Goal: Information Seeking & Learning: Learn about a topic

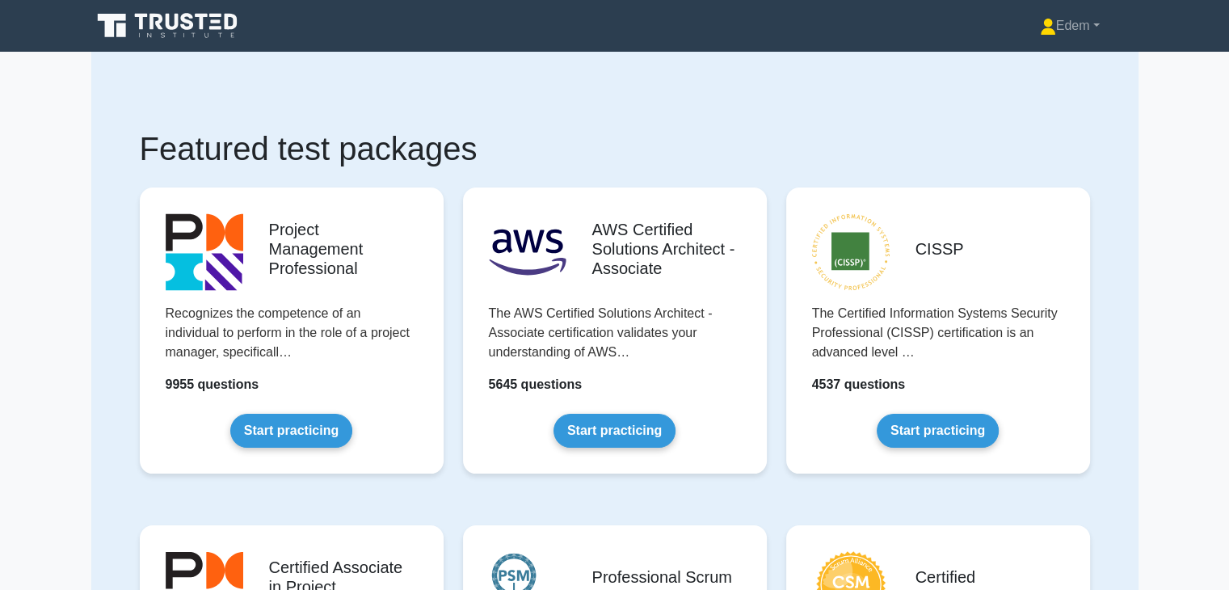
click at [719, 138] on h1 "Featured test packages" at bounding box center [615, 148] width 950 height 39
click at [1095, 24] on link "Edem" at bounding box center [1069, 26] width 137 height 32
click at [782, 133] on h1 "Featured test packages" at bounding box center [615, 148] width 950 height 39
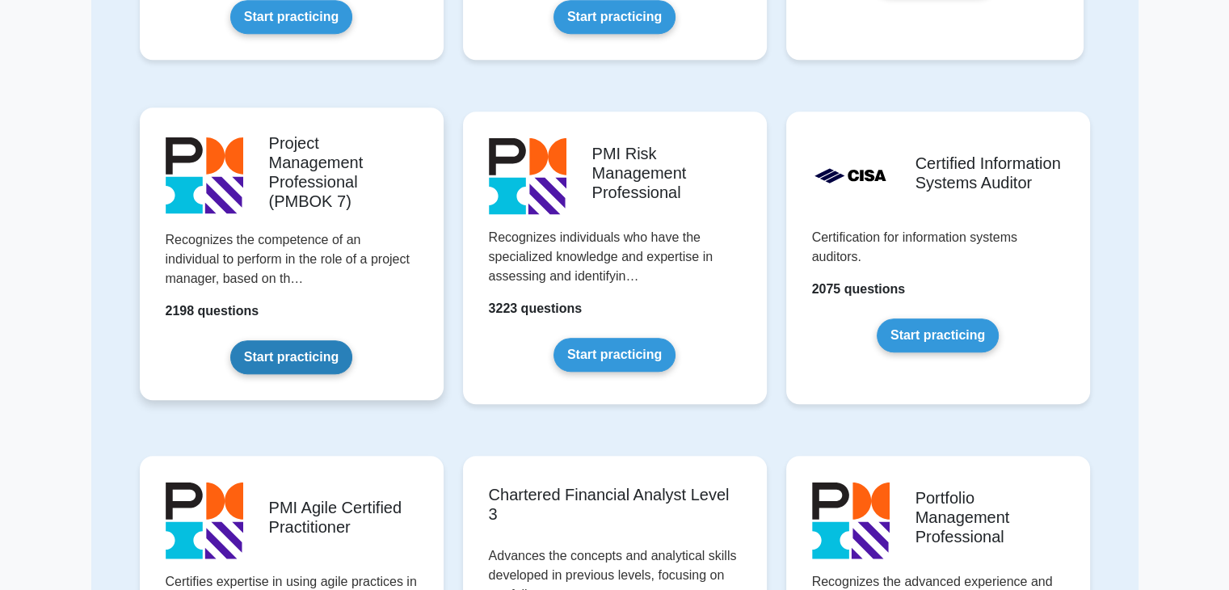
scroll to position [1050, 0]
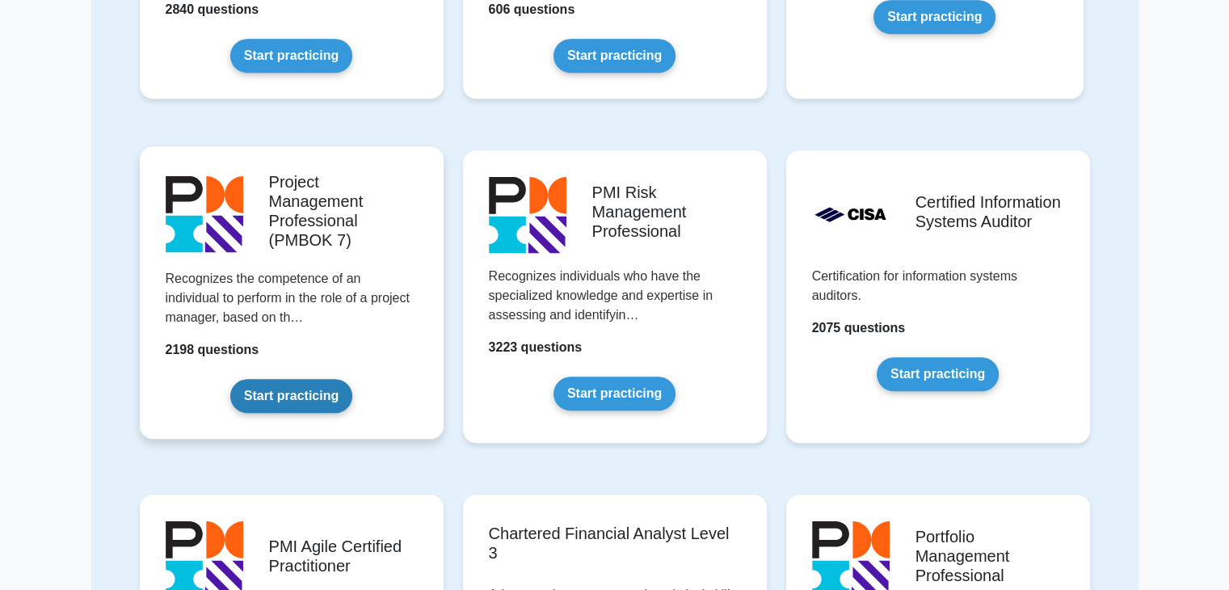
click at [292, 397] on link "Start practicing" at bounding box center [291, 396] width 122 height 34
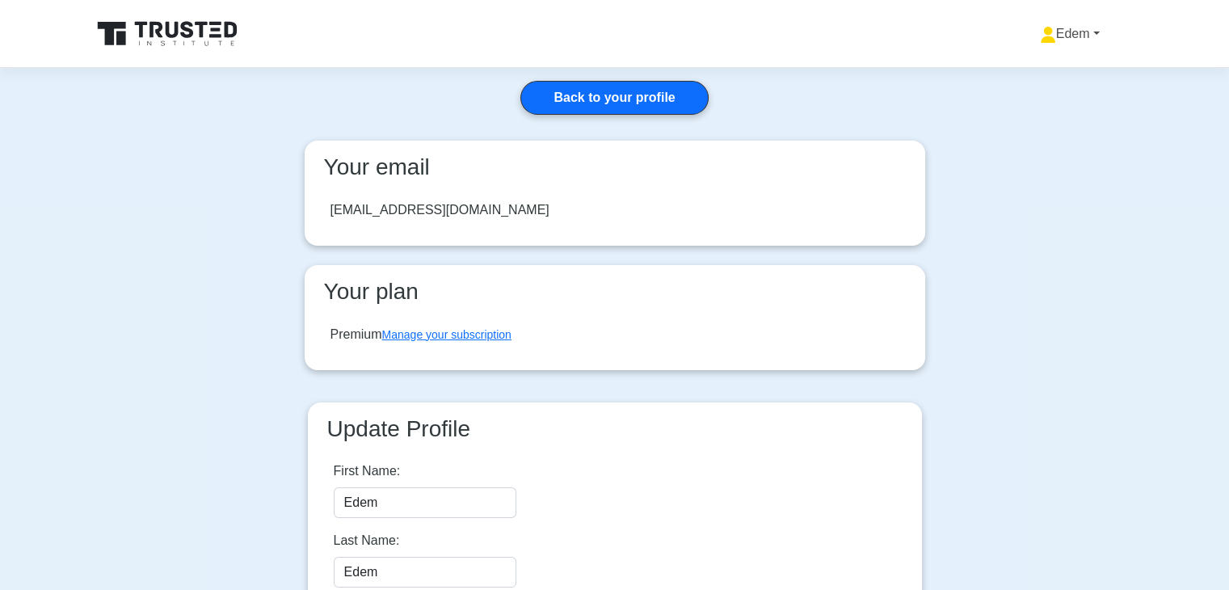
click at [1094, 35] on link "Edem" at bounding box center [1069, 34] width 137 height 32
click at [1024, 75] on link "Profile" at bounding box center [1066, 72] width 128 height 26
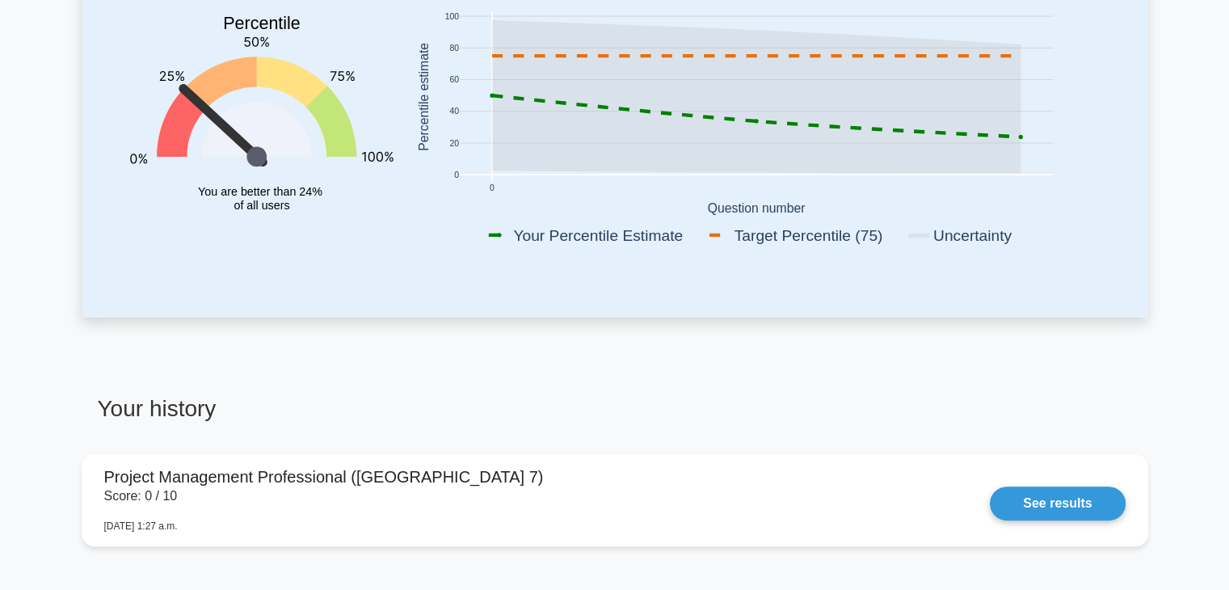
scroll to position [485, 0]
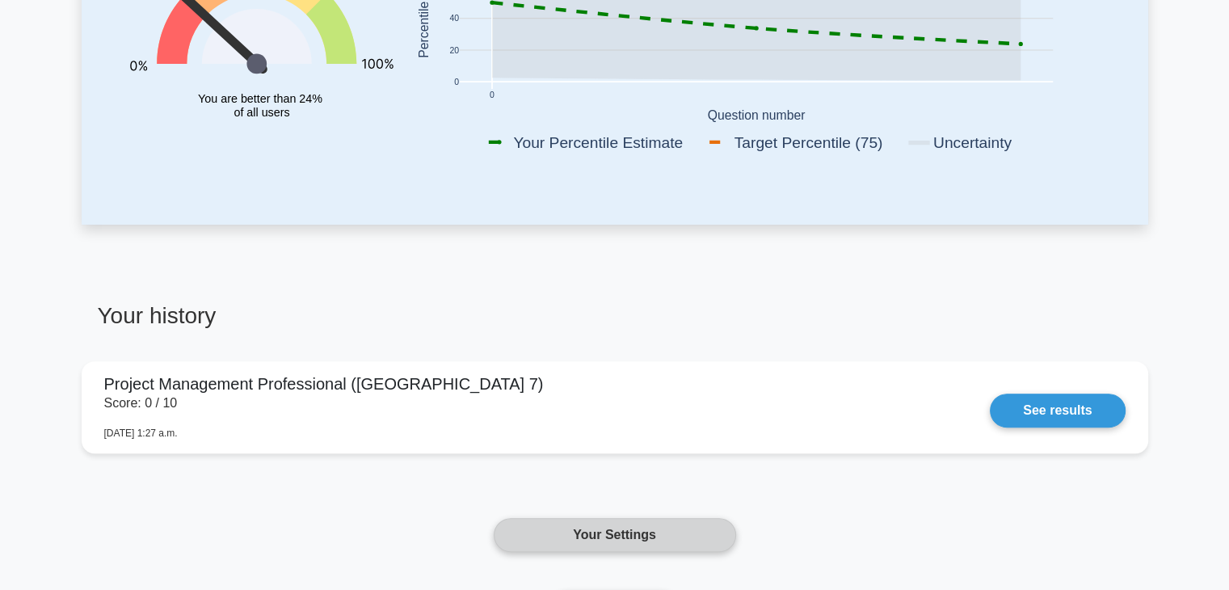
click at [704, 538] on link "Your Settings" at bounding box center [615, 535] width 242 height 34
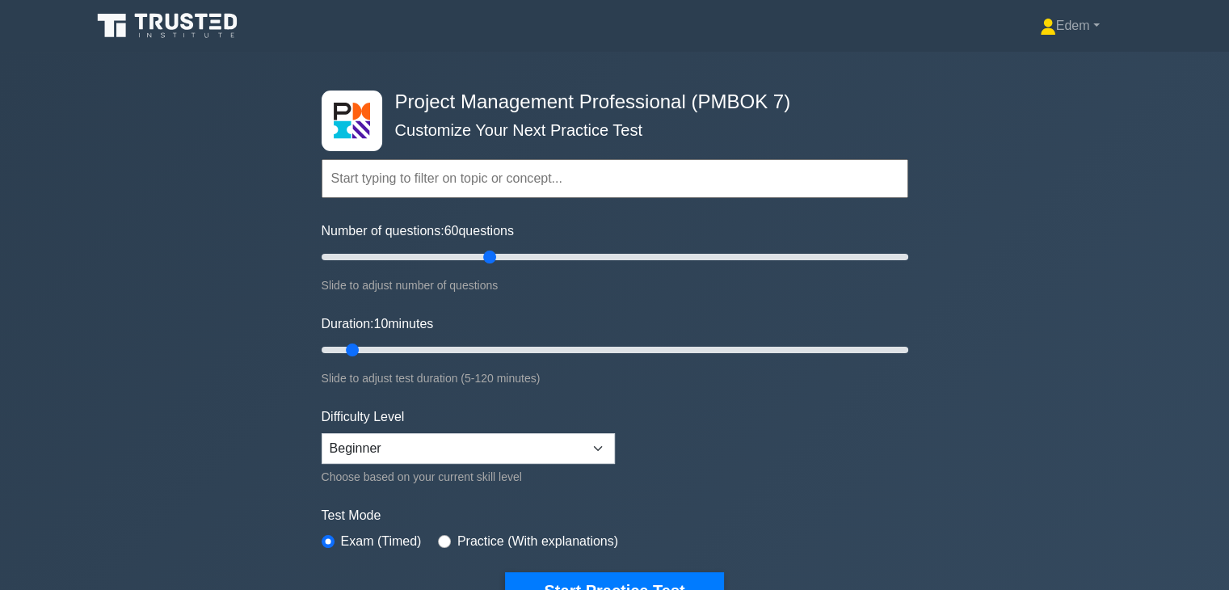
drag, startPoint x: 345, startPoint y: 259, endPoint x: 494, endPoint y: 259, distance: 149.4
type input "60"
click at [494, 259] on input "Number of questions: 60 questions" at bounding box center [615, 256] width 586 height 19
drag, startPoint x: 352, startPoint y: 348, endPoint x: 793, endPoint y: 356, distance: 441.1
type input "100"
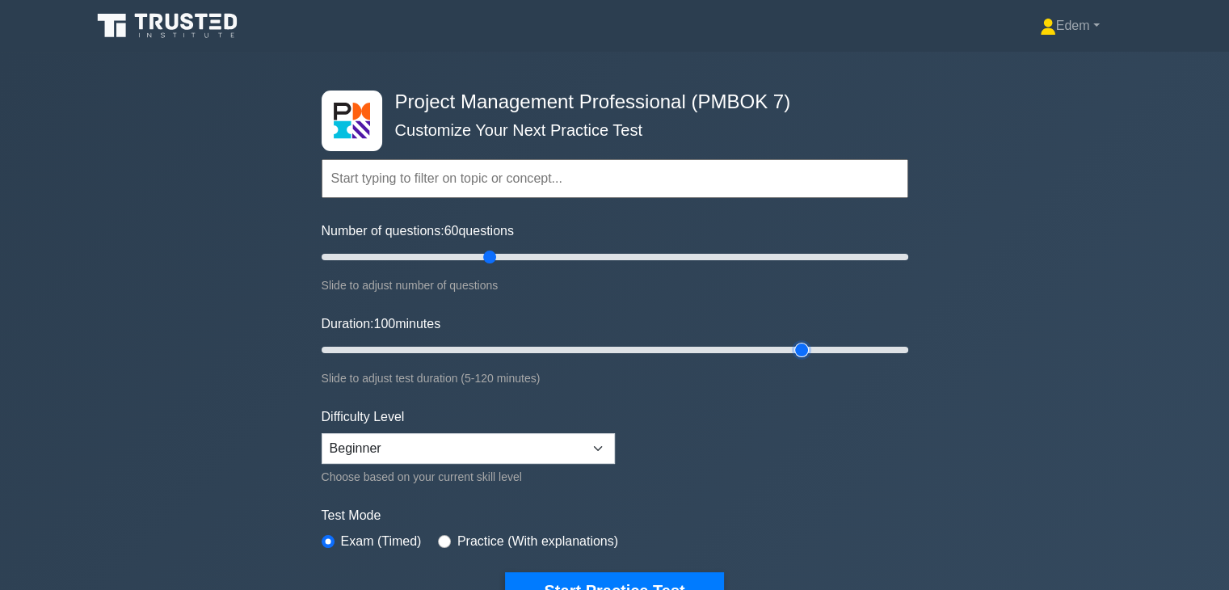
click at [793, 356] on input "Duration: 100 minutes" at bounding box center [615, 349] width 586 height 19
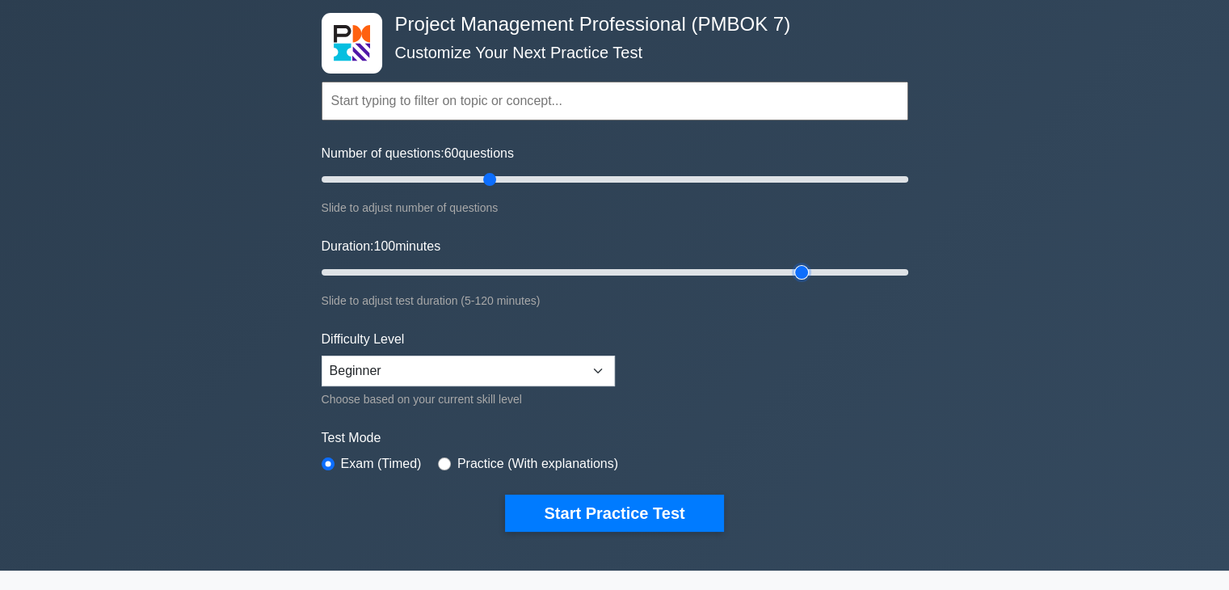
scroll to position [81, 0]
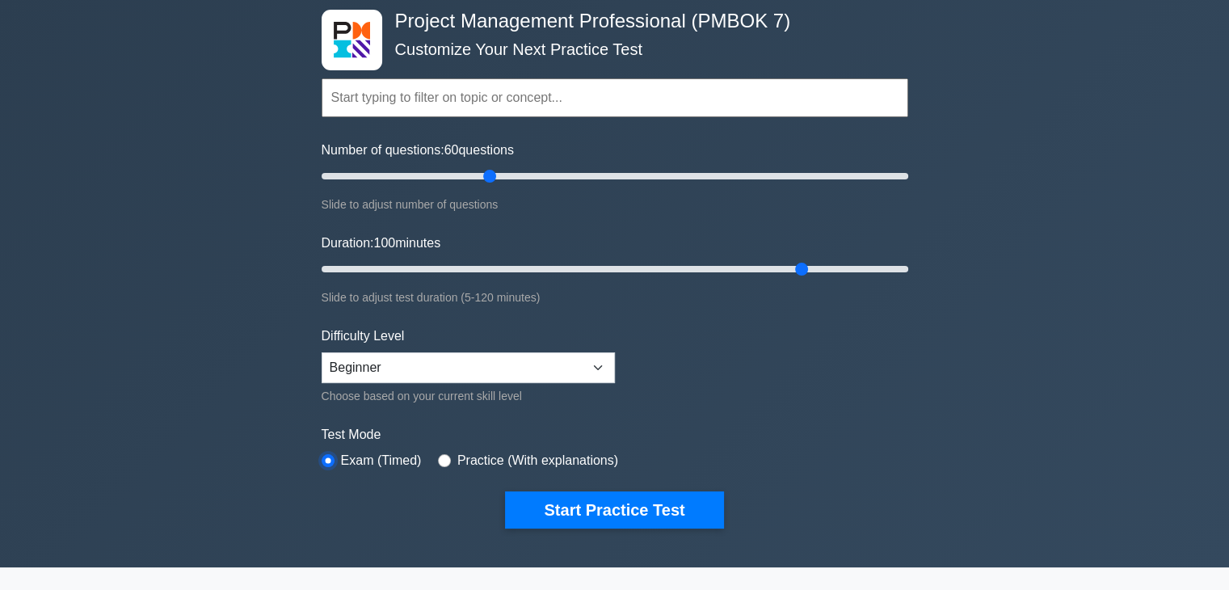
click at [332, 456] on input "radio" at bounding box center [328, 460] width 13 height 13
click at [442, 456] on input "radio" at bounding box center [444, 460] width 13 height 13
radio input "true"
drag, startPoint x: 796, startPoint y: 266, endPoint x: 643, endPoint y: 272, distance: 152.8
click at [643, 272] on input "Duration: 70 minutes" at bounding box center [615, 268] width 586 height 19
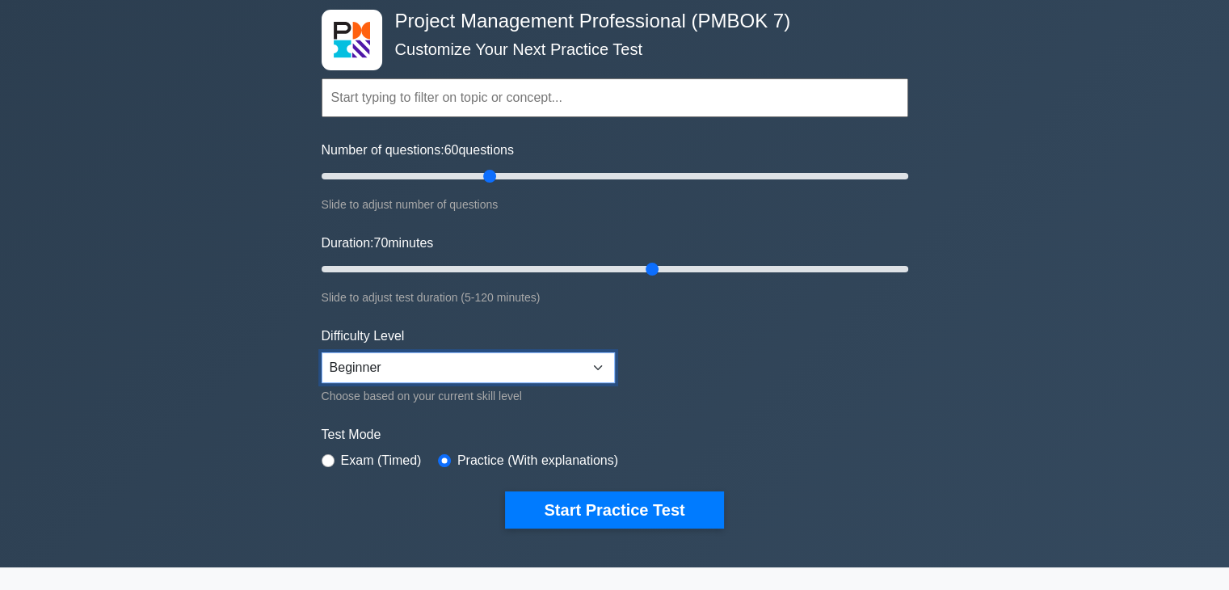
click at [592, 369] on select "Beginner Intermediate Expert" at bounding box center [468, 367] width 293 height 31
click at [658, 364] on form "Topics The Standard for Project Management: A System for Value Delivery The Sta…" at bounding box center [615, 278] width 586 height 499
drag, startPoint x: 652, startPoint y: 266, endPoint x: 669, endPoint y: 266, distance: 17.0
type input "75"
click at [669, 266] on input "Duration: 75 minutes" at bounding box center [615, 268] width 586 height 19
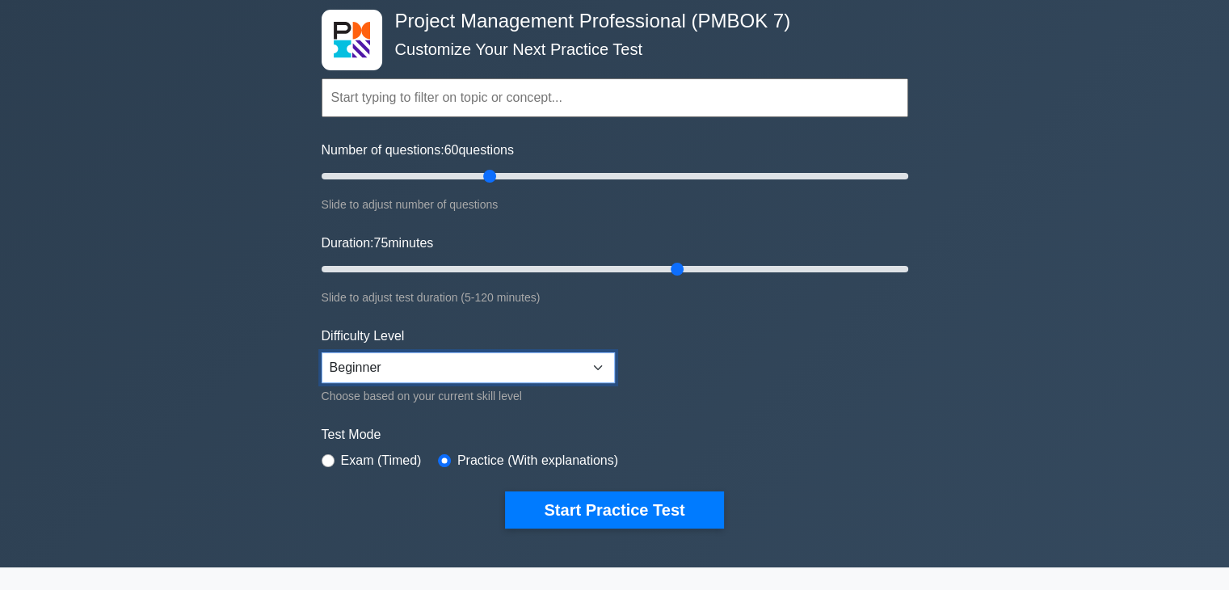
click at [603, 376] on select "Beginner Intermediate Expert" at bounding box center [468, 367] width 293 height 31
select select "intermediate"
click at [322, 352] on select "Beginner Intermediate Expert" at bounding box center [468, 367] width 293 height 31
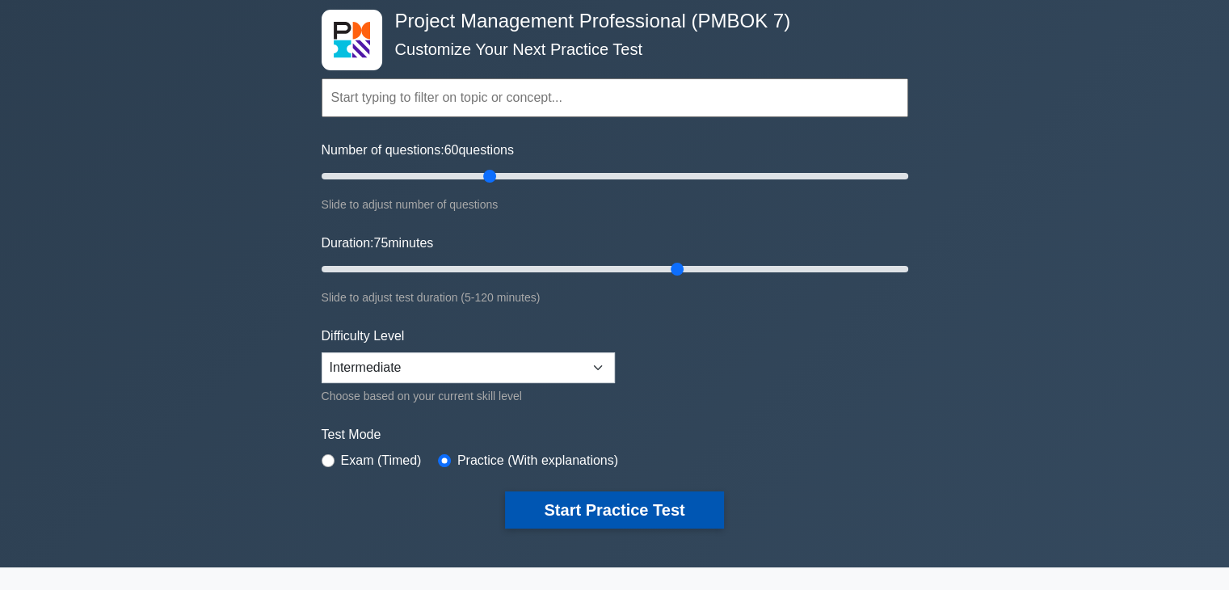
click at [614, 508] on button "Start Practice Test" at bounding box center [614, 509] width 218 height 37
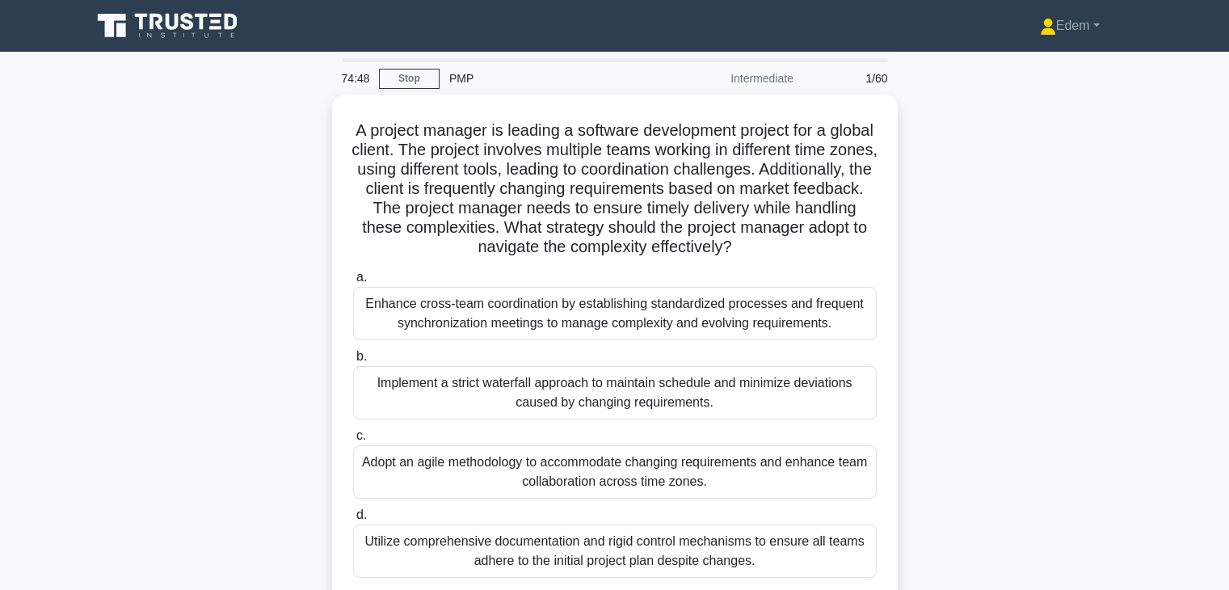
drag, startPoint x: 992, startPoint y: 200, endPoint x: 1057, endPoint y: 414, distance: 223.8
click at [1057, 414] on div "A project manager is leading a software development project for a global client…" at bounding box center [615, 370] width 1066 height 551
drag, startPoint x: 1220, startPoint y: 0, endPoint x: 918, endPoint y: 207, distance: 366.1
click at [918, 207] on div "A project manager is leading a software development project for a global client…" at bounding box center [615, 370] width 1066 height 551
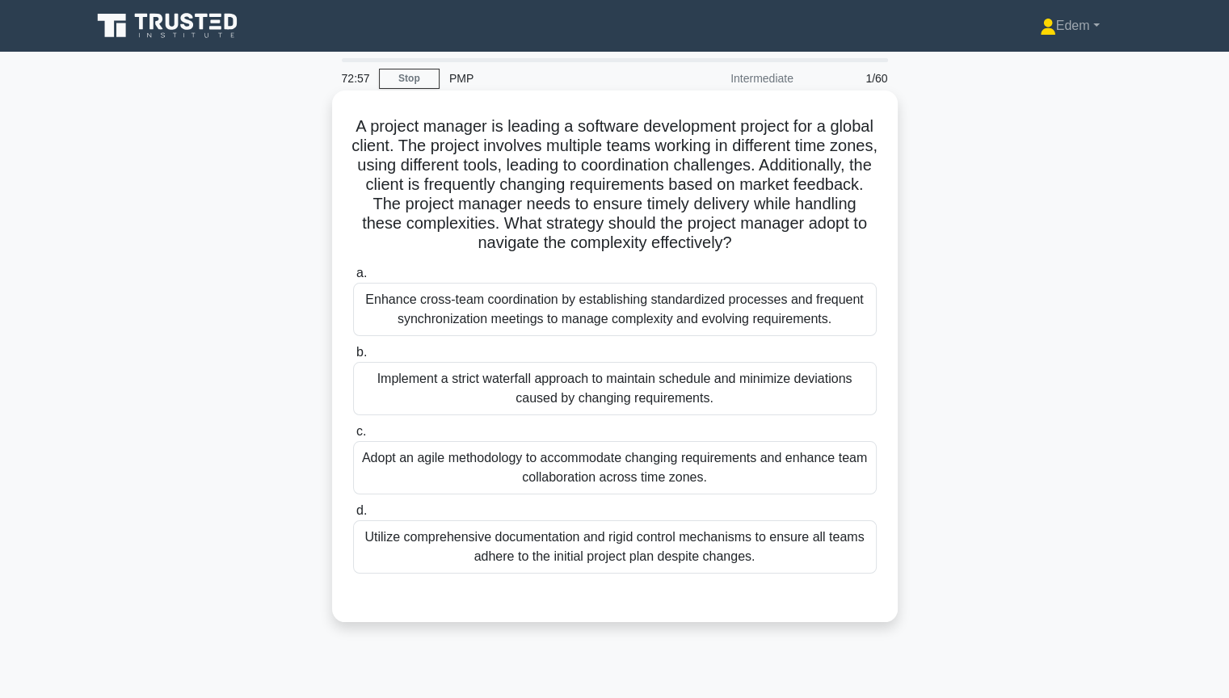
click at [653, 324] on div "Enhance cross-team coordination by establishing standardized processes and freq…" at bounding box center [614, 309] width 523 height 53
click at [353, 279] on input "a. Enhance cross-team coordination by establishing standardized processes and f…" at bounding box center [353, 273] width 0 height 11
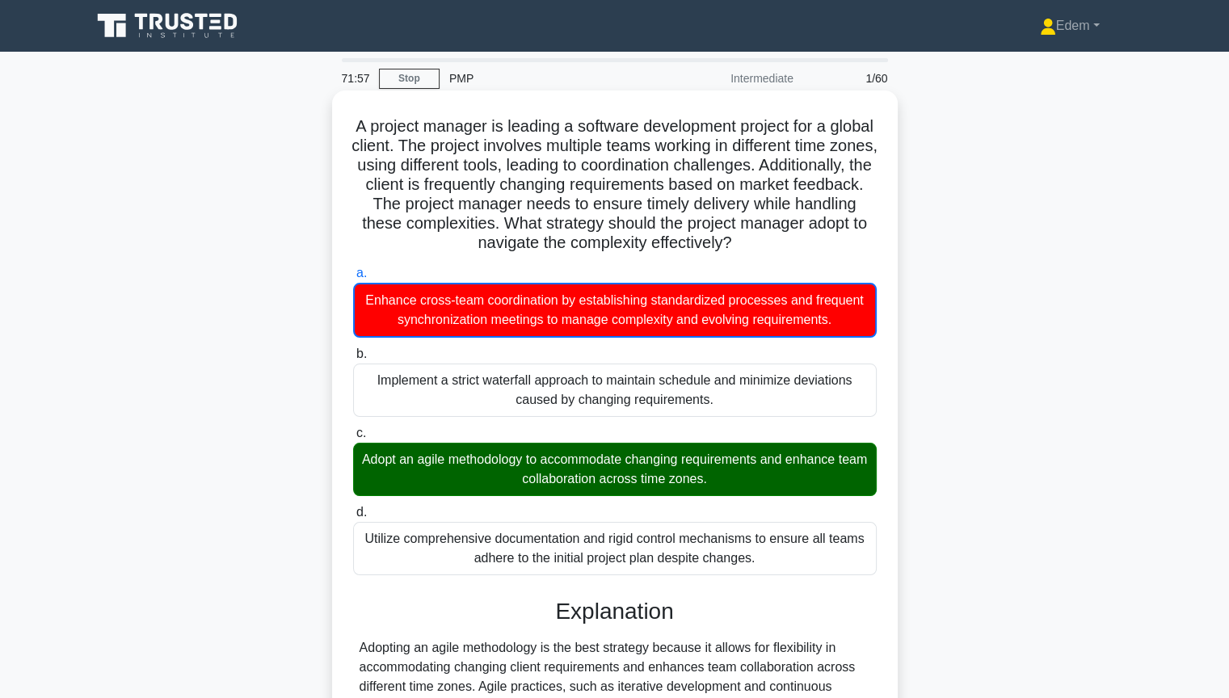
click at [866, 184] on h5 "A project manager is leading a software development project for a global client…" at bounding box center [614, 184] width 527 height 137
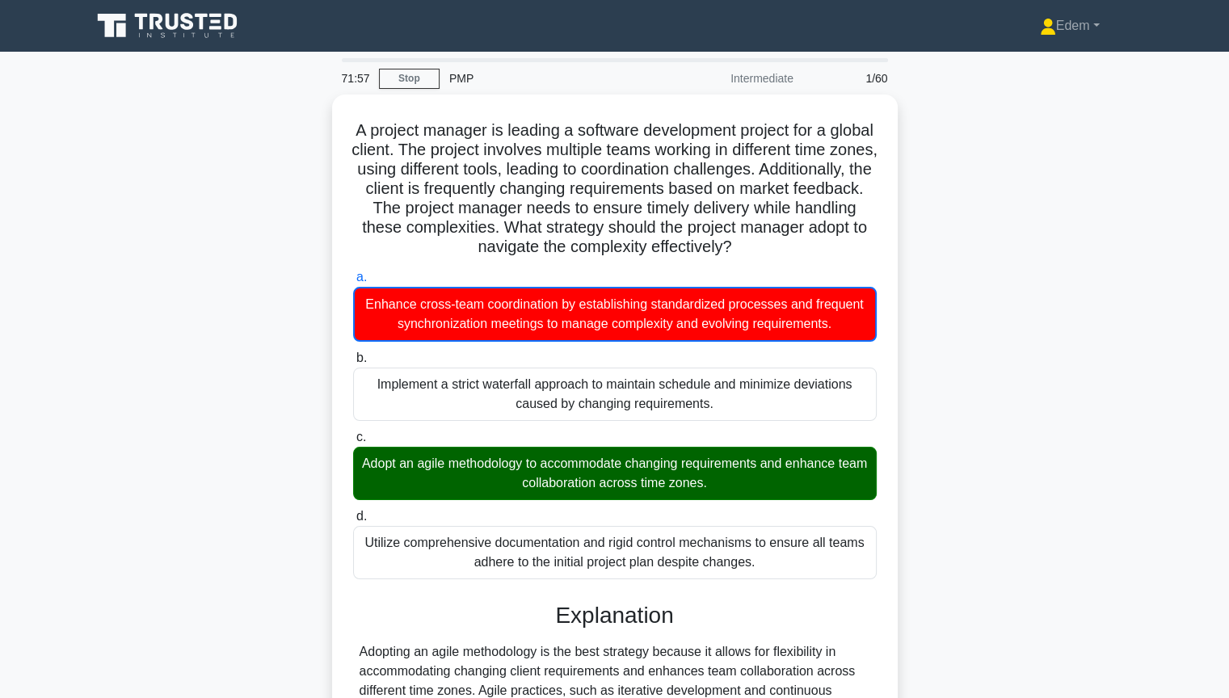
click at [937, 183] on div "A project manager is leading a software development project for a global client…" at bounding box center [615, 514] width 1066 height 838
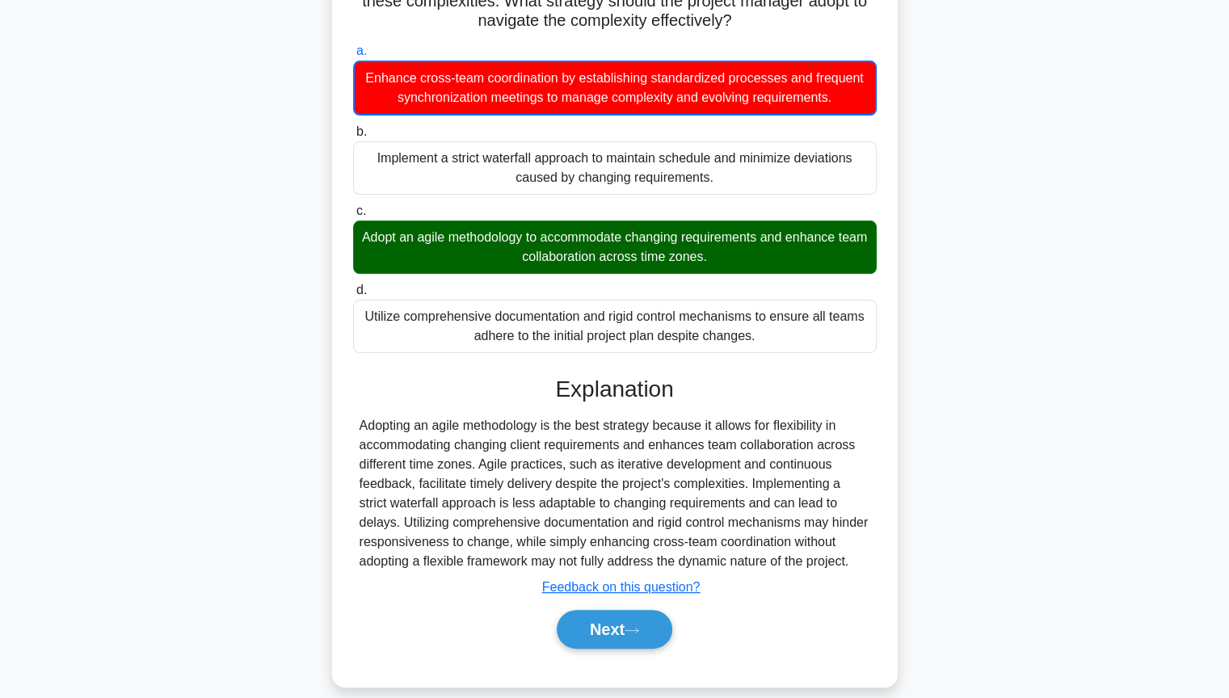
scroll to position [240, 0]
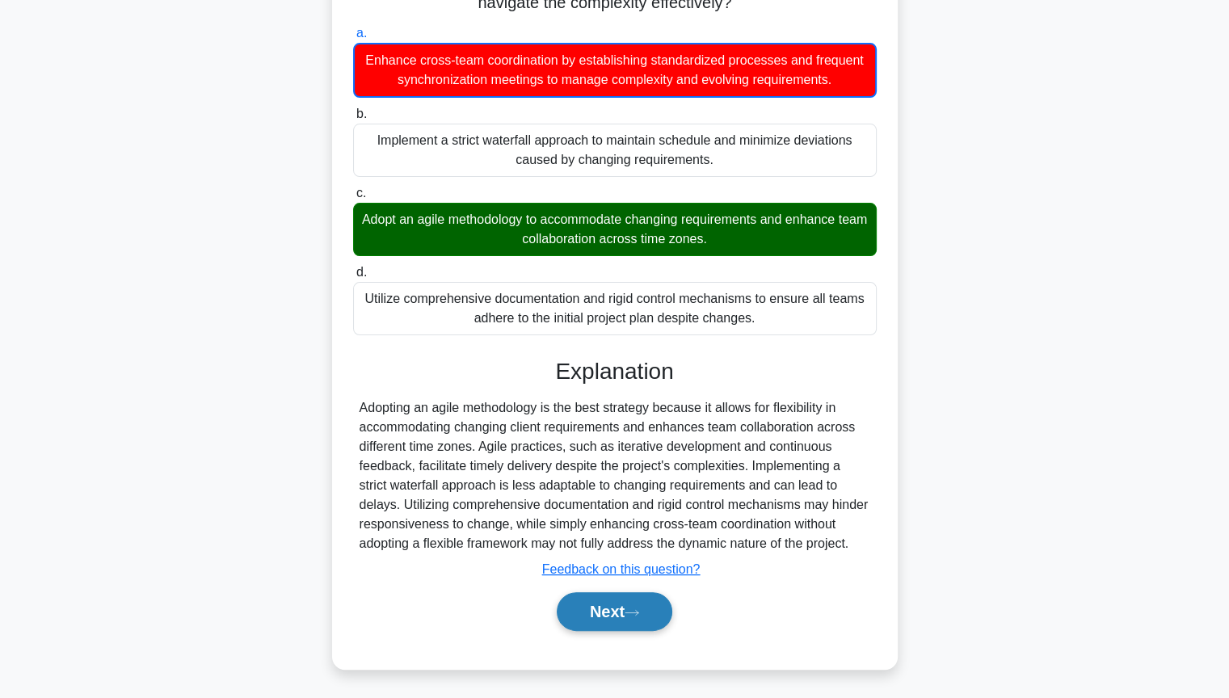
click at [622, 589] on button "Next" at bounding box center [615, 611] width 116 height 39
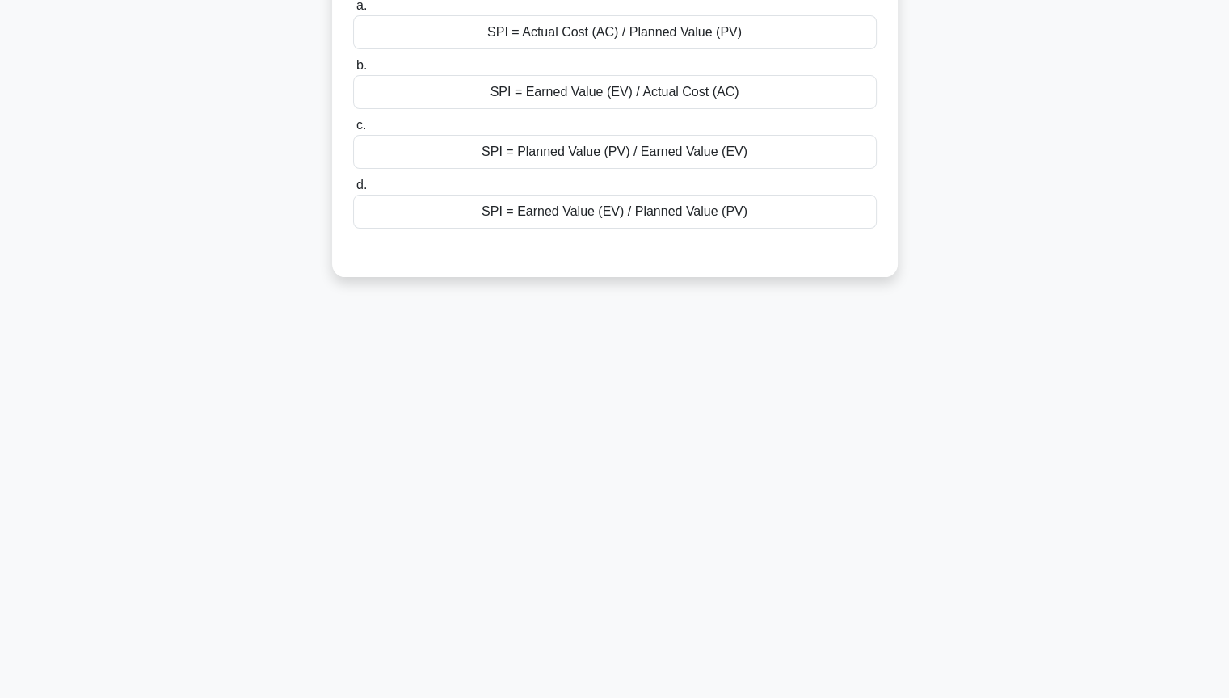
scroll to position [174, 0]
drag, startPoint x: 1240, startPoint y: 70, endPoint x: 1154, endPoint y: 166, distance: 129.3
click at [1158, 158] on main "71:39 Stop PMP Intermediate 2/60 In the Delivery Performance Domain, which form…" at bounding box center [614, 287] width 1229 height 821
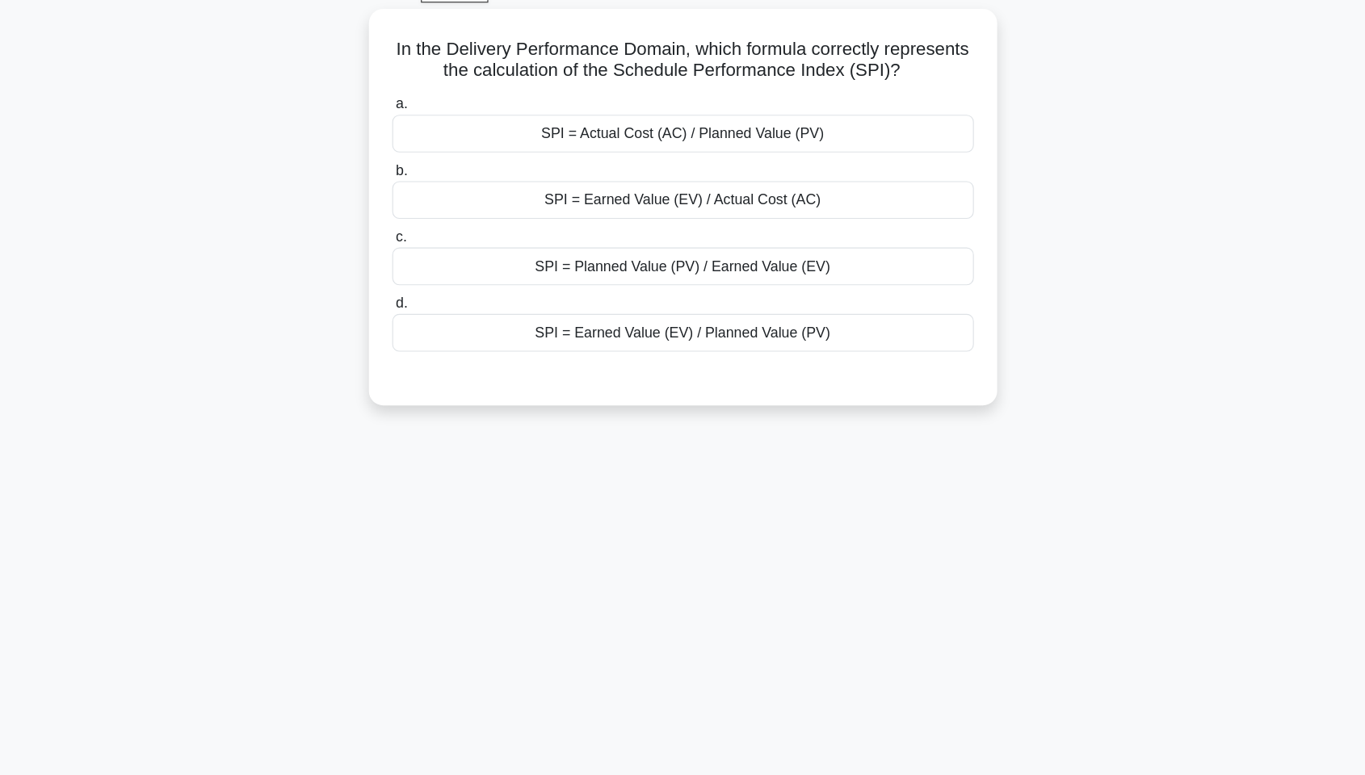
scroll to position [0, 0]
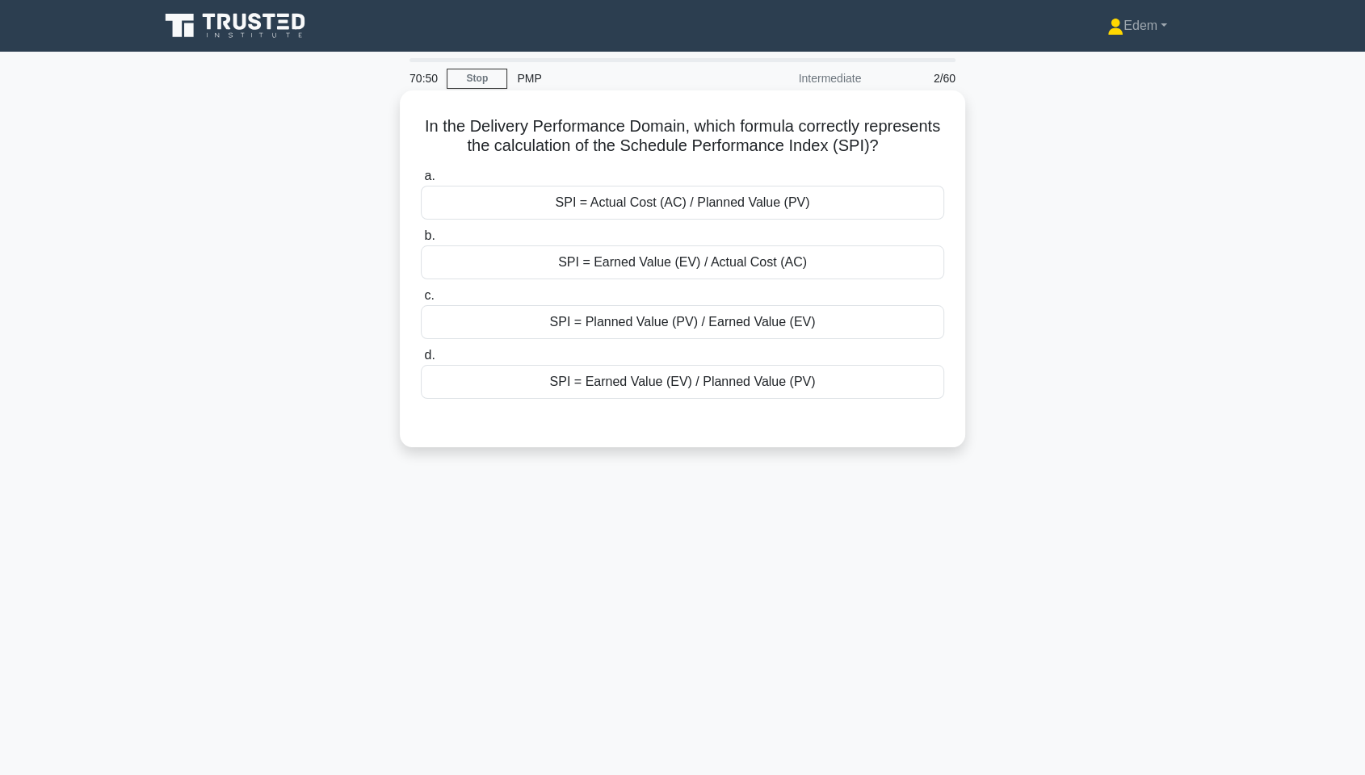
click at [752, 263] on div "SPI = Earned Value (EV) / Actual Cost (AC)" at bounding box center [682, 263] width 523 height 34
click at [421, 242] on input "b. SPI = Earned Value (EV) / Actual Cost (AC)" at bounding box center [421, 236] width 0 height 11
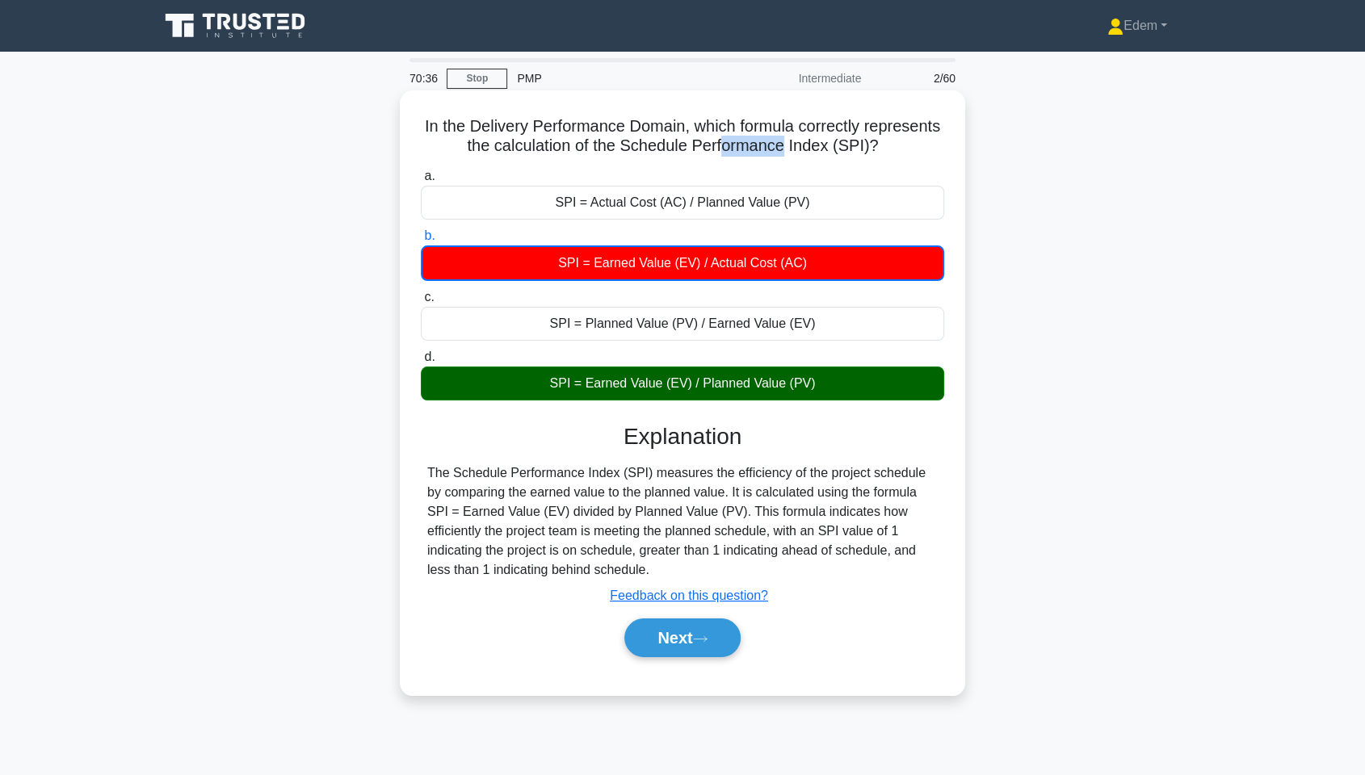
drag, startPoint x: 779, startPoint y: 143, endPoint x: 824, endPoint y: 154, distance: 46.6
click at [824, 154] on h5 "In the Delivery Performance Domain, which formula correctly represents the calc…" at bounding box center [682, 136] width 527 height 40
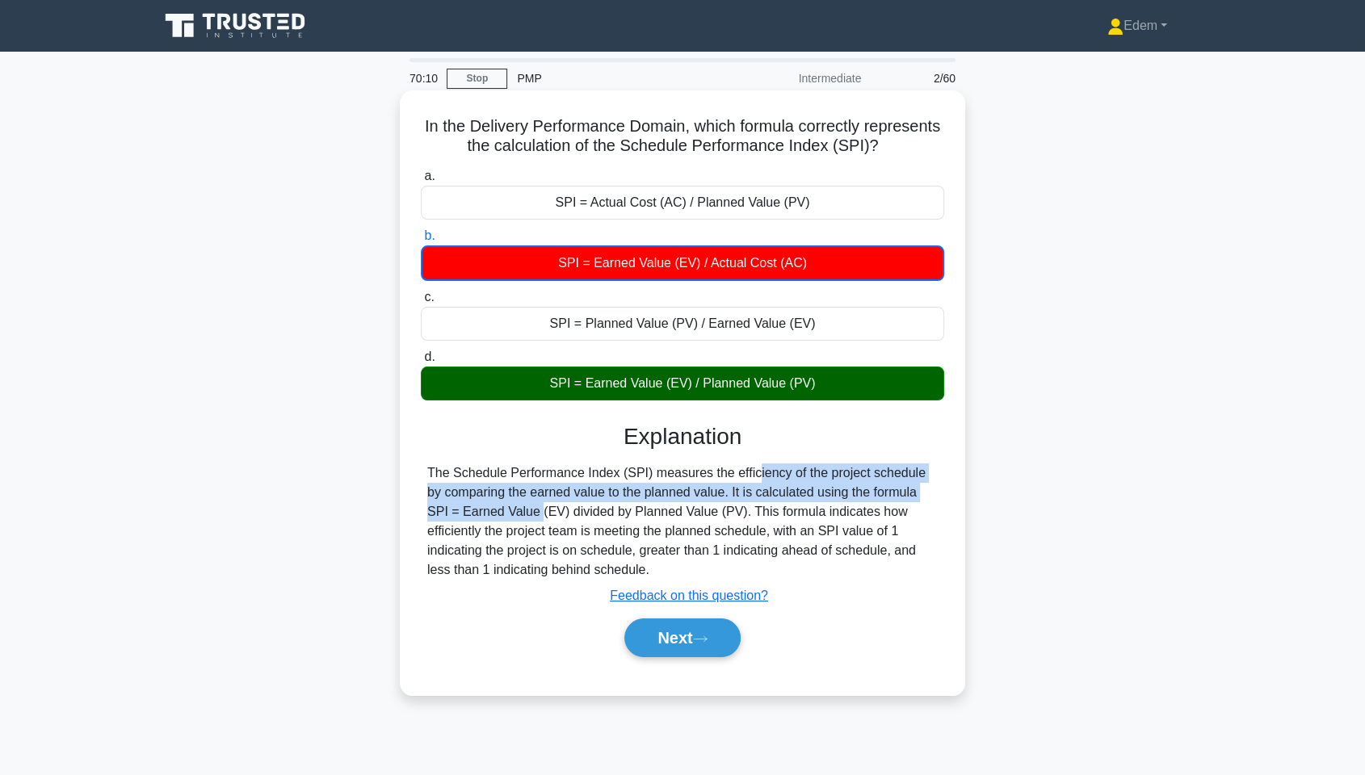
drag, startPoint x: 657, startPoint y: 478, endPoint x: 918, endPoint y: 486, distance: 261.0
click at [918, 486] on div "The Schedule Performance Index (SPI) measures the efficiency of the project sch…" at bounding box center [682, 522] width 511 height 116
click at [654, 498] on div "The Schedule Performance Index (SPI) measures the efficiency of the project sch…" at bounding box center [682, 522] width 511 height 116
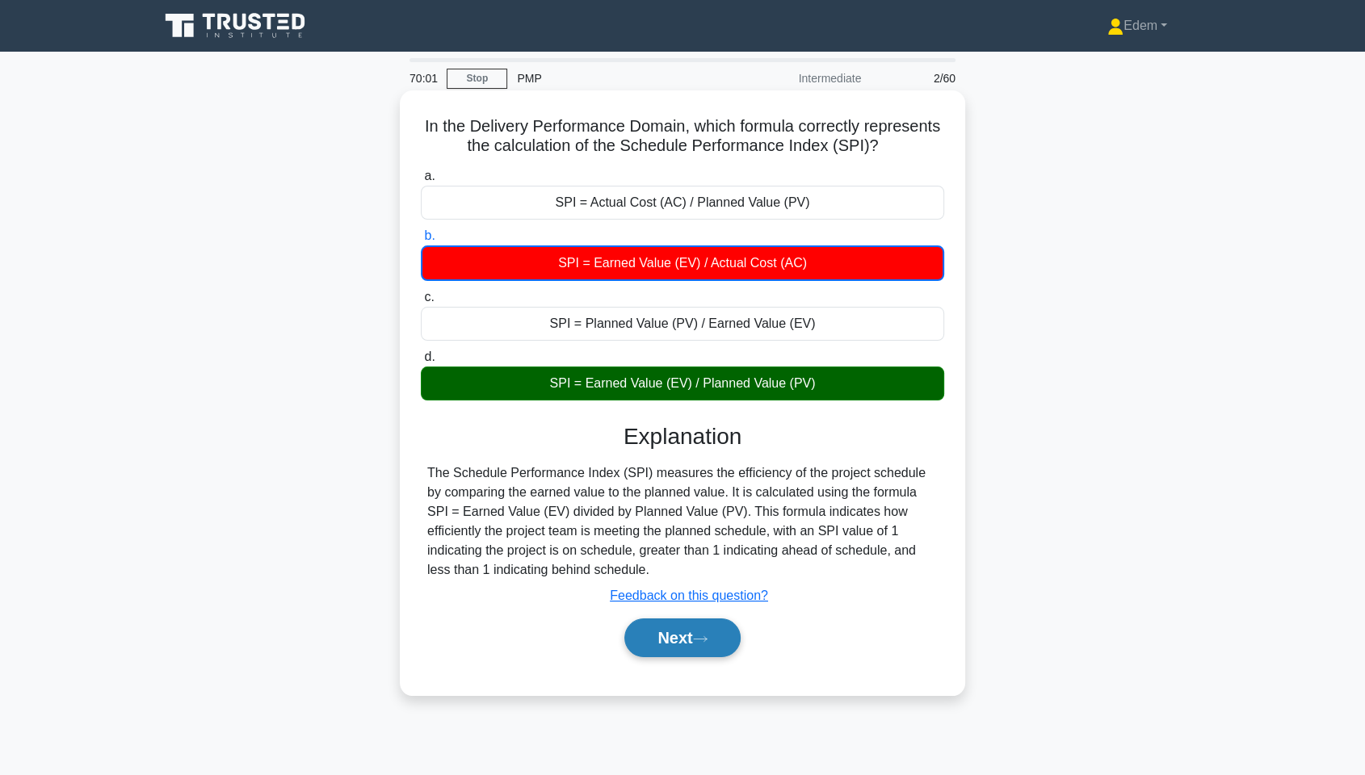
click at [700, 589] on icon at bounding box center [700, 639] width 15 height 9
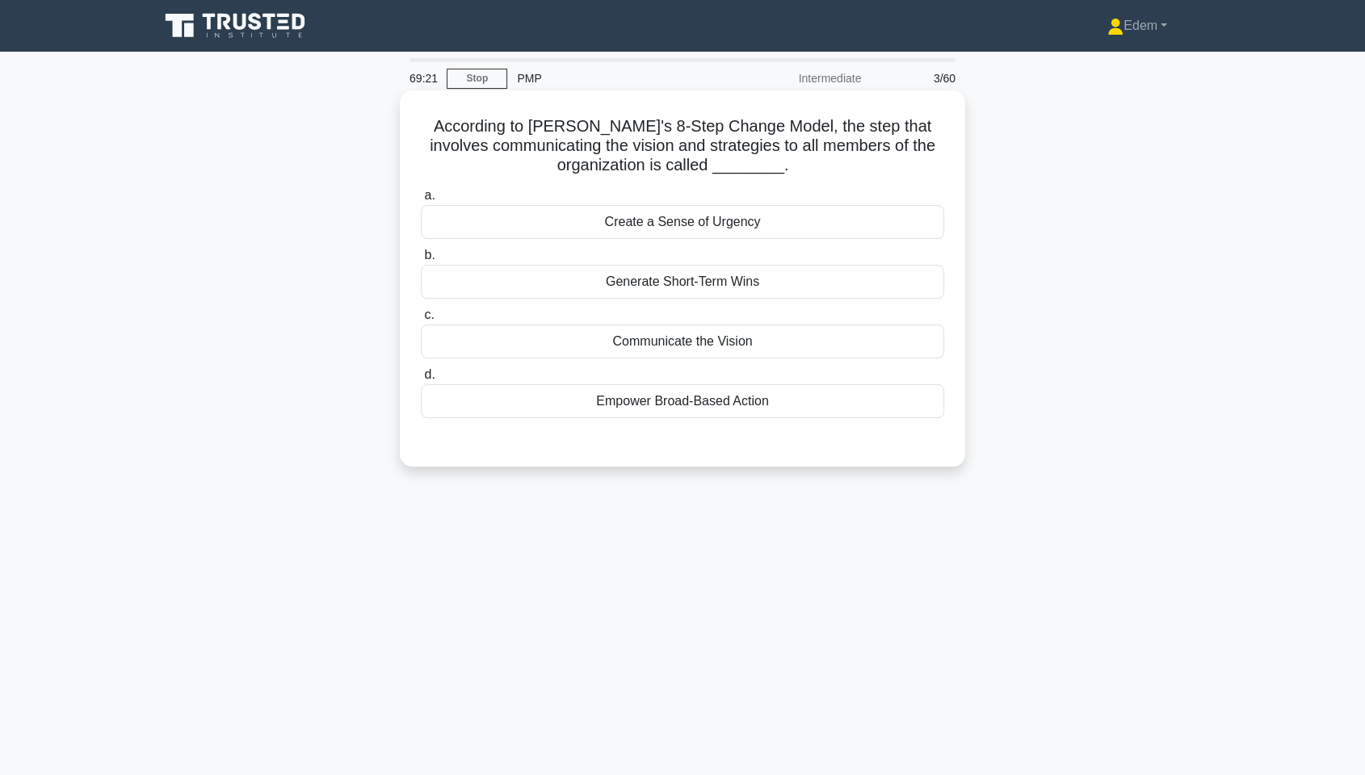
click at [775, 334] on div "Communicate the Vision" at bounding box center [682, 342] width 523 height 34
click at [421, 321] on input "c. Communicate the Vision" at bounding box center [421, 315] width 0 height 11
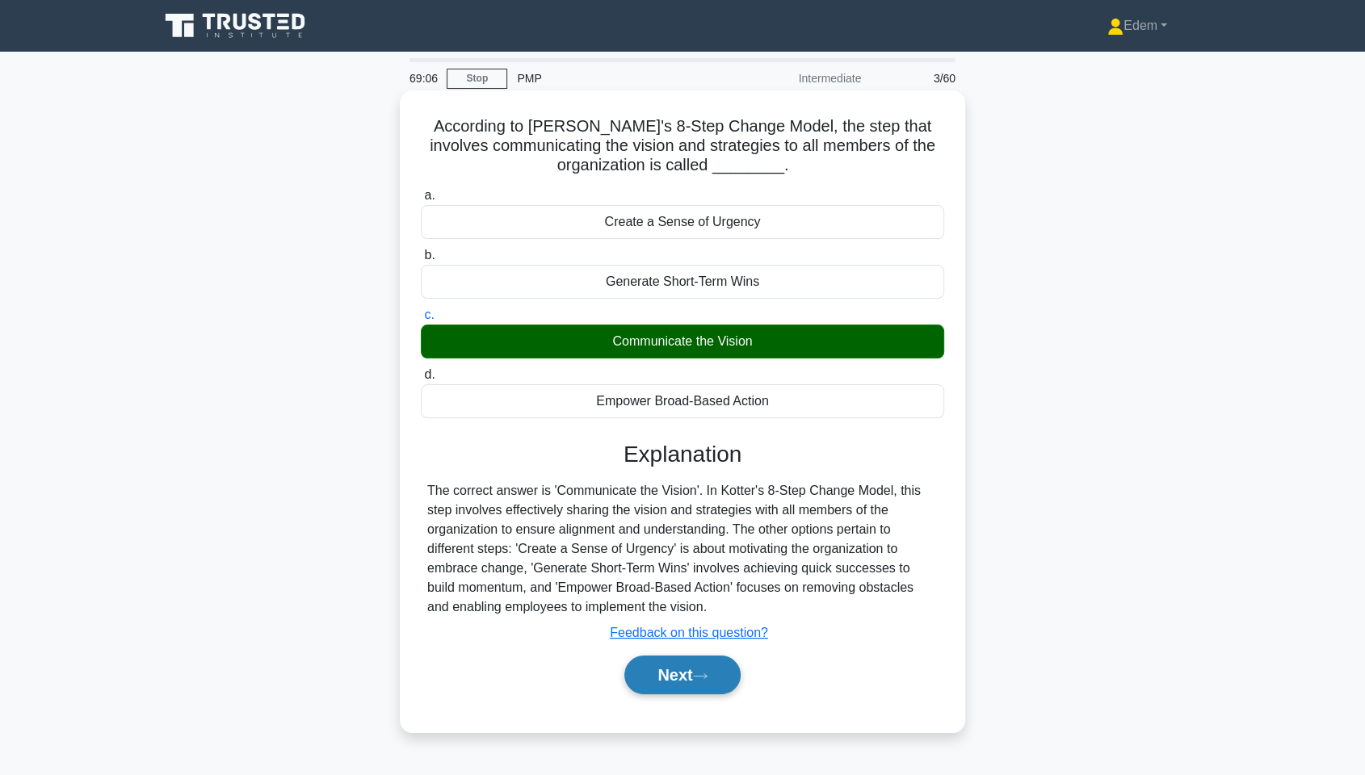
click at [702, 589] on button "Next" at bounding box center [682, 675] width 116 height 39
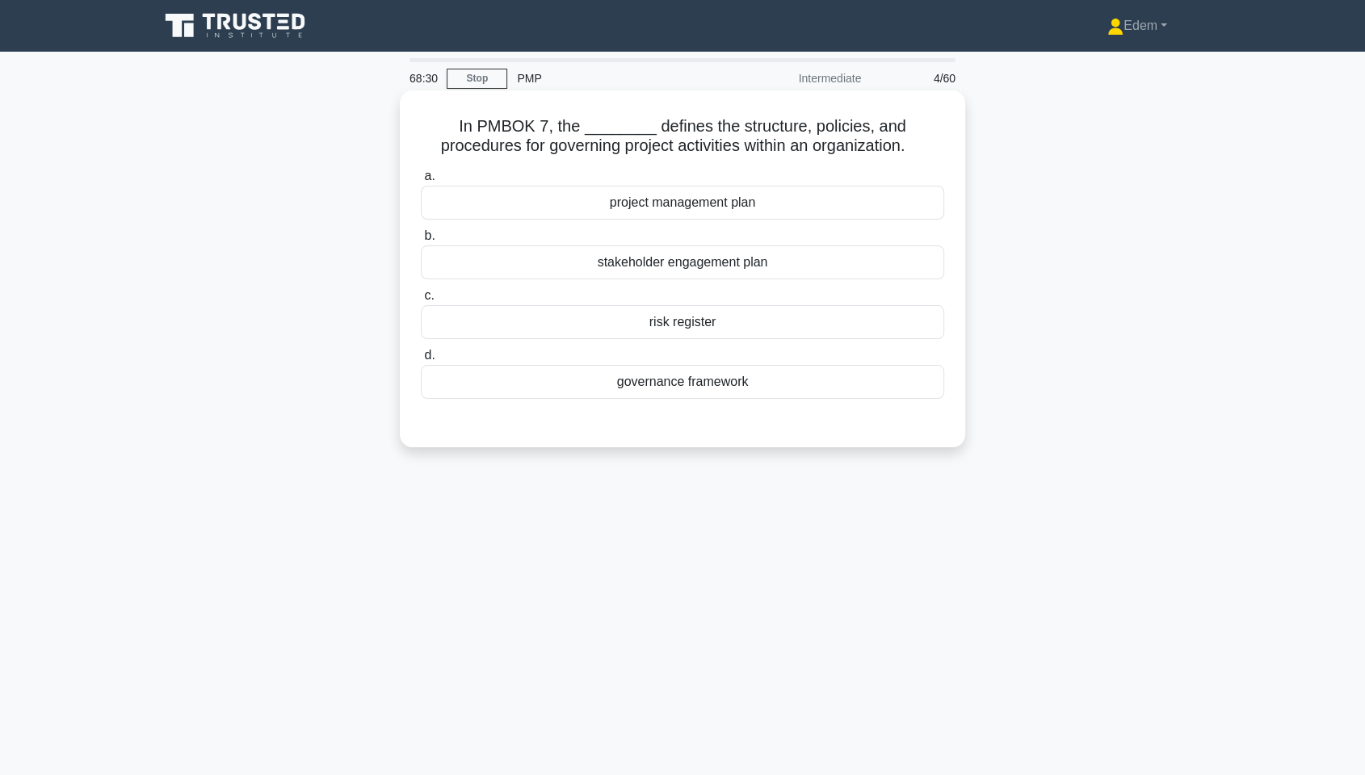
click at [738, 381] on div "governance framework" at bounding box center [682, 382] width 523 height 34
click at [421, 361] on input "d. governance framework" at bounding box center [421, 356] width 0 height 11
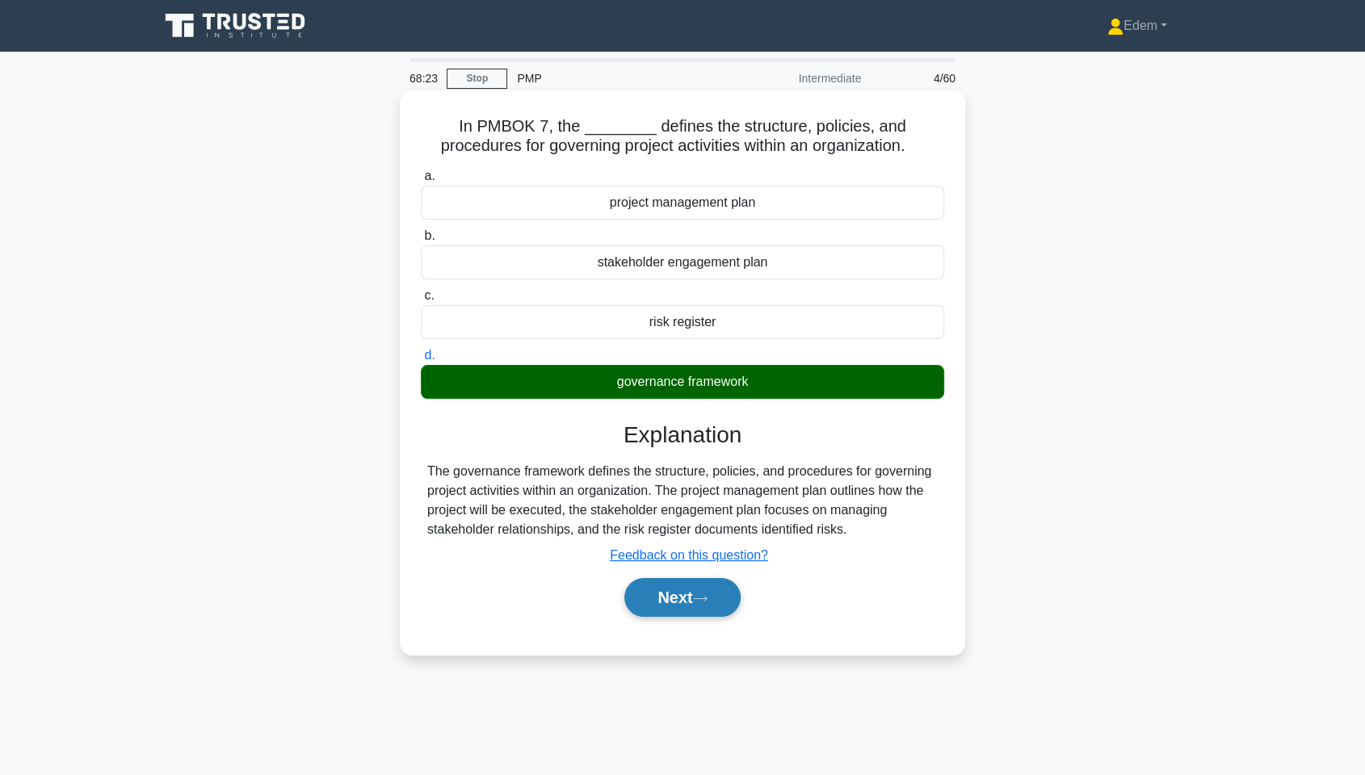
click at [683, 589] on button "Next" at bounding box center [682, 597] width 116 height 39
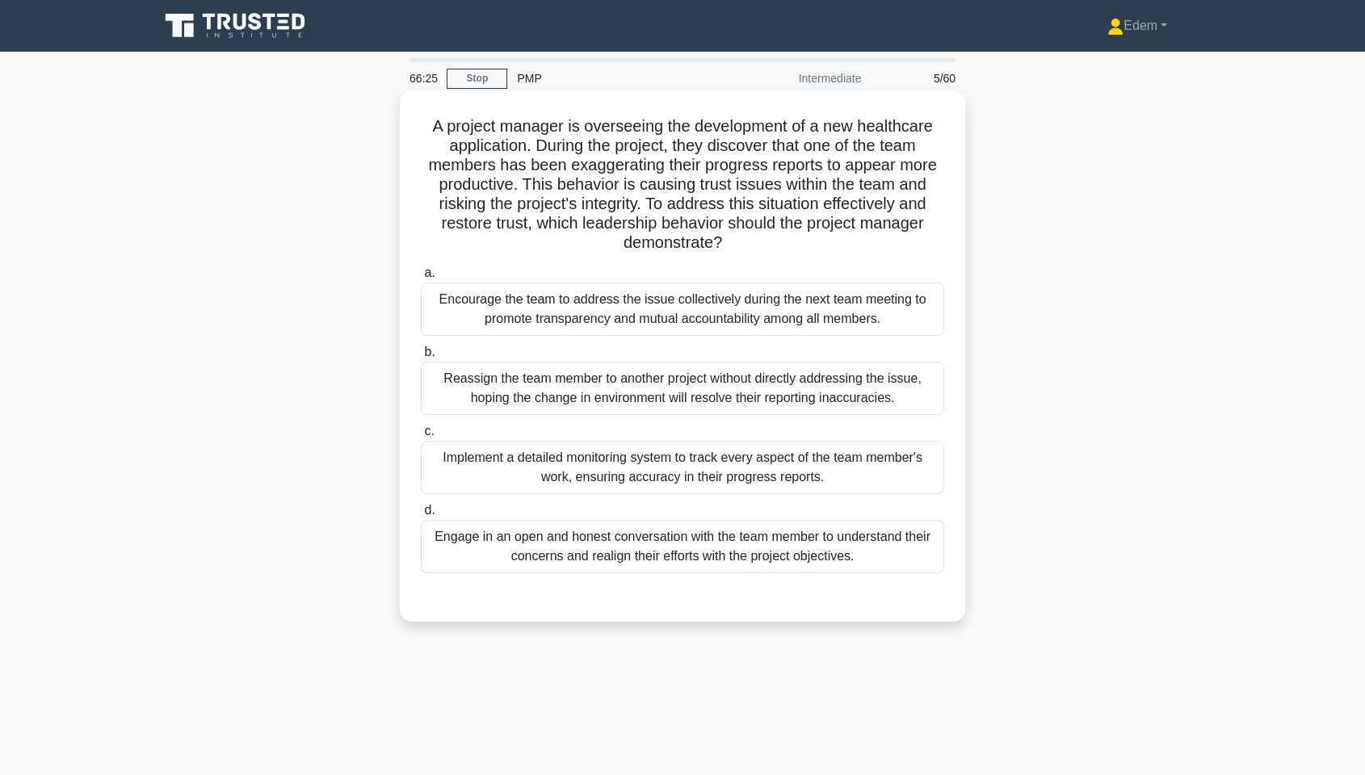
click at [636, 557] on div "Engage in an open and honest conversation with the team member to understand th…" at bounding box center [682, 546] width 523 height 53
click at [421, 516] on input "d. Engage in an open and honest conversation with the team member to understand…" at bounding box center [421, 511] width 0 height 11
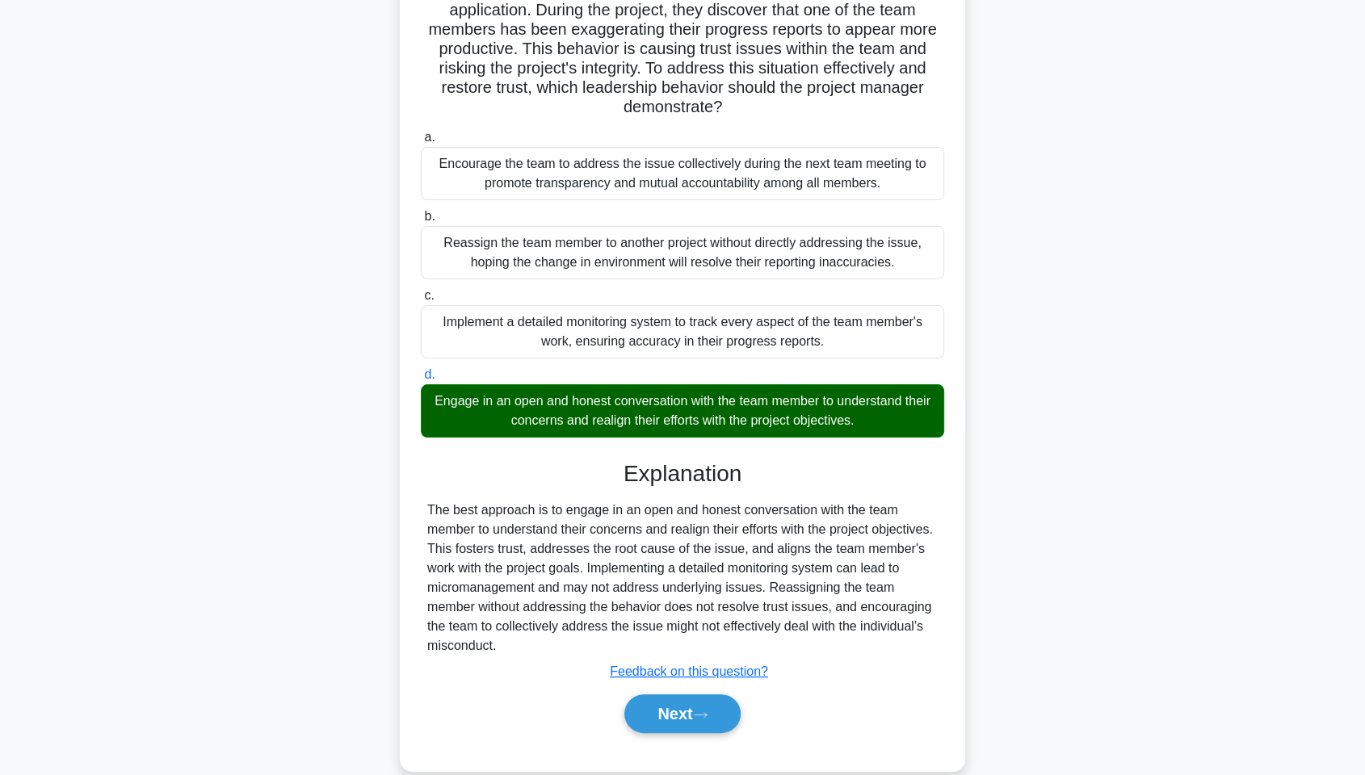
scroll to position [162, 0]
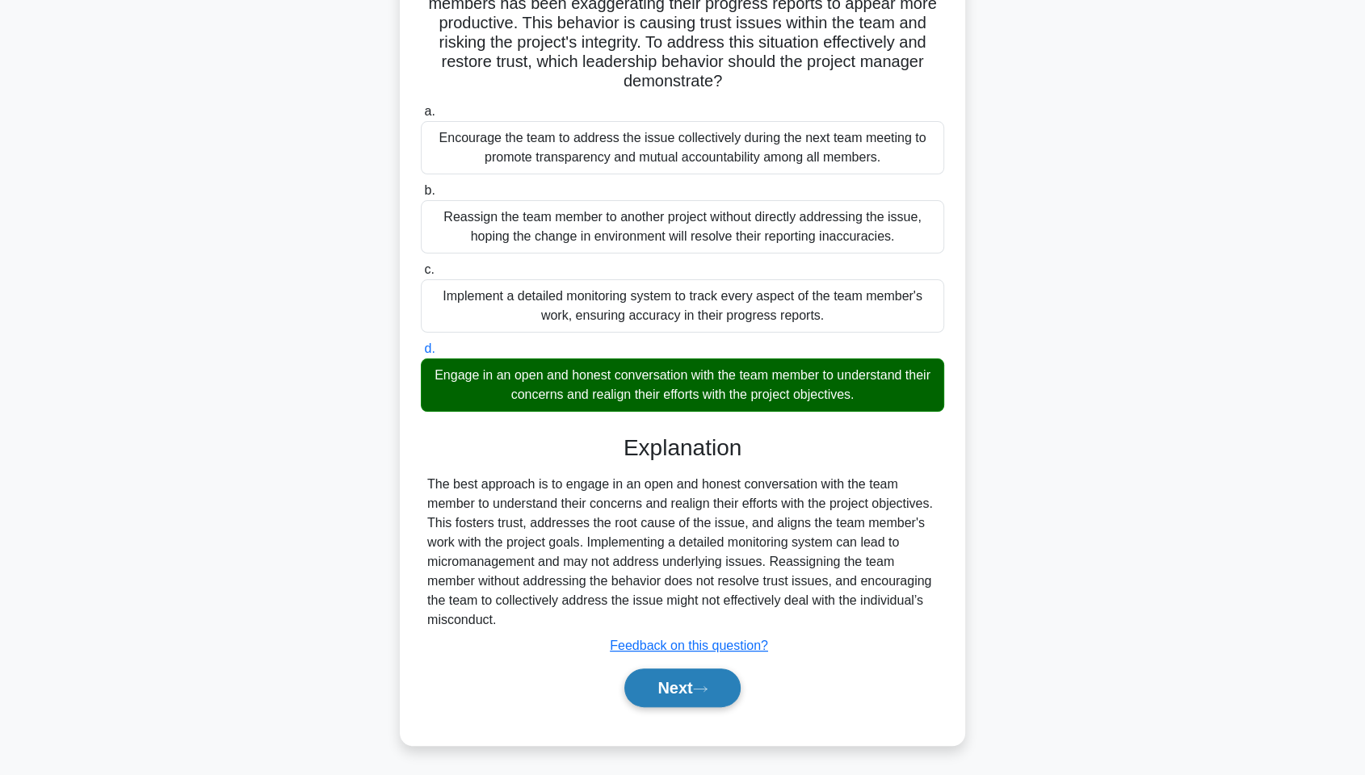
click at [691, 589] on button "Next" at bounding box center [682, 688] width 116 height 39
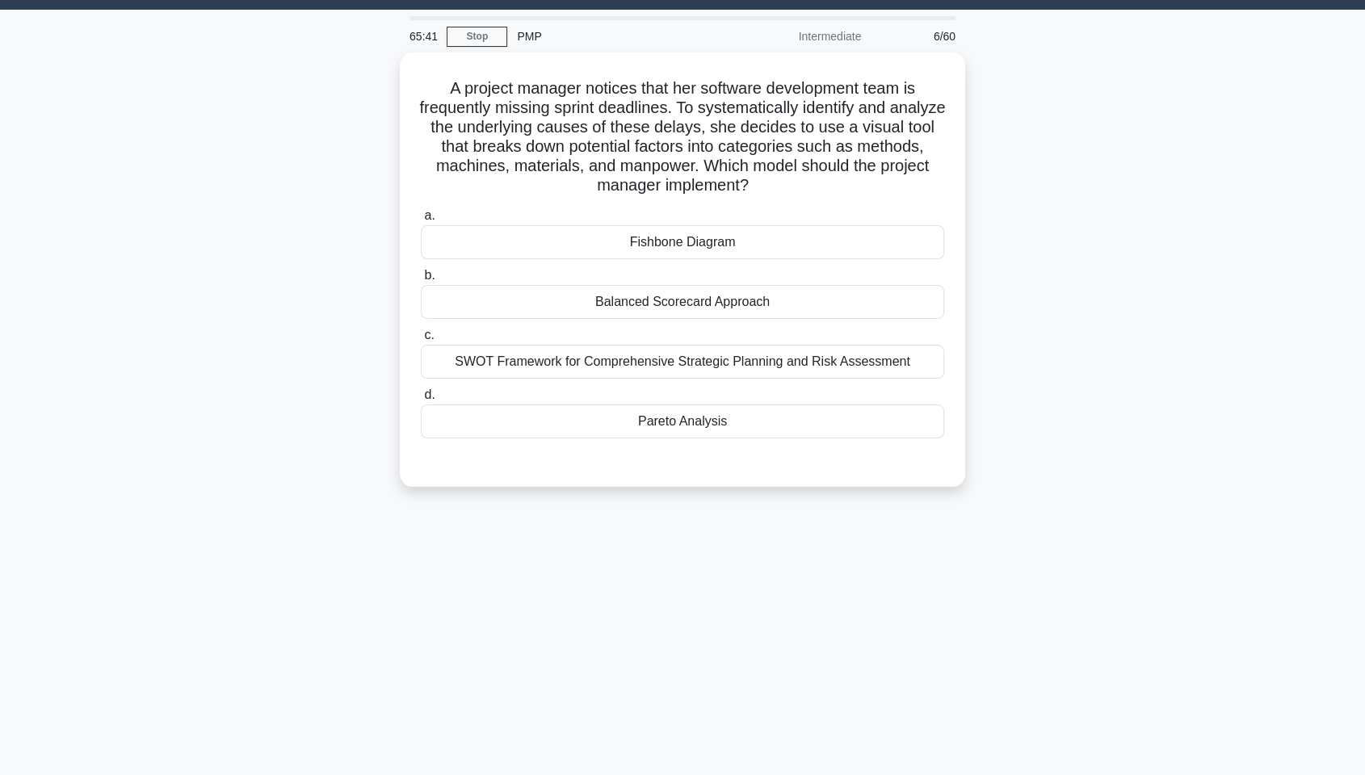
scroll to position [0, 0]
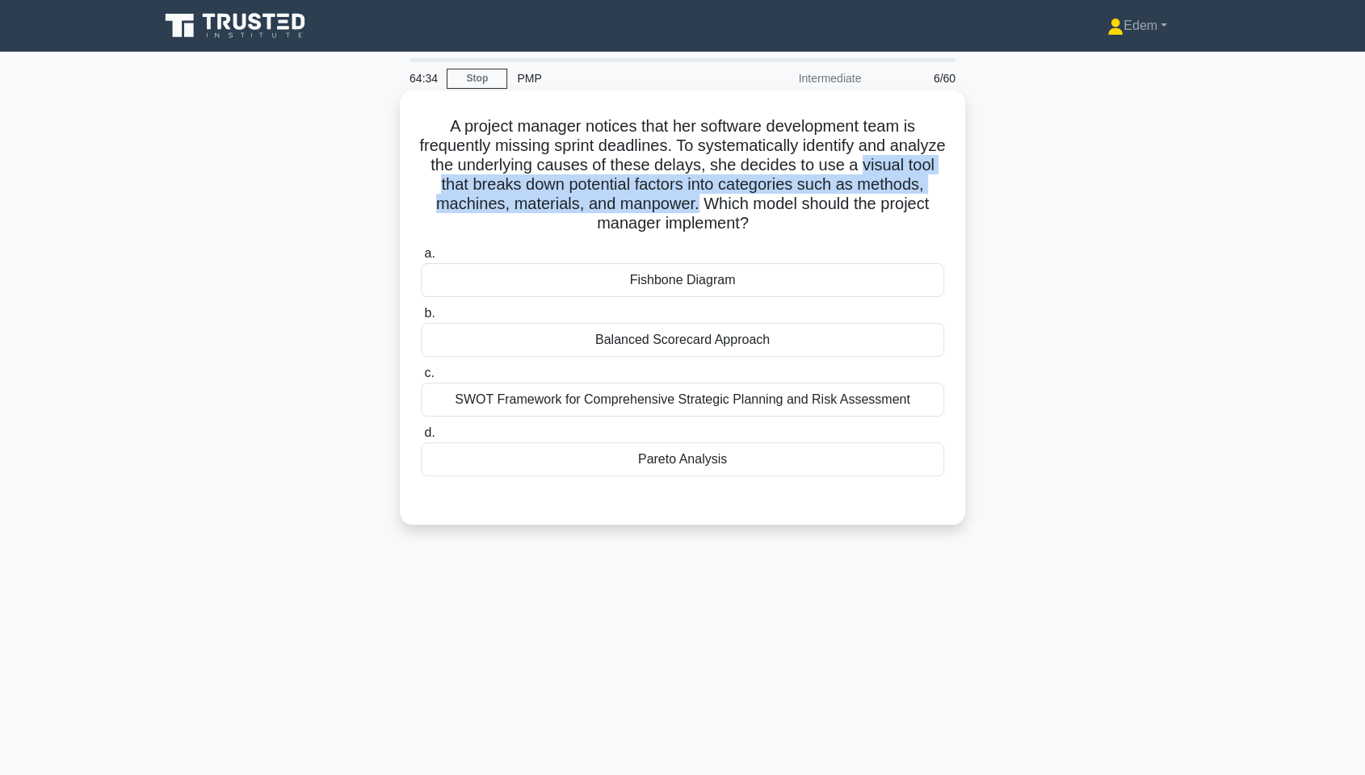
drag, startPoint x: 434, startPoint y: 187, endPoint x: 761, endPoint y: 208, distance: 327.8
click at [761, 208] on h5 "A project manager notices that her software development team is frequently miss…" at bounding box center [682, 175] width 527 height 118
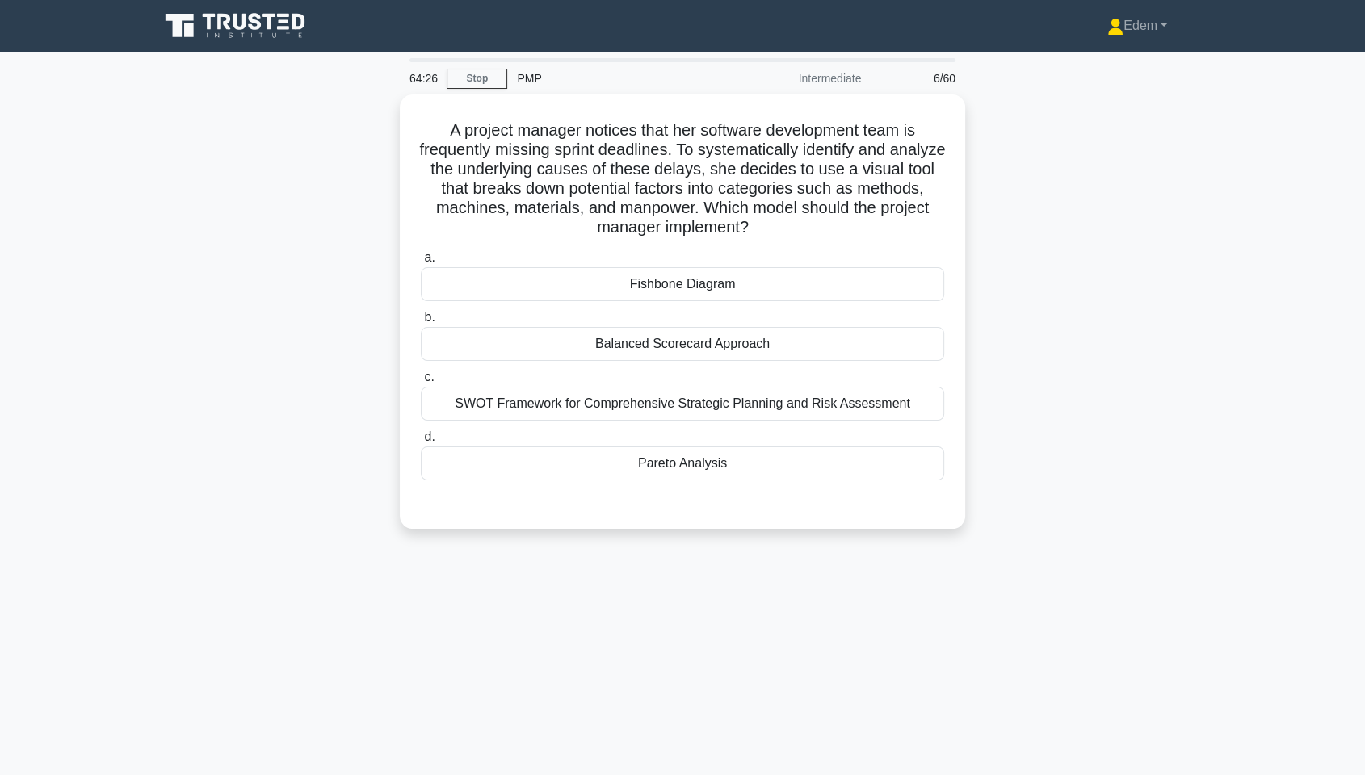
click at [1021, 341] on div "A project manager notices that her software development team is frequently miss…" at bounding box center [682, 322] width 1066 height 454
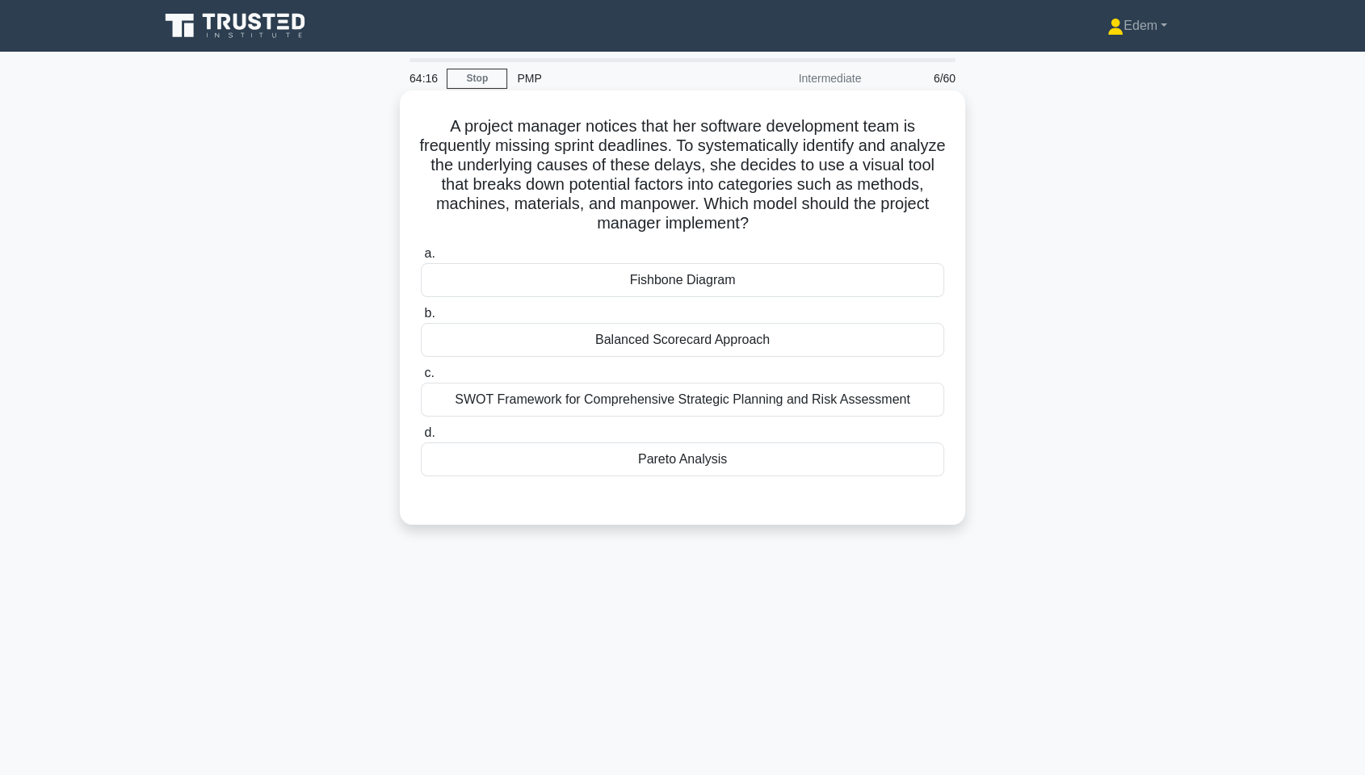
click at [676, 405] on div "SWOT Framework for Comprehensive Strategic Planning and Risk Assessment" at bounding box center [682, 400] width 523 height 34
click at [421, 379] on input "c. SWOT Framework for Comprehensive Strategic Planning and Risk Assessment" at bounding box center [421, 373] width 0 height 11
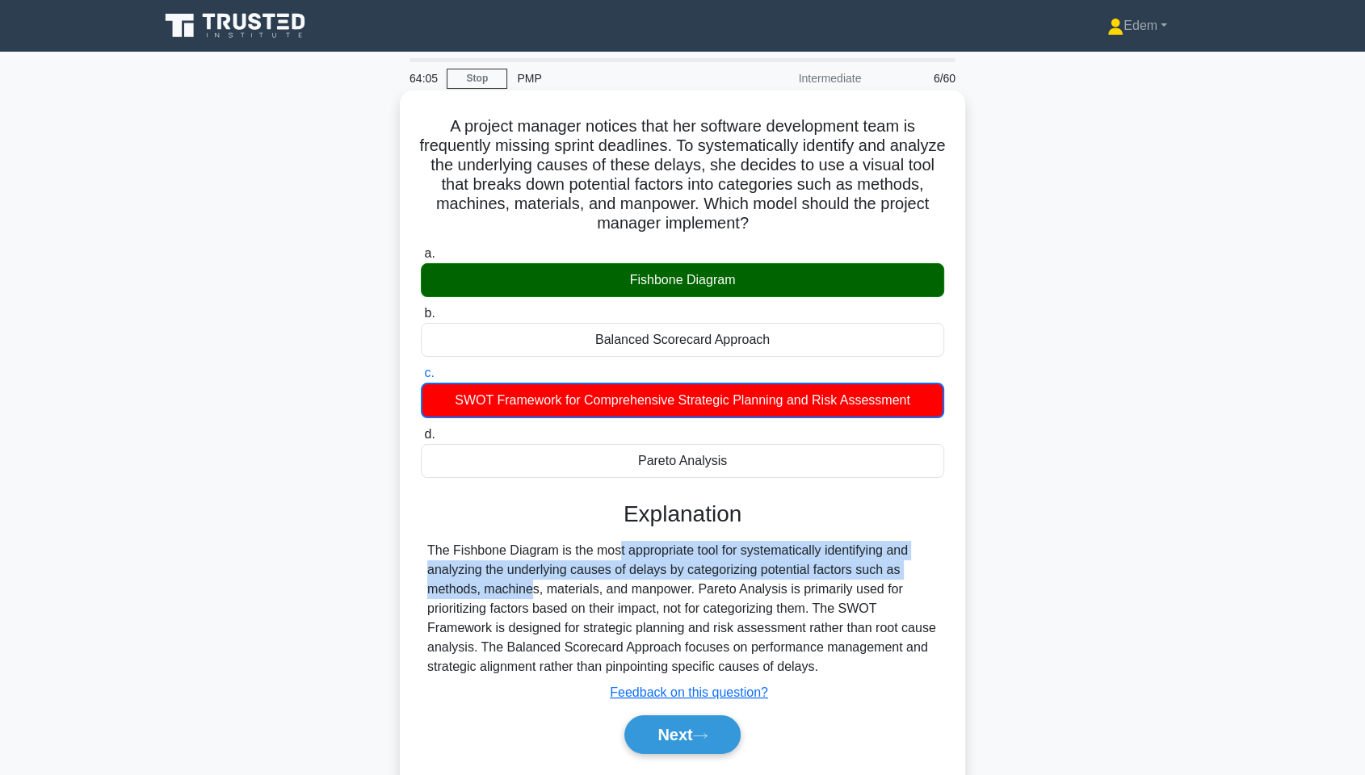
drag, startPoint x: 512, startPoint y: 552, endPoint x: 897, endPoint y: 578, distance: 386.2
click at [897, 578] on div "The Fishbone Diagram is the most appropriate tool for systematically identifyin…" at bounding box center [682, 609] width 511 height 136
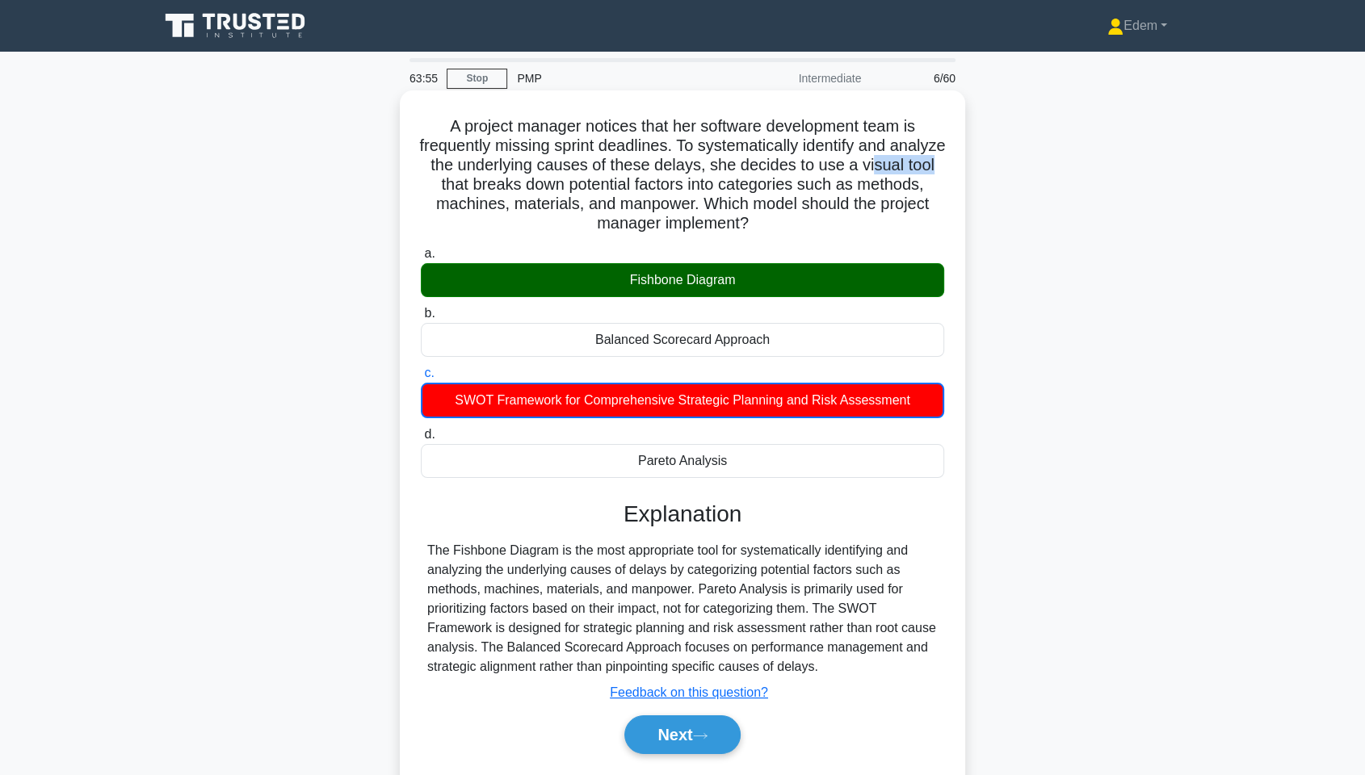
drag, startPoint x: 444, startPoint y: 187, endPoint x: 504, endPoint y: 191, distance: 60.0
click at [504, 191] on h5 "A project manager notices that her software development team is frequently miss…" at bounding box center [682, 175] width 527 height 118
click at [502, 412] on div "SWOT Framework for Comprehensive Strategic Planning and Risk Assessment" at bounding box center [682, 401] width 523 height 36
click at [421, 379] on input "c. SWOT Framework for Comprehensive Strategic Planning and Risk Assessment" at bounding box center [421, 373] width 0 height 11
click at [547, 589] on div "The Fishbone Diagram is the most appropriate tool for systematically identifyin…" at bounding box center [682, 609] width 511 height 136
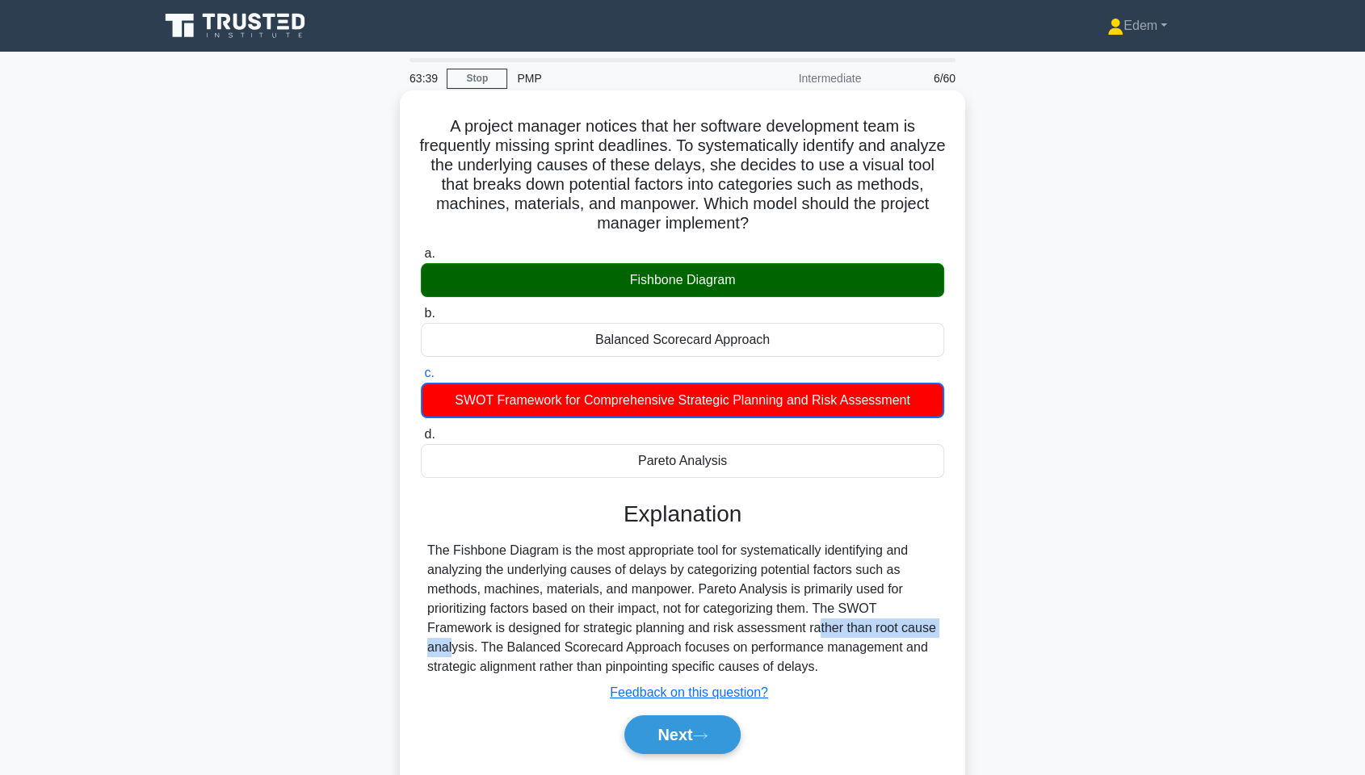
drag, startPoint x: 717, startPoint y: 635, endPoint x: 873, endPoint y: 627, distance: 156.1
click at [864, 589] on div "The Fishbone Diagram is the most appropriate tool for systematically identifyin…" at bounding box center [682, 609] width 511 height 136
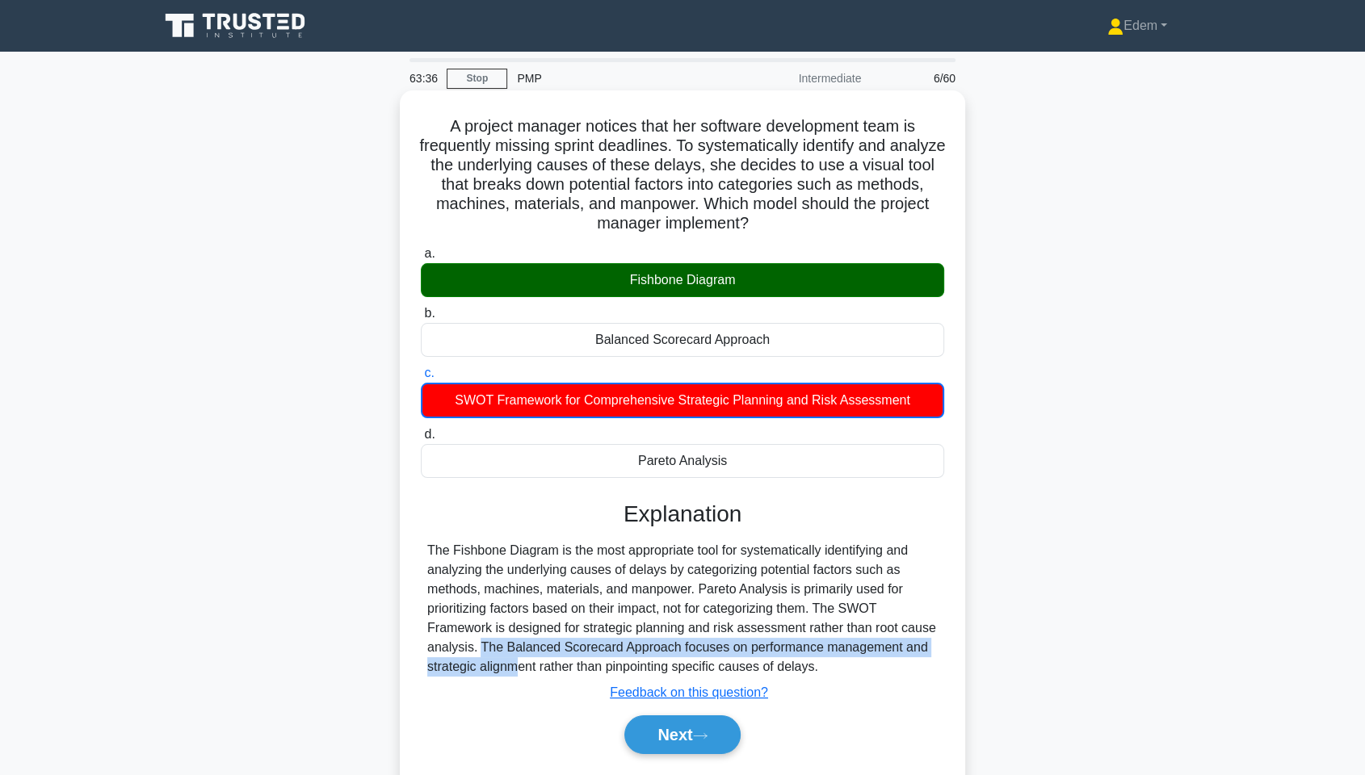
drag, startPoint x: 894, startPoint y: 626, endPoint x: 914, endPoint y: 644, distance: 26.9
click at [914, 589] on div "The Fishbone Diagram is the most appropriate tool for systematically identifyin…" at bounding box center [682, 609] width 511 height 136
drag, startPoint x: 744, startPoint y: 627, endPoint x: 918, endPoint y: 646, distance: 174.8
click at [918, 589] on div "The Fishbone Diagram is the most appropriate tool for systematically identifyin…" at bounding box center [682, 609] width 511 height 136
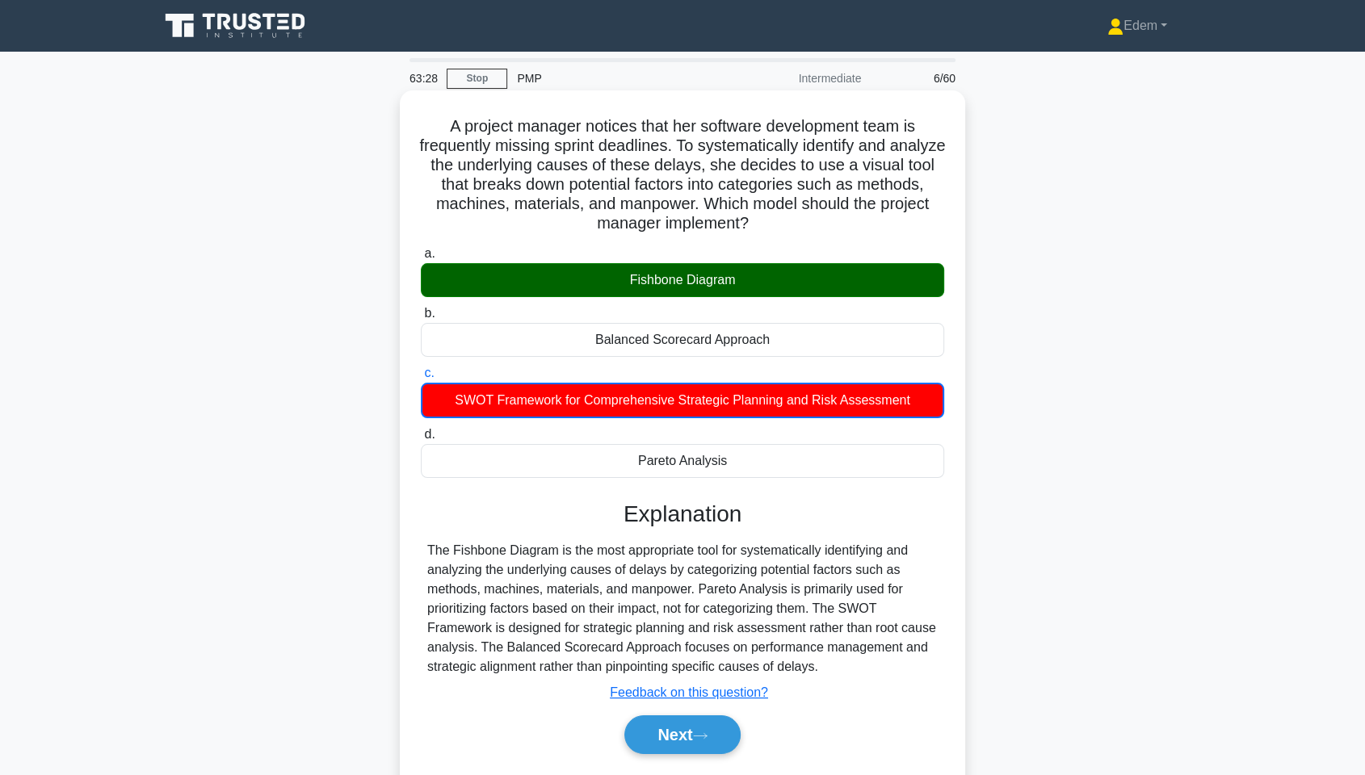
click at [931, 512] on h3 "Explanation" at bounding box center [683, 514] width 504 height 27
click at [680, 589] on button "Next" at bounding box center [682, 735] width 116 height 39
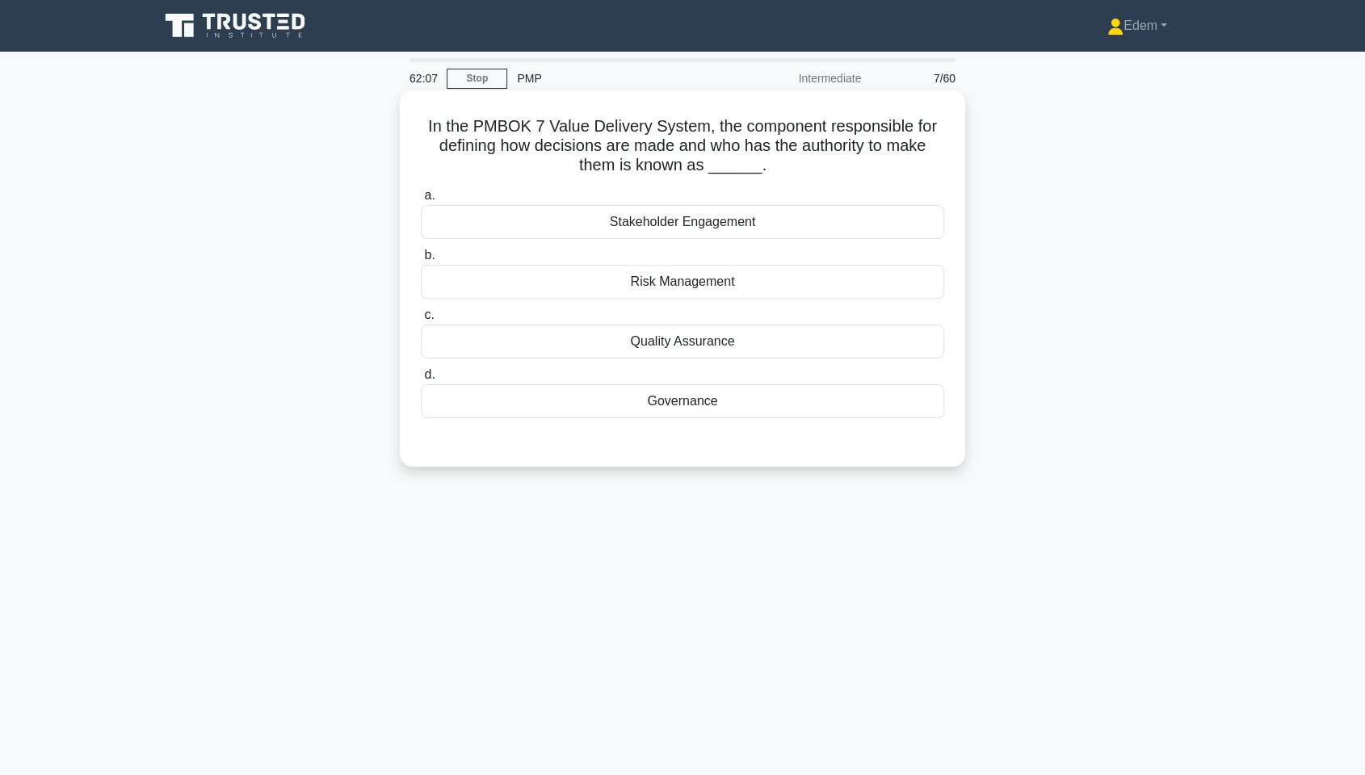
click at [707, 225] on div "Stakeholder Engagement" at bounding box center [682, 222] width 523 height 34
click at [421, 201] on input "a. Stakeholder Engagement" at bounding box center [421, 196] width 0 height 11
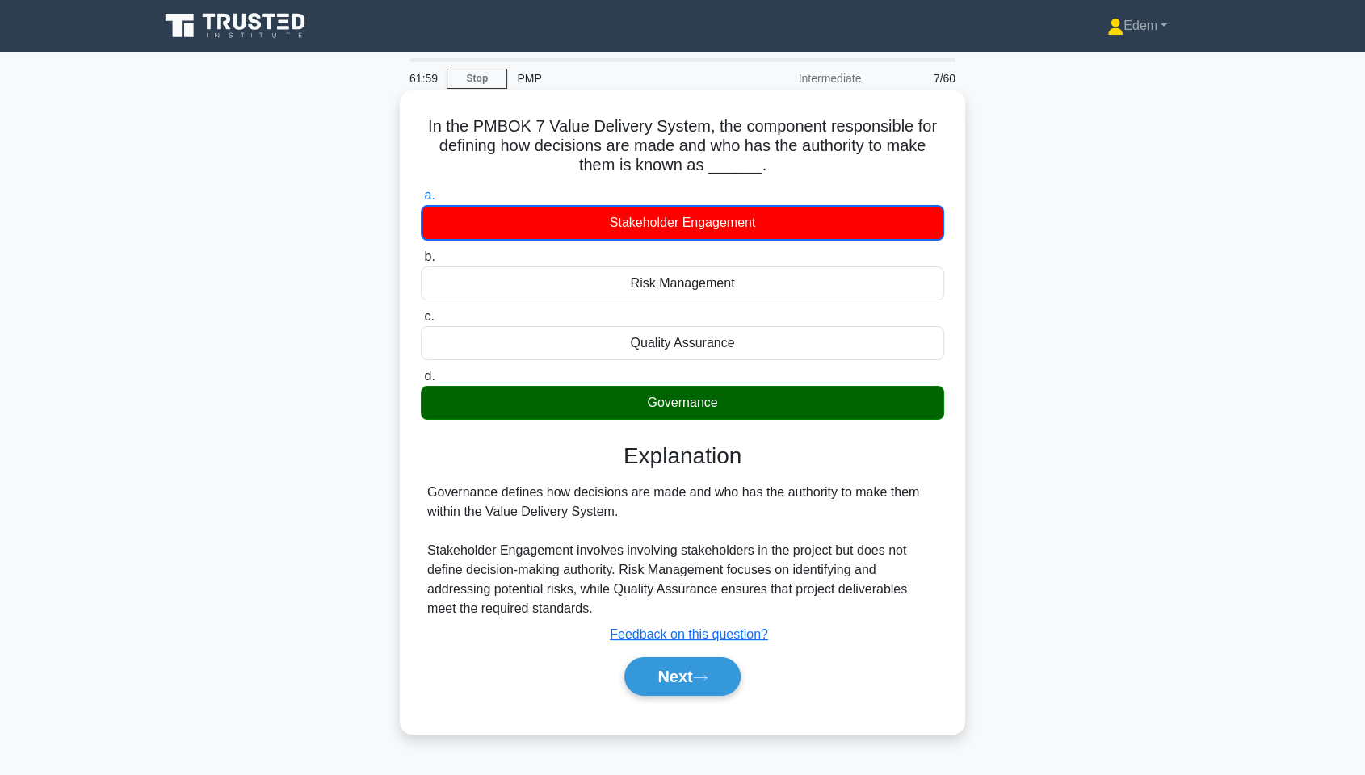
drag, startPoint x: 679, startPoint y: 490, endPoint x: 896, endPoint y: 503, distance: 217.7
click at [896, 503] on div "Governance defines how decisions are made and who has the authority to make the…" at bounding box center [682, 551] width 511 height 136
click at [707, 589] on button "Next" at bounding box center [682, 677] width 116 height 39
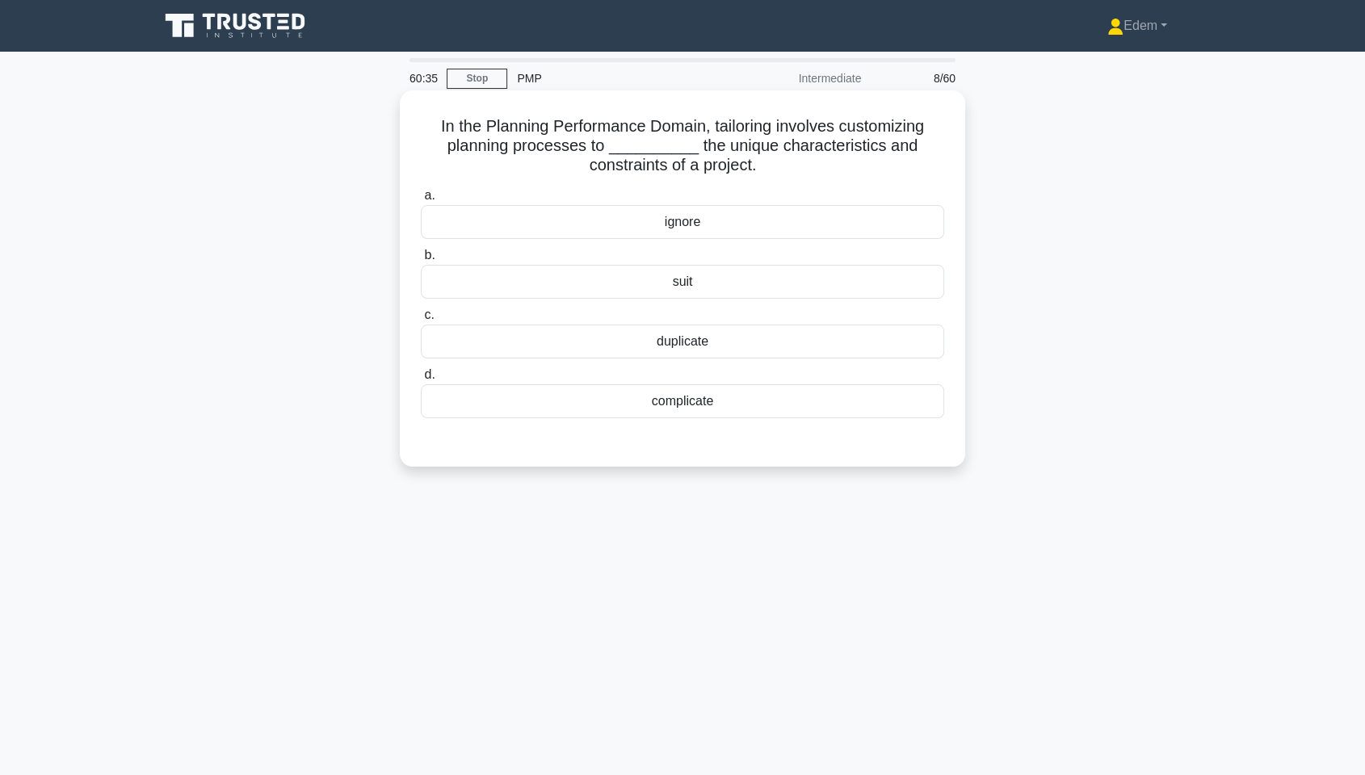
click at [721, 414] on div "complicate" at bounding box center [682, 402] width 523 height 34
click at [421, 380] on input "d. complicate" at bounding box center [421, 375] width 0 height 11
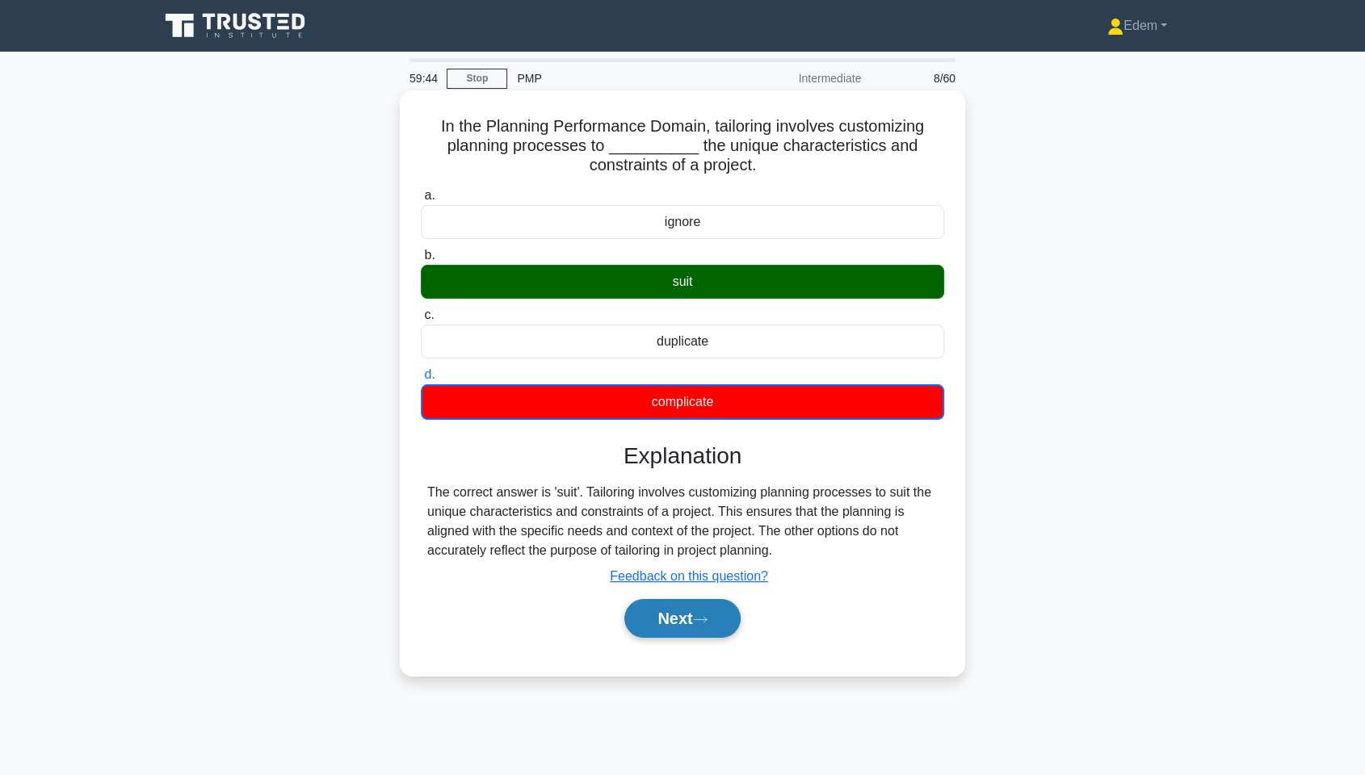
click at [697, 589] on button "Next" at bounding box center [682, 618] width 116 height 39
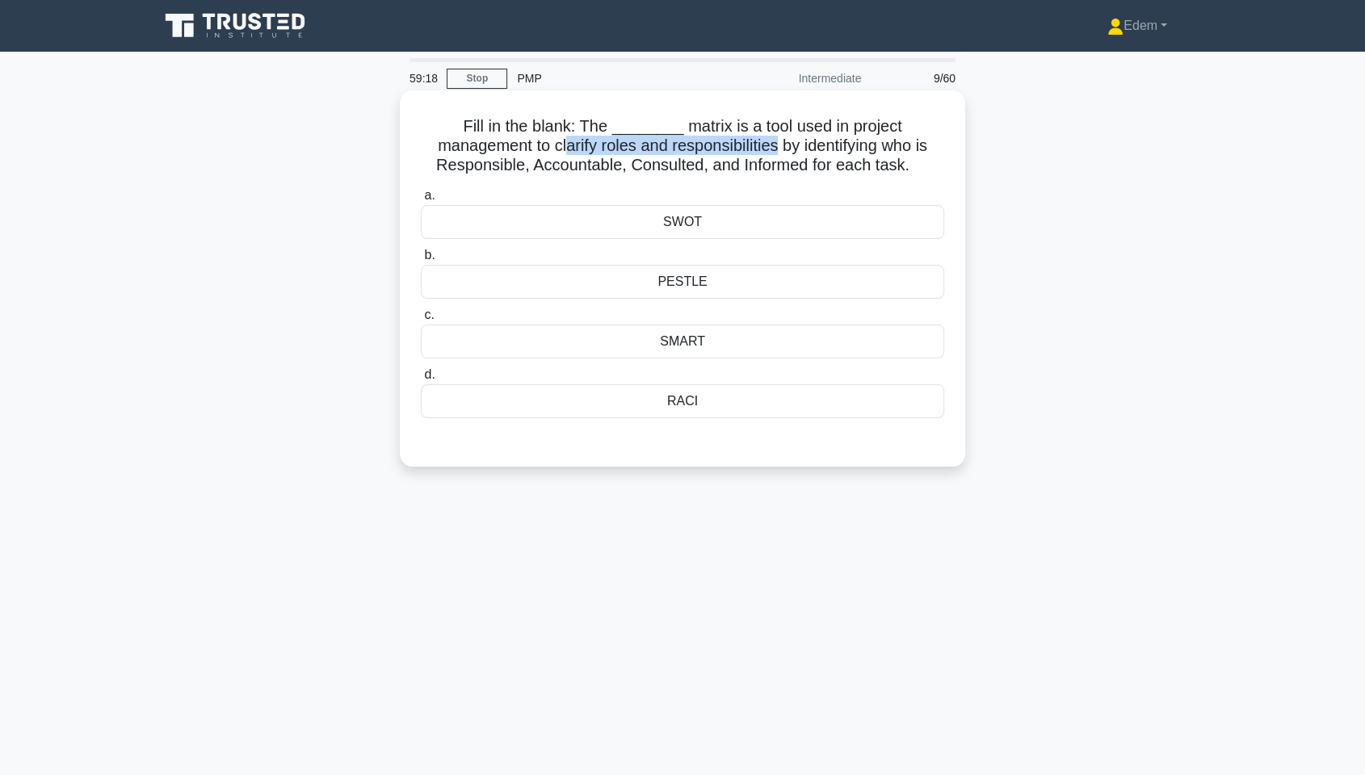
drag, startPoint x: 569, startPoint y: 149, endPoint x: 779, endPoint y: 153, distance: 210.1
click at [779, 153] on h5 "Fill in the blank: The ________ matrix is a tool used in project management to …" at bounding box center [682, 146] width 527 height 60
click at [702, 411] on div "RACI" at bounding box center [682, 402] width 523 height 34
click at [421, 380] on input "d. RACI" at bounding box center [421, 375] width 0 height 11
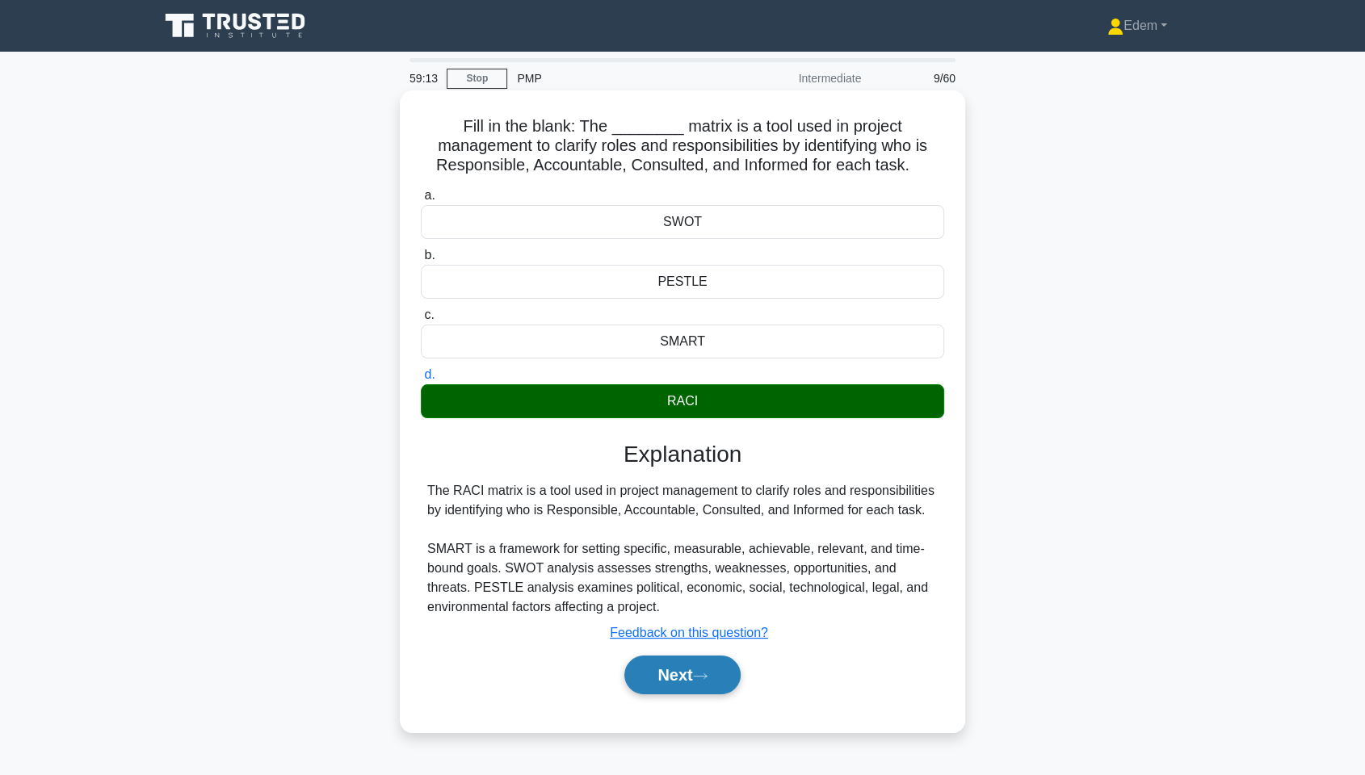
click at [708, 589] on button "Next" at bounding box center [682, 675] width 116 height 39
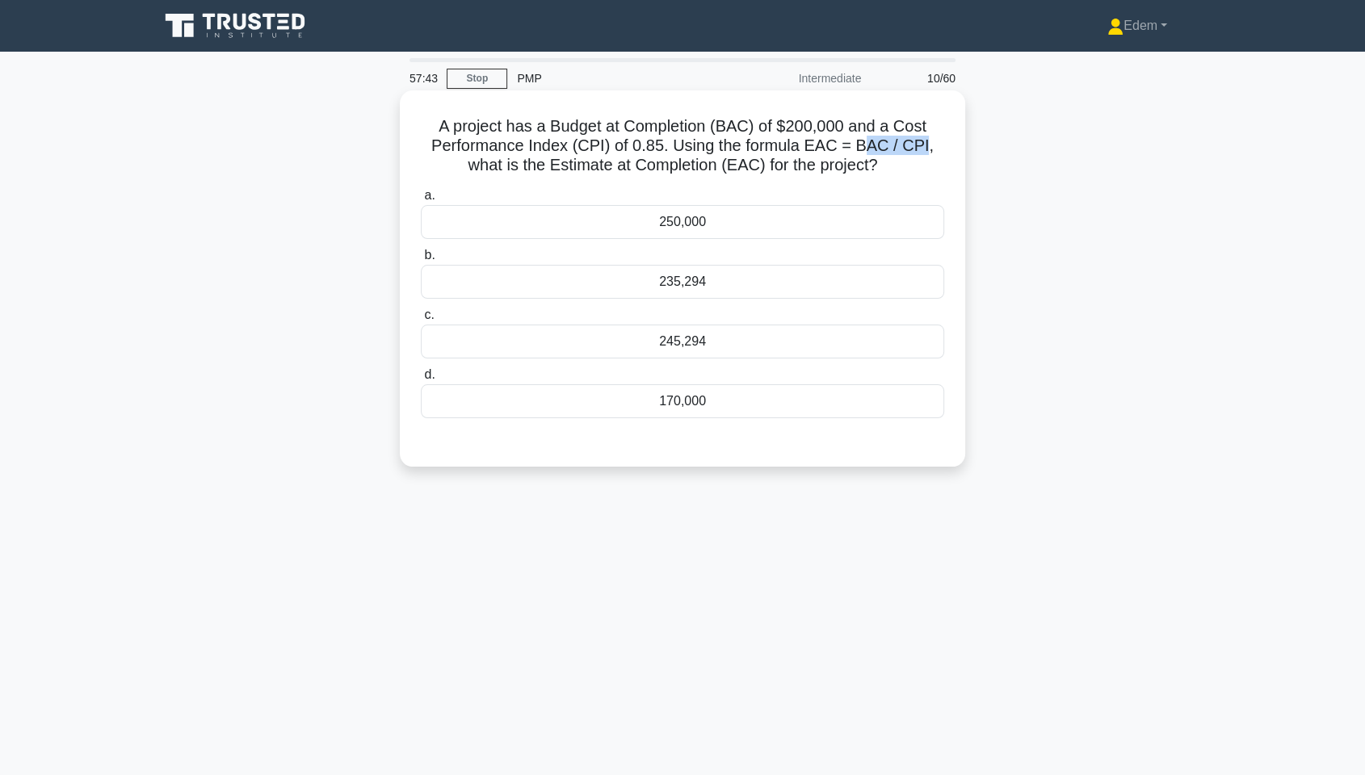
drag, startPoint x: 865, startPoint y: 142, endPoint x: 931, endPoint y: 142, distance: 65.4
click at [931, 142] on h5 "A project has a Budget at Completion (BAC) of $200,000 and a Cost Performance I…" at bounding box center [682, 146] width 527 height 60
click at [927, 142] on h5 "A project has a Budget at Completion (BAC) of $200,000 and a Cost Performance I…" at bounding box center [682, 146] width 527 height 60
drag, startPoint x: 795, startPoint y: 119, endPoint x: 840, endPoint y: 126, distance: 45.8
click at [840, 126] on h5 "A project has a Budget at Completion (BAC) of $200,000 and a Cost Performance I…" at bounding box center [682, 146] width 527 height 60
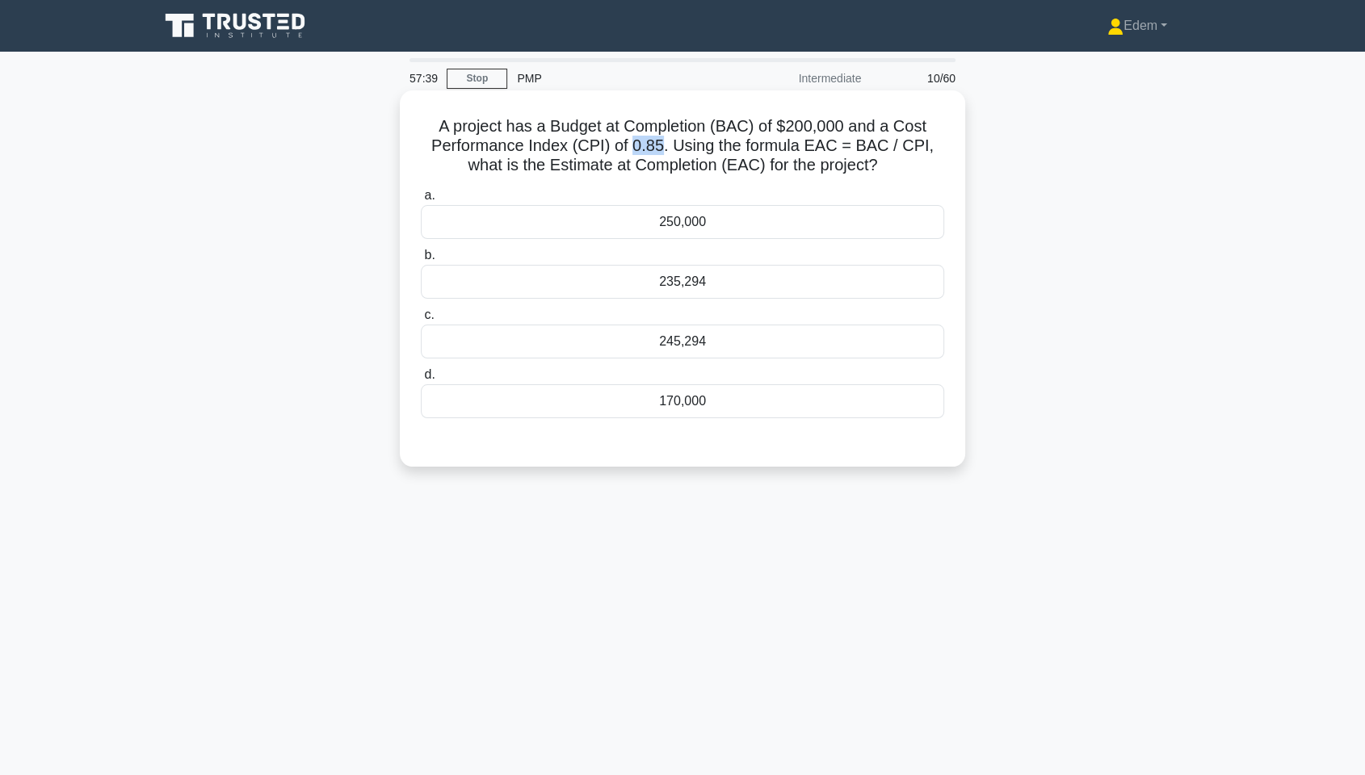
drag, startPoint x: 633, startPoint y: 149, endPoint x: 664, endPoint y: 149, distance: 30.7
click at [664, 149] on h5 "A project has a Budget at Completion (BAC) of $200,000 and a Cost Performance I…" at bounding box center [682, 146] width 527 height 60
click at [704, 285] on div "235,294" at bounding box center [682, 282] width 523 height 34
click at [421, 261] on input "b. 235,294" at bounding box center [421, 255] width 0 height 11
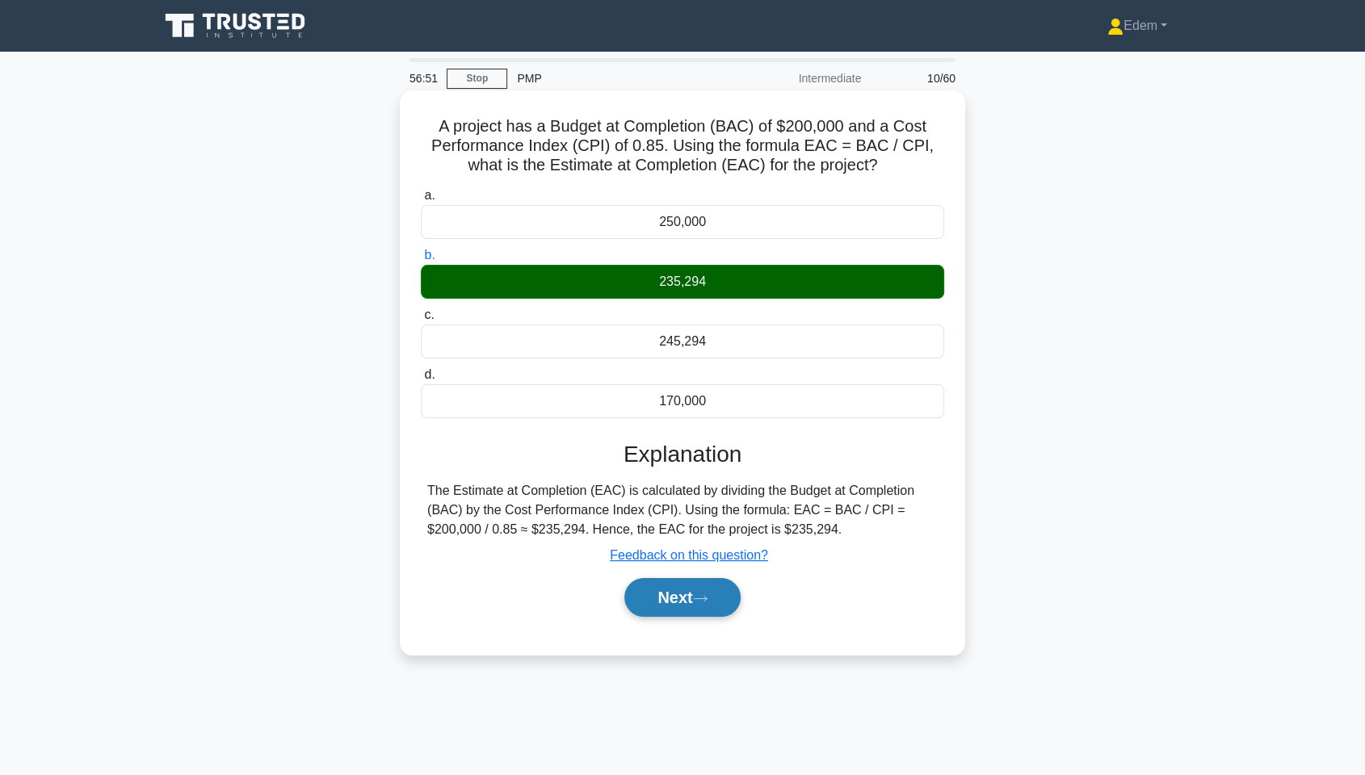
click at [714, 589] on button "Next" at bounding box center [682, 597] width 116 height 39
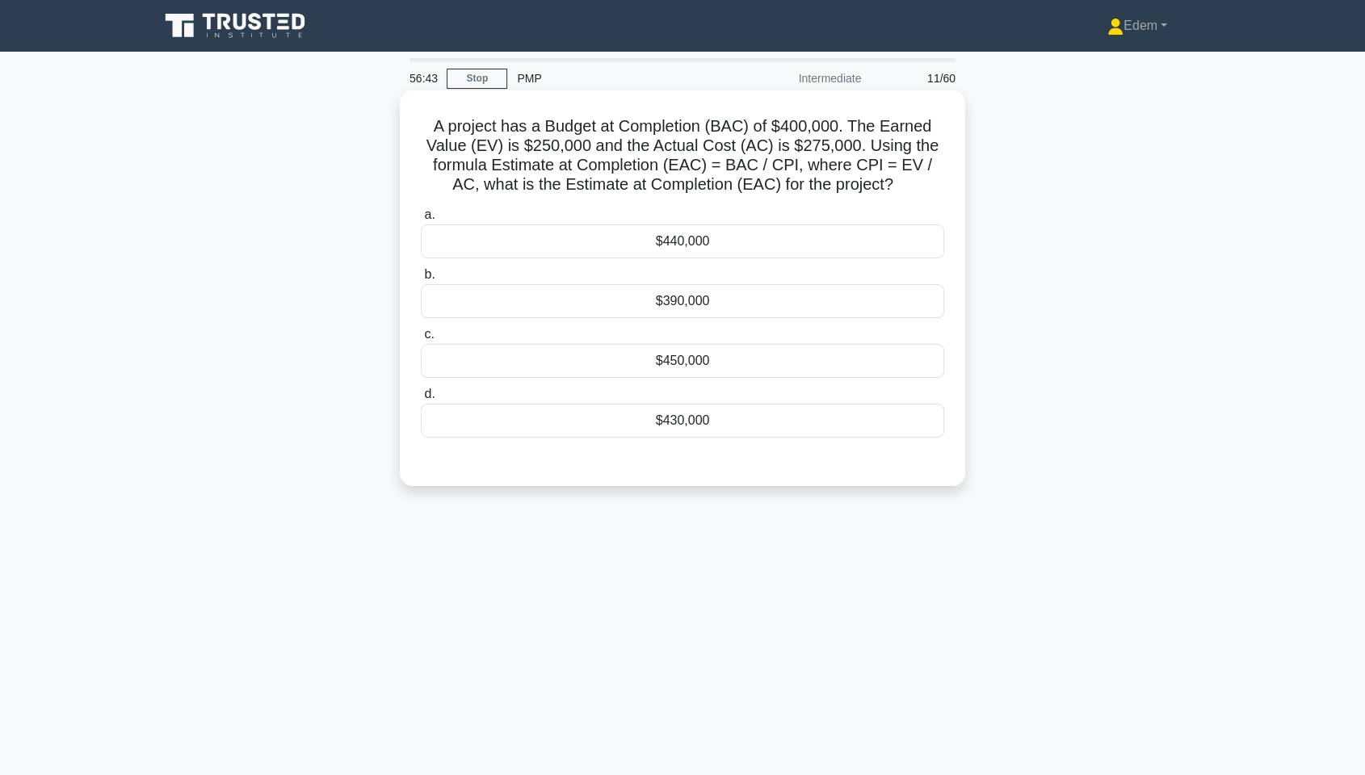
click at [907, 165] on h5 "A project has a Budget at Completion (BAC) of $400,000. The Earned Value (EV) i…" at bounding box center [682, 155] width 527 height 79
drag, startPoint x: 778, startPoint y: 123, endPoint x: 816, endPoint y: 124, distance: 38.0
click at [816, 124] on h5 "A project has a Budget at Completion (BAC) of $400,000. The Earned Value (EV) i…" at bounding box center [682, 155] width 527 height 79
drag, startPoint x: 539, startPoint y: 148, endPoint x: 588, endPoint y: 146, distance: 49.3
click at [588, 146] on h5 "A project has a Budget at Completion (BAC) of $400,000. The Earned Value (EV) i…" at bounding box center [682, 155] width 527 height 79
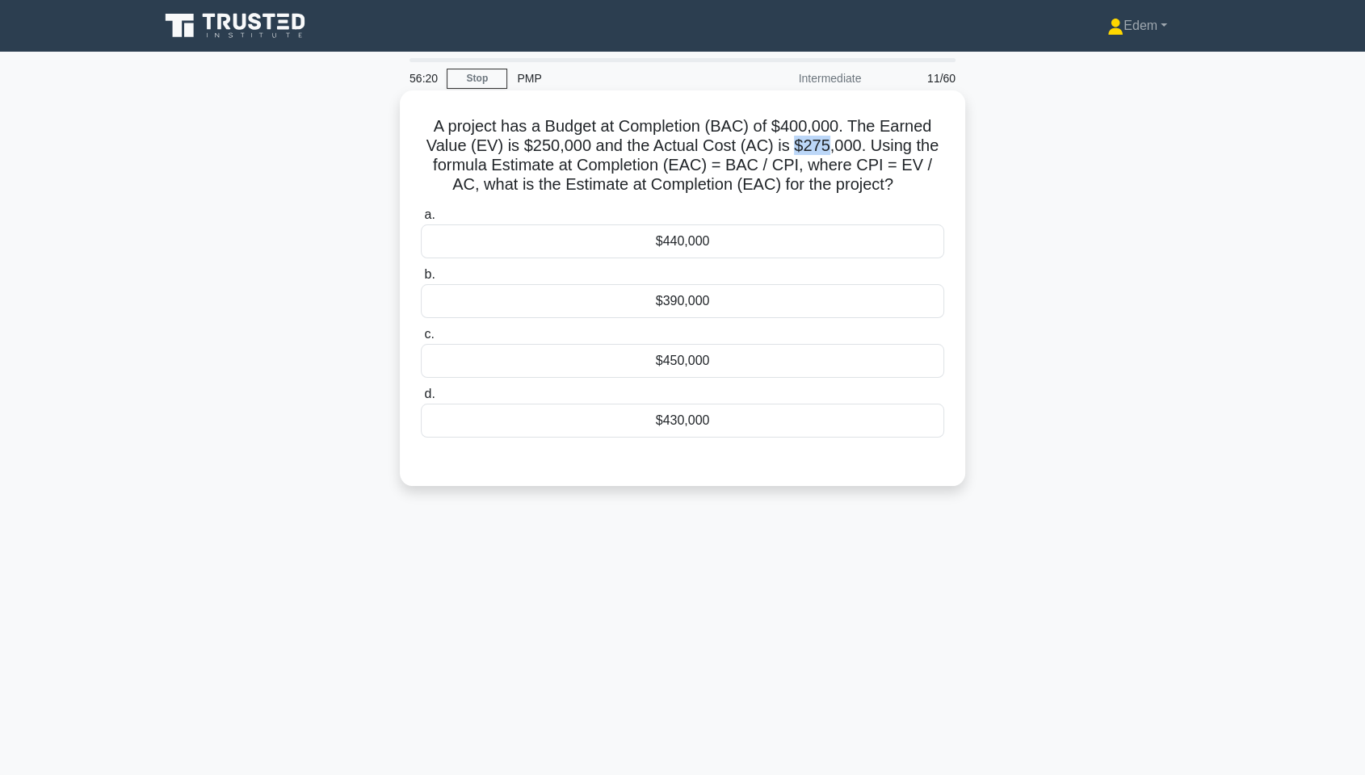
drag, startPoint x: 795, startPoint y: 137, endPoint x: 825, endPoint y: 142, distance: 30.3
click at [825, 142] on h5 "A project has a Budget at Completion (BAC) of $400,000. The Earned Value (EV) i…" at bounding box center [682, 155] width 527 height 79
click at [872, 163] on h5 "A project has a Budget at Completion (BAC) of $400,000. The Earned Value (EV) i…" at bounding box center [682, 155] width 527 height 79
drag, startPoint x: 864, startPoint y: 163, endPoint x: 879, endPoint y: 166, distance: 15.5
click at [879, 166] on h5 "A project has a Budget at Completion (BAC) of $400,000. The Earned Value (EV) i…" at bounding box center [682, 155] width 527 height 79
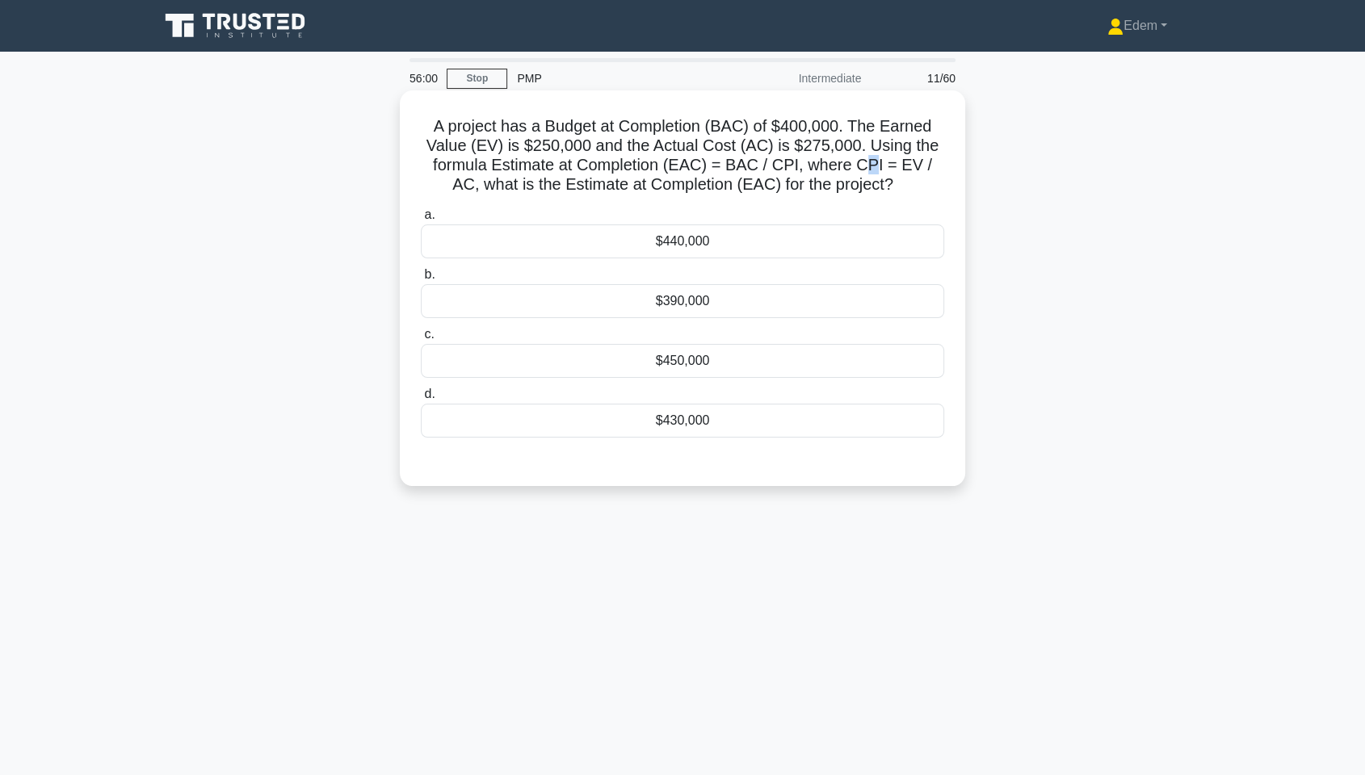
click at [879, 166] on h5 "A project has a Budget at Completion (BAC) of $400,000. The Earned Value (EV) i…" at bounding box center [682, 155] width 527 height 79
drag, startPoint x: 494, startPoint y: 184, endPoint x: 867, endPoint y: 192, distance: 372.5
click at [867, 192] on h5 "A project has a Budget at Completion (BAC) of $400,000. The Earned Value (EV) i…" at bounding box center [682, 155] width 527 height 79
click at [696, 170] on h5 "A project has a Budget at Completion (BAC) of $400,000. The Earned Value (EV) i…" at bounding box center [682, 155] width 527 height 79
drag, startPoint x: 791, startPoint y: 128, endPoint x: 856, endPoint y: 129, distance: 65.4
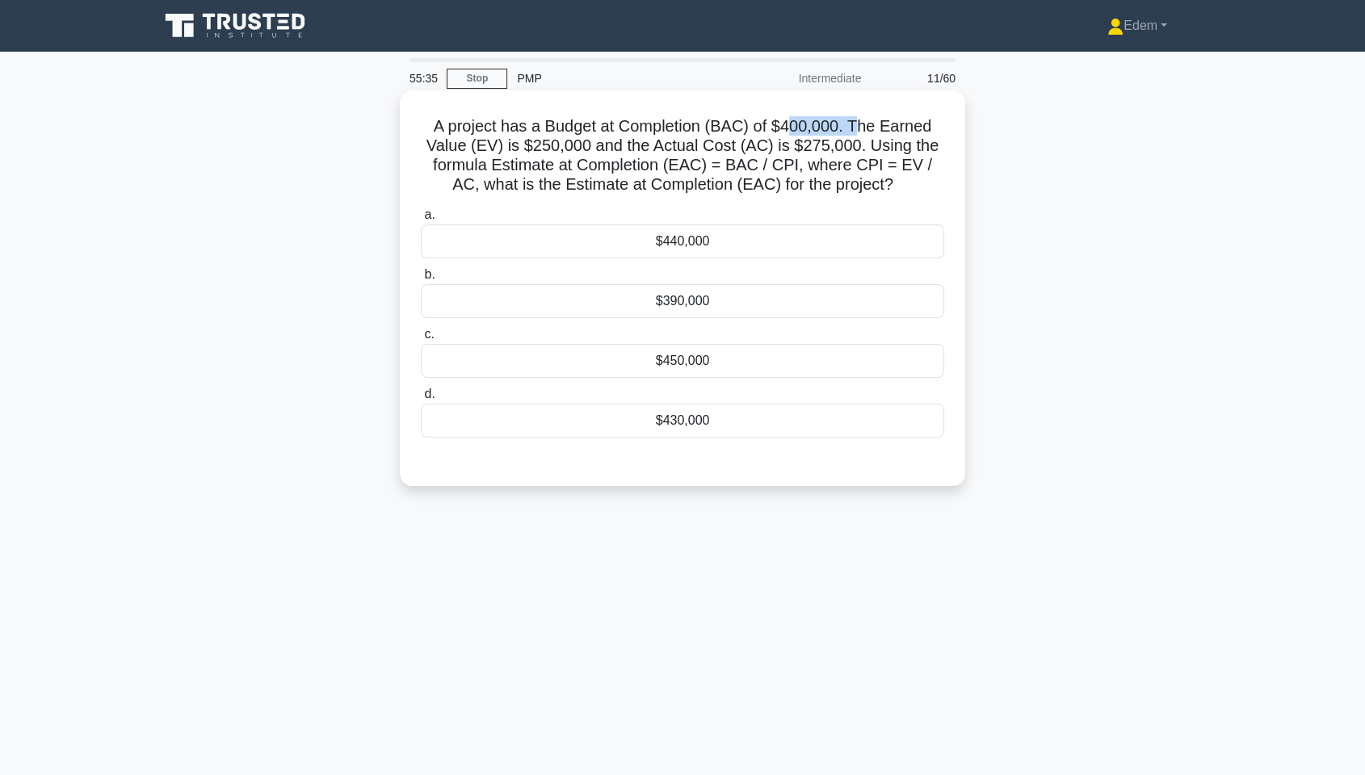
click at [856, 129] on h5 "A project has a Budget at Completion (BAC) of $400,000. The Earned Value (EV) i…" at bounding box center [682, 155] width 527 height 79
drag, startPoint x: 726, startPoint y: 170, endPoint x: 764, endPoint y: 171, distance: 38.0
click at [764, 171] on h5 "A project has a Budget at Completion (BAC) of $400,000. The Earned Value (EV) i…" at bounding box center [682, 155] width 527 height 79
click at [693, 246] on div "$440,000" at bounding box center [682, 242] width 523 height 34
click at [421, 221] on input "a. $440,000" at bounding box center [421, 215] width 0 height 11
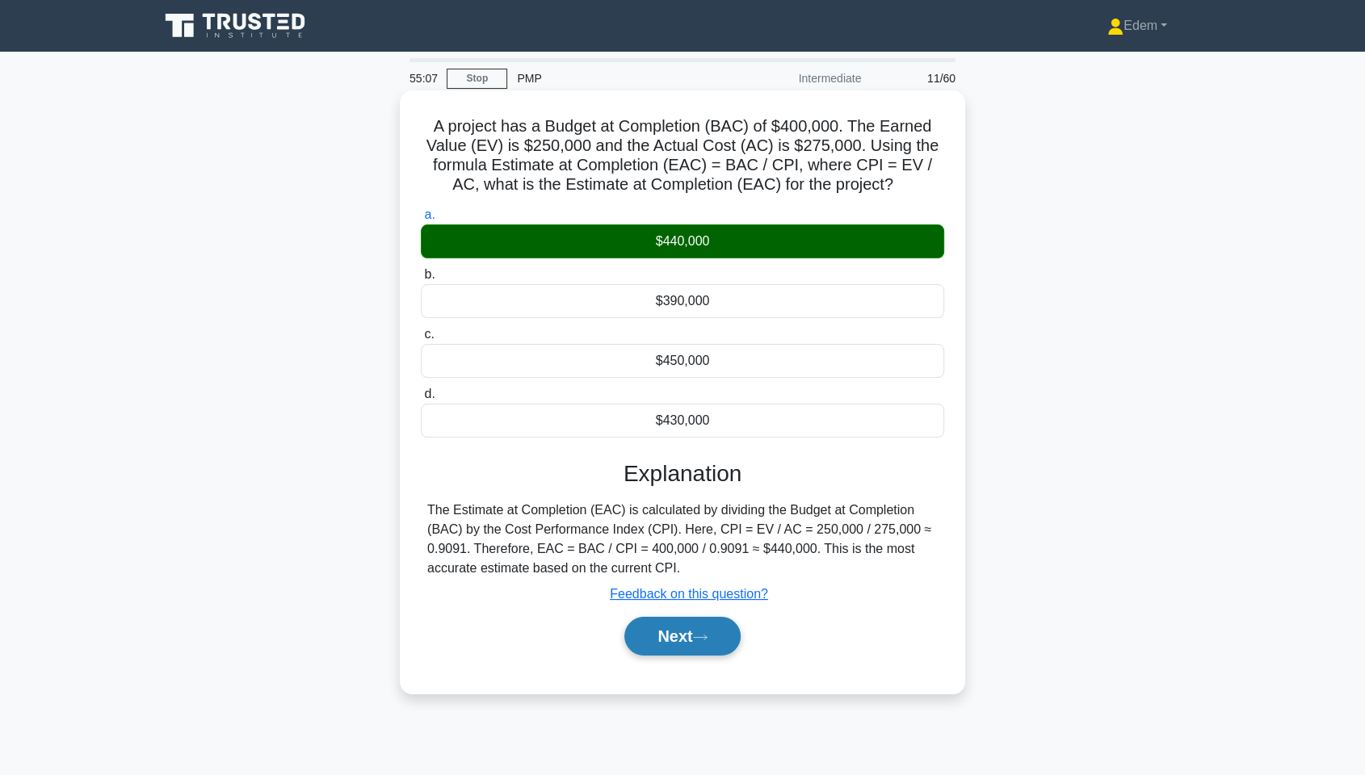
click at [687, 589] on button "Next" at bounding box center [682, 636] width 116 height 39
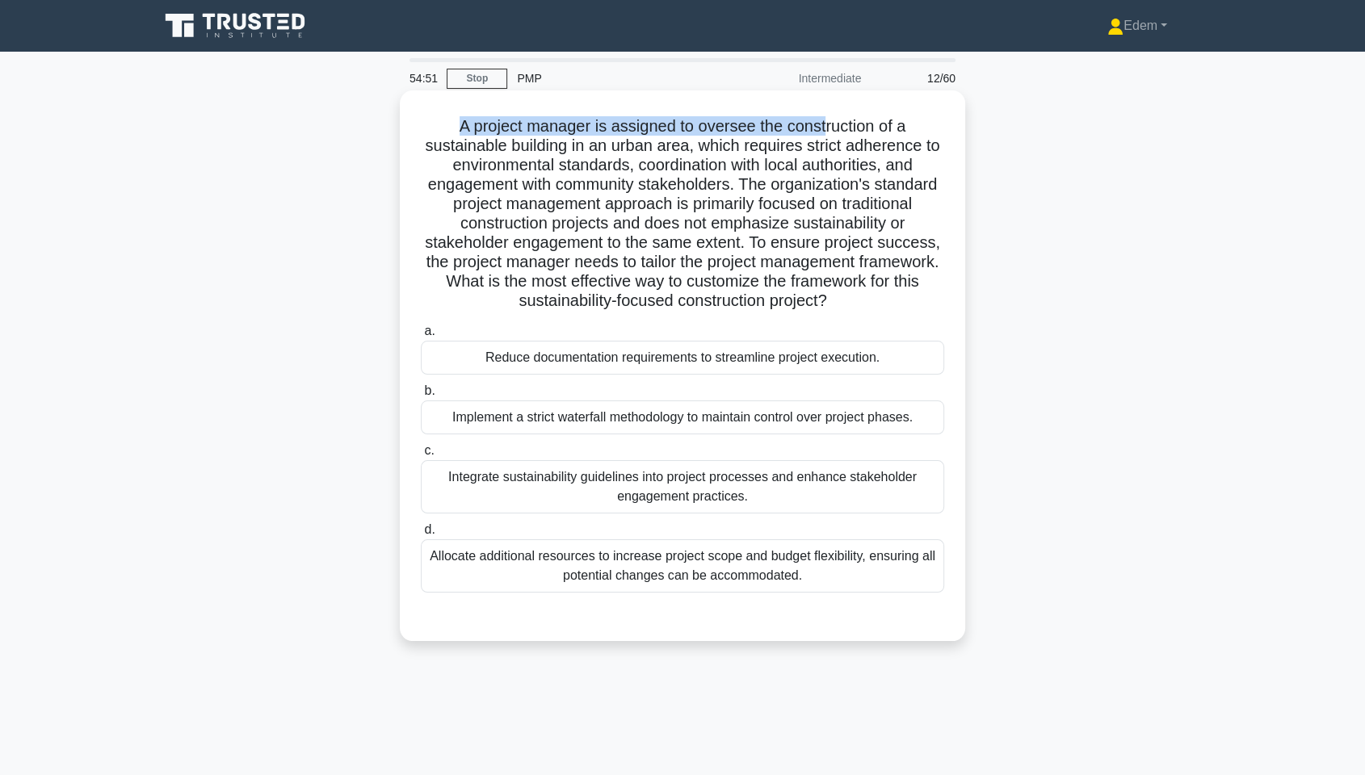
drag, startPoint x: 458, startPoint y: 127, endPoint x: 827, endPoint y: 127, distance: 369.2
click at [826, 127] on h5 "A project manager is assigned to oversee the construction of a sustainable buil…" at bounding box center [682, 213] width 527 height 195
click at [726, 152] on h5 "A project manager is assigned to oversee the construction of a sustainable buil…" at bounding box center [682, 213] width 527 height 195
drag, startPoint x: 718, startPoint y: 266, endPoint x: 682, endPoint y: 259, distance: 36.9
click at [682, 259] on h5 "A project manager is assigned to oversee the construction of a sustainable buil…" at bounding box center [682, 213] width 527 height 195
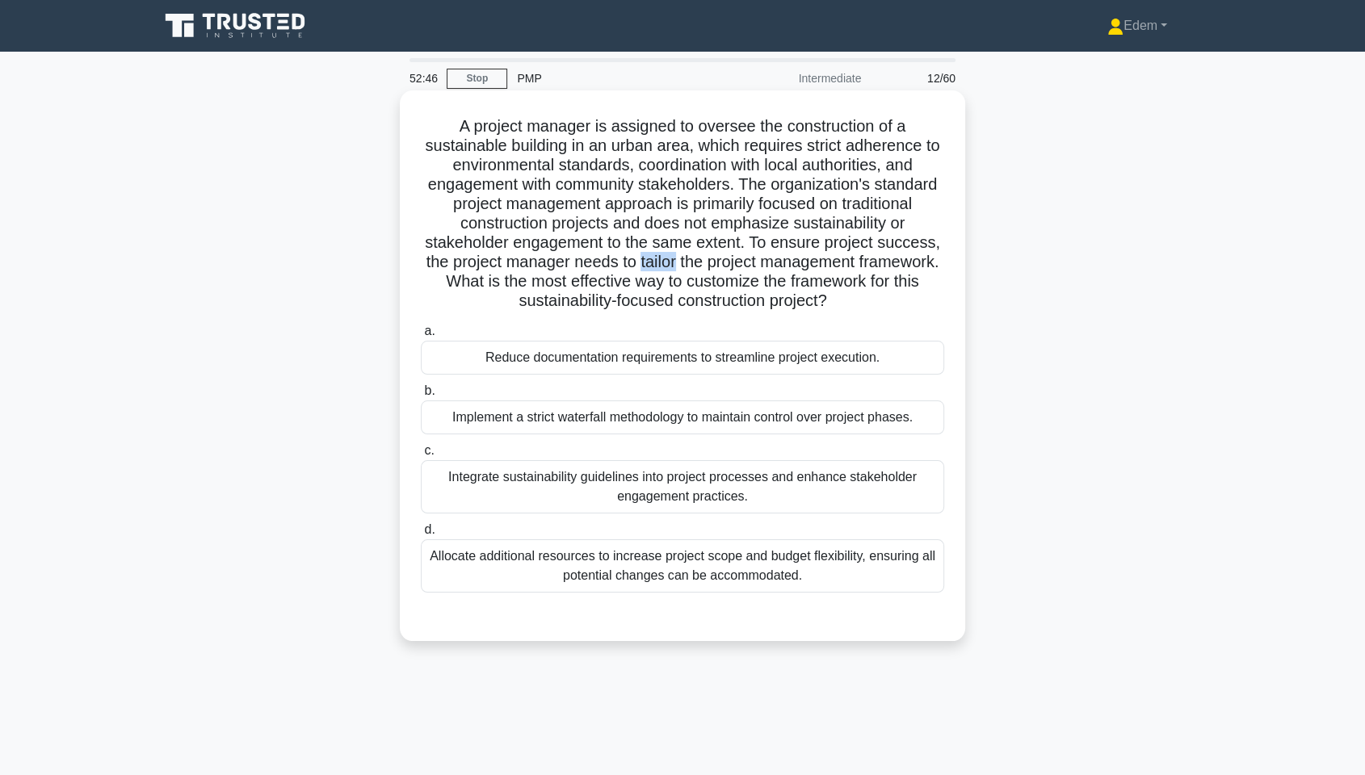
drag, startPoint x: 533, startPoint y: 280, endPoint x: 931, endPoint y: 305, distance: 398.2
click at [931, 305] on h5 "A project manager is assigned to oversee the construction of a sustainable buil…" at bounding box center [682, 213] width 527 height 195
click at [678, 489] on div "Integrate sustainability guidelines into project processes and enhance stakehol…" at bounding box center [682, 486] width 523 height 53
click at [421, 456] on input "c. Integrate sustainability guidelines into project processes and enhance stake…" at bounding box center [421, 451] width 0 height 11
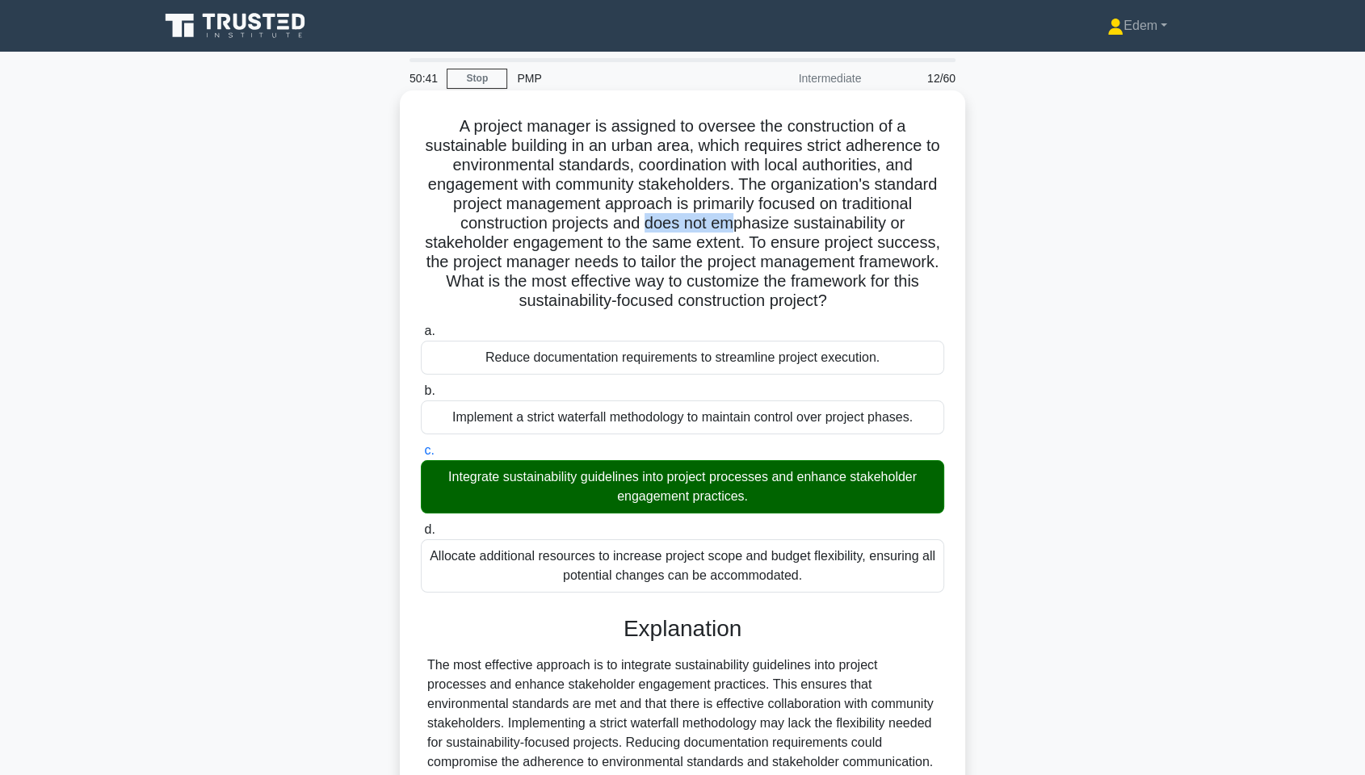
drag, startPoint x: 645, startPoint y: 221, endPoint x: 731, endPoint y: 231, distance: 86.2
click at [731, 231] on h5 "A project manager is assigned to oversee the construction of a sustainable buil…" at bounding box center [682, 213] width 527 height 195
click at [731, 244] on h5 "A project manager is assigned to oversee the construction of a sustainable buil…" at bounding box center [682, 213] width 527 height 195
drag, startPoint x: 620, startPoint y: 240, endPoint x: 680, endPoint y: 245, distance: 60.0
click at [680, 245] on h5 "A project manager is assigned to oversee the construction of a sustainable buil…" at bounding box center [682, 213] width 527 height 195
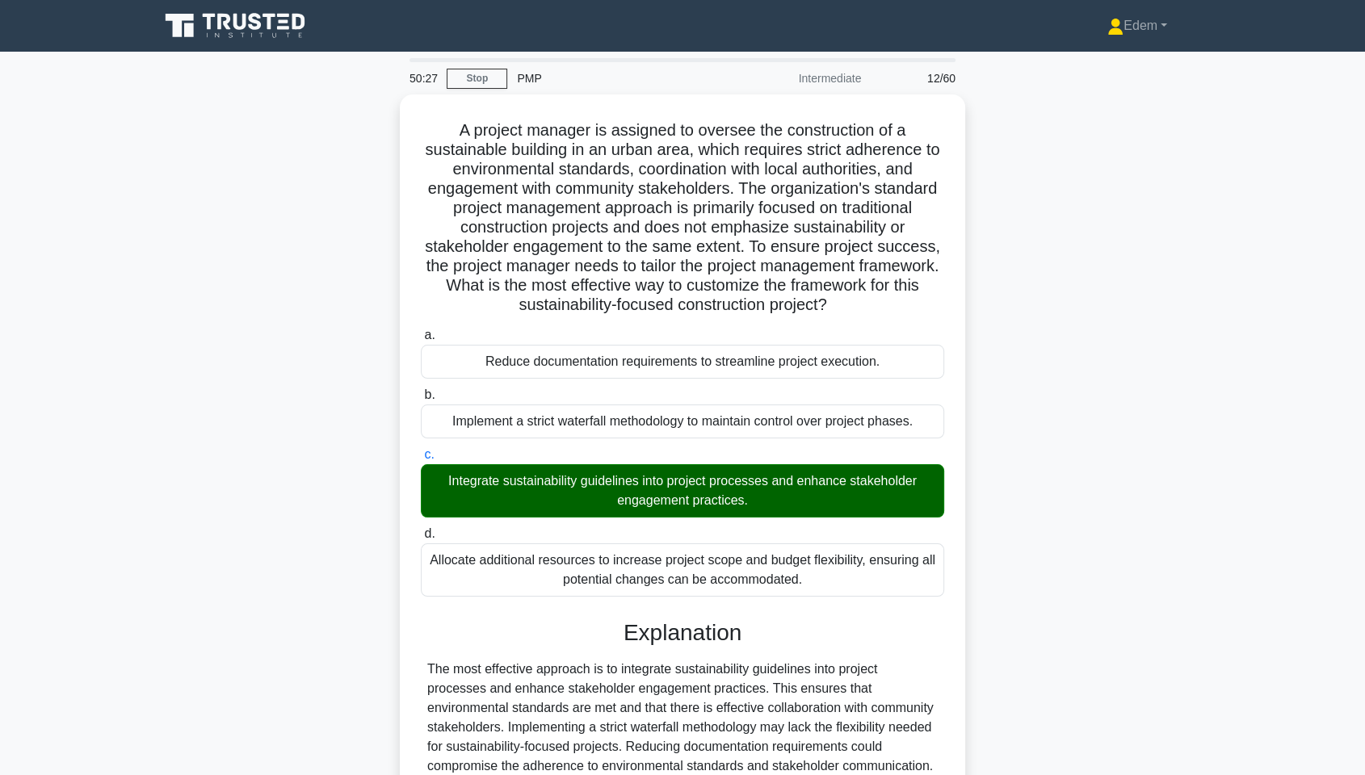
click at [1055, 422] on div "A project manager is assigned to oversee the construction of a sustainable buil…" at bounding box center [682, 522] width 1066 height 855
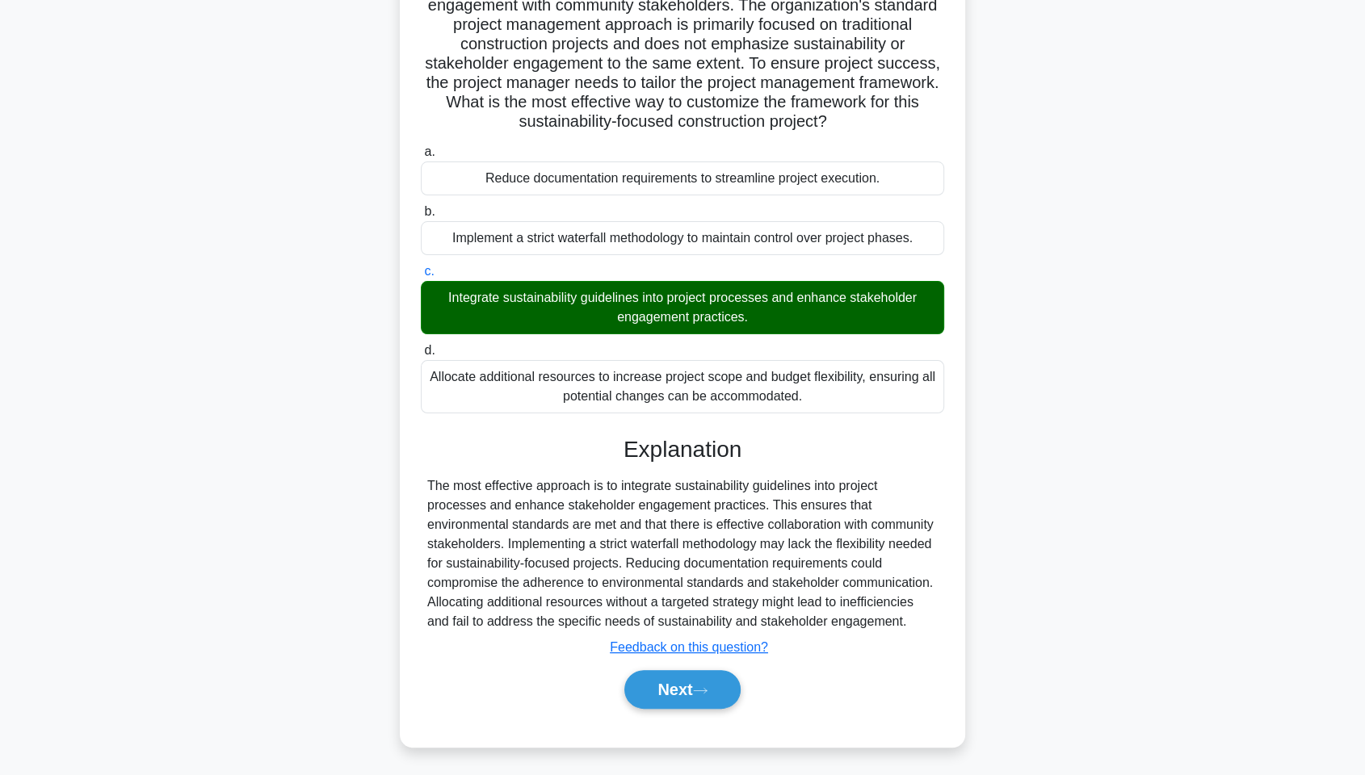
scroll to position [181, 0]
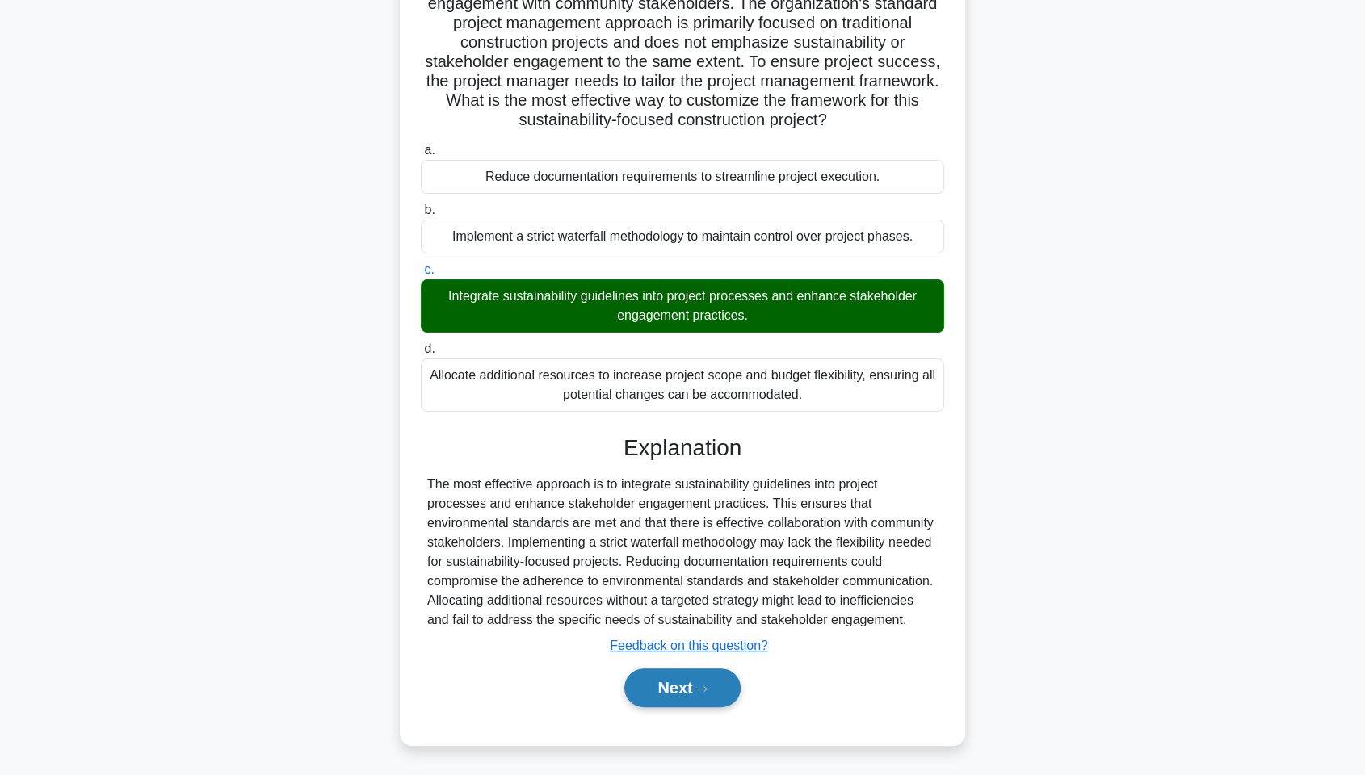
click at [704, 589] on button "Next" at bounding box center [682, 688] width 116 height 39
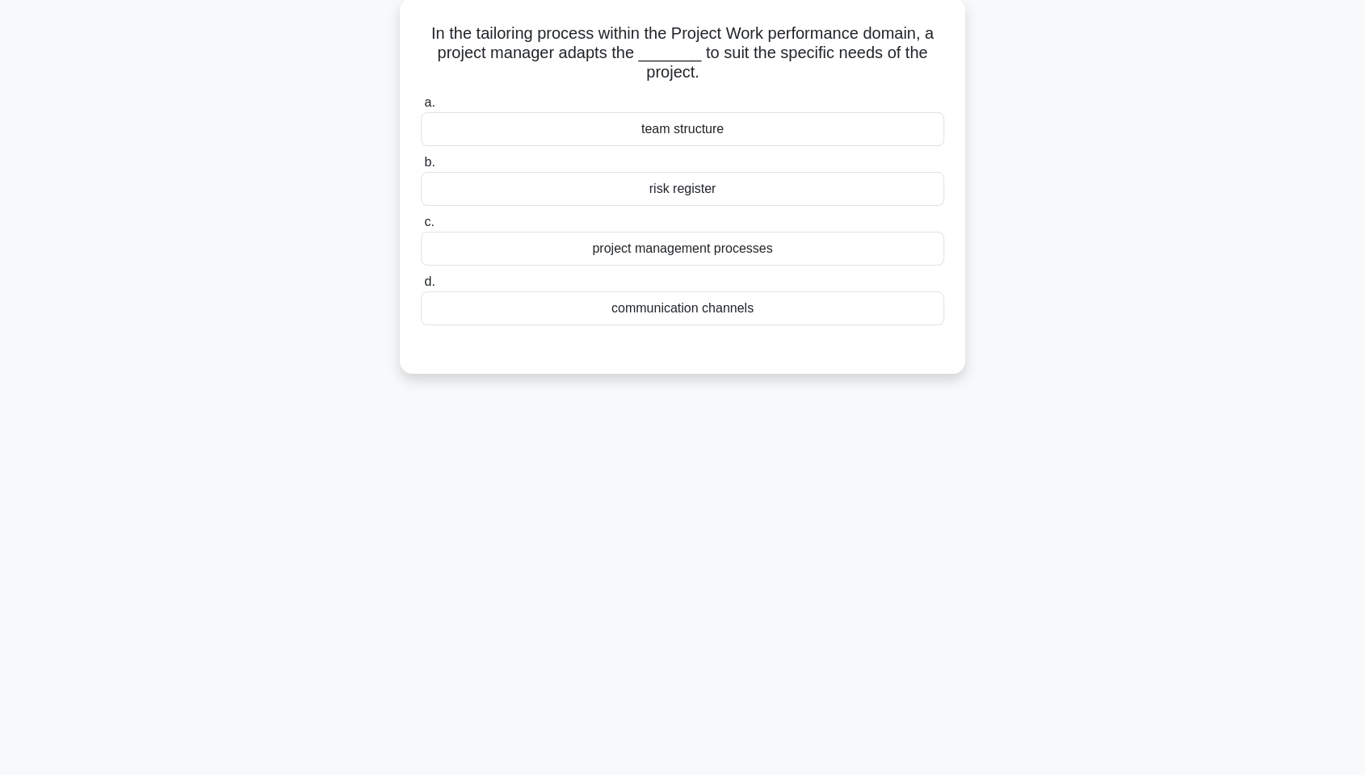
scroll to position [7, 0]
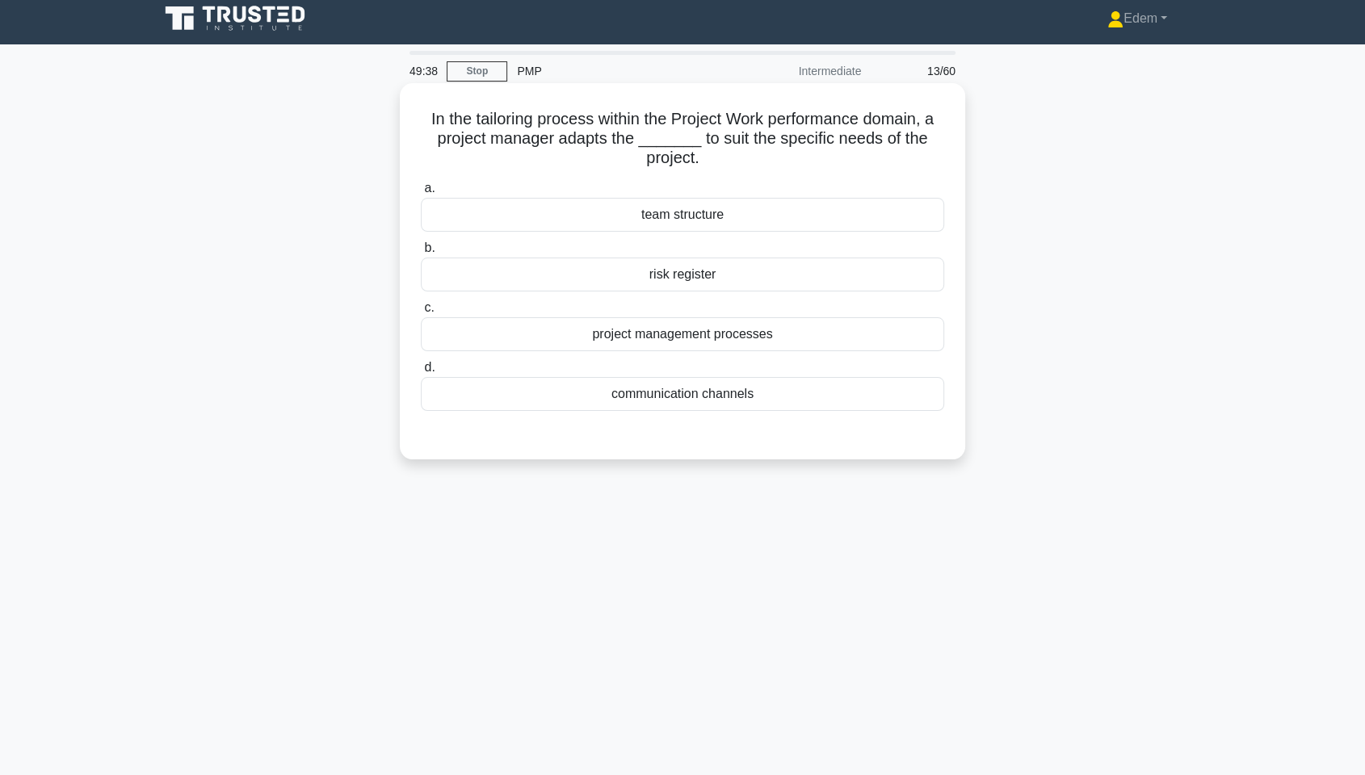
drag, startPoint x: 699, startPoint y: 142, endPoint x: 914, endPoint y: 158, distance: 215.5
click at [914, 158] on h5 "In the tailoring process within the Project Work performance domain, a project …" at bounding box center [682, 139] width 527 height 60
click at [703, 336] on div "project management processes" at bounding box center [682, 334] width 523 height 34
click at [421, 313] on input "c. project management processes" at bounding box center [421, 308] width 0 height 11
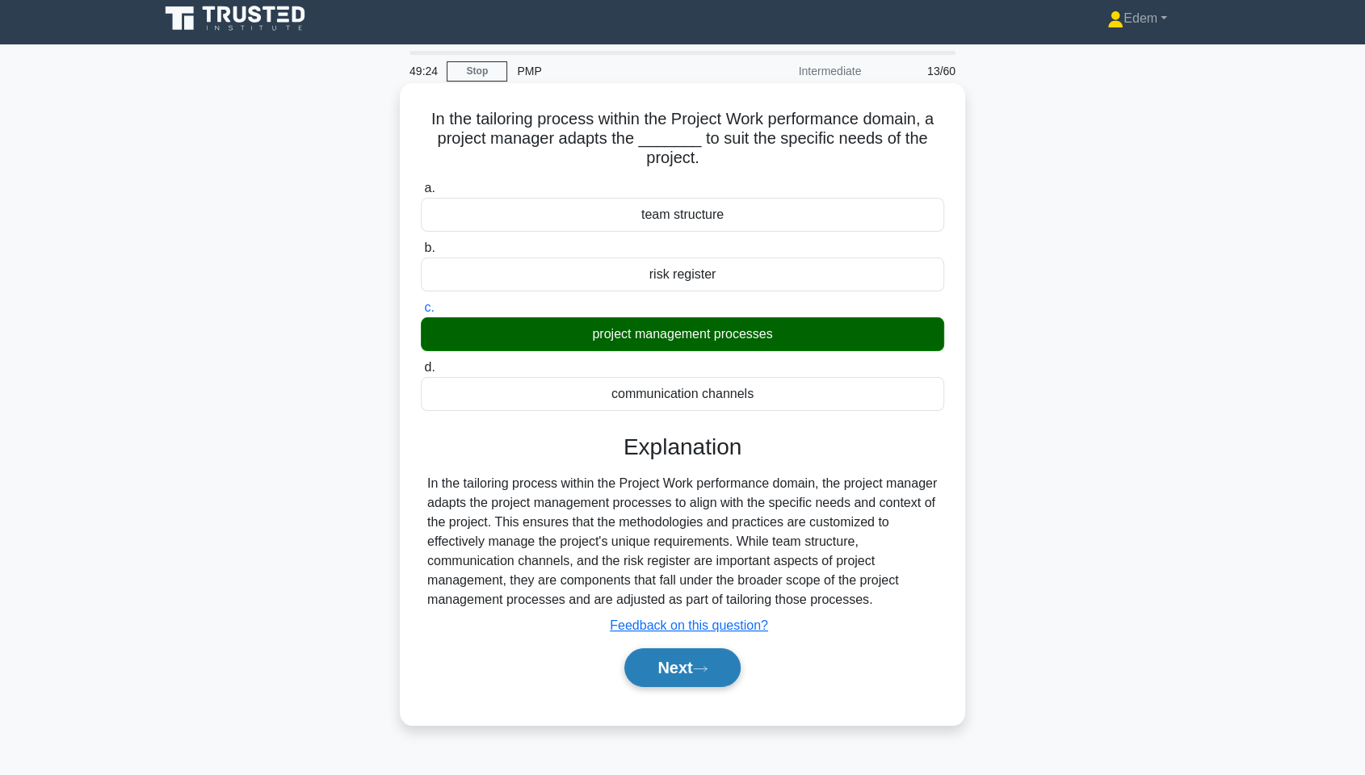
click at [704, 589] on button "Next" at bounding box center [682, 668] width 116 height 39
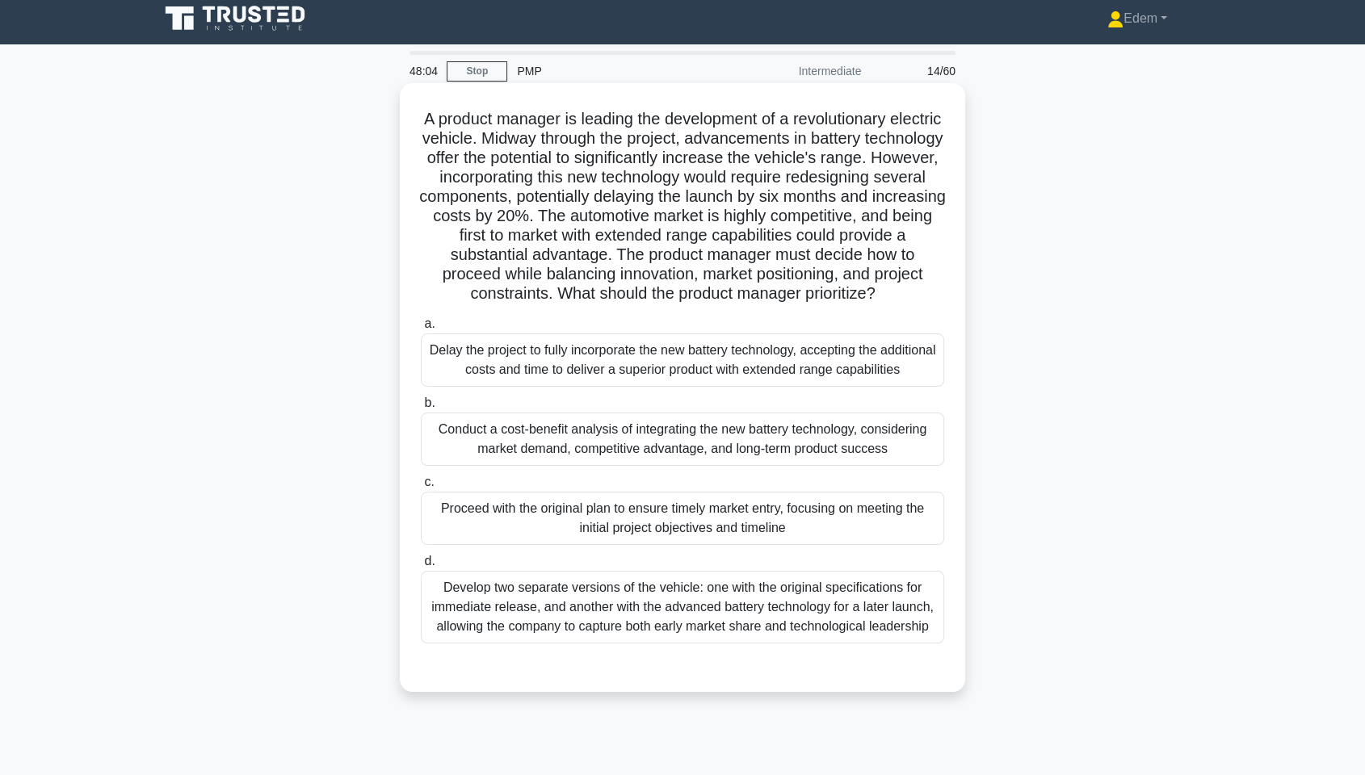
click at [831, 539] on div "Proceed with the original plan to ensure timely market entry, focusing on meeti…" at bounding box center [682, 518] width 523 height 53
click at [421, 488] on input "c. Proceed with the original plan to ensure timely market entry, focusing on me…" at bounding box center [421, 482] width 0 height 11
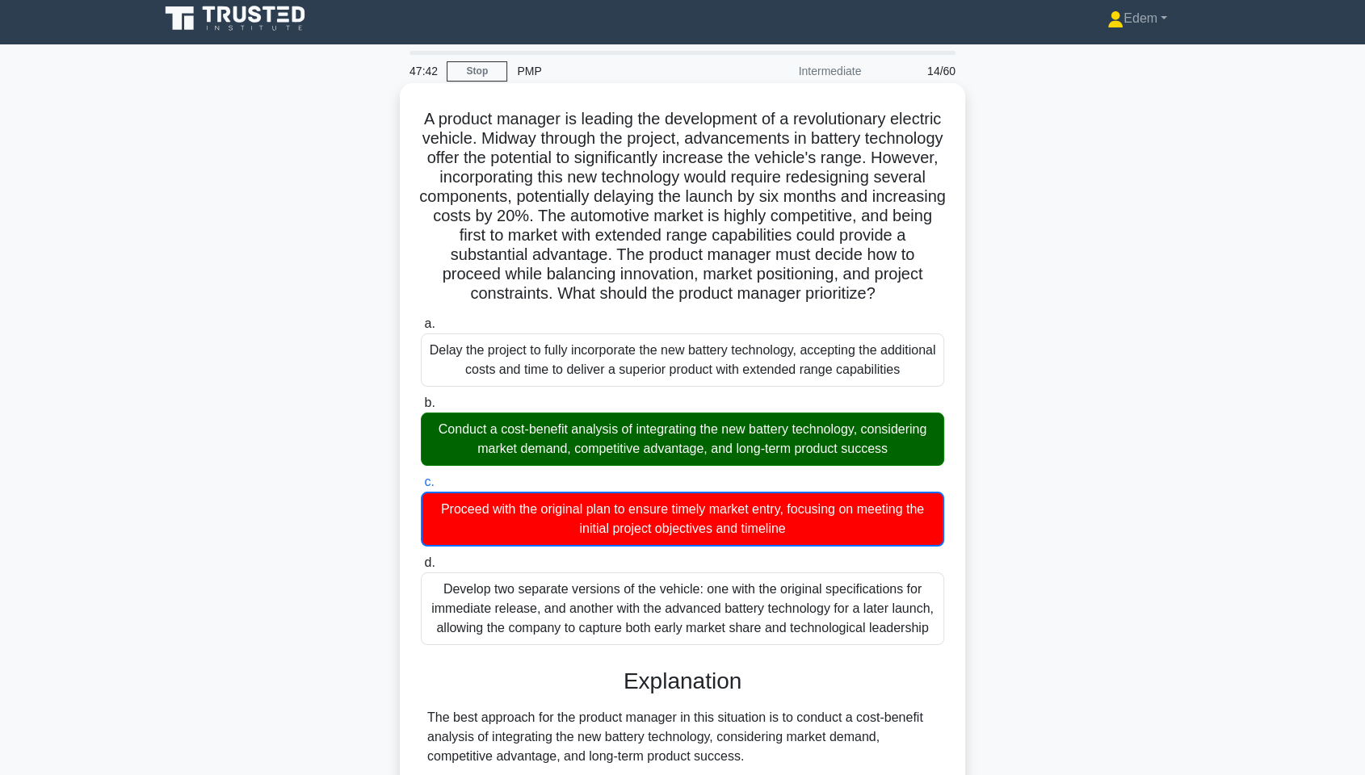
click at [700, 211] on h5 "A product manager is leading the development of a revolutionary electric vehicl…" at bounding box center [682, 206] width 527 height 195
drag, startPoint x: 663, startPoint y: 211, endPoint x: 693, endPoint y: 214, distance: 30.1
click at [693, 214] on h5 "A product manager is leading the development of a revolutionary electric vehicl…" at bounding box center [682, 206] width 527 height 195
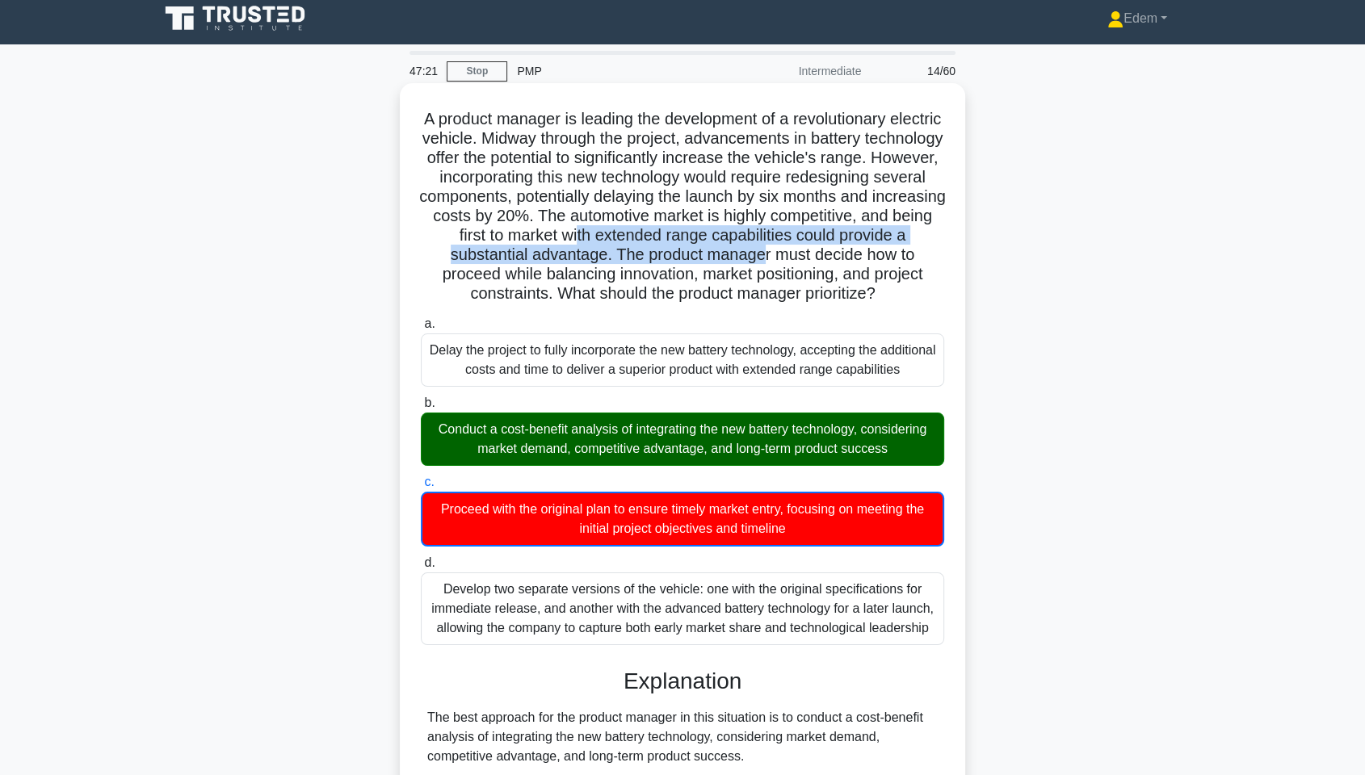
drag, startPoint x: 723, startPoint y: 233, endPoint x: 881, endPoint y: 253, distance: 159.6
click at [881, 253] on h5 "A product manager is leading the development of a revolutionary electric vehicl…" at bounding box center [682, 206] width 527 height 195
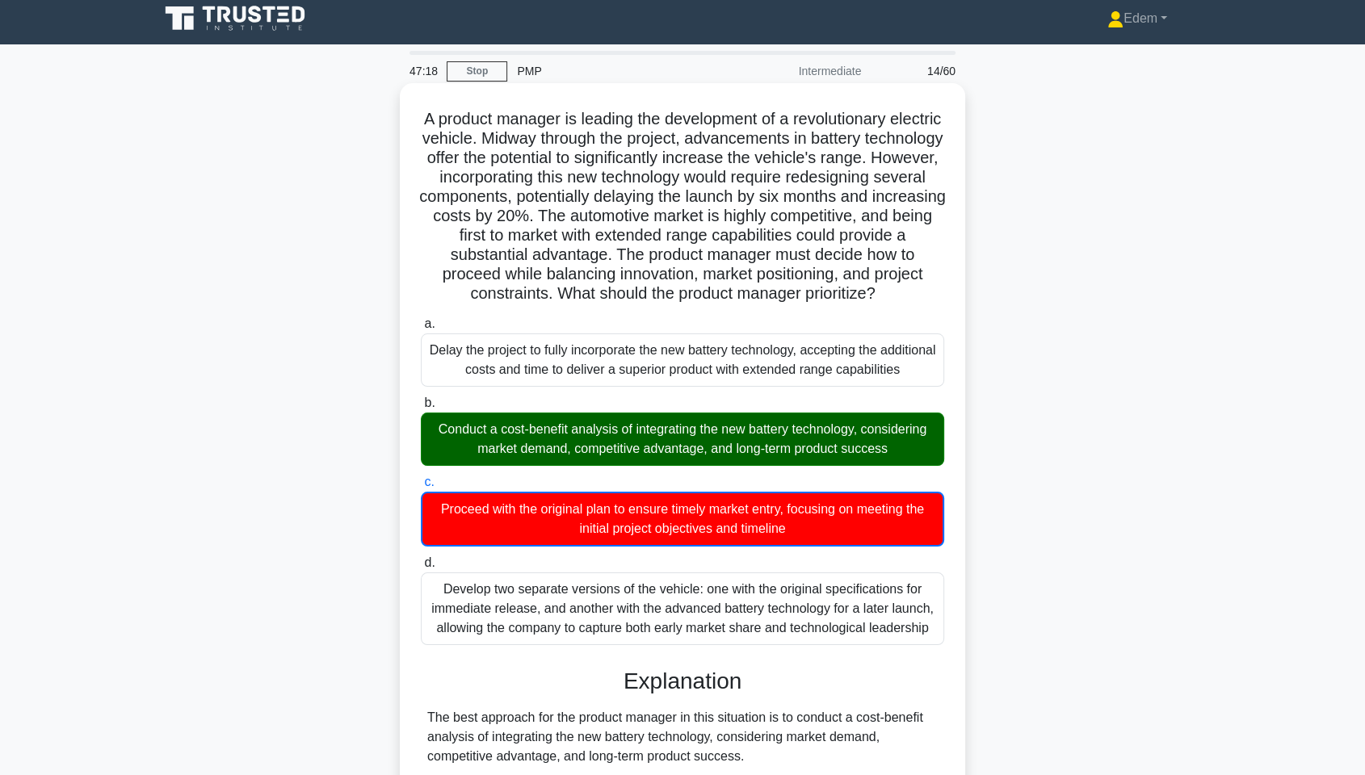
click at [704, 466] on div "Conduct a cost-benefit analysis of integrating the new battery technology, cons…" at bounding box center [682, 439] width 523 height 53
click at [421, 409] on input "b. Conduct a cost-benefit analysis of integrating the new battery technology, c…" at bounding box center [421, 403] width 0 height 11
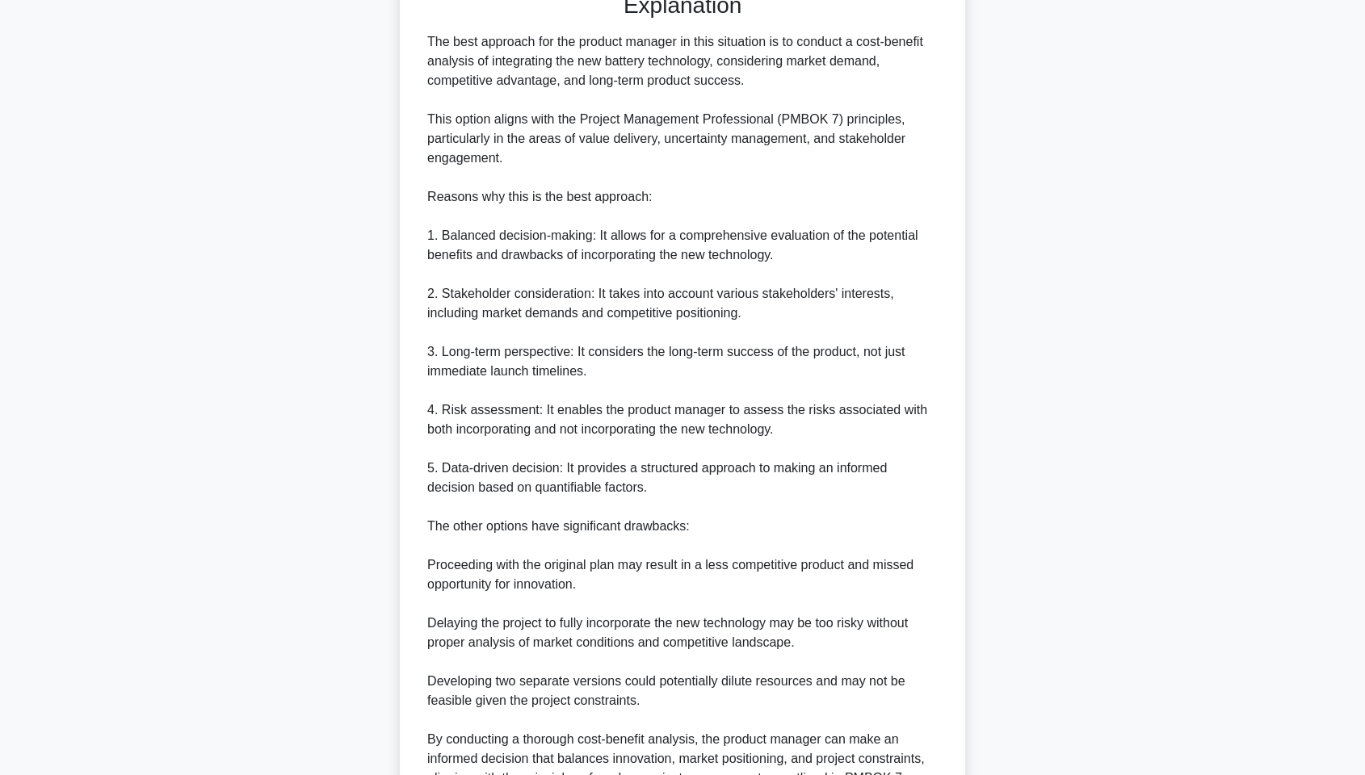
scroll to position [689, 0]
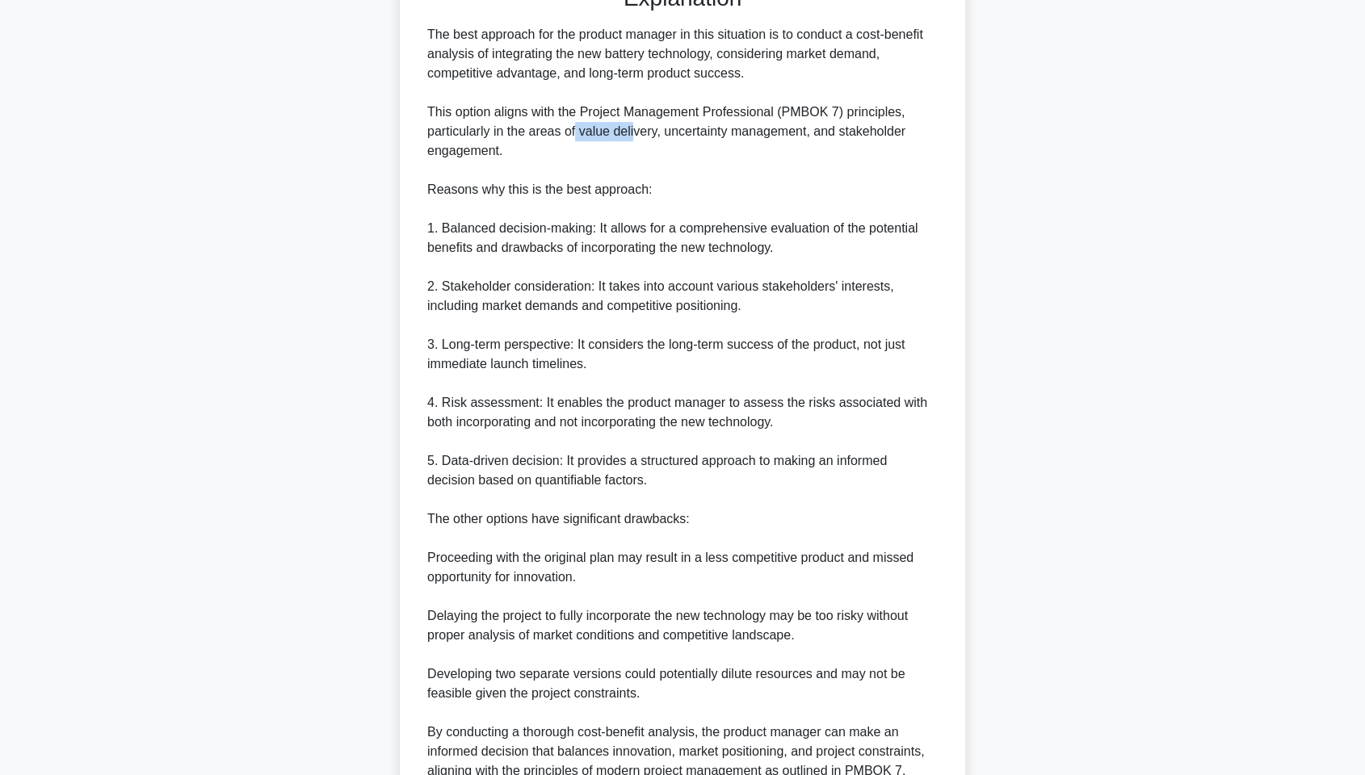
drag, startPoint x: 574, startPoint y: 153, endPoint x: 634, endPoint y: 153, distance: 59.8
click at [634, 153] on div "The best approach for the product manager in this situation is to conduct a cos…" at bounding box center [682, 403] width 511 height 756
drag, startPoint x: 682, startPoint y: 149, endPoint x: 794, endPoint y: 152, distance: 112.3
click at [794, 152] on div "The best approach for the product manager in this situation is to conduct a cos…" at bounding box center [682, 403] width 511 height 756
click at [499, 208] on div "The best approach for the product manager in this situation is to conduct a cos…" at bounding box center [682, 403] width 511 height 756
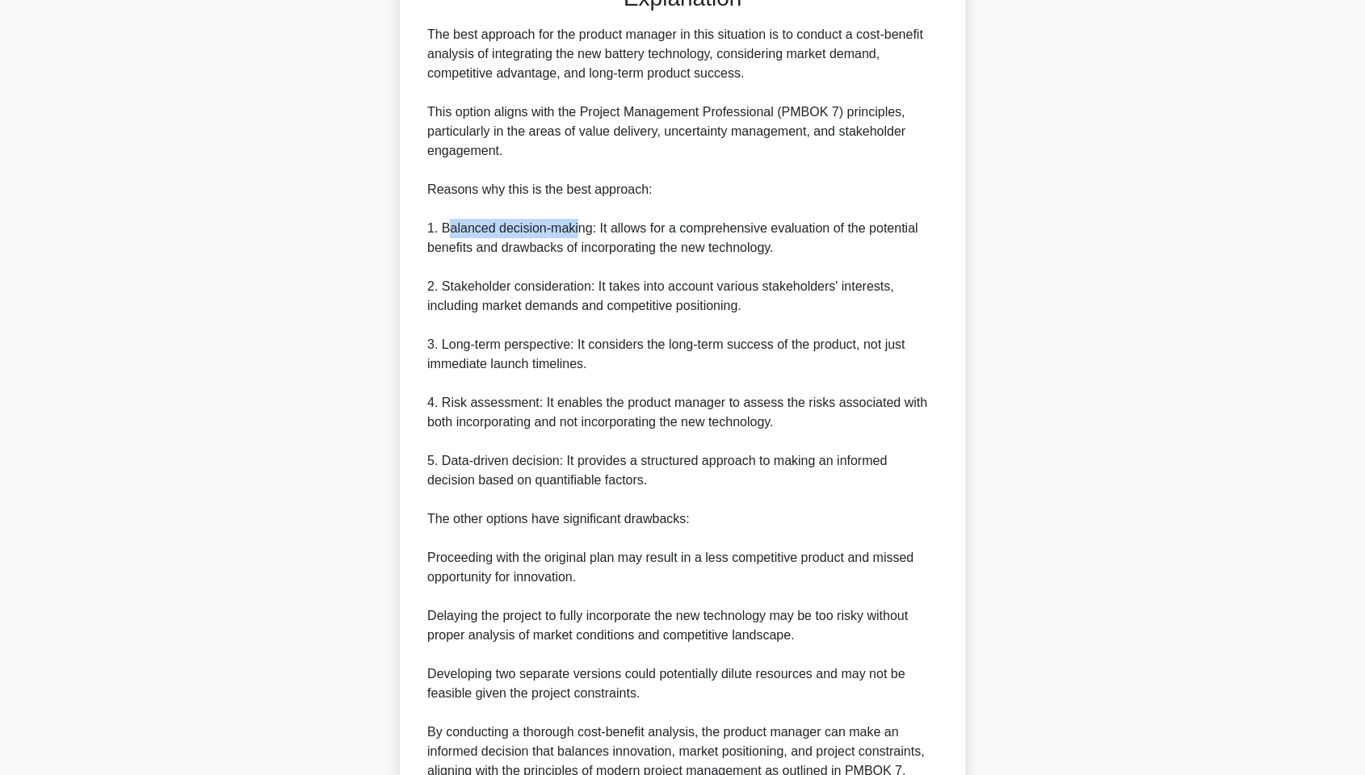
drag, startPoint x: 451, startPoint y: 244, endPoint x: 578, endPoint y: 243, distance: 126.8
click at [578, 243] on div "The best approach for the product manager in this situation is to conduct a cos…" at bounding box center [682, 403] width 511 height 756
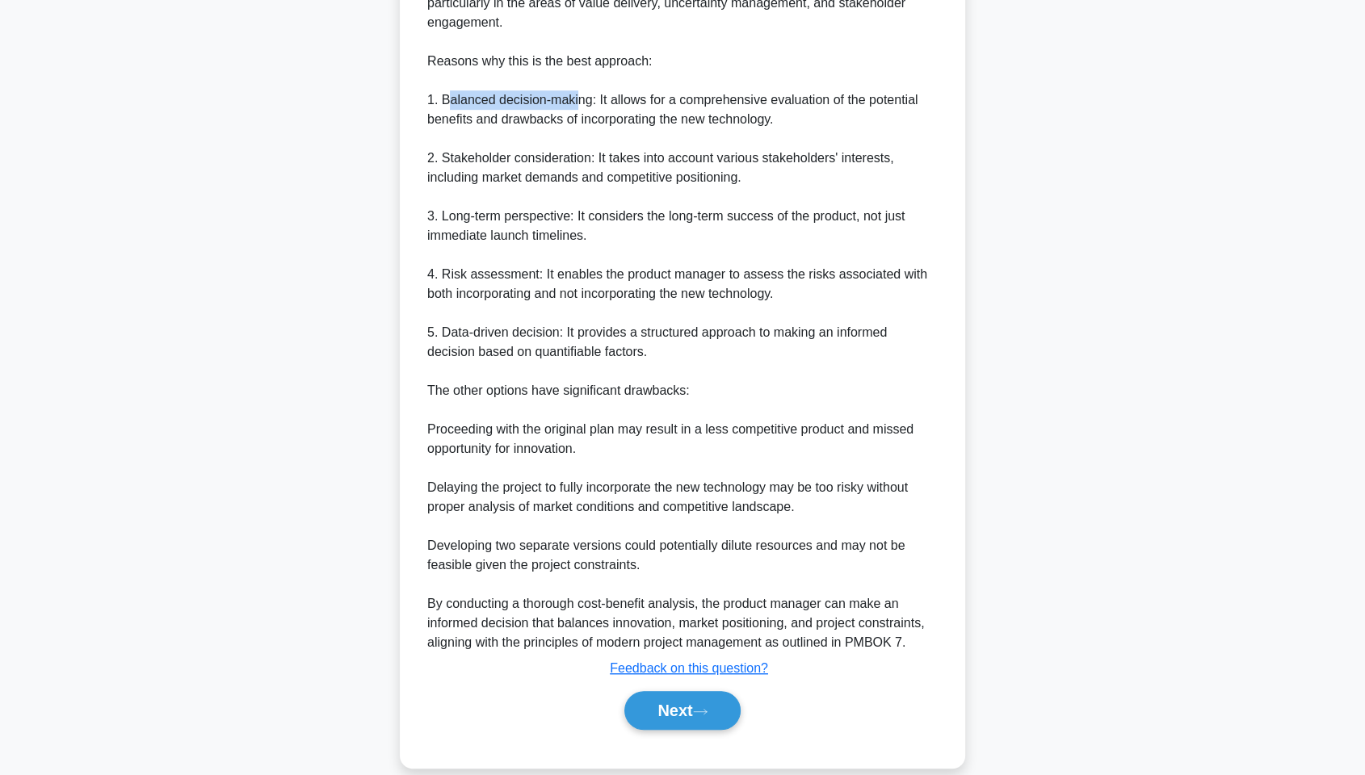
scroll to position [834, 0]
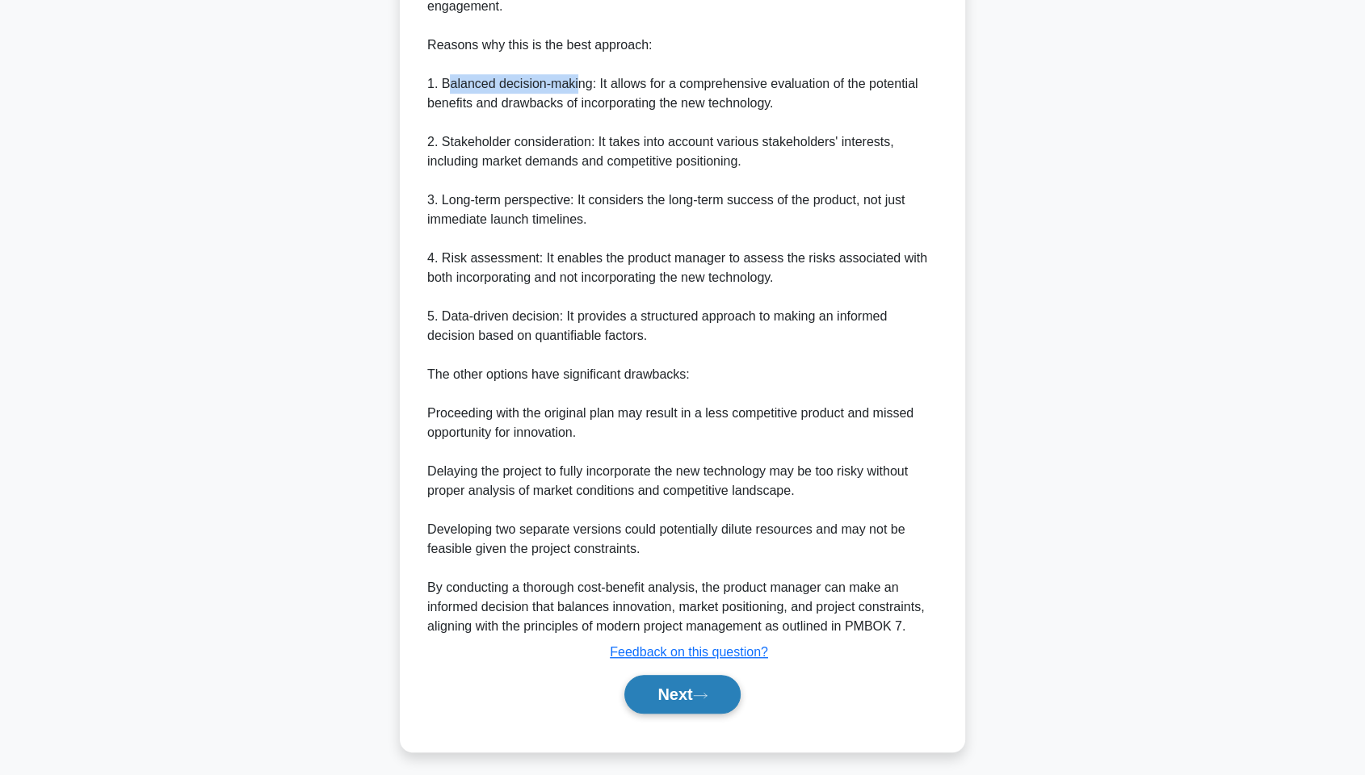
click at [675, 589] on button "Next" at bounding box center [682, 694] width 116 height 39
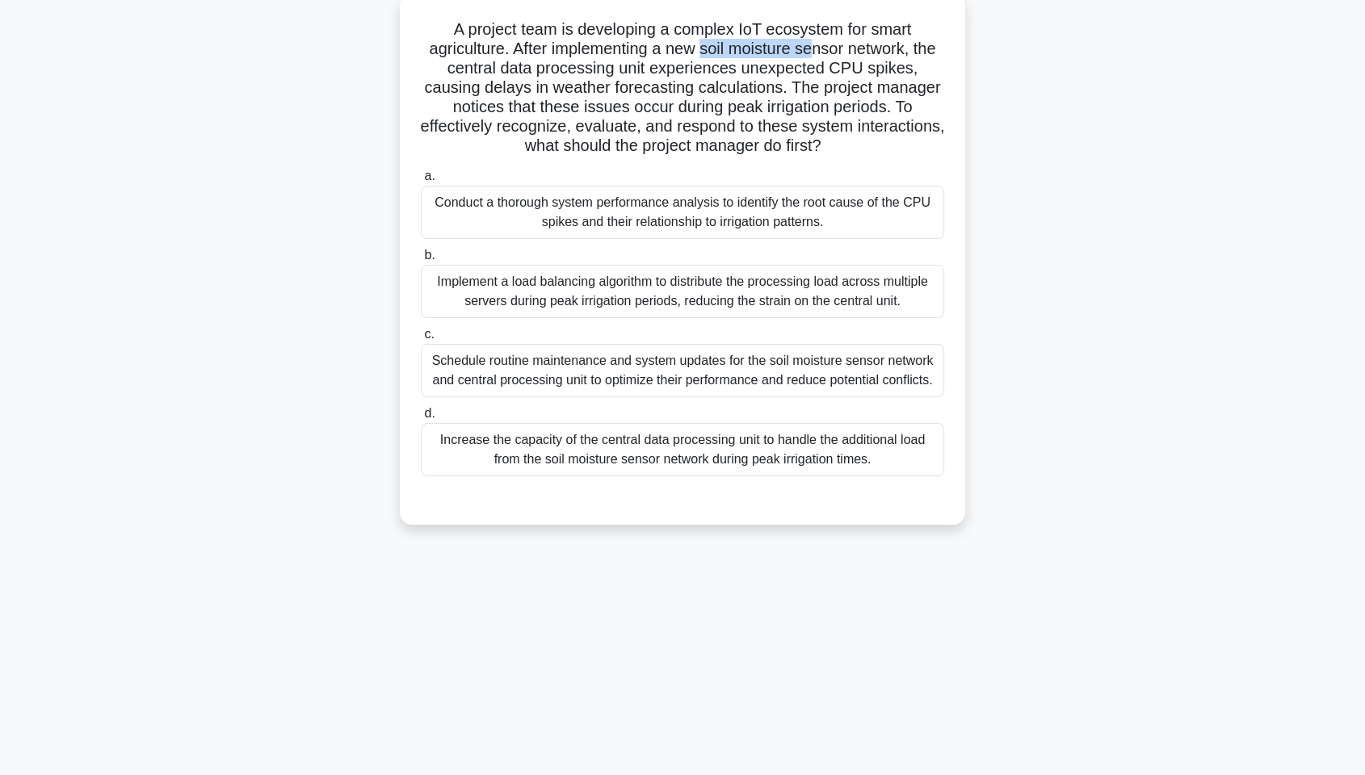
drag, startPoint x: 717, startPoint y: 47, endPoint x: 830, endPoint y: 40, distance: 112.5
click at [830, 40] on h5 "A project team is developing a complex IoT ecosystem for smart agriculture. Aft…" at bounding box center [682, 87] width 527 height 137
click at [910, 64] on h5 "A project team is developing a complex IoT ecosystem for smart agriculture. Aft…" at bounding box center [682, 87] width 527 height 137
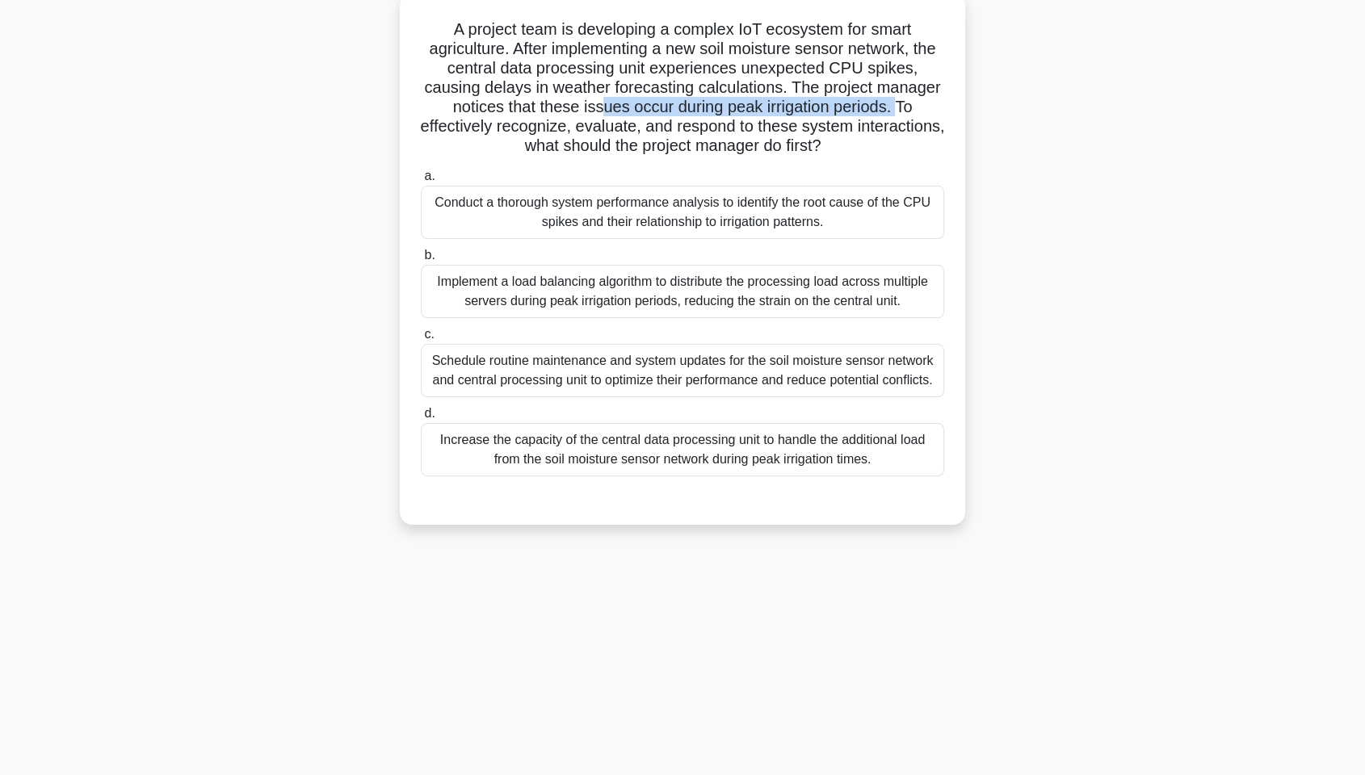
drag, startPoint x: 598, startPoint y: 107, endPoint x: 902, endPoint y: 110, distance: 303.7
click at [902, 110] on h5 "A project team is developing a complex IoT ecosystem for smart agriculture. Aft…" at bounding box center [682, 87] width 527 height 137
click at [710, 220] on div "Conduct a thorough system performance analysis to identify the root cause of th…" at bounding box center [682, 212] width 523 height 53
click at [421, 182] on input "a. Conduct a thorough system performance analysis to identify the root cause of…" at bounding box center [421, 176] width 0 height 11
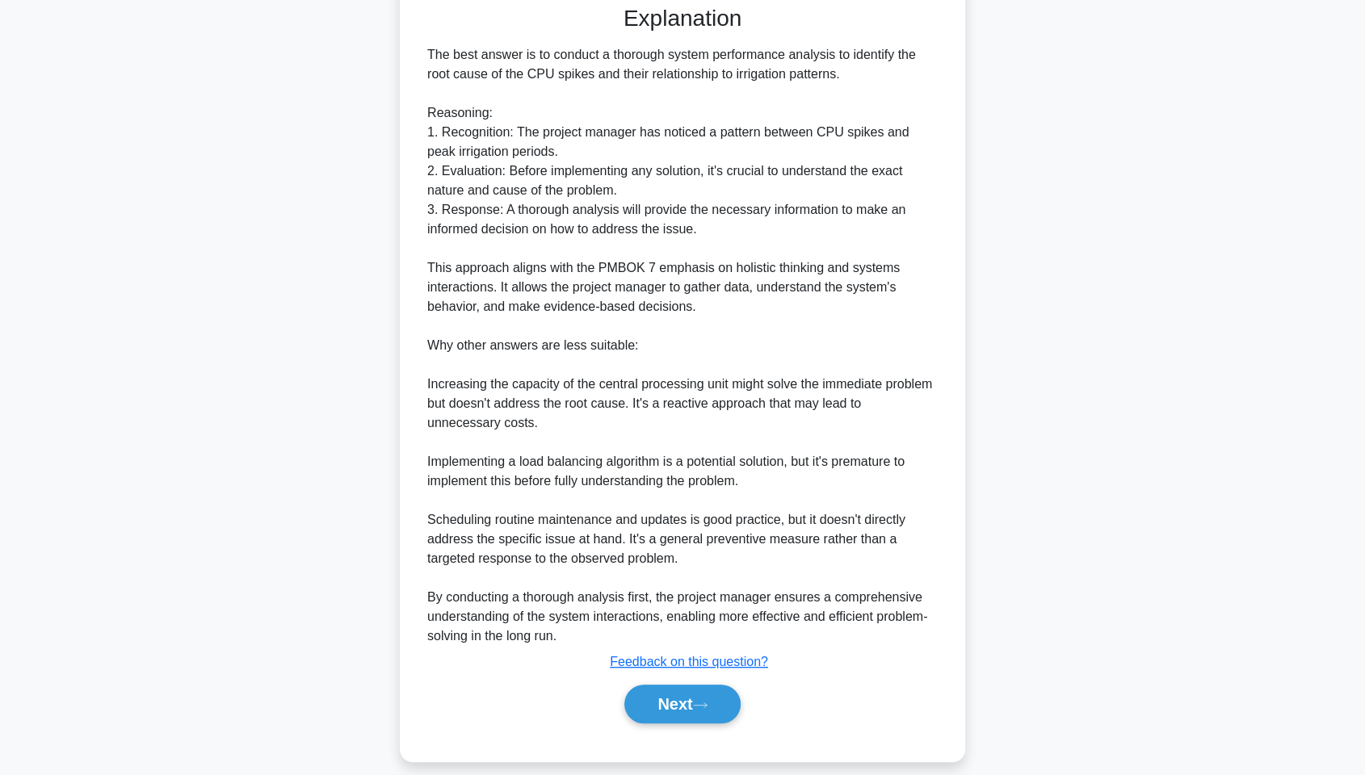
scroll to position [607, 0]
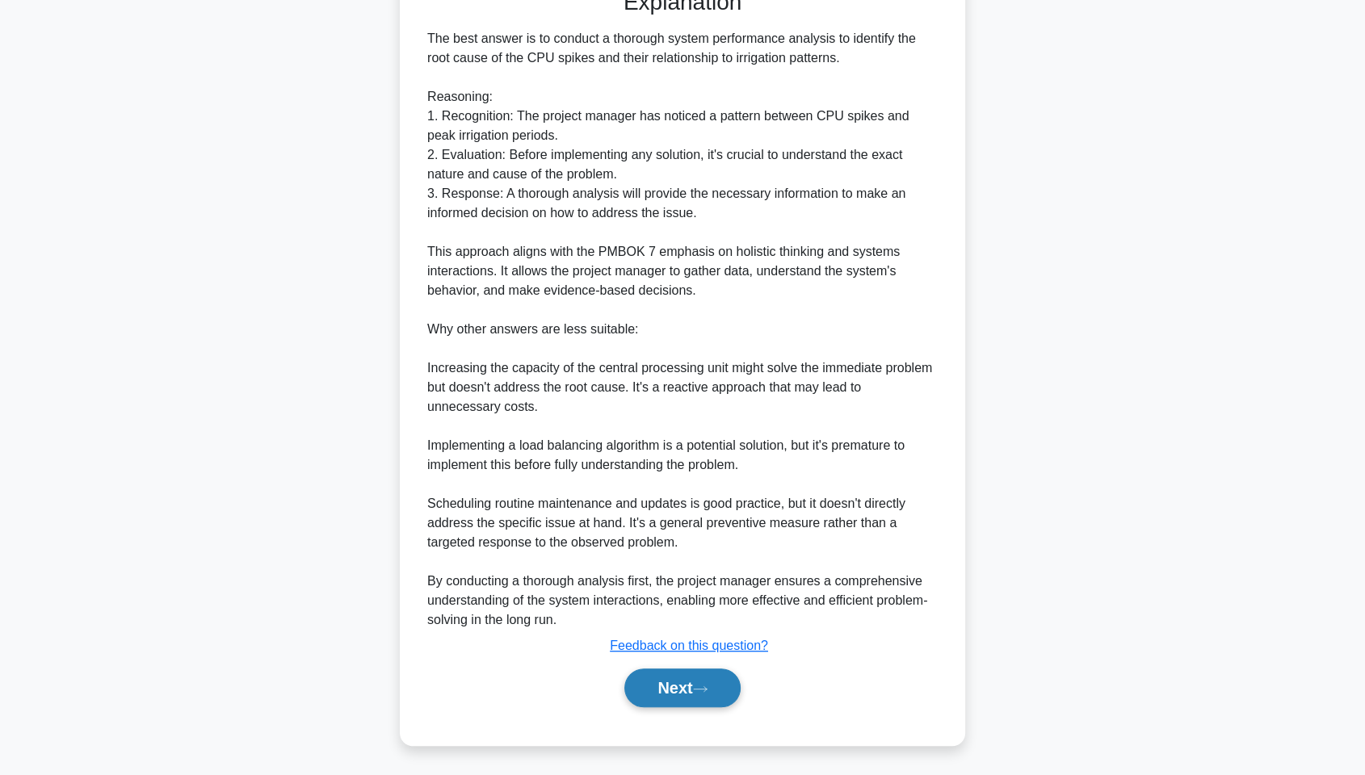
click at [696, 589] on button "Next" at bounding box center [682, 688] width 116 height 39
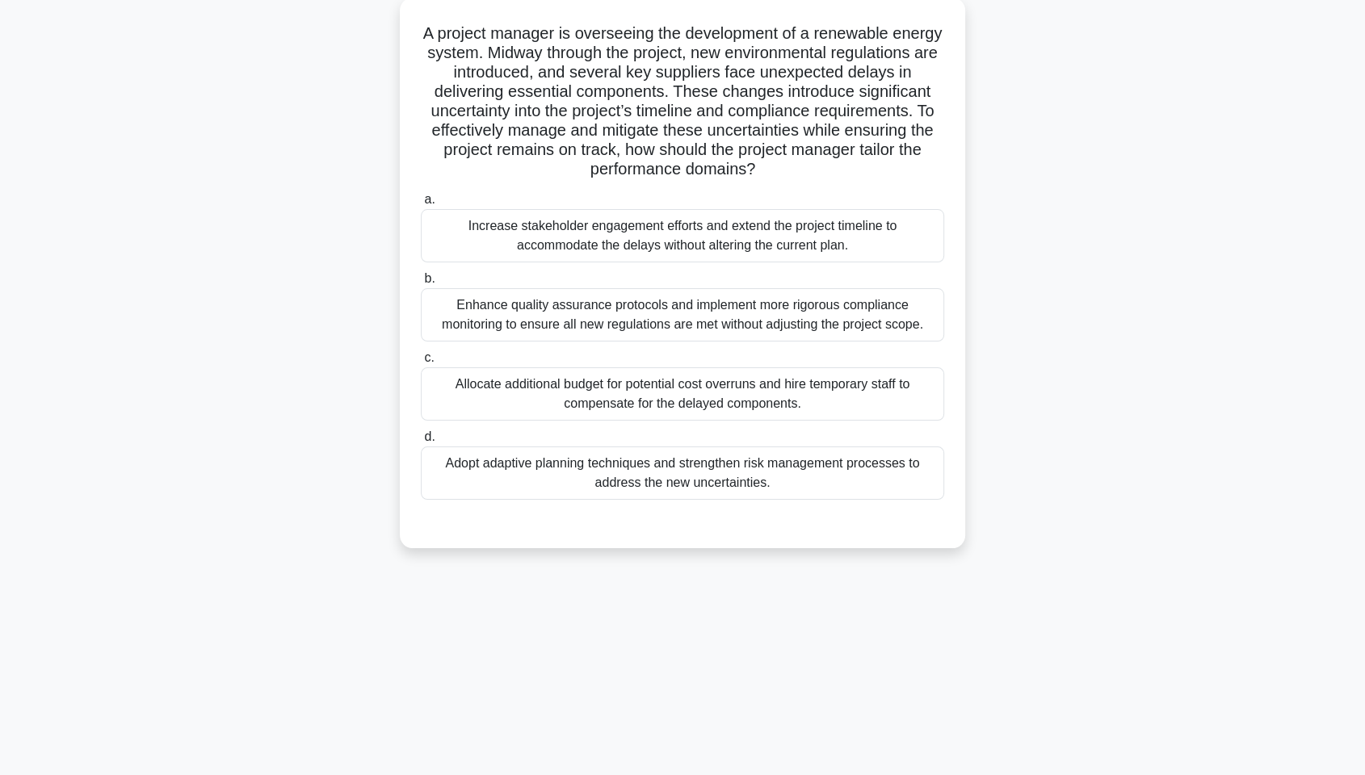
scroll to position [0, 0]
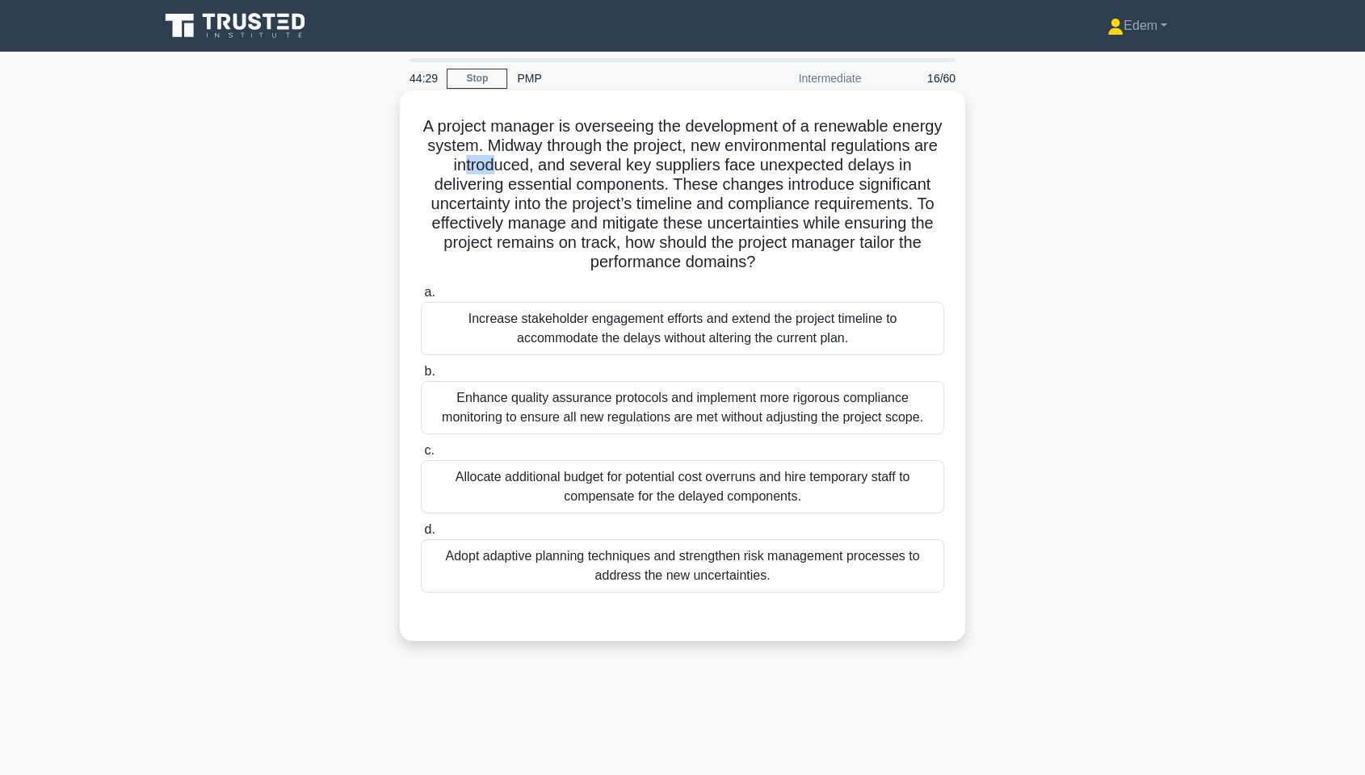
drag, startPoint x: 553, startPoint y: 164, endPoint x: 590, endPoint y: 164, distance: 37.2
click at [590, 164] on h5 "A project manager is overseeing the development of a renewable energy system. M…" at bounding box center [682, 194] width 527 height 157
drag, startPoint x: 789, startPoint y: 139, endPoint x: 812, endPoint y: 167, distance: 36.2
click at [812, 167] on h5 "A project manager is overseeing the development of a renewable energy system. M…" at bounding box center [682, 194] width 527 height 157
click at [755, 183] on h5 "A project manager is overseeing the development of a renewable energy system. M…" at bounding box center [682, 194] width 527 height 157
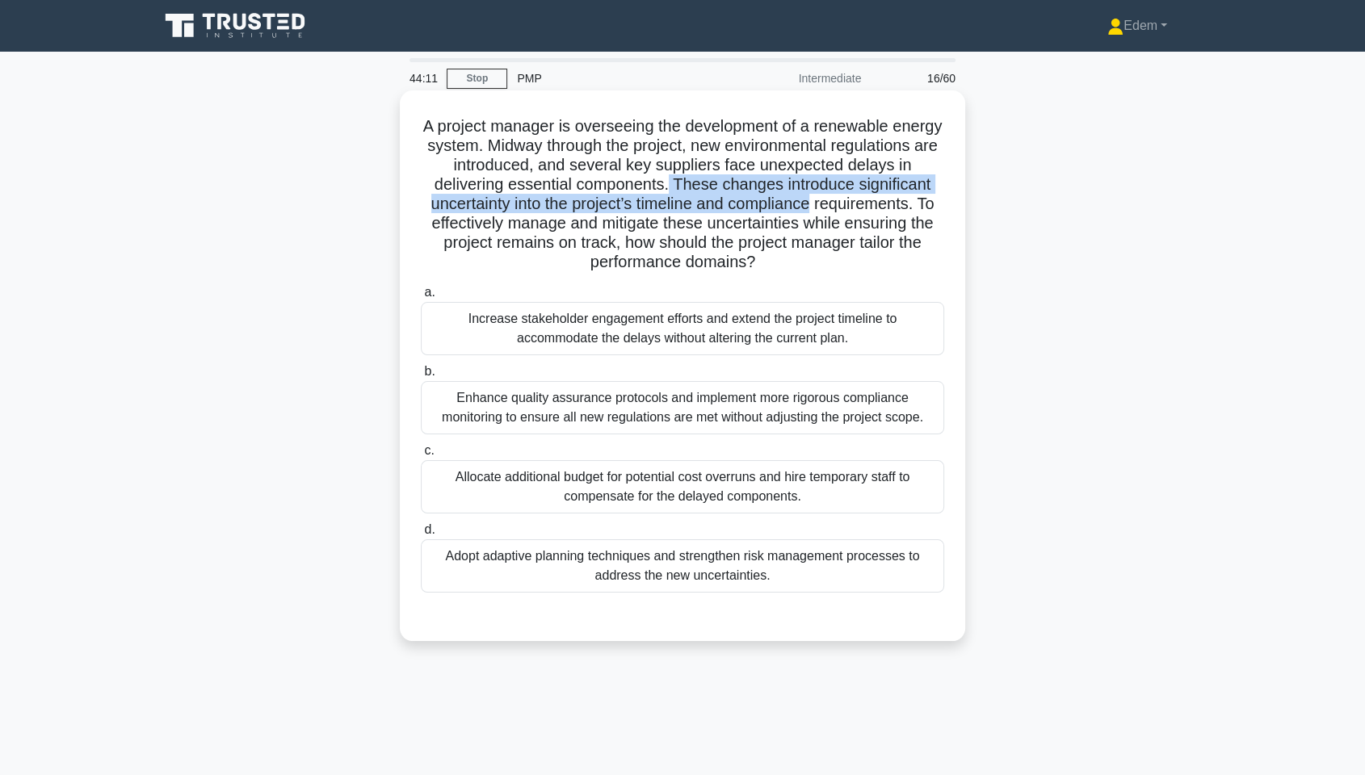
drag, startPoint x: 744, startPoint y: 181, endPoint x: 944, endPoint y: 213, distance: 202.1
click at [944, 213] on h5 "A project manager is overseeing the development of a renewable energy system. M…" at bounding box center [682, 194] width 527 height 157
drag, startPoint x: 545, startPoint y: 219, endPoint x: 931, endPoint y: 257, distance: 388.0
click at [931, 257] on h5 "A project manager is overseeing the development of a renewable energy system. M…" at bounding box center [682, 194] width 527 height 157
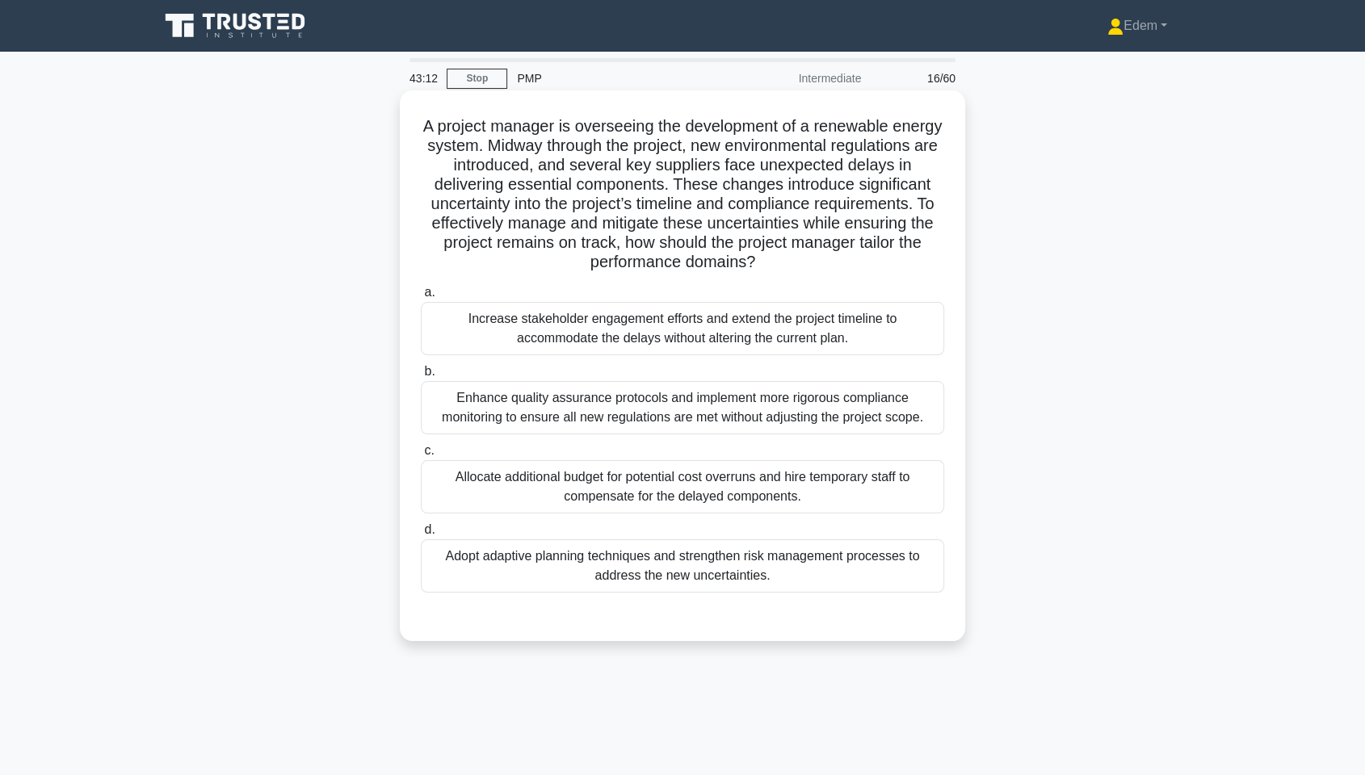
click at [625, 577] on div "Adopt adaptive planning techniques and strengthen risk management processes to …" at bounding box center [682, 566] width 523 height 53
click at [421, 536] on input "d. Adopt adaptive planning techniques and strengthen risk management processes …" at bounding box center [421, 530] width 0 height 11
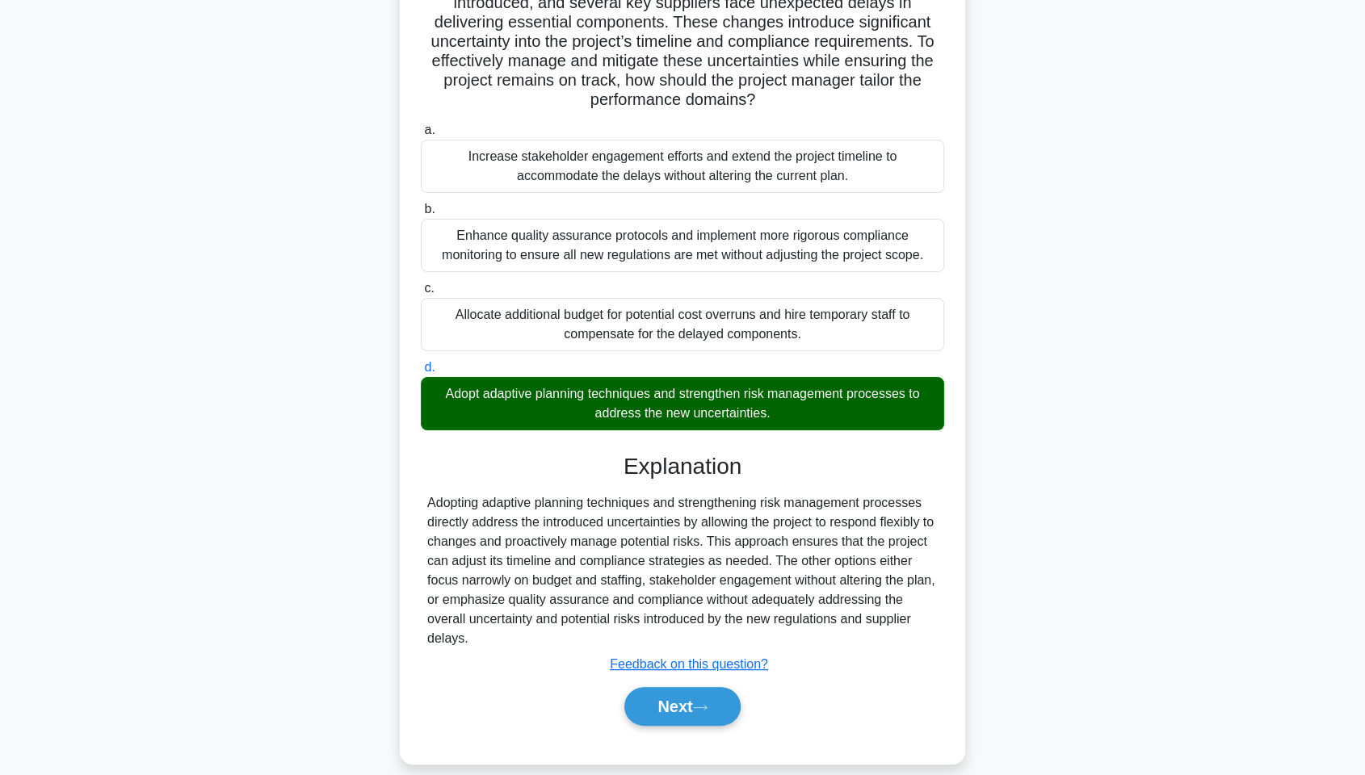
scroll to position [181, 0]
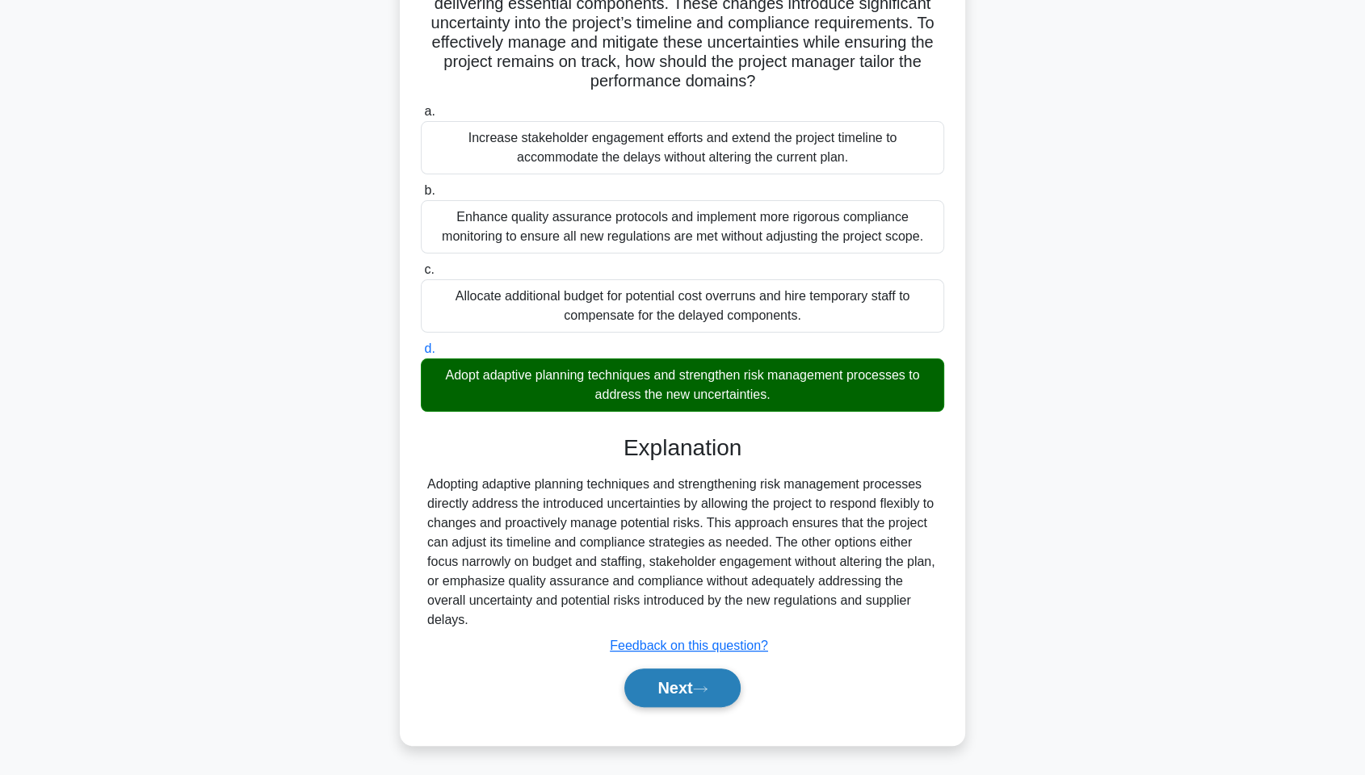
click at [717, 589] on button "Next" at bounding box center [682, 688] width 116 height 39
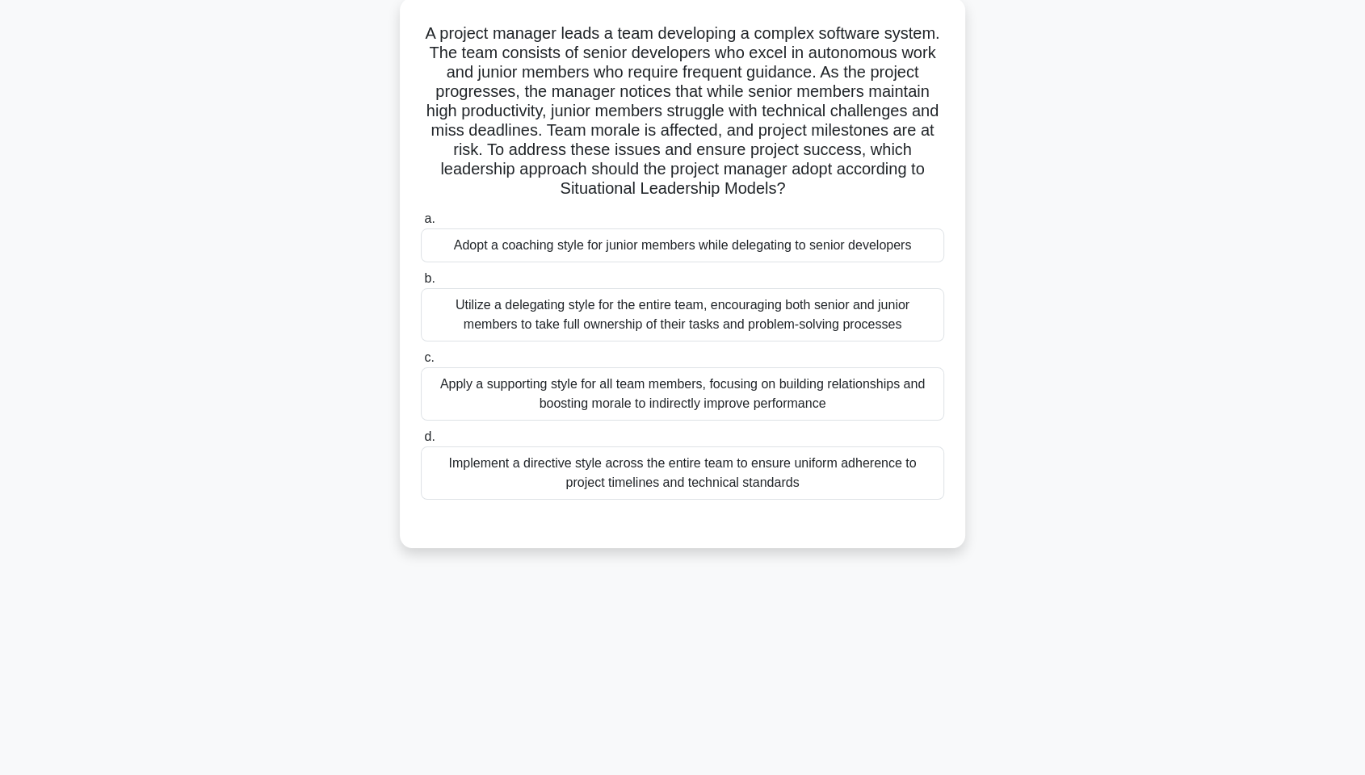
scroll to position [0, 0]
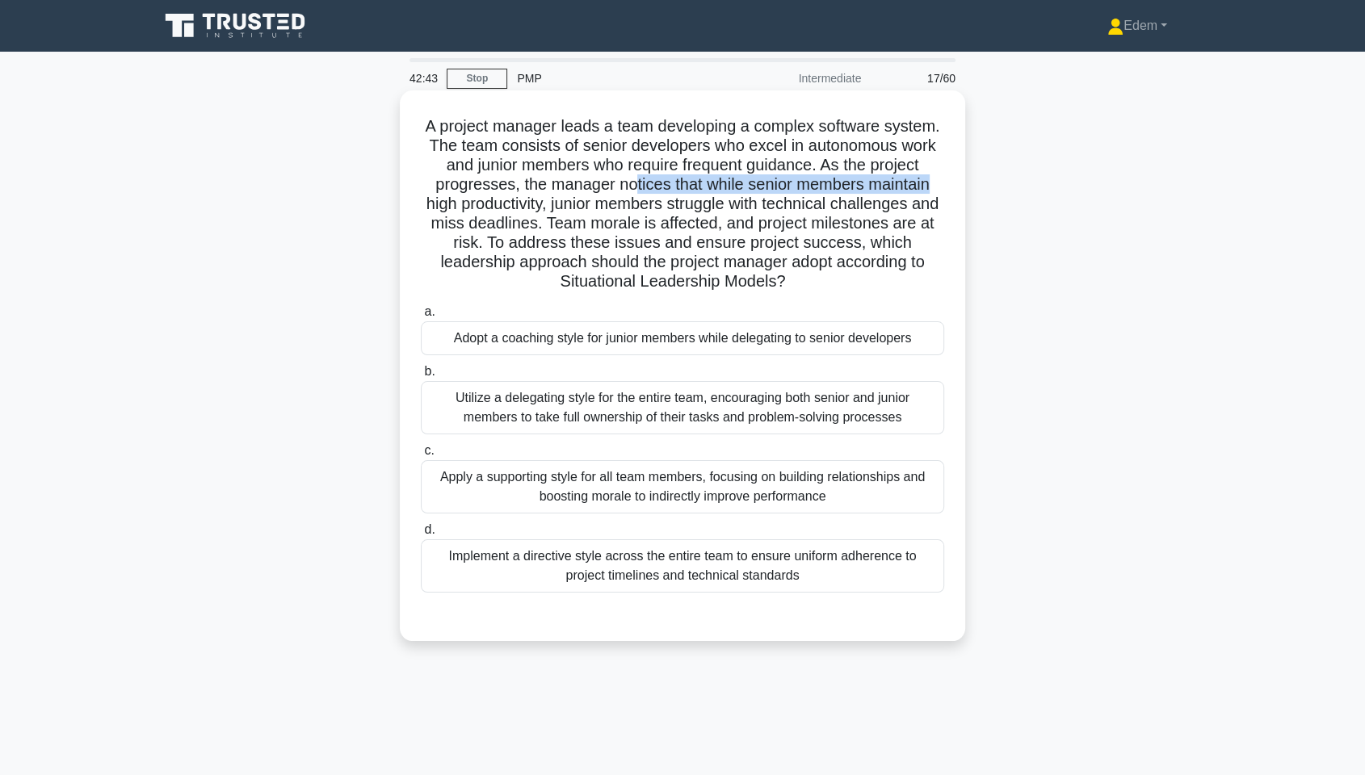
drag, startPoint x: 635, startPoint y: 181, endPoint x: 932, endPoint y: 190, distance: 297.4
click at [933, 190] on h5 "A project manager leads a team developing a complex software system. The team c…" at bounding box center [682, 204] width 527 height 176
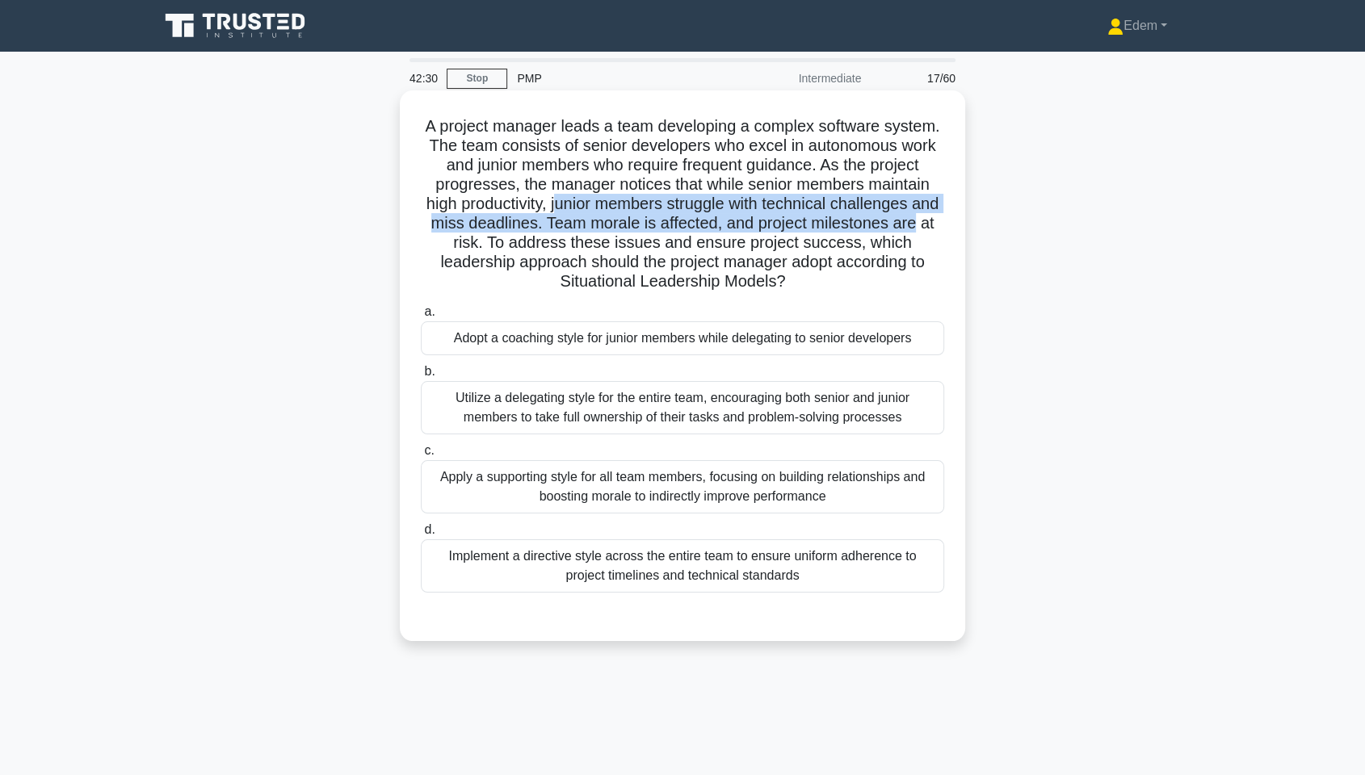
drag, startPoint x: 569, startPoint y: 203, endPoint x: 950, endPoint y: 224, distance: 381.9
click at [950, 224] on div "A project manager leads a team developing a complex software system. The team c…" at bounding box center [682, 366] width 553 height 538
drag, startPoint x: 514, startPoint y: 240, endPoint x: 877, endPoint y: 287, distance: 366.5
click at [877, 287] on h5 "A project manager leads a team developing a complex software system. The team c…" at bounding box center [682, 204] width 527 height 176
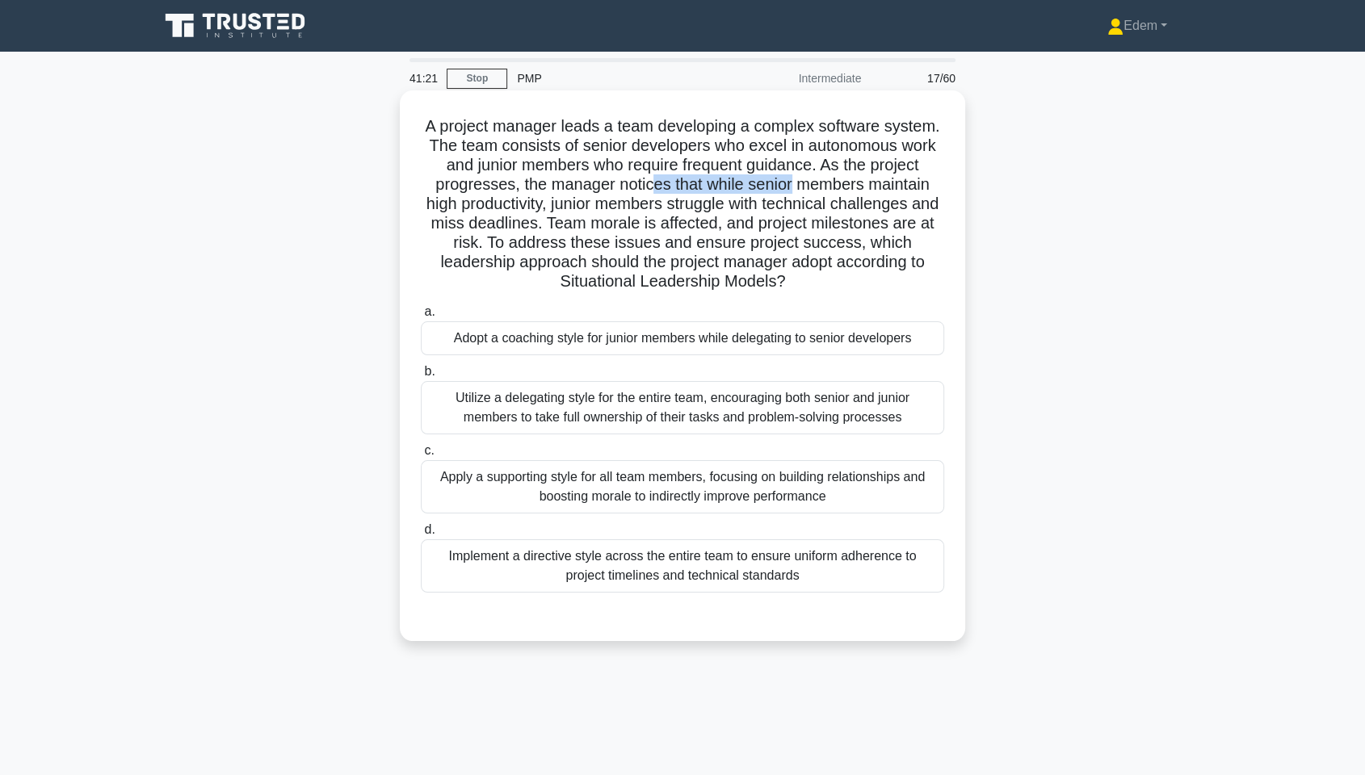
drag, startPoint x: 651, startPoint y: 184, endPoint x: 792, endPoint y: 191, distance: 140.7
click at [792, 191] on h5 "A project manager leads a team developing a complex software system. The team c…" at bounding box center [682, 204] width 527 height 176
drag, startPoint x: 545, startPoint y: 207, endPoint x: 515, endPoint y: 205, distance: 30.7
click at [515, 205] on h5 "A project manager leads a team developing a complex software system. The team c…" at bounding box center [682, 204] width 527 height 176
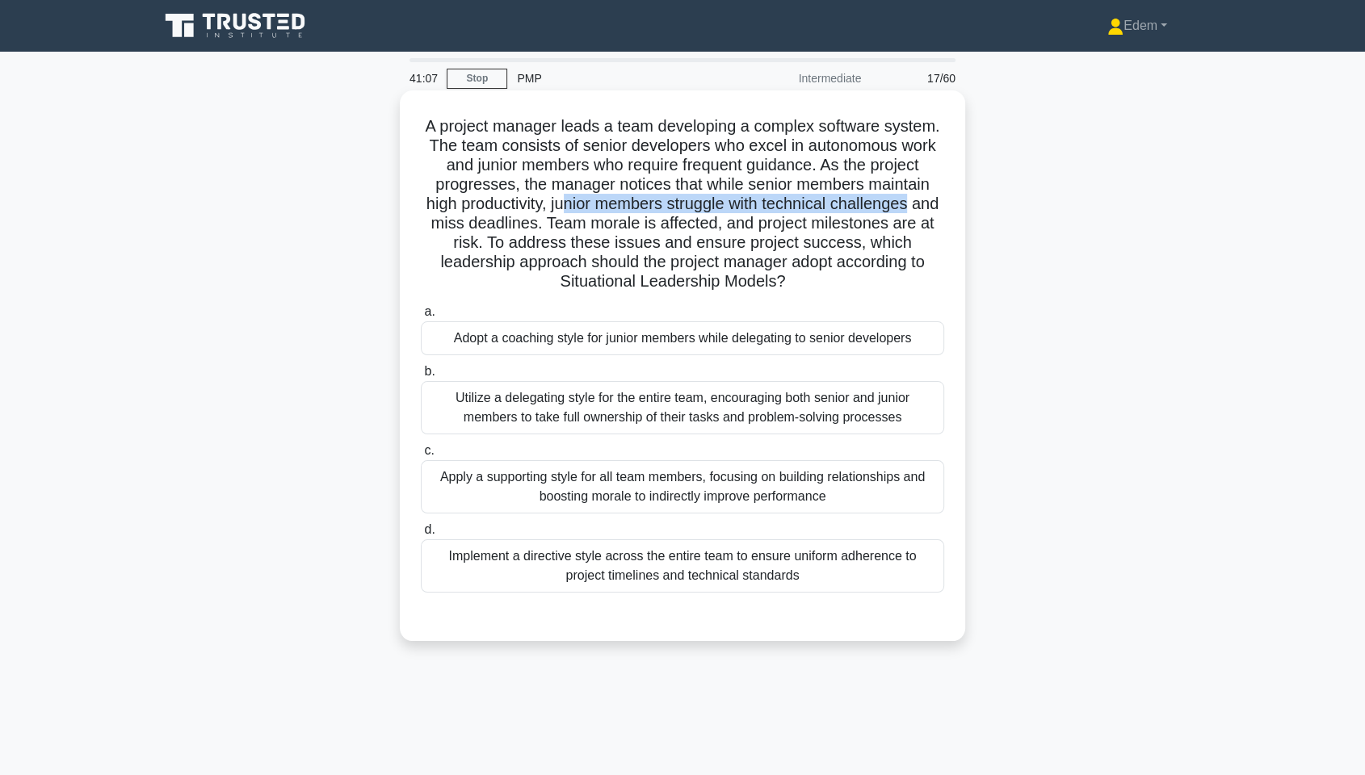
drag, startPoint x: 574, startPoint y: 207, endPoint x: 940, endPoint y: 201, distance: 366.0
click at [940, 201] on h5 "A project manager leads a team developing a complex software system. The team c…" at bounding box center [682, 204] width 527 height 176
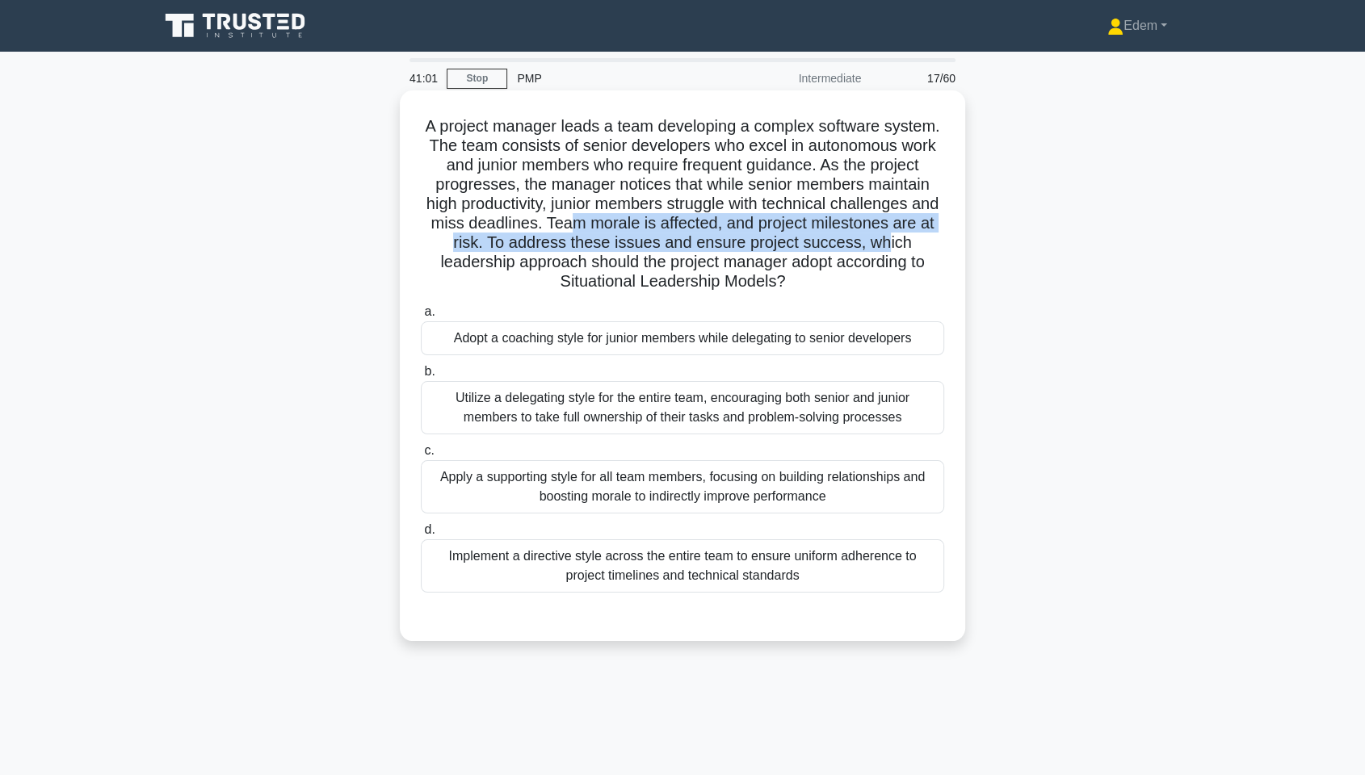
drag, startPoint x: 591, startPoint y: 229, endPoint x: 898, endPoint y: 239, distance: 307.1
click at [898, 239] on h5 "A project manager leads a team developing a complex software system. The team c…" at bounding box center [682, 204] width 527 height 176
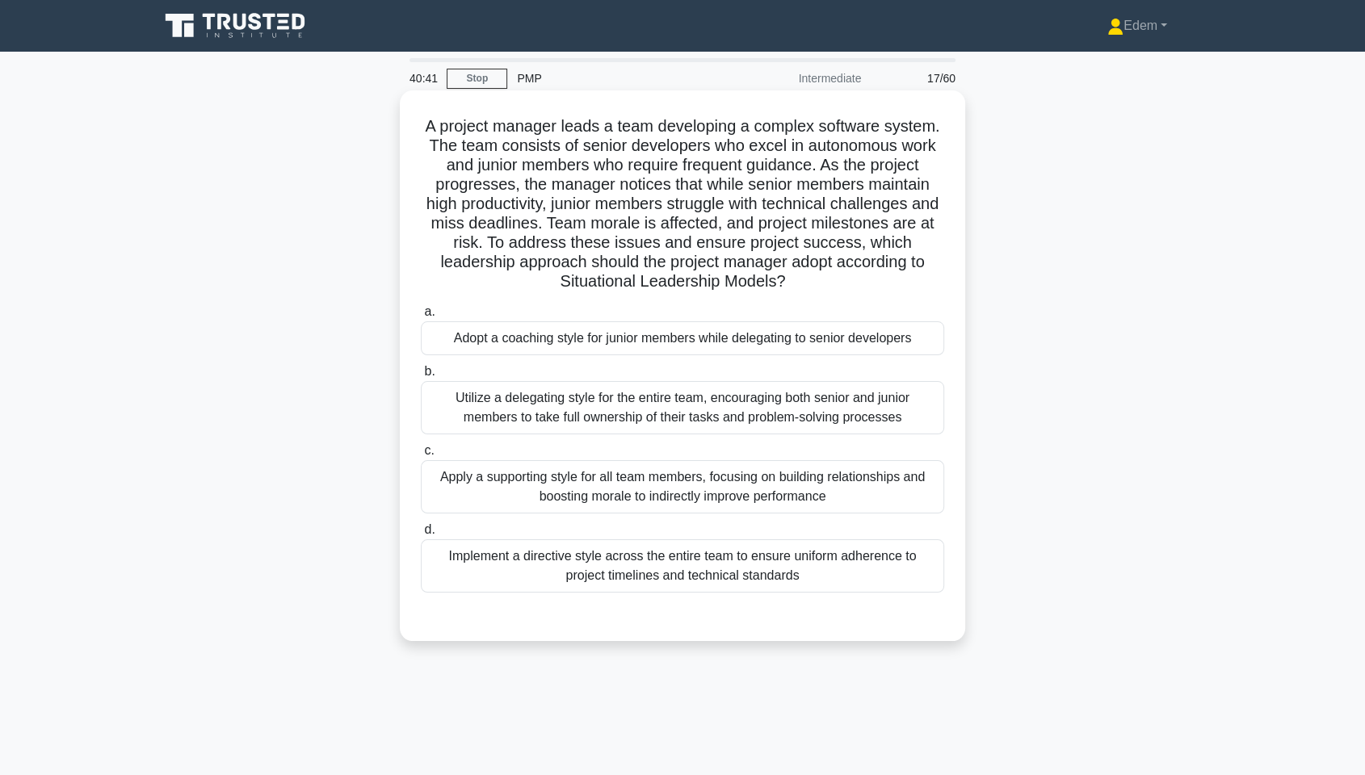
click at [757, 407] on div "Utilize a delegating style for the entire team, encouraging both senior and jun…" at bounding box center [682, 407] width 523 height 53
click at [421, 377] on input "b. Utilize a delegating style for the entire team, encouraging both senior and …" at bounding box center [421, 372] width 0 height 11
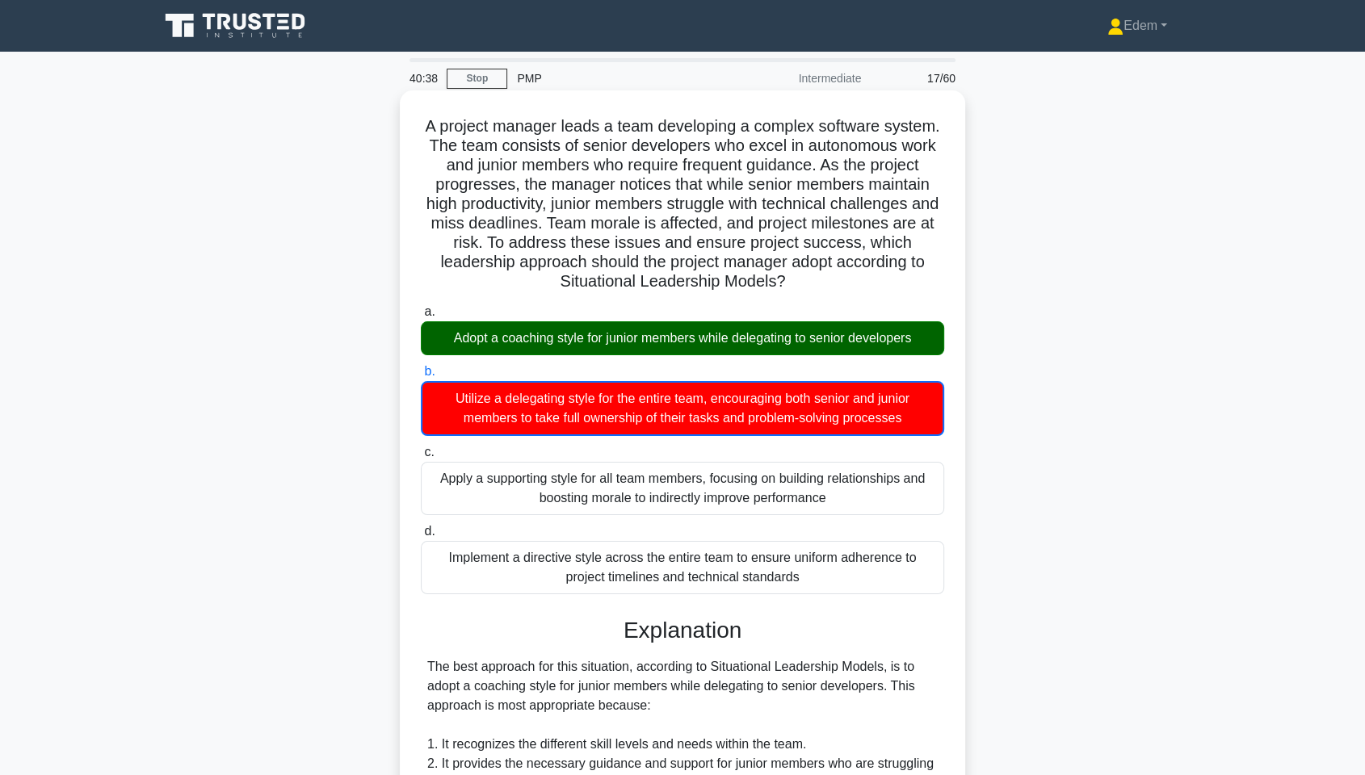
click at [726, 332] on div "Adopt a coaching style for junior members while delegating to senior developers" at bounding box center [682, 339] width 523 height 34
click at [421, 317] on input "a. Adopt a coaching style for junior members while delegating to senior develop…" at bounding box center [421, 312] width 0 height 11
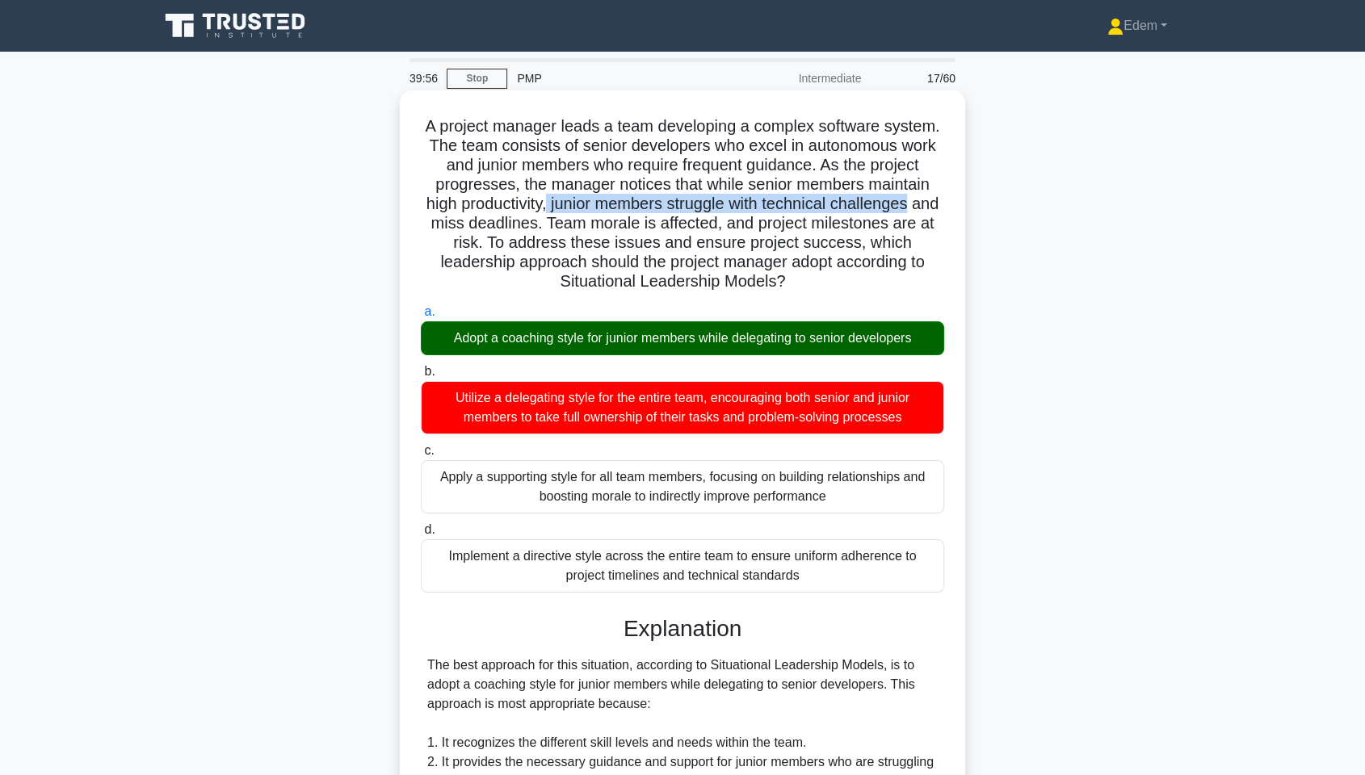
drag, startPoint x: 562, startPoint y: 204, endPoint x: 939, endPoint y: 210, distance: 377.3
click at [939, 210] on h5 "A project manager leads a team developing a complex software system. The team c…" at bounding box center [682, 204] width 527 height 176
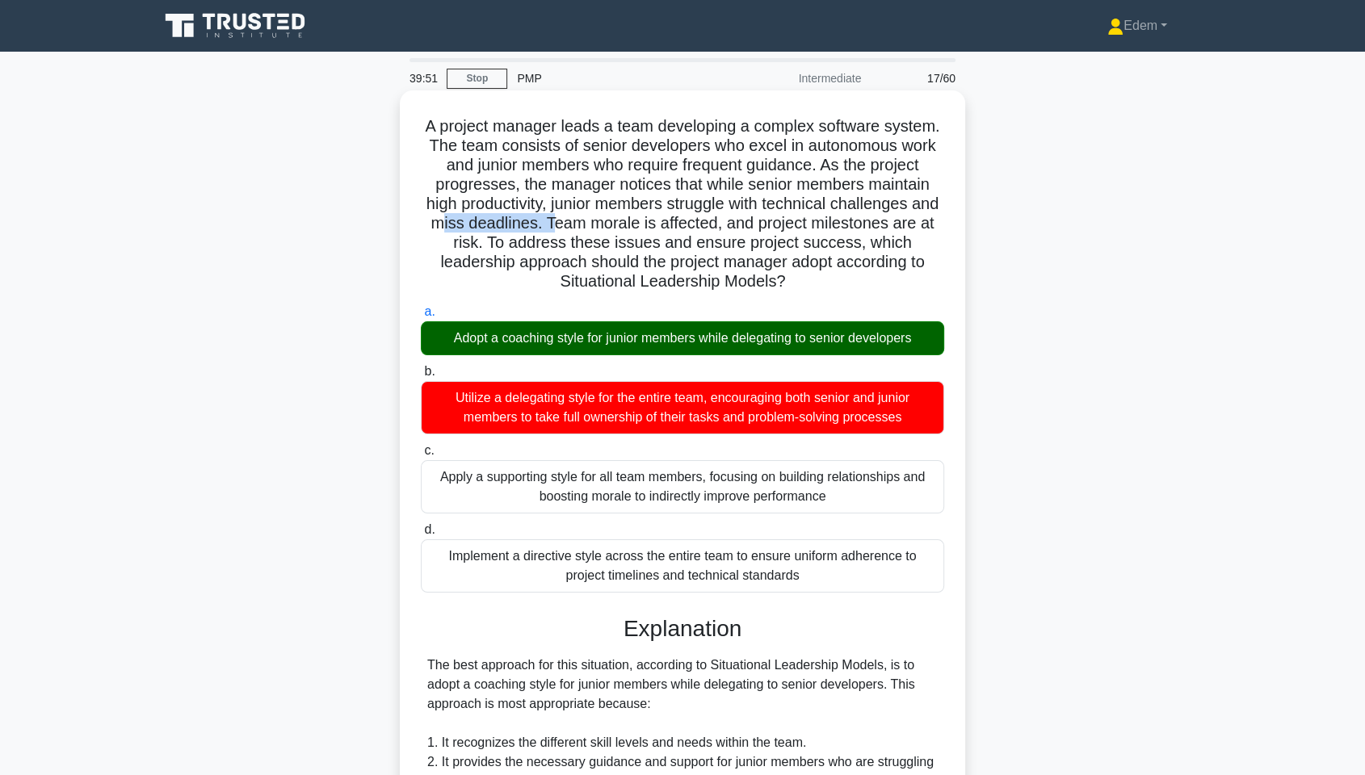
drag, startPoint x: 464, startPoint y: 225, endPoint x: 572, endPoint y: 225, distance: 108.2
click at [572, 225] on h5 "A project manager leads a team developing a complex software system. The team c…" at bounding box center [682, 204] width 527 height 176
drag, startPoint x: 586, startPoint y: 225, endPoint x: 747, endPoint y: 225, distance: 160.8
click at [747, 225] on h5 "A project manager leads a team developing a complex software system. The team c…" at bounding box center [682, 204] width 527 height 176
drag, startPoint x: 668, startPoint y: 265, endPoint x: 785, endPoint y: 263, distance: 117.1
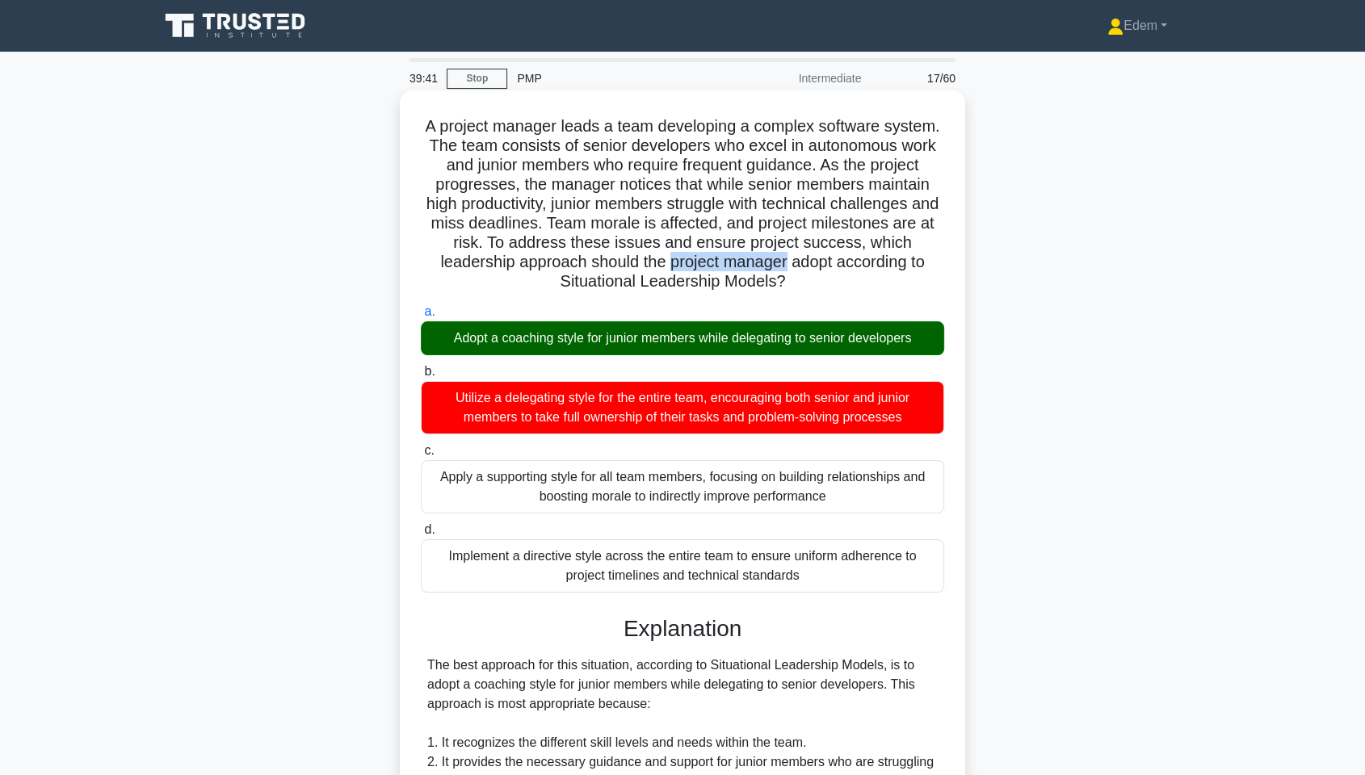
click at [785, 263] on h5 "A project manager leads a team developing a complex software system. The team c…" at bounding box center [682, 204] width 527 height 176
click at [621, 342] on div "Adopt a coaching style for junior members while delegating to senior developers" at bounding box center [682, 339] width 523 height 34
click at [421, 317] on input "a. Adopt a coaching style for junior members while delegating to senior develop…" at bounding box center [421, 312] width 0 height 11
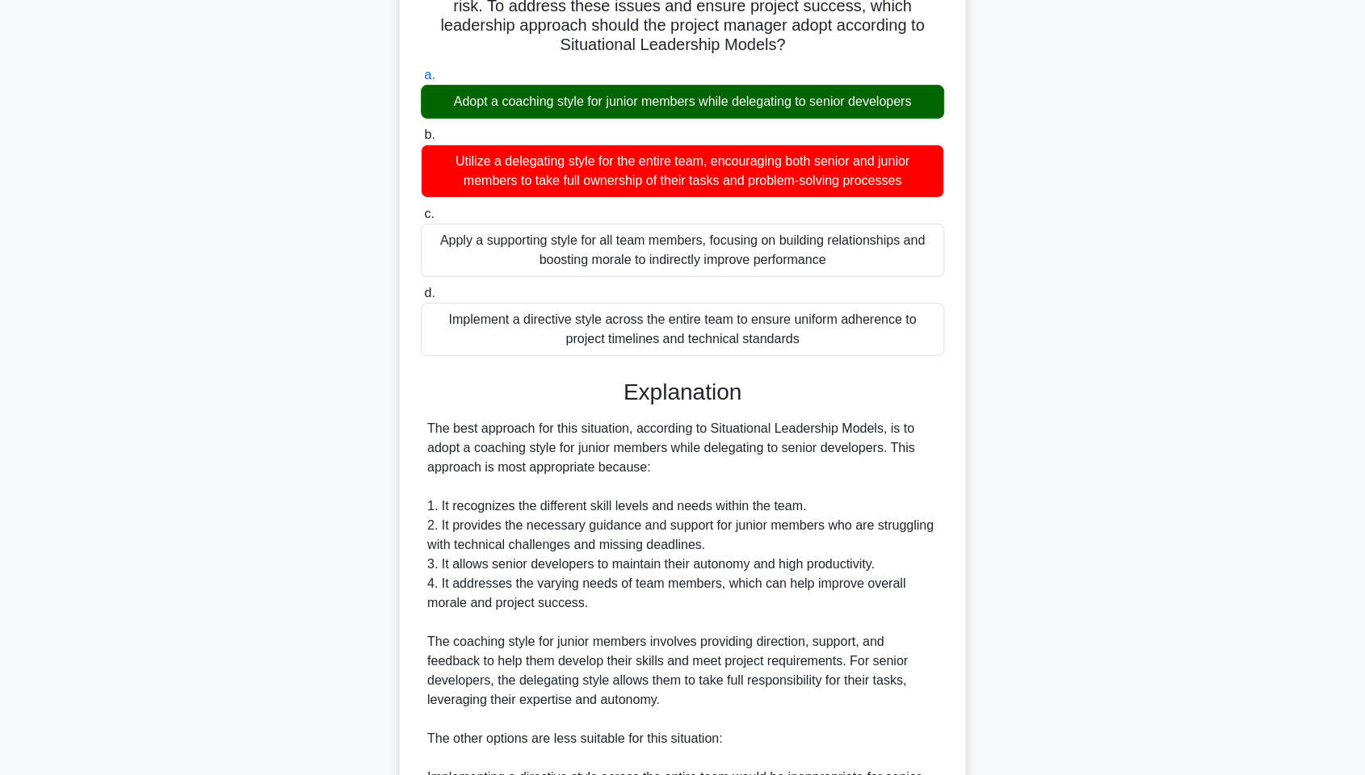
scroll to position [242, 0]
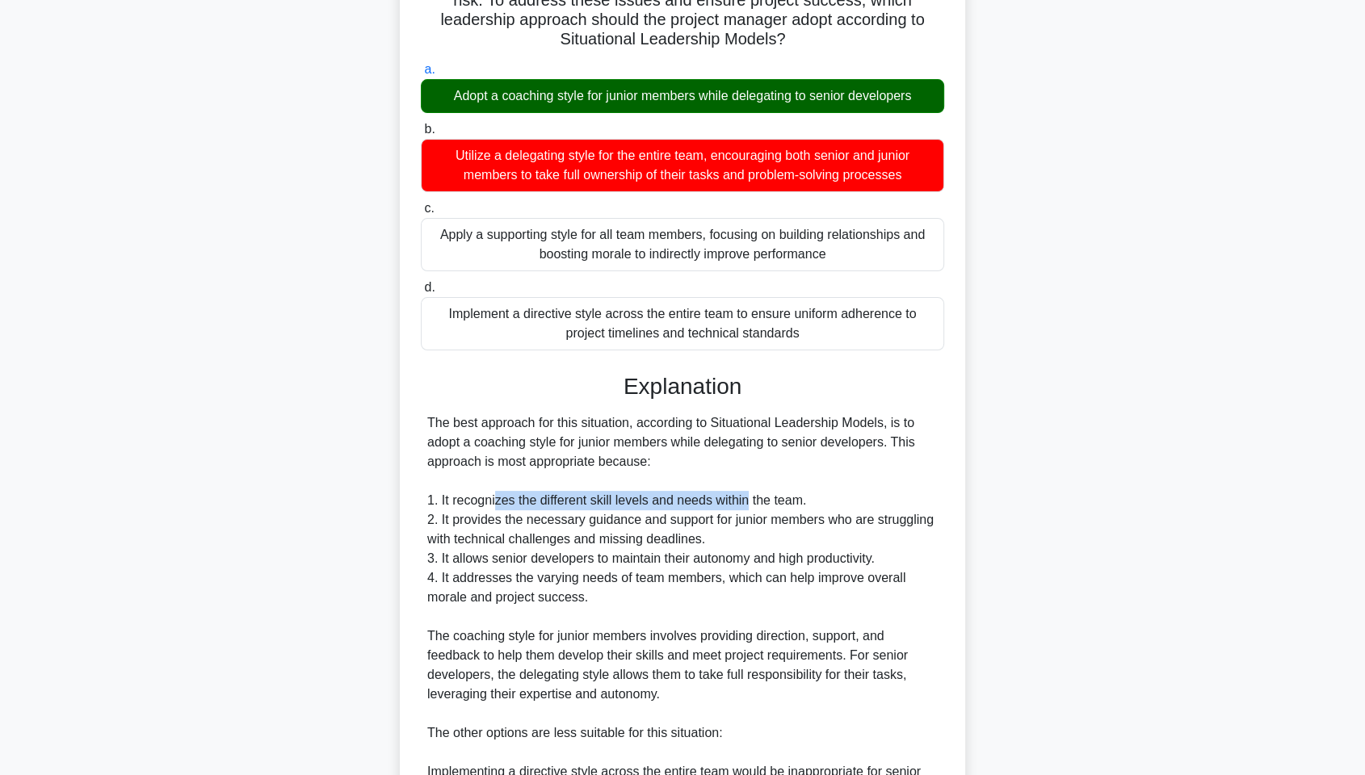
drag, startPoint x: 493, startPoint y: 504, endPoint x: 749, endPoint y: 503, distance: 256.1
click at [749, 503] on div "The best approach for this situation, according to Situational Leadership Model…" at bounding box center [682, 724] width 511 height 620
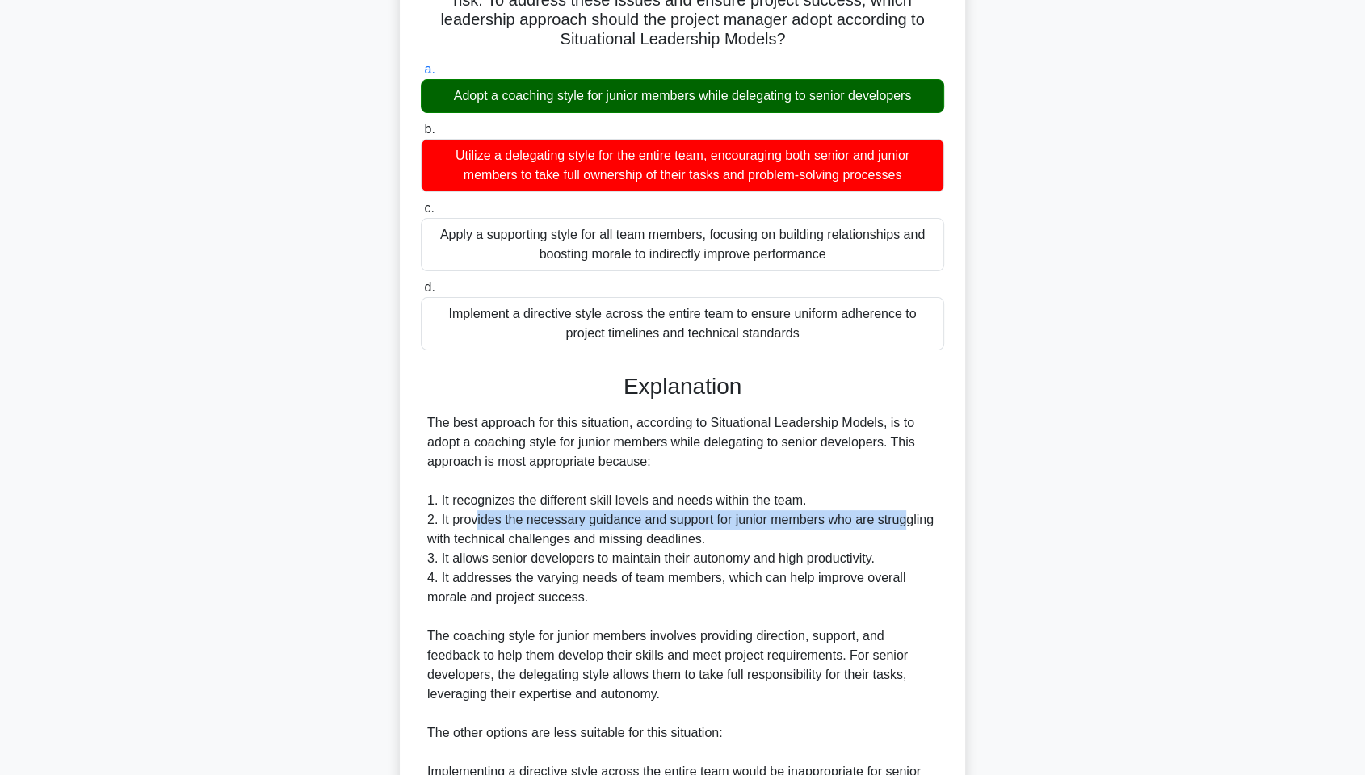
drag, startPoint x: 477, startPoint y: 526, endPoint x: 906, endPoint y: 517, distance: 428.2
click at [906, 517] on div "The best approach for this situation, according to Situational Leadership Model…" at bounding box center [682, 724] width 511 height 620
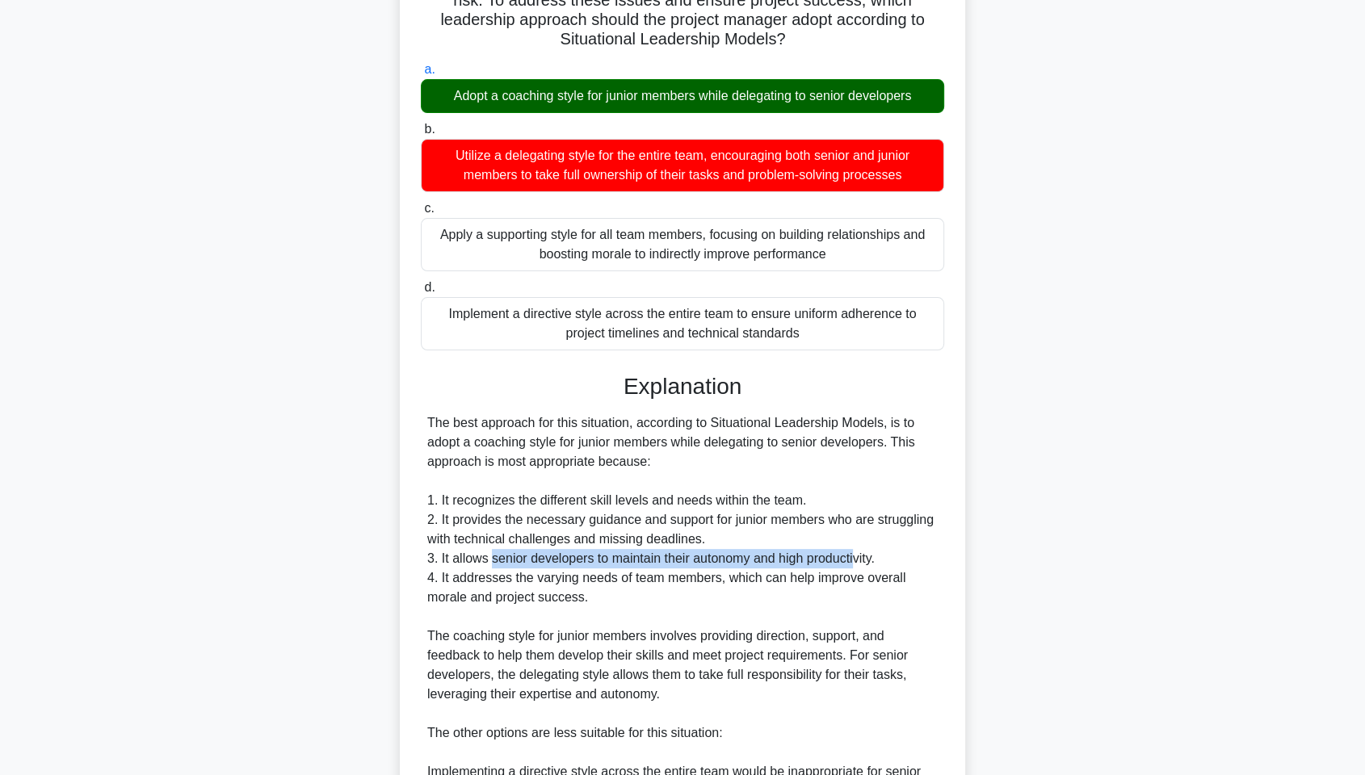
drag, startPoint x: 492, startPoint y: 562, endPoint x: 856, endPoint y: 561, distance: 364.3
click at [856, 561] on div "The best approach for this situation, according to Situational Leadership Model…" at bounding box center [682, 724] width 511 height 620
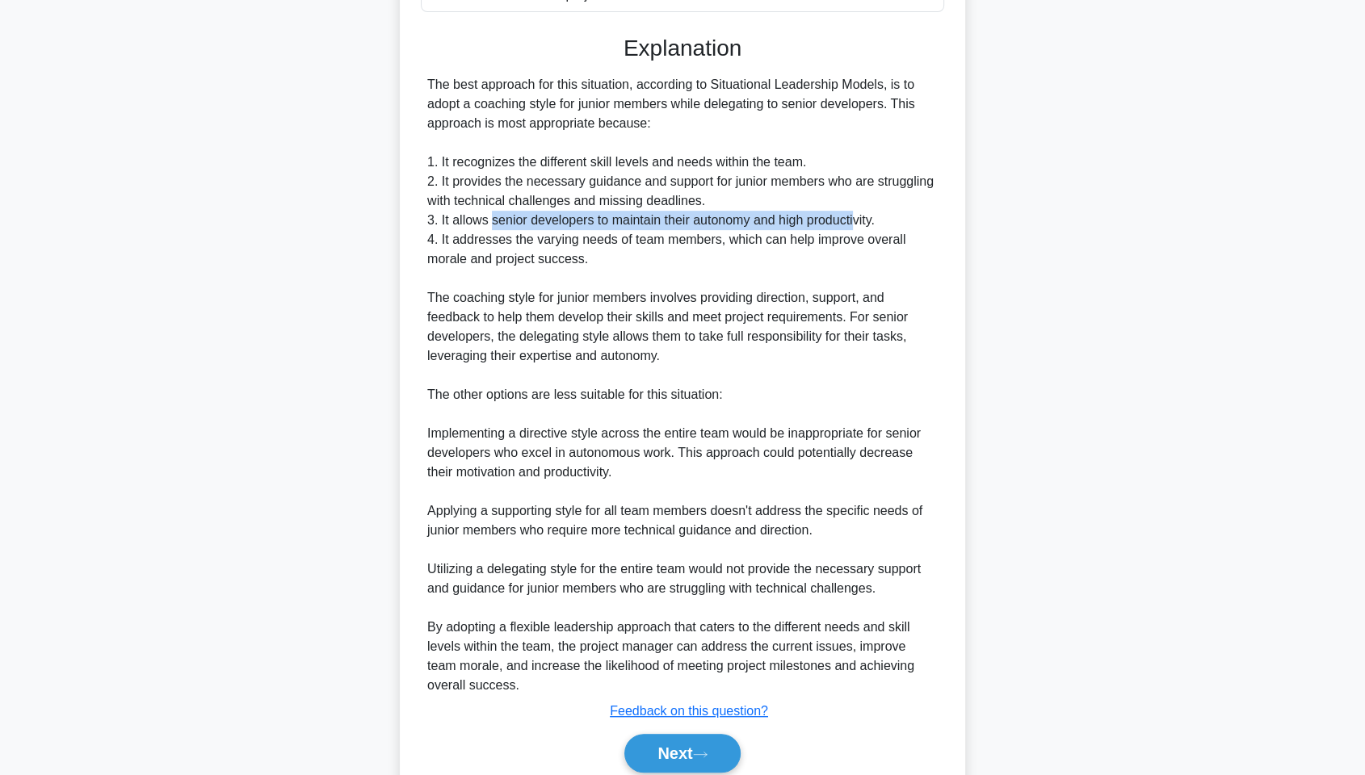
scroll to position [646, 0]
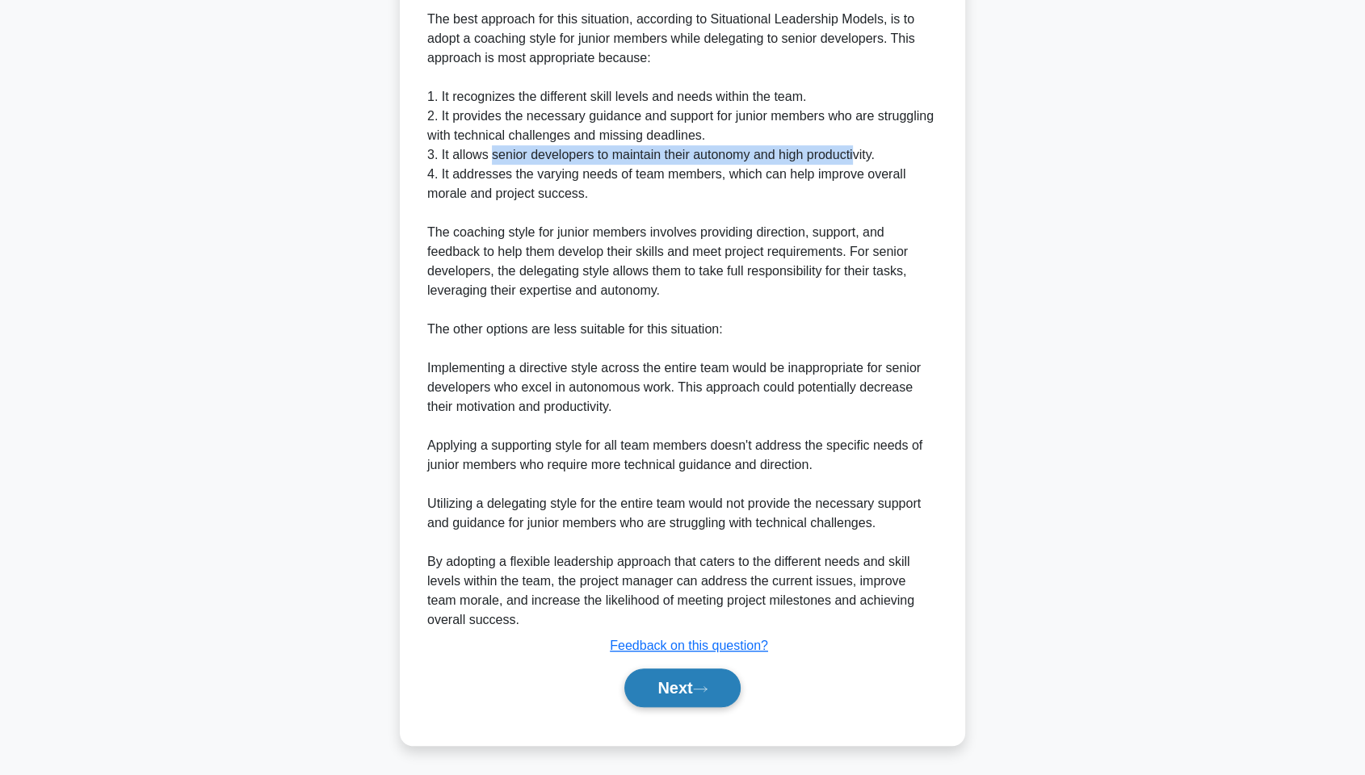
click at [679, 589] on button "Next" at bounding box center [682, 688] width 116 height 39
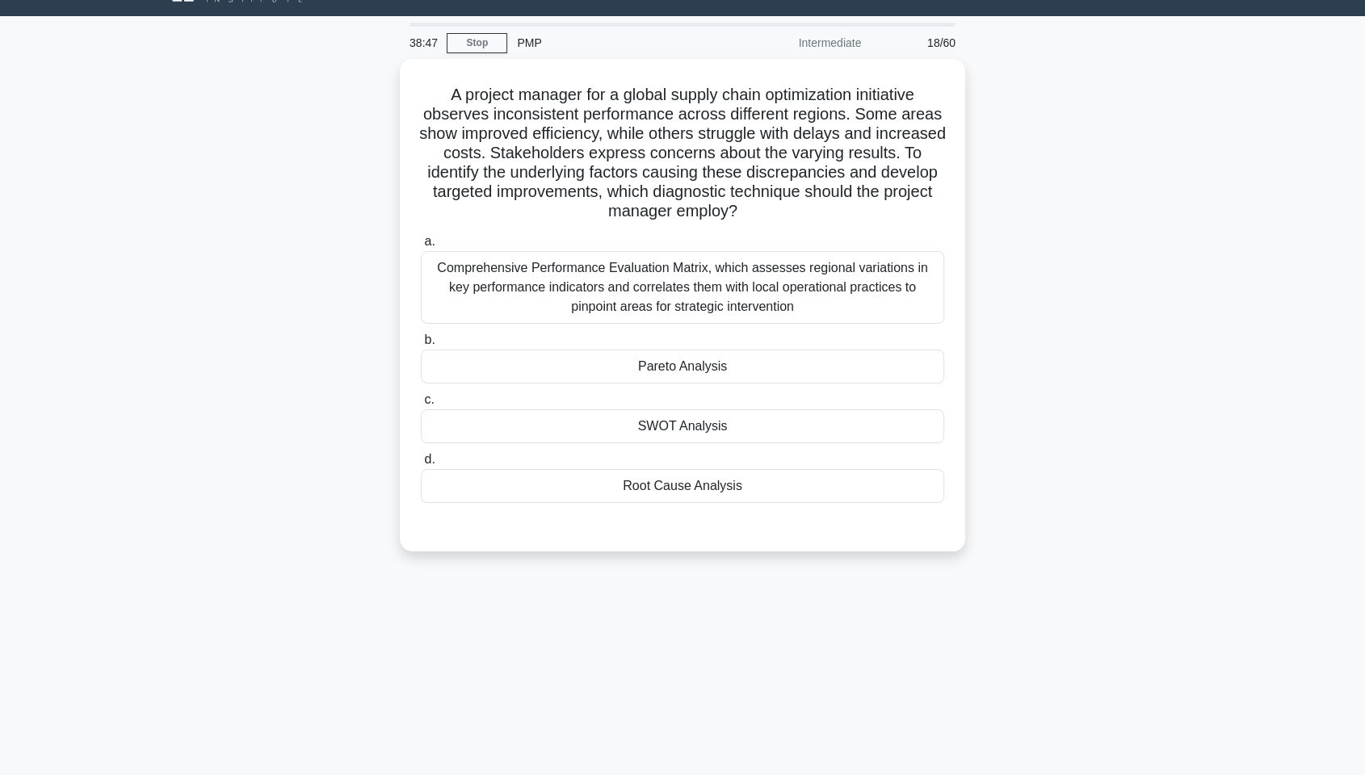
scroll to position [0, 0]
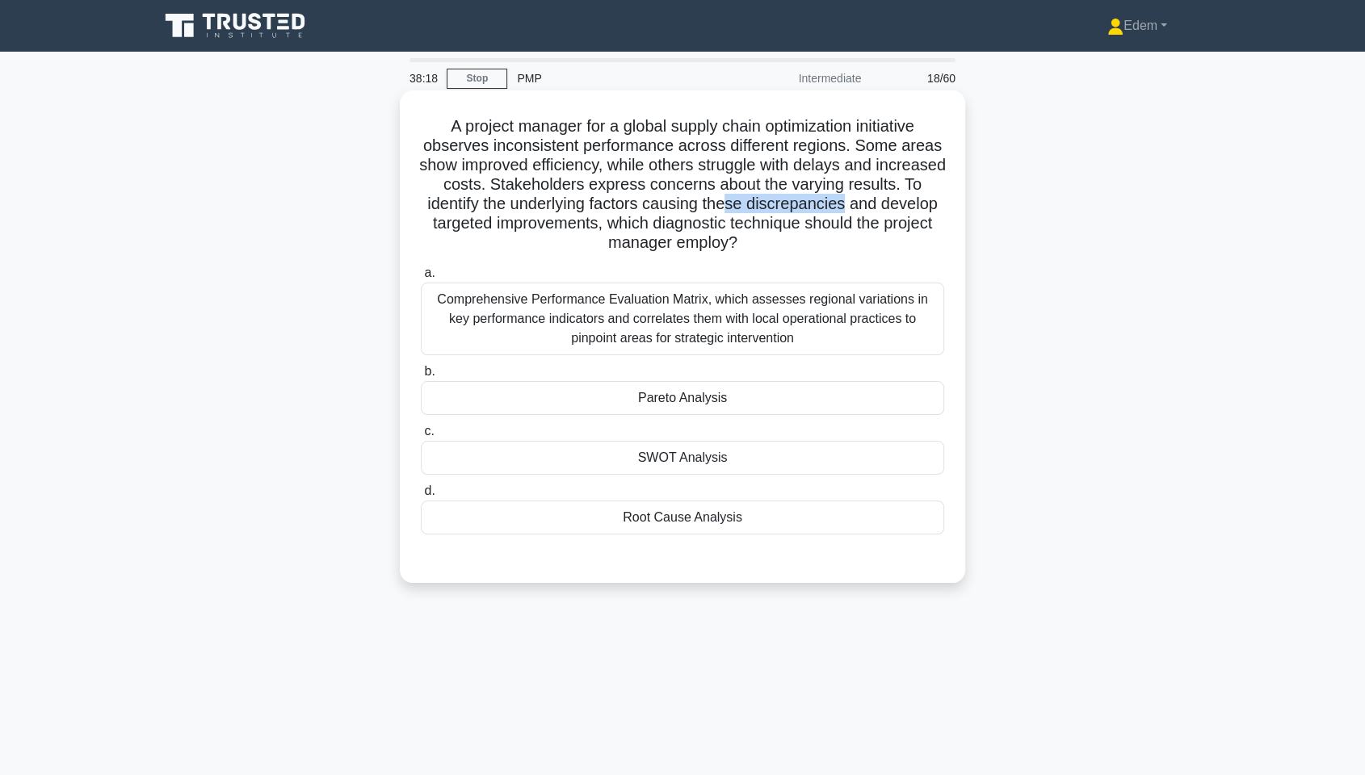
drag, startPoint x: 818, startPoint y: 200, endPoint x: 956, endPoint y: 200, distance: 138.1
click at [956, 200] on div "A project manager for a global supply chain optimization initiative observes in…" at bounding box center [682, 337] width 553 height 480
drag, startPoint x: 478, startPoint y: 229, endPoint x: 785, endPoint y: 223, distance: 307.0
click at [731, 223] on h5 "A project manager for a global supply chain optimization initiative observes in…" at bounding box center [682, 184] width 527 height 137
drag, startPoint x: 823, startPoint y: 220, endPoint x: 923, endPoint y: 236, distance: 101.5
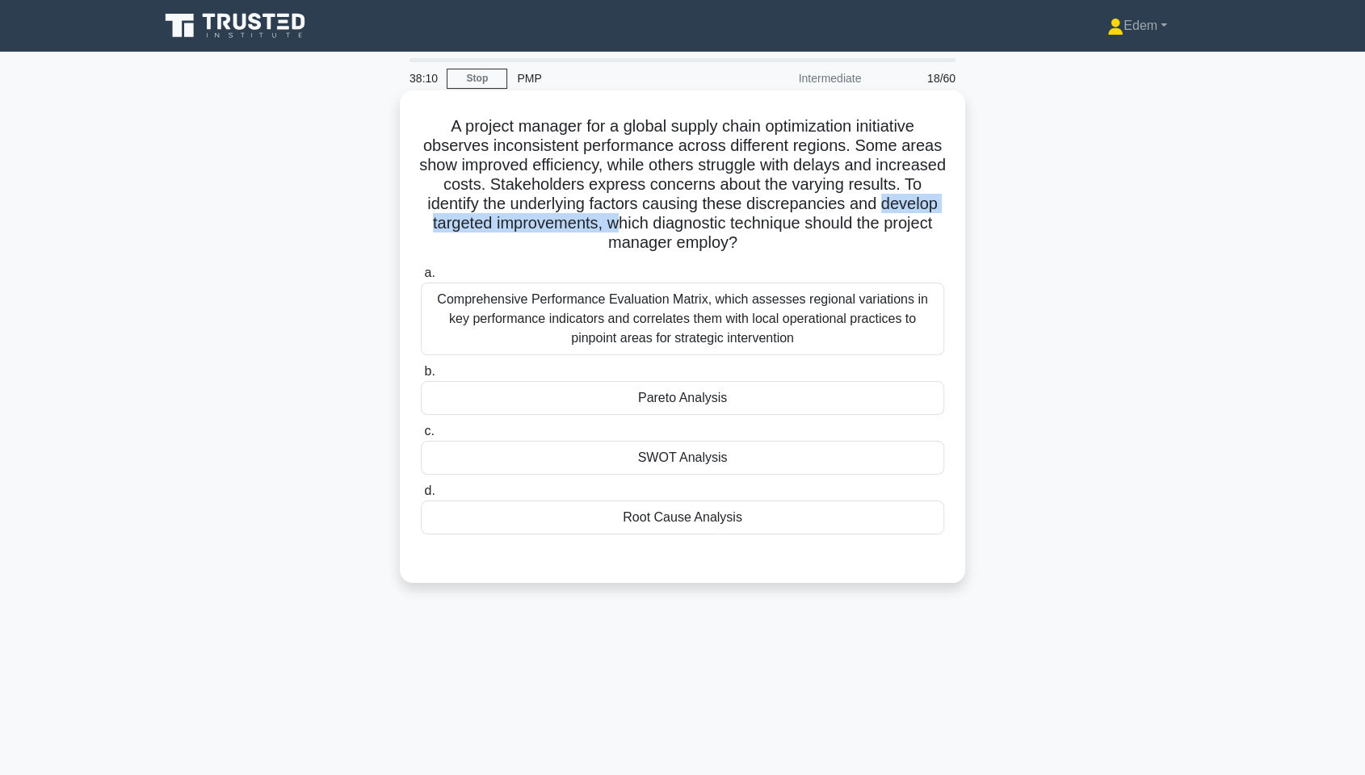
click at [923, 236] on h5 "A project manager for a global supply chain optimization initiative observes in…" at bounding box center [682, 184] width 527 height 137
click at [934, 252] on h5 "A project manager for a global supply chain optimization initiative observes in…" at bounding box center [682, 184] width 527 height 137
click at [721, 330] on div "Comprehensive Performance Evaluation Matrix, which assesses regional variations…" at bounding box center [682, 319] width 523 height 73
click at [421, 279] on input "a. Comprehensive Performance Evaluation Matrix, which assesses regional variati…" at bounding box center [421, 273] width 0 height 11
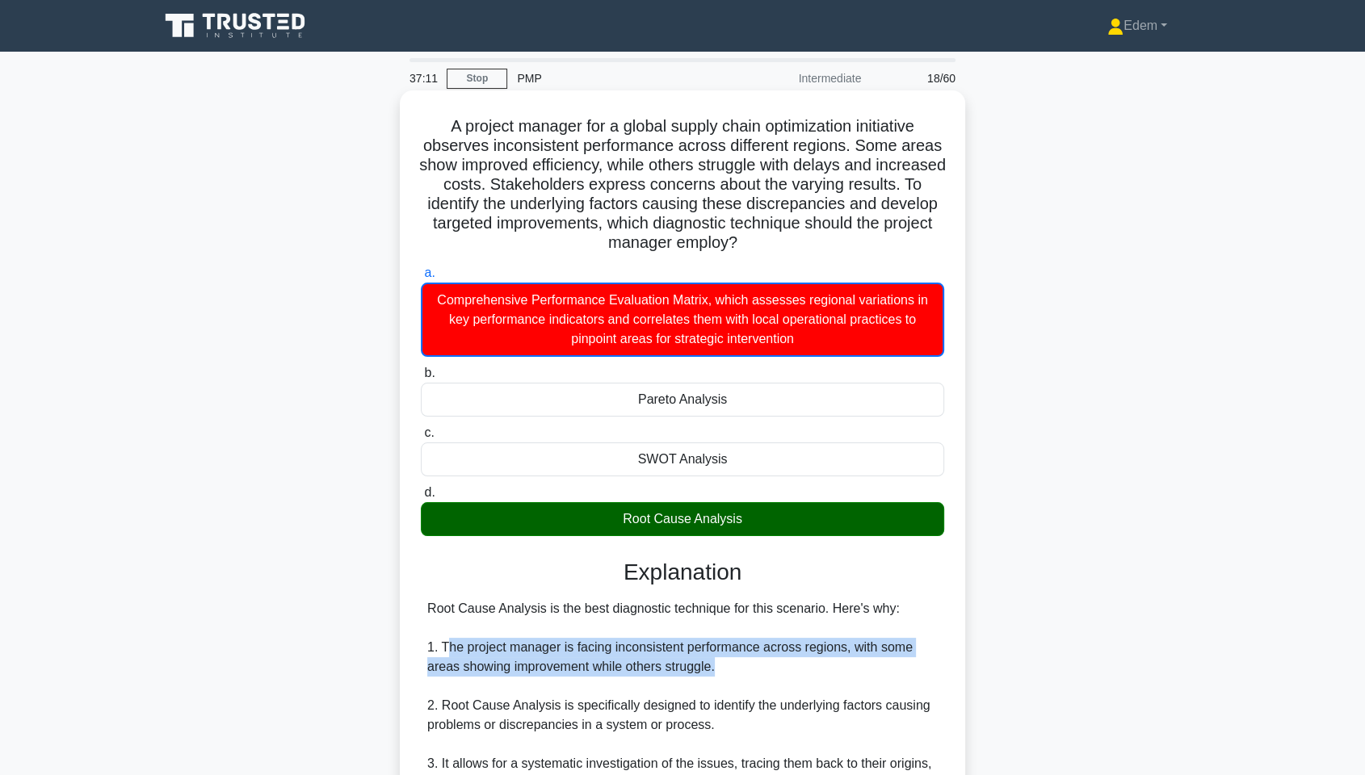
drag, startPoint x: 448, startPoint y: 647, endPoint x: 782, endPoint y: 672, distance: 334.6
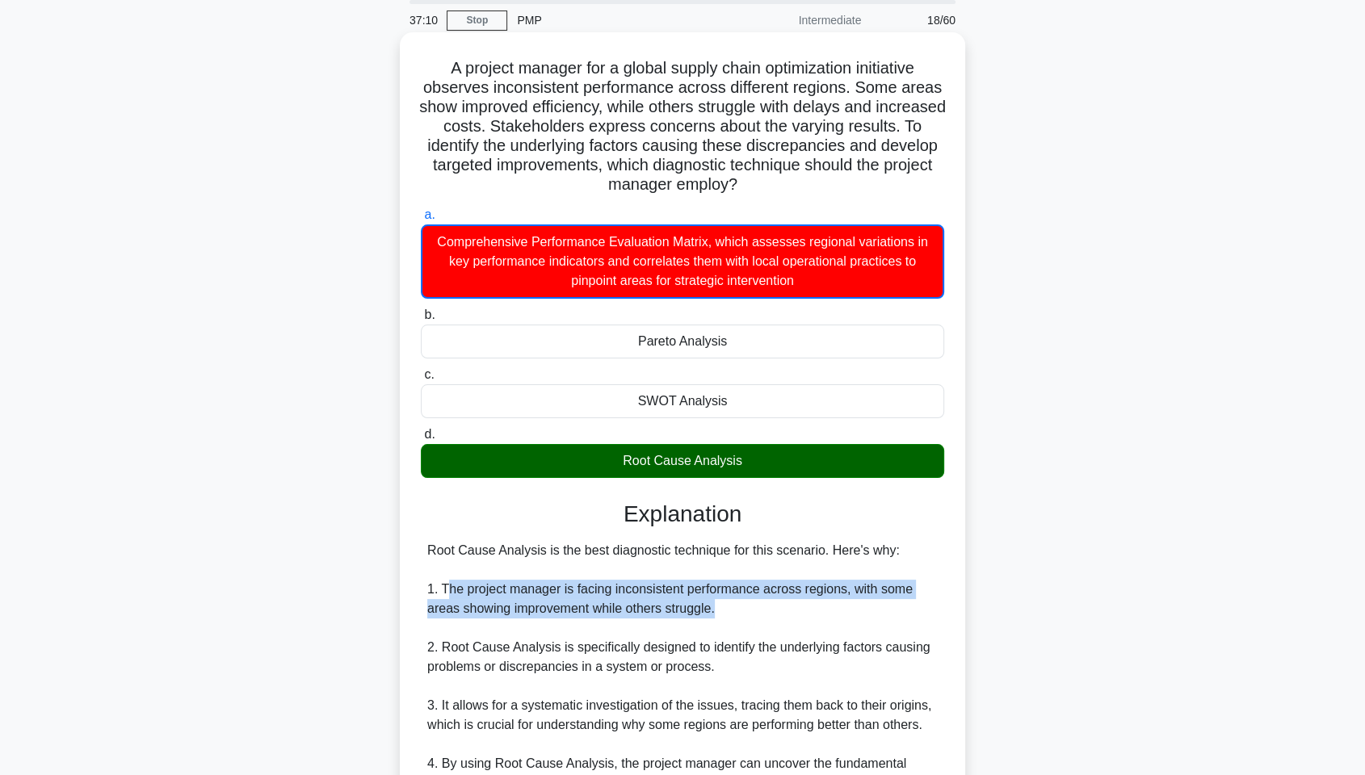
scroll to position [90, 0]
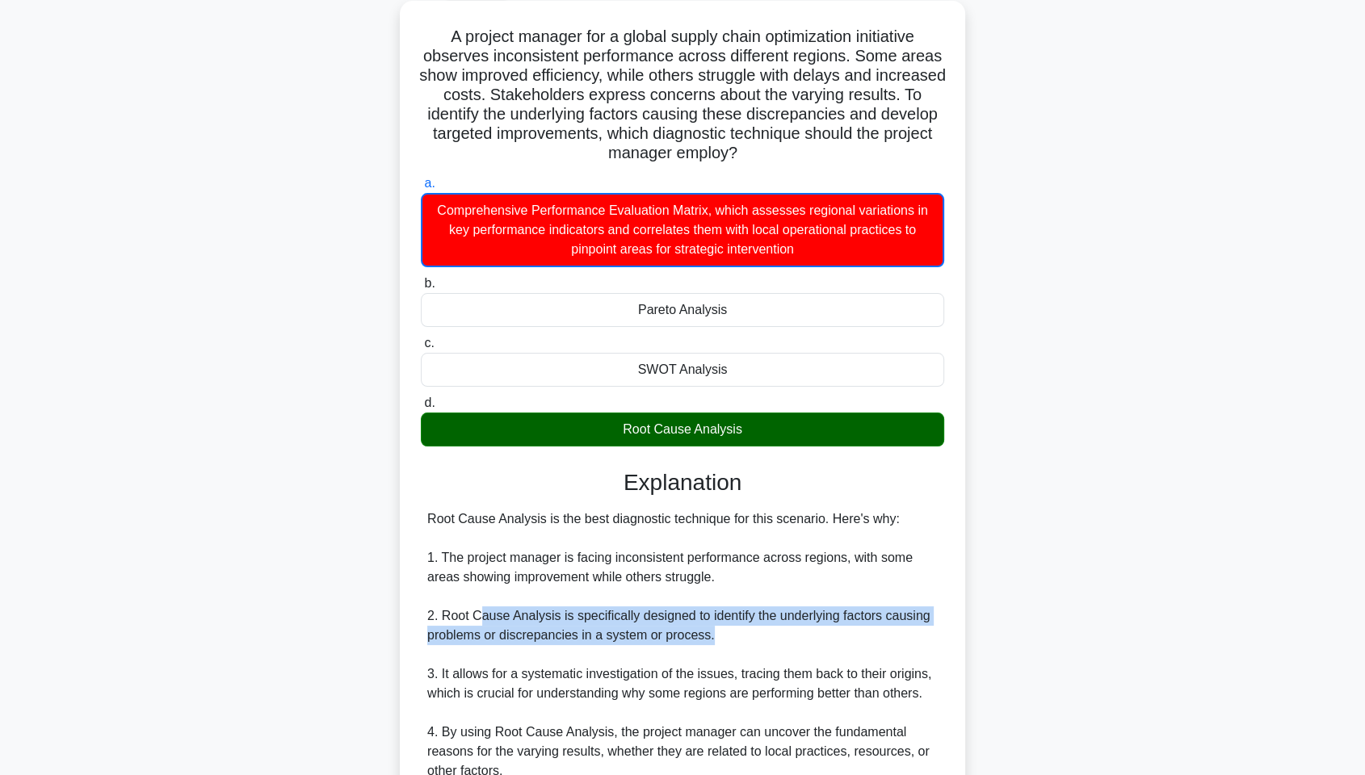
drag, startPoint x: 477, startPoint y: 620, endPoint x: 879, endPoint y: 633, distance: 401.7
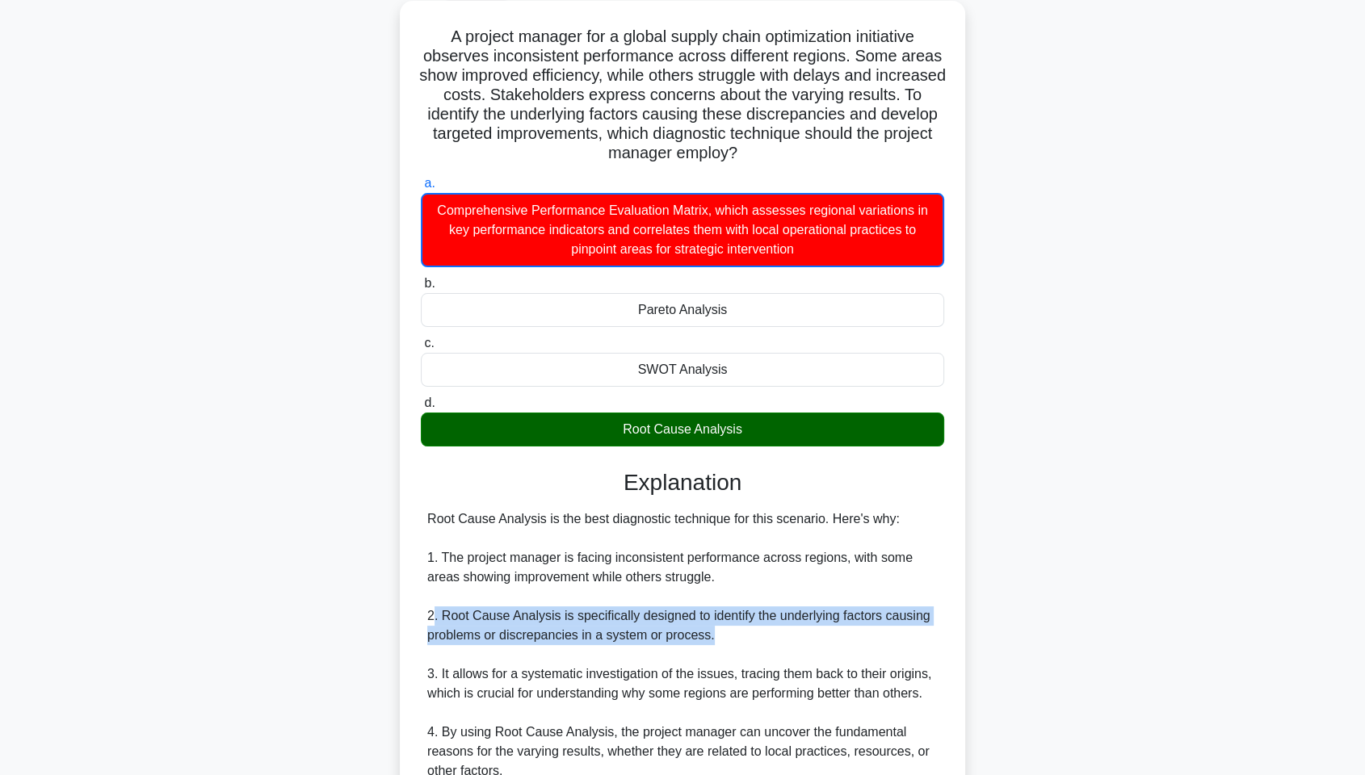
drag, startPoint x: 435, startPoint y: 614, endPoint x: 788, endPoint y: 637, distance: 354.5
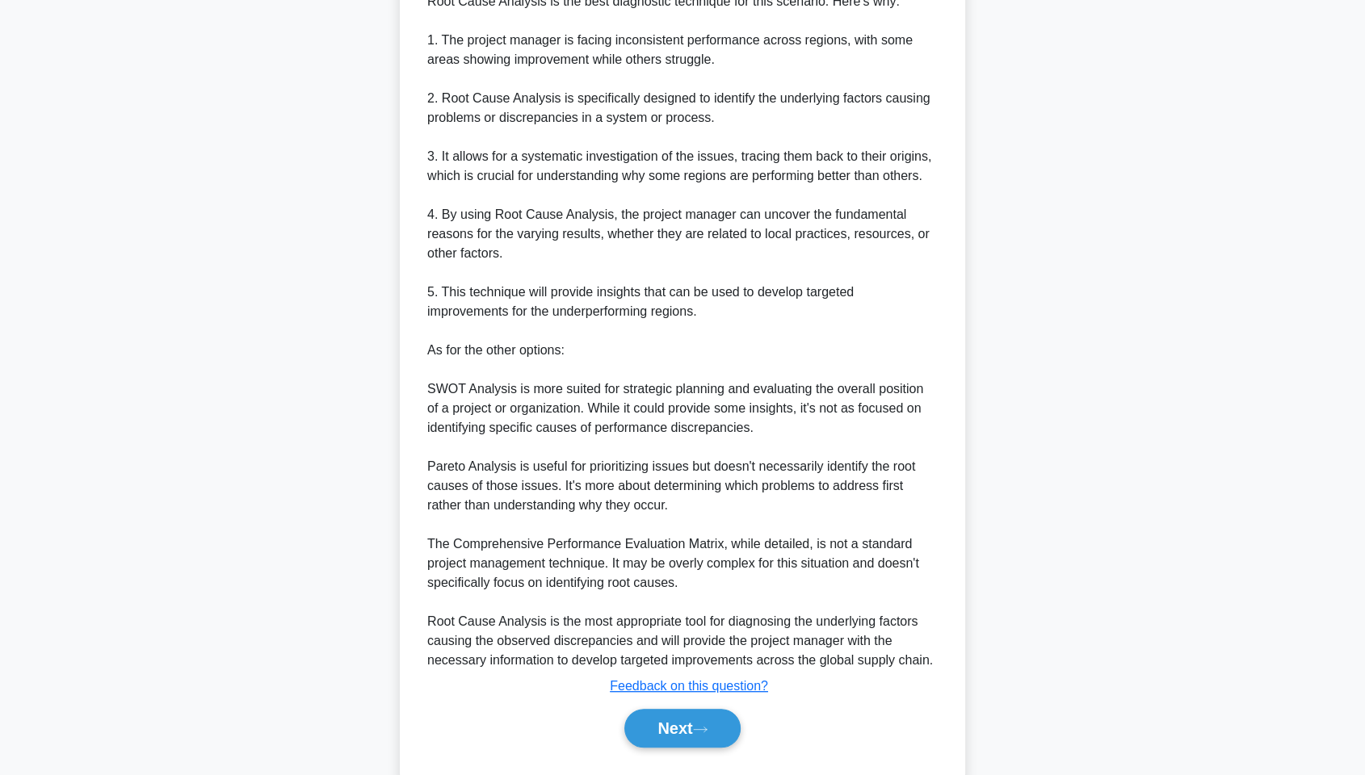
scroll to position [629, 0]
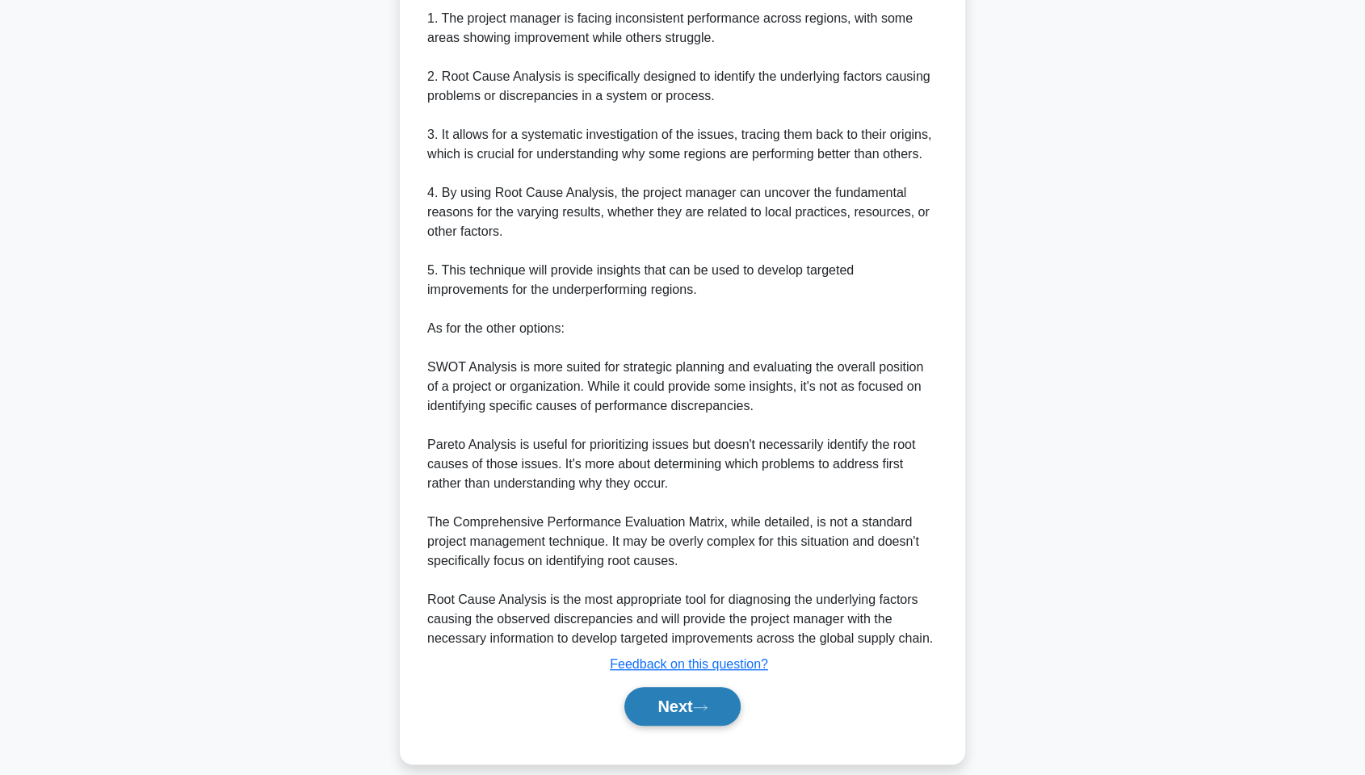
click at [671, 589] on button "Next" at bounding box center [682, 706] width 116 height 39
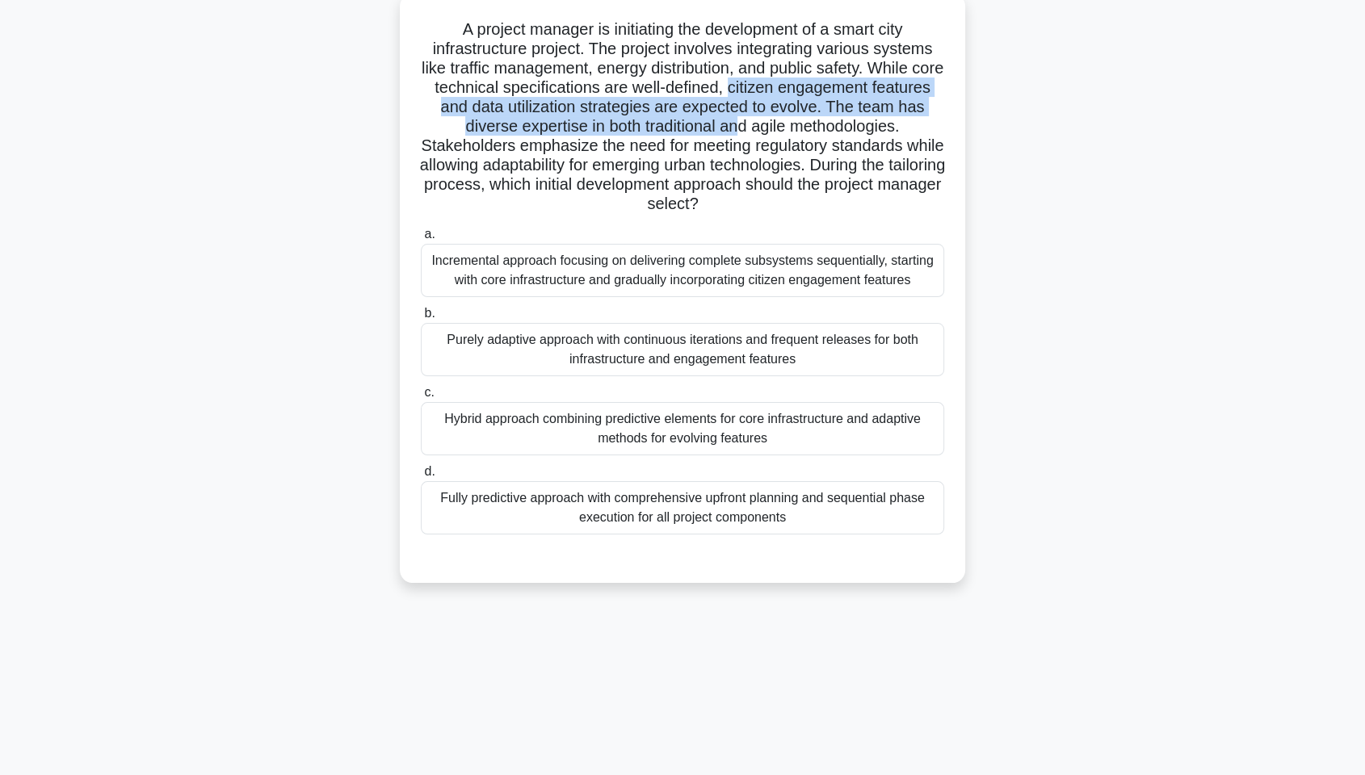
drag, startPoint x: 779, startPoint y: 87, endPoint x: 775, endPoint y: 126, distance: 38.9
click at [775, 126] on h5 "A project manager is initiating the development of a smart city infrastructure …" at bounding box center [682, 116] width 527 height 195
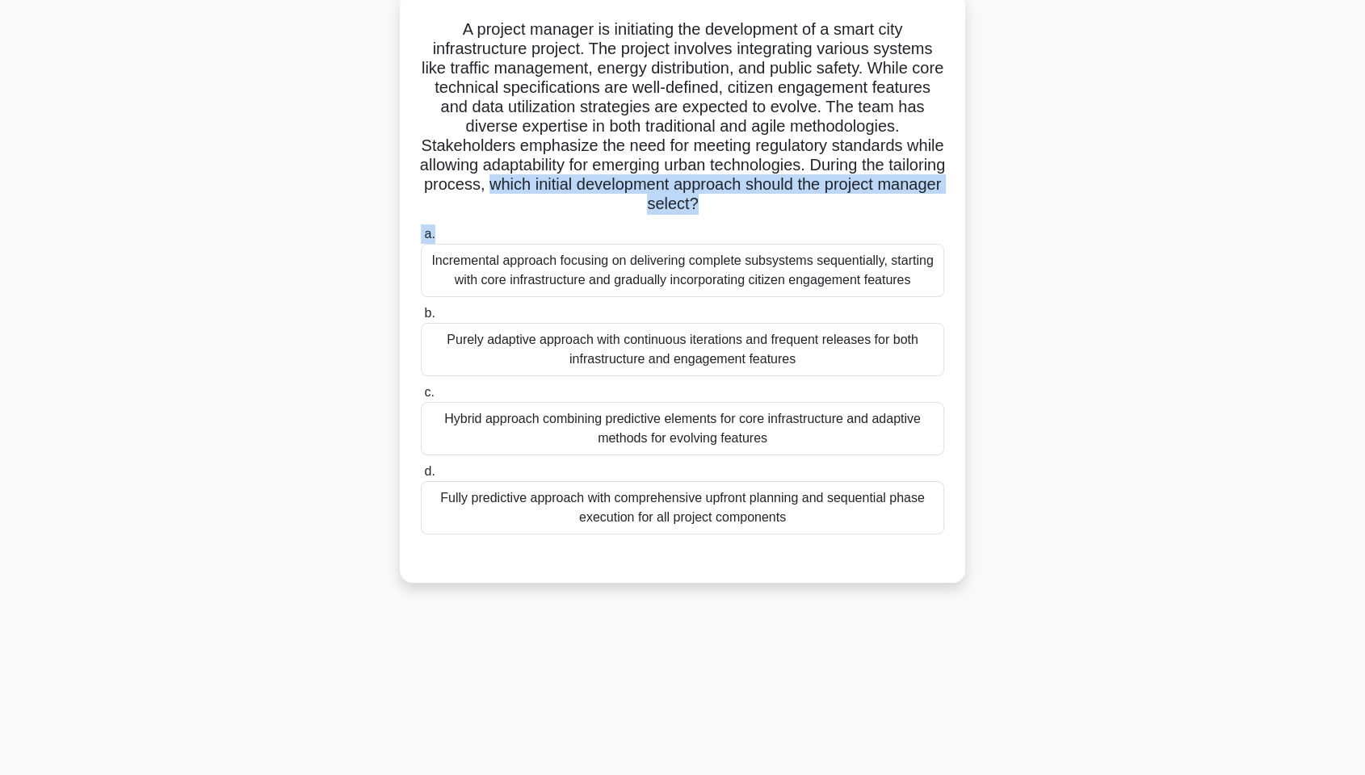
drag, startPoint x: 594, startPoint y: 187, endPoint x: 763, endPoint y: 224, distance: 172.7
click at [763, 224] on div "A project manager is initiating the development of a smart city infrastructure …" at bounding box center [682, 288] width 553 height 577
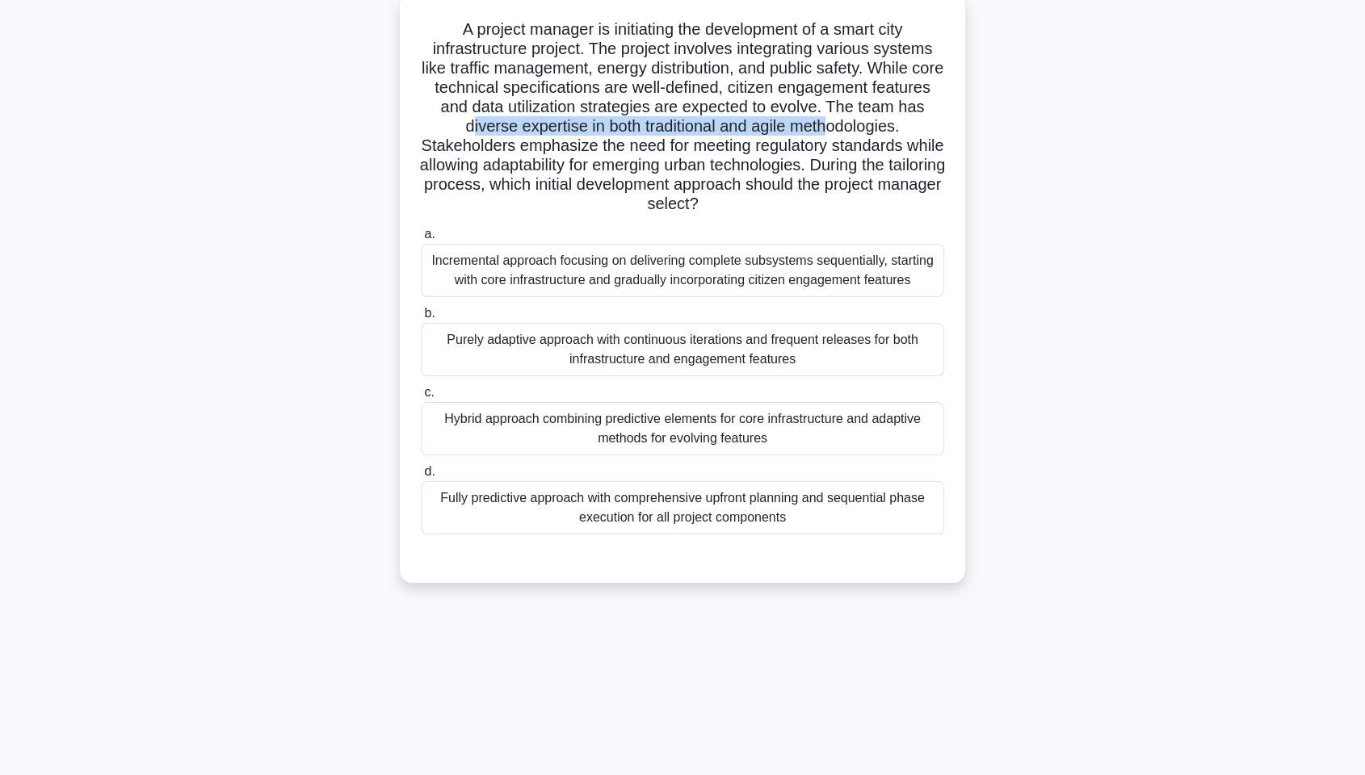
drag, startPoint x: 498, startPoint y: 126, endPoint x: 866, endPoint y: 121, distance: 367.6
click at [866, 121] on h5 "A project manager is initiating the development of a smart city infrastructure …" at bounding box center [682, 116] width 527 height 195
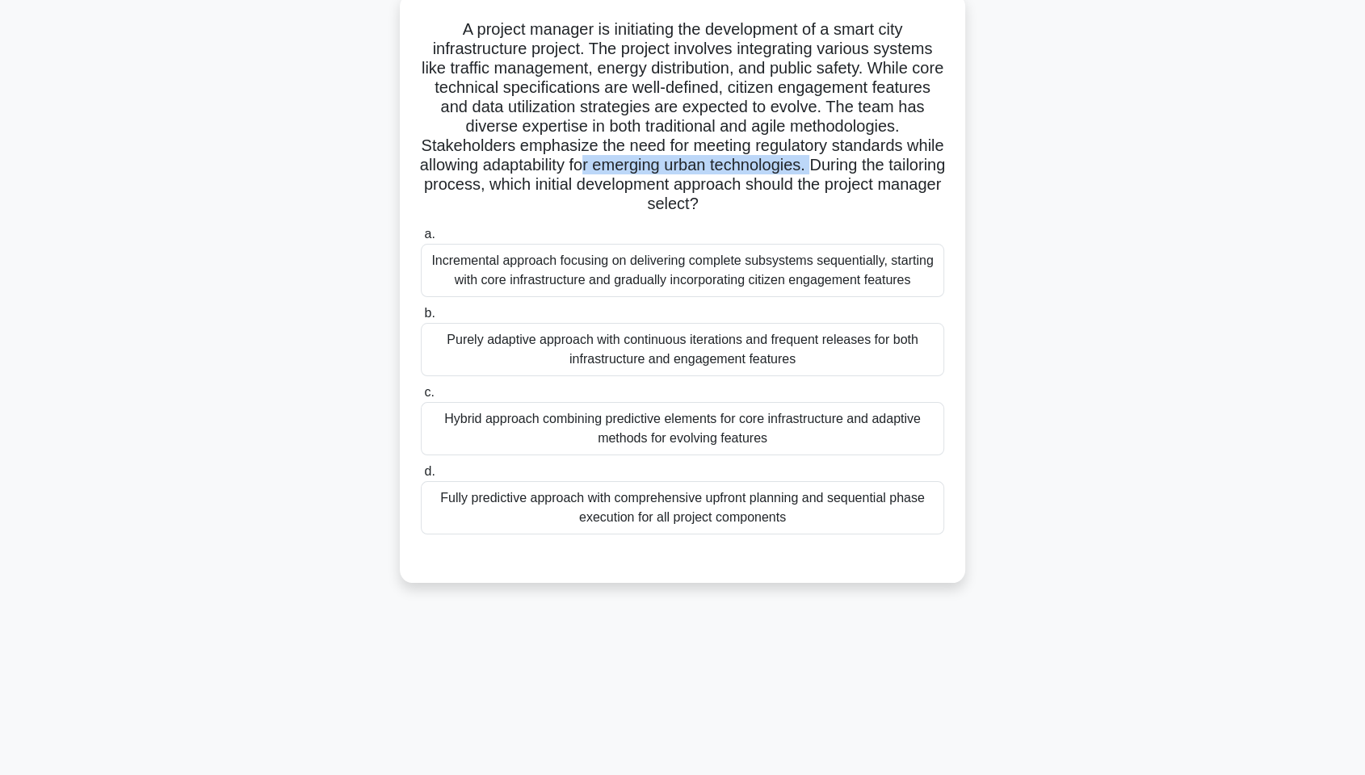
drag, startPoint x: 644, startPoint y: 158, endPoint x: 882, endPoint y: 170, distance: 238.6
click at [882, 170] on h5 "A project manager is initiating the development of a smart city infrastructure …" at bounding box center [682, 116] width 527 height 195
click at [573, 431] on div "Hybrid approach combining predictive elements for core infrastructure and adapt…" at bounding box center [682, 428] width 523 height 53
click at [421, 398] on input "c. Hybrid approach combining predictive elements for core infrastructure and ad…" at bounding box center [421, 393] width 0 height 11
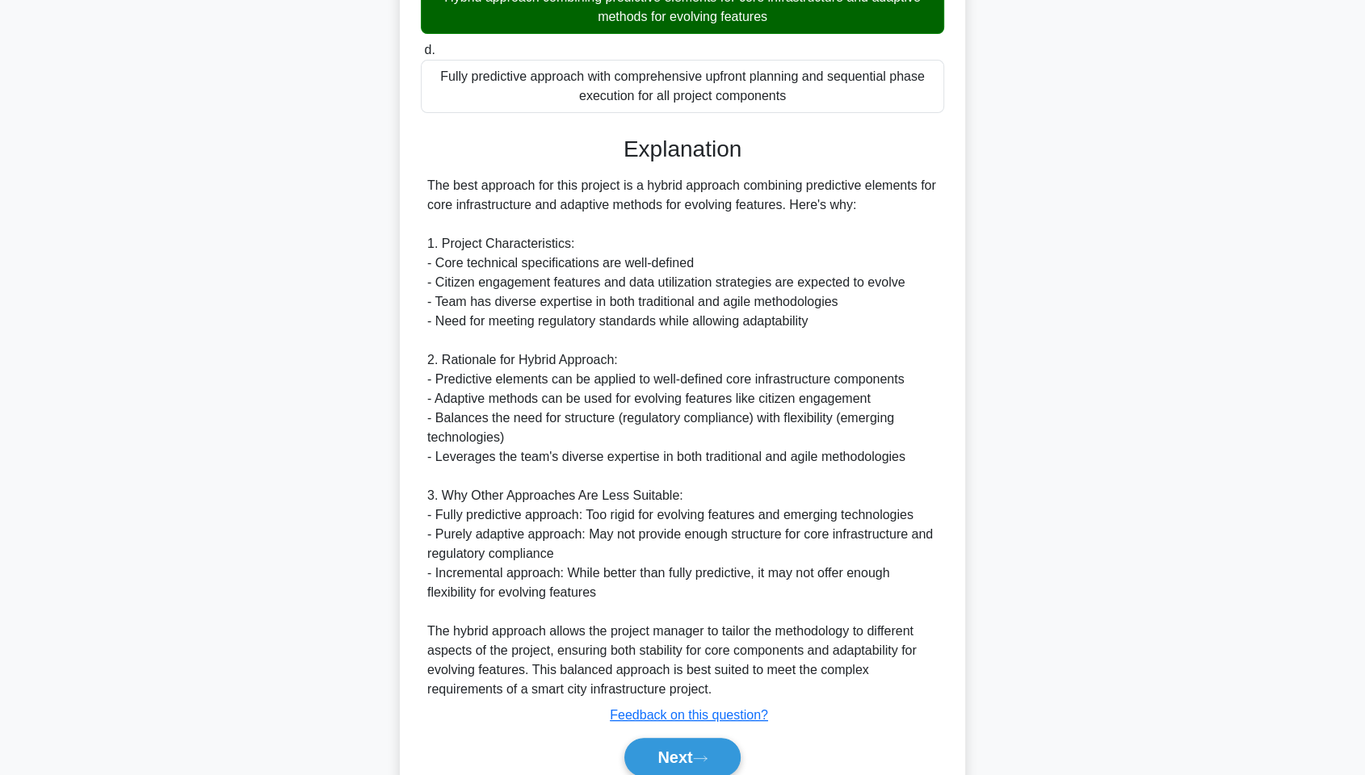
scroll to position [588, 0]
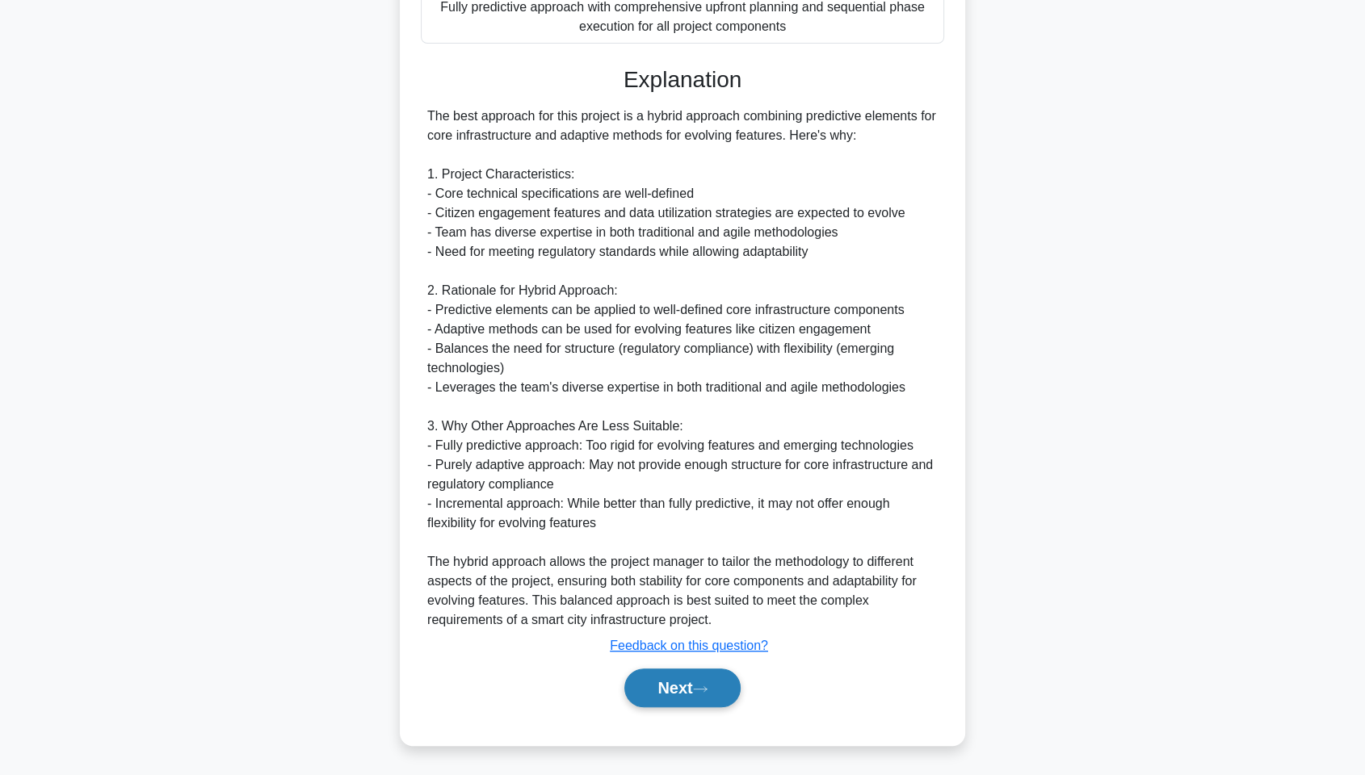
click at [658, 589] on button "Next" at bounding box center [682, 688] width 116 height 39
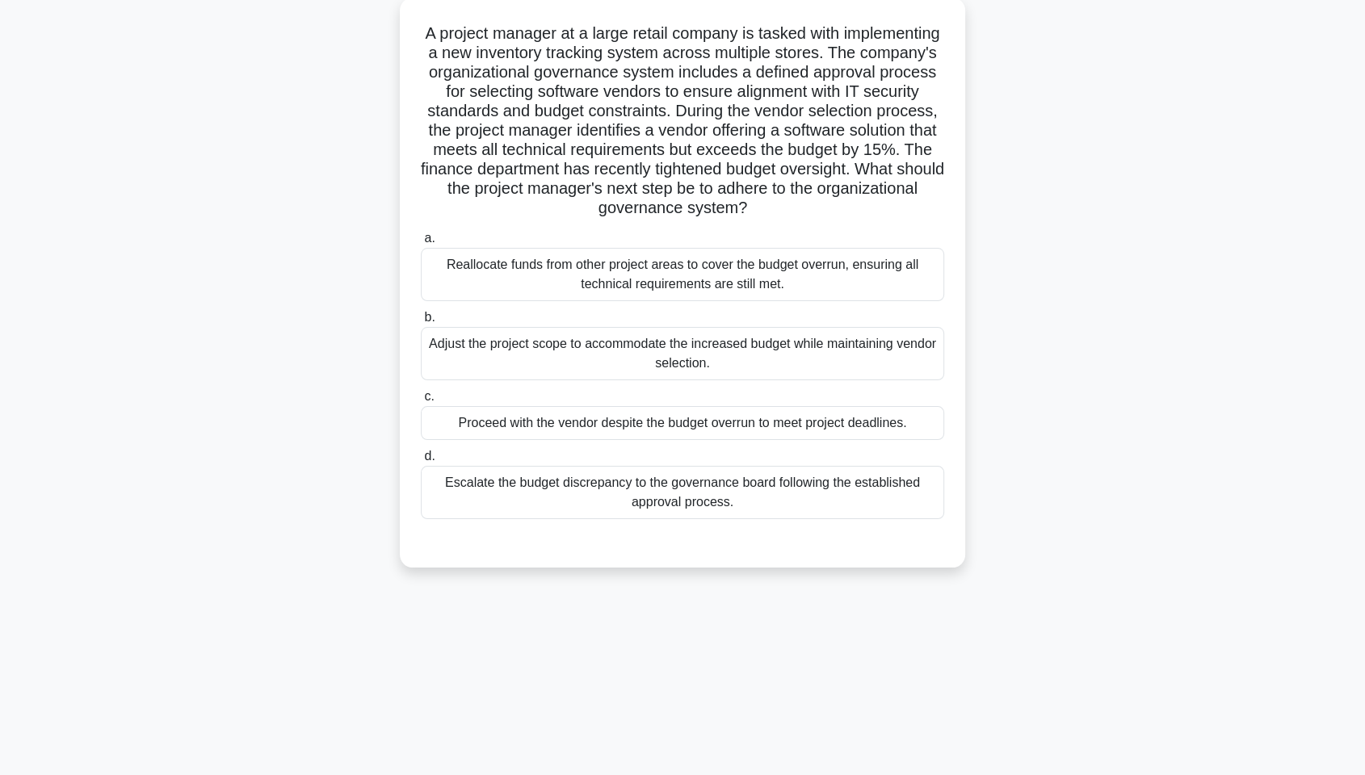
scroll to position [0, 0]
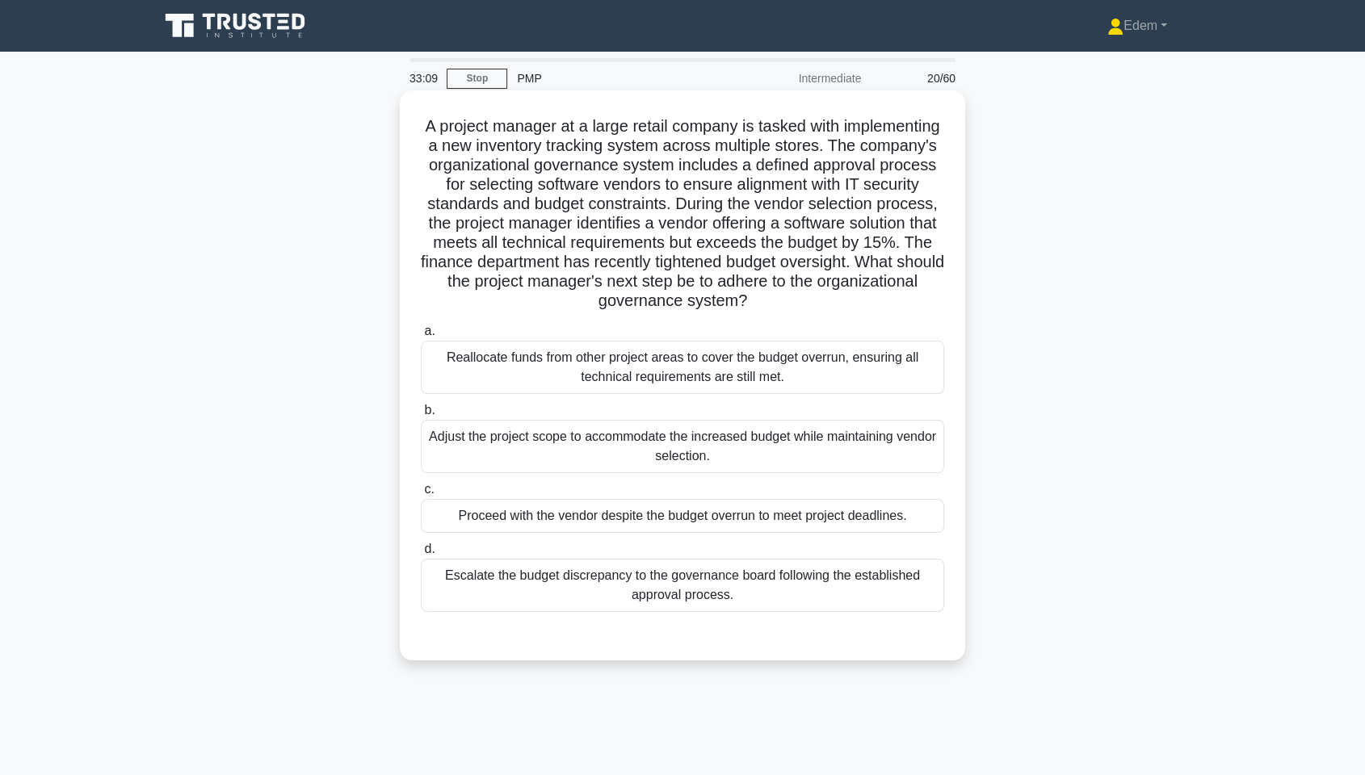
click at [746, 589] on div "Escalate the budget discrepancy to the governance board following the establish…" at bounding box center [682, 585] width 523 height 53
click at [421, 555] on input "d. Escalate the budget discrepancy to the governance board following the establ…" at bounding box center [421, 549] width 0 height 11
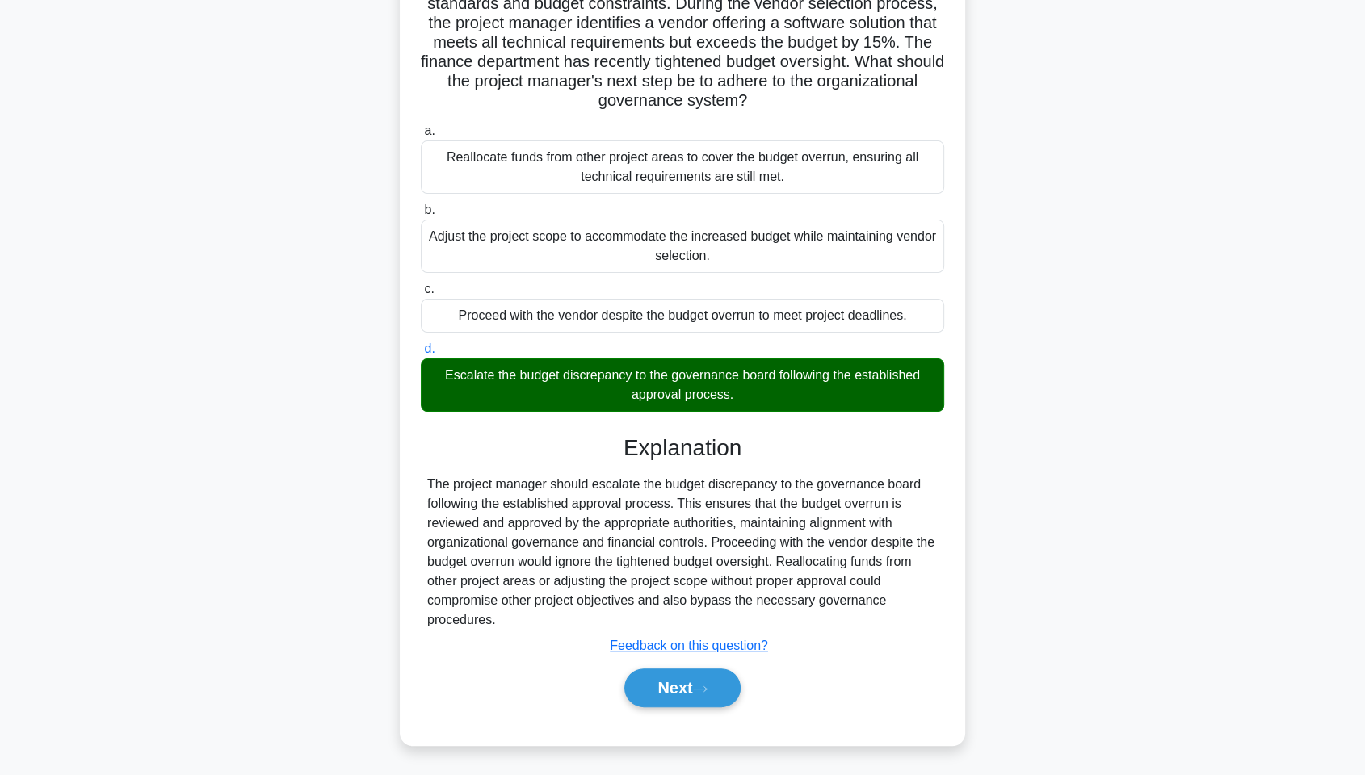
scroll to position [200, 0]
click at [677, 589] on button "Next" at bounding box center [682, 688] width 116 height 39
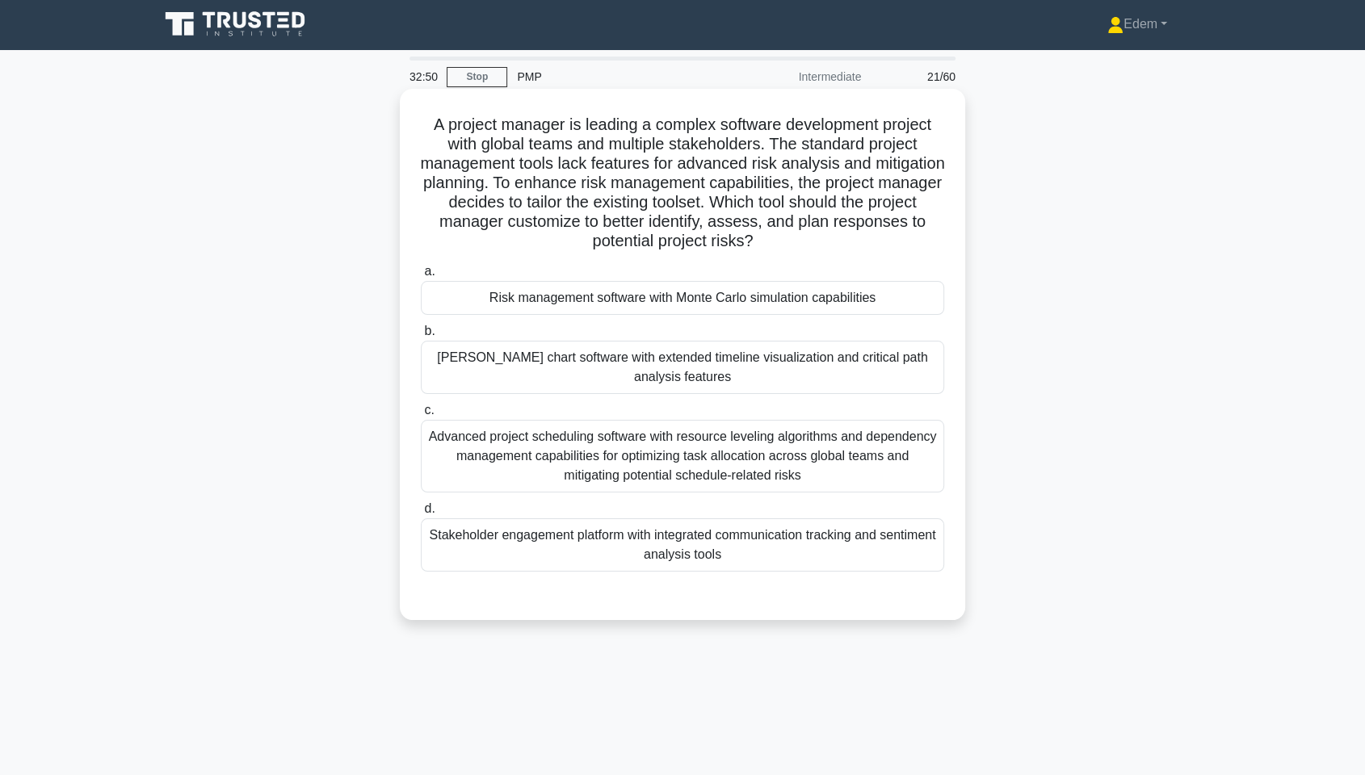
scroll to position [0, 0]
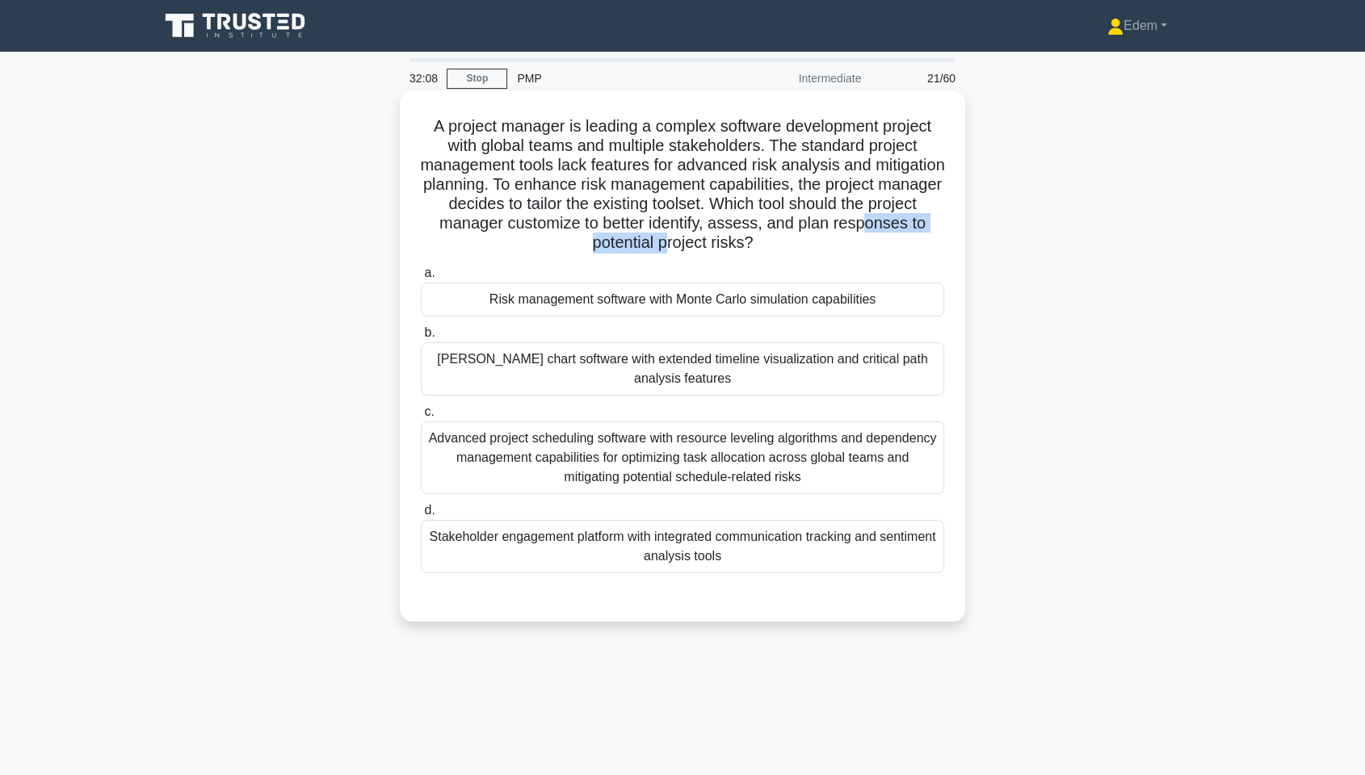
drag, startPoint x: 584, startPoint y: 246, endPoint x: 736, endPoint y: 237, distance: 152.1
click at [736, 237] on h5 "A project manager is leading a complex software development project with global…" at bounding box center [682, 184] width 527 height 137
click at [735, 239] on h5 "A project manager is leading a complex software development project with global…" at bounding box center [682, 184] width 527 height 137
drag, startPoint x: 642, startPoint y: 169, endPoint x: 739, endPoint y: 173, distance: 97.0
click at [739, 173] on h5 "A project manager is leading a complex software development project with global…" at bounding box center [682, 184] width 527 height 137
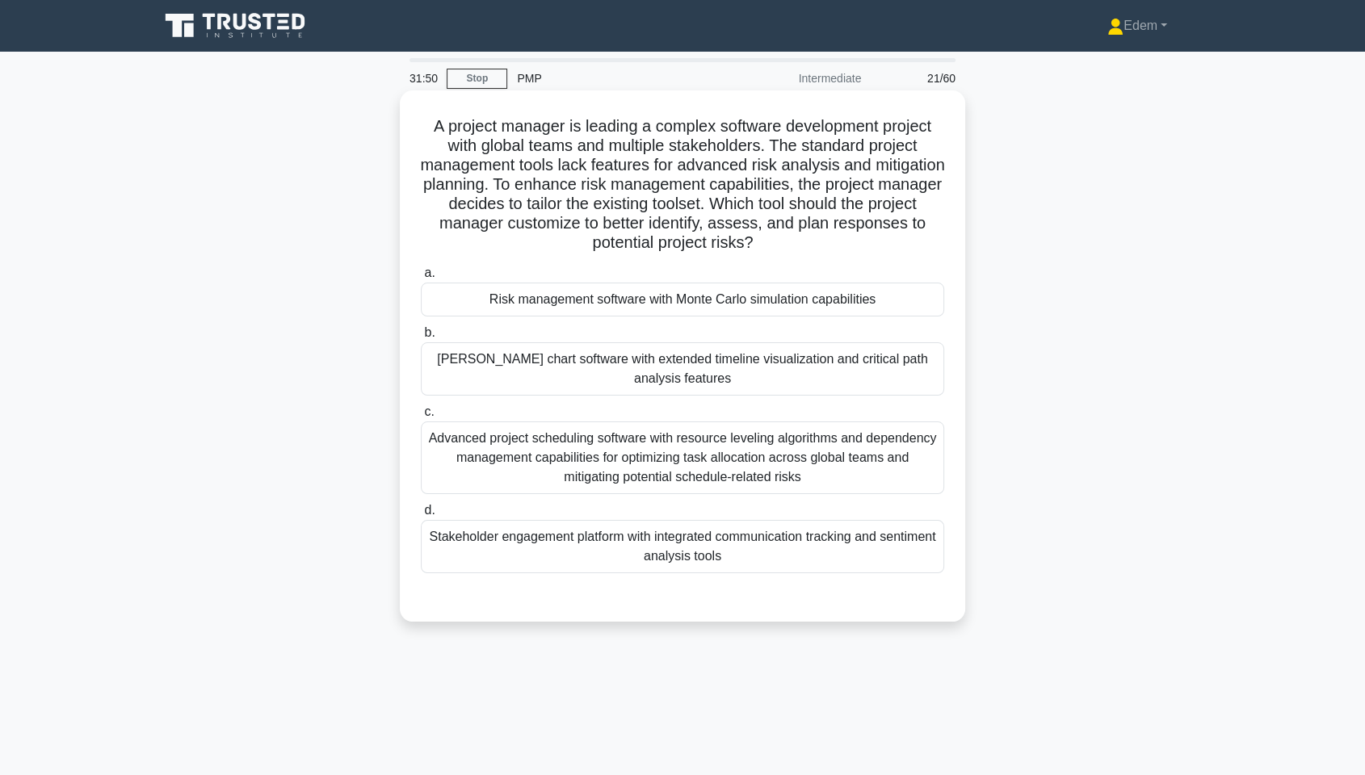
click at [787, 160] on h5 "A project manager is leading a complex software development project with global…" at bounding box center [682, 184] width 527 height 137
drag, startPoint x: 623, startPoint y: 145, endPoint x: 641, endPoint y: 147, distance: 18.7
click at [641, 147] on h5 "A project manager is leading a complex software development project with global…" at bounding box center [682, 184] width 527 height 137
click at [651, 554] on div "Stakeholder engagement platform with integrated communication tracking and sent…" at bounding box center [682, 546] width 523 height 53
click at [421, 516] on input "d. Stakeholder engagement platform with integrated communication tracking and s…" at bounding box center [421, 511] width 0 height 11
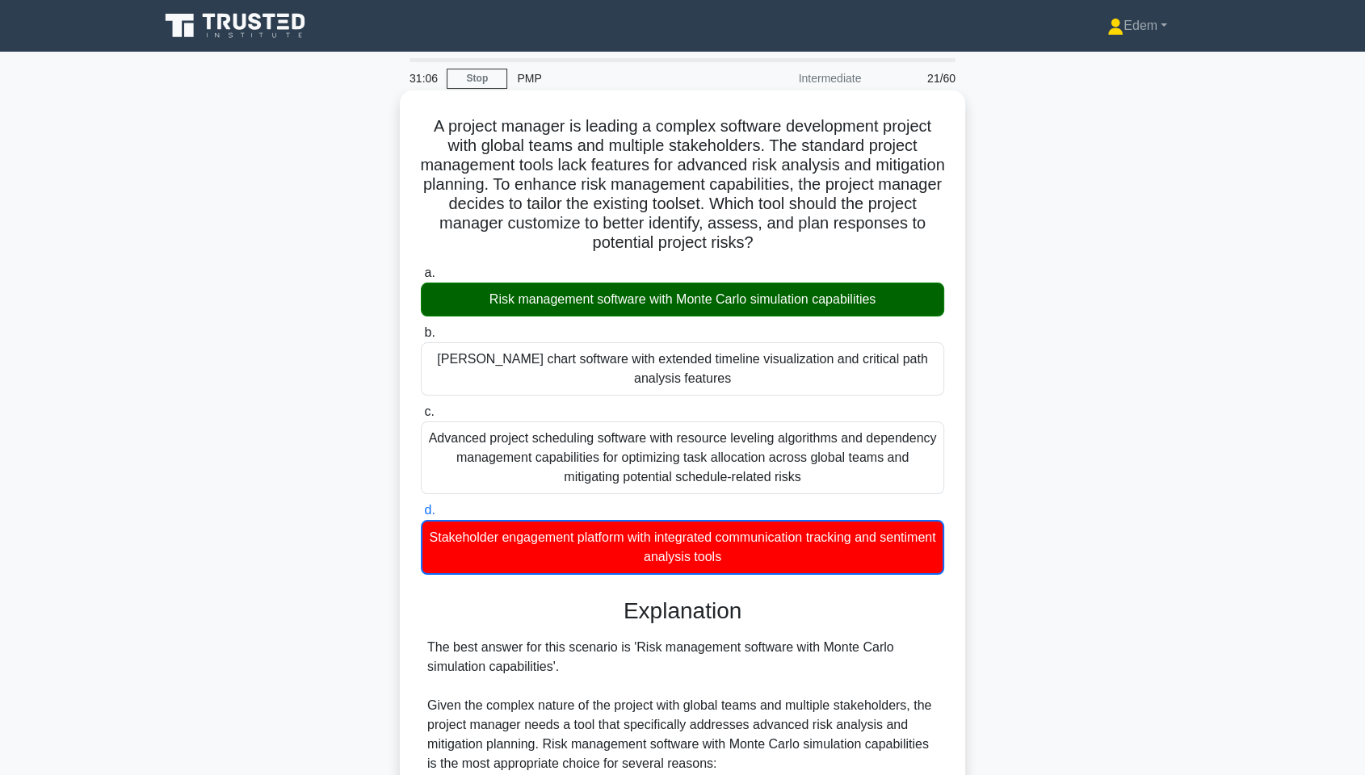
click at [756, 301] on div "Risk management software with Monte Carlo simulation capabilities" at bounding box center [682, 300] width 523 height 34
click at [421, 279] on input "a. Risk management software with Monte Carlo simulation capabilities" at bounding box center [421, 273] width 0 height 11
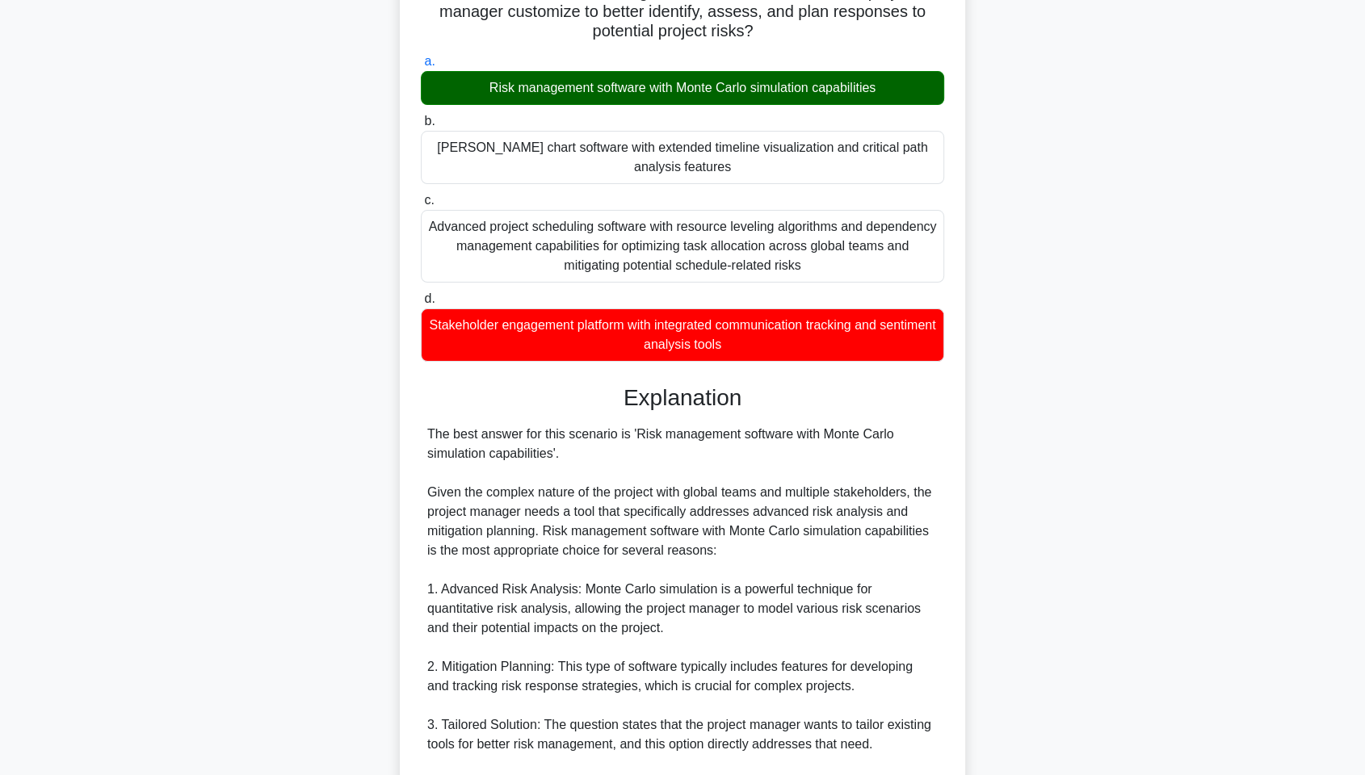
scroll to position [217, 0]
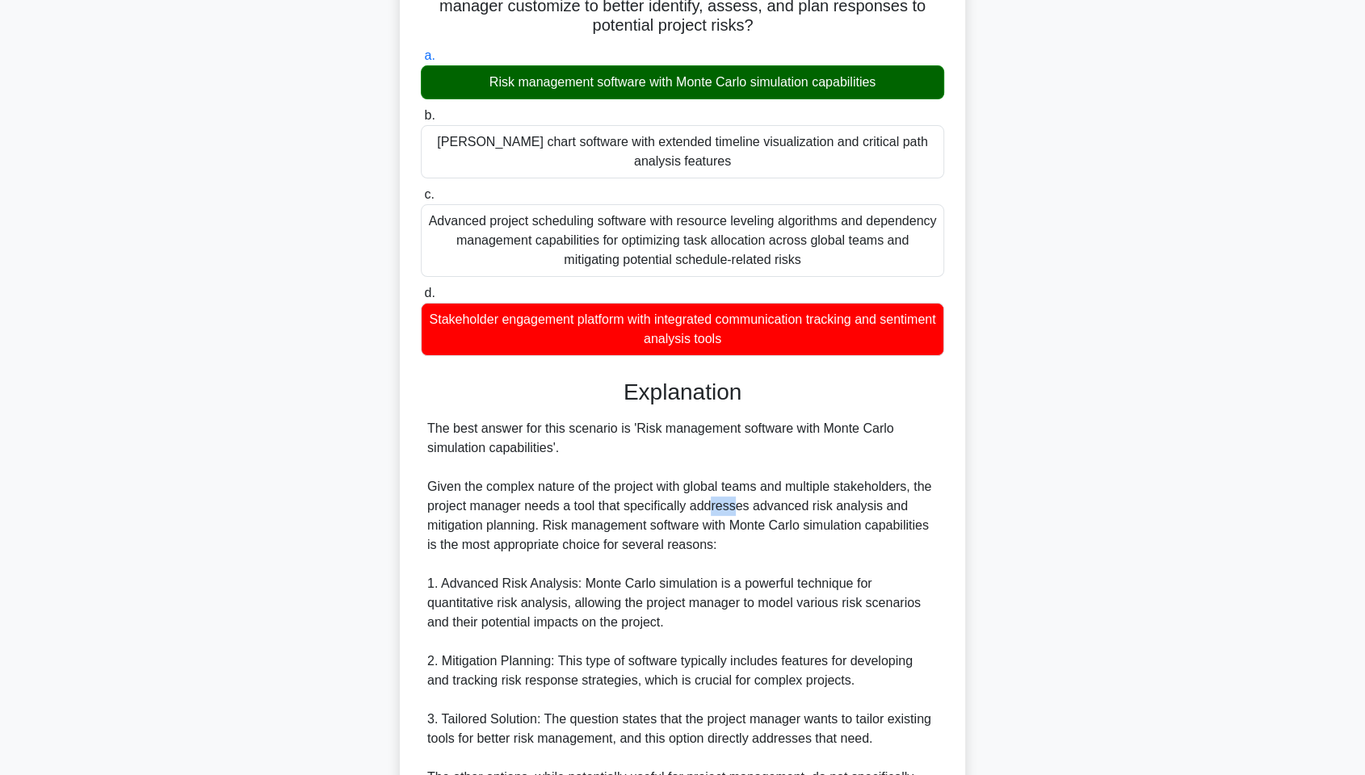
drag, startPoint x: 726, startPoint y: 504, endPoint x: 756, endPoint y: 505, distance: 29.9
click at [756, 505] on div "The best answer for this scenario is 'Risk management software with Monte Carlo…" at bounding box center [682, 768] width 511 height 698
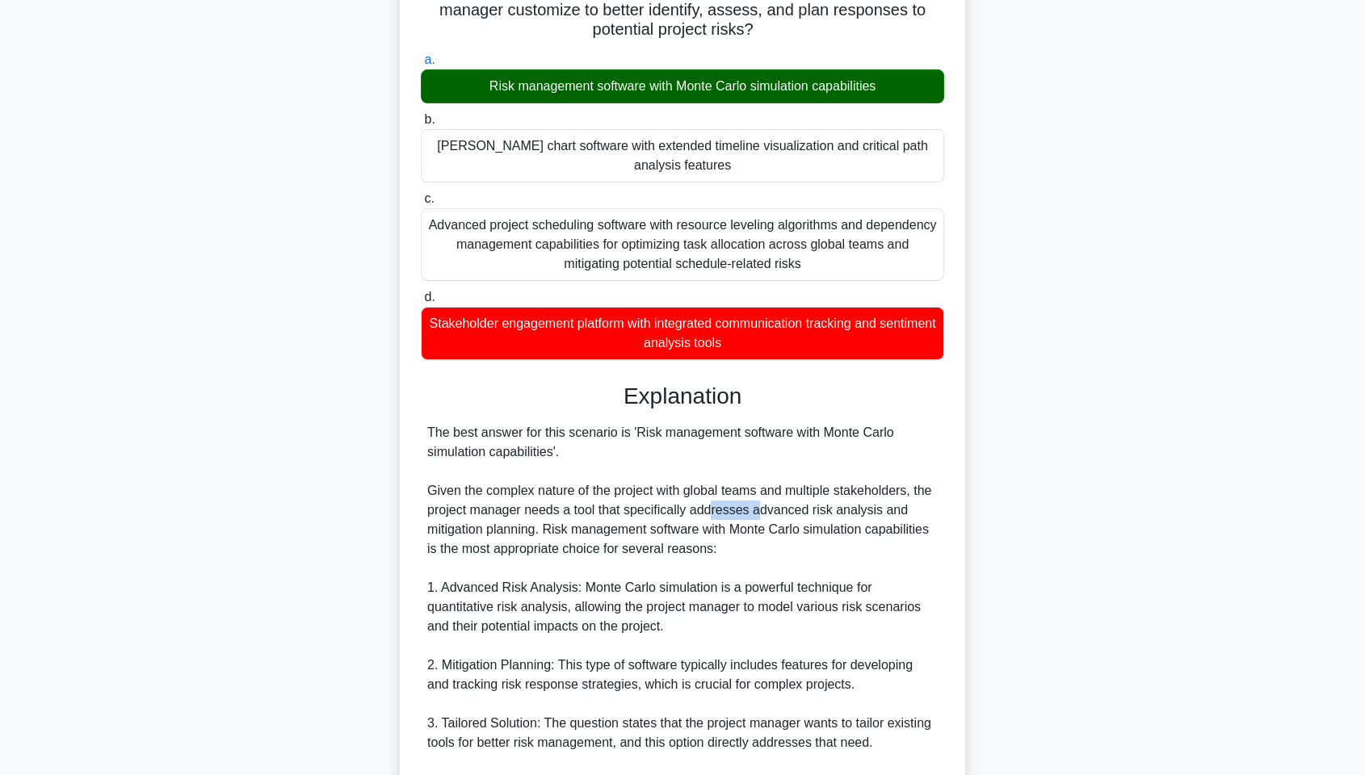
drag, startPoint x: 1359, startPoint y: 437, endPoint x: 1361, endPoint y: 458, distance: 21.1
click at [1228, 458] on main "30:42 Stop PMP Intermediate 21/60 A project manager is leading a complex softwa…" at bounding box center [682, 548] width 1365 height 1428
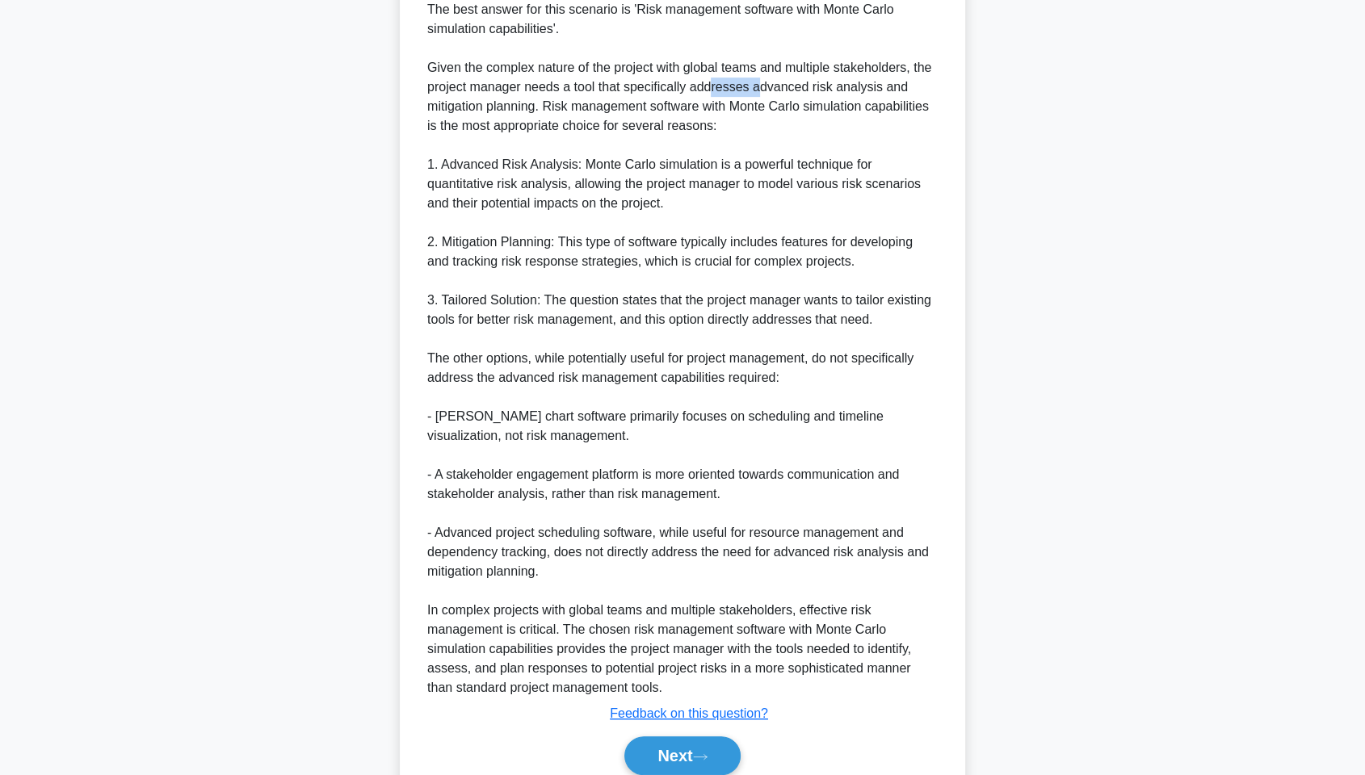
scroll to position [648, 0]
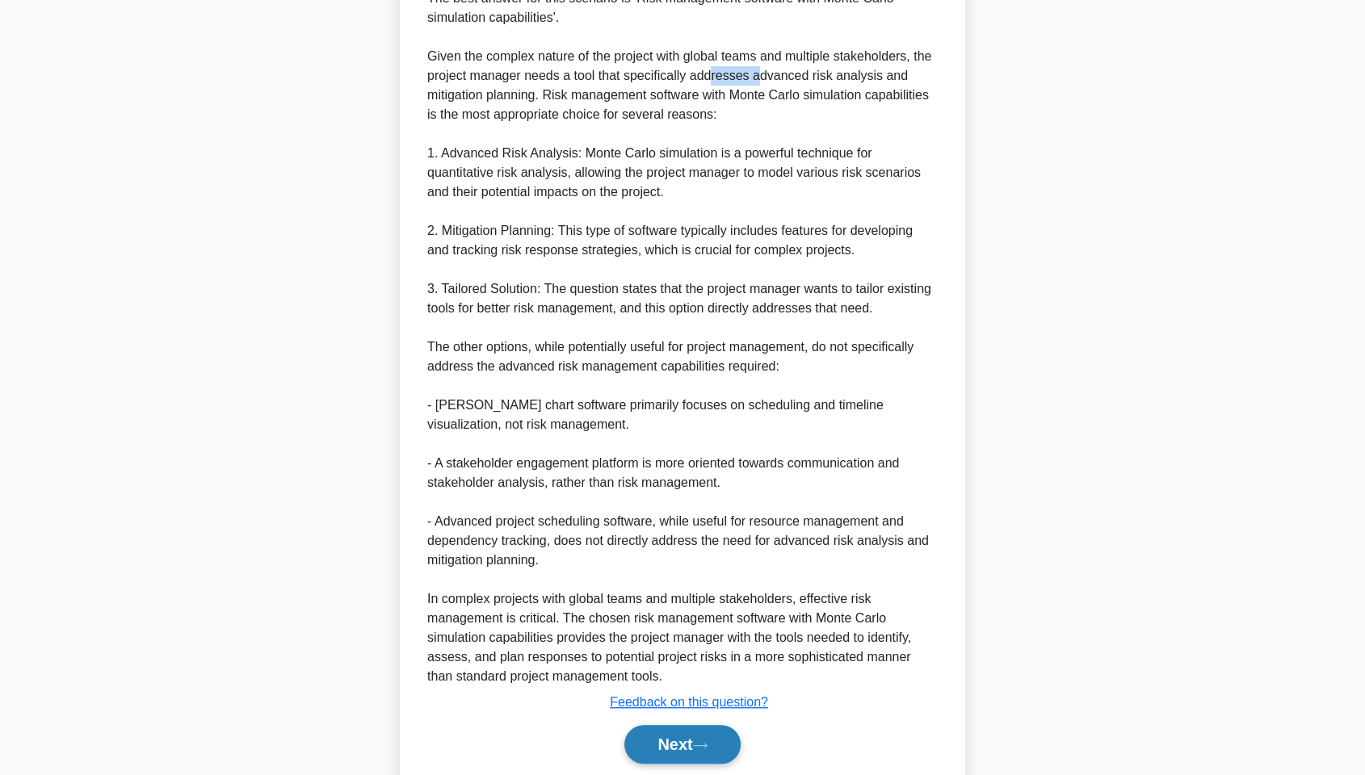
click at [721, 589] on button "Next" at bounding box center [682, 744] width 116 height 39
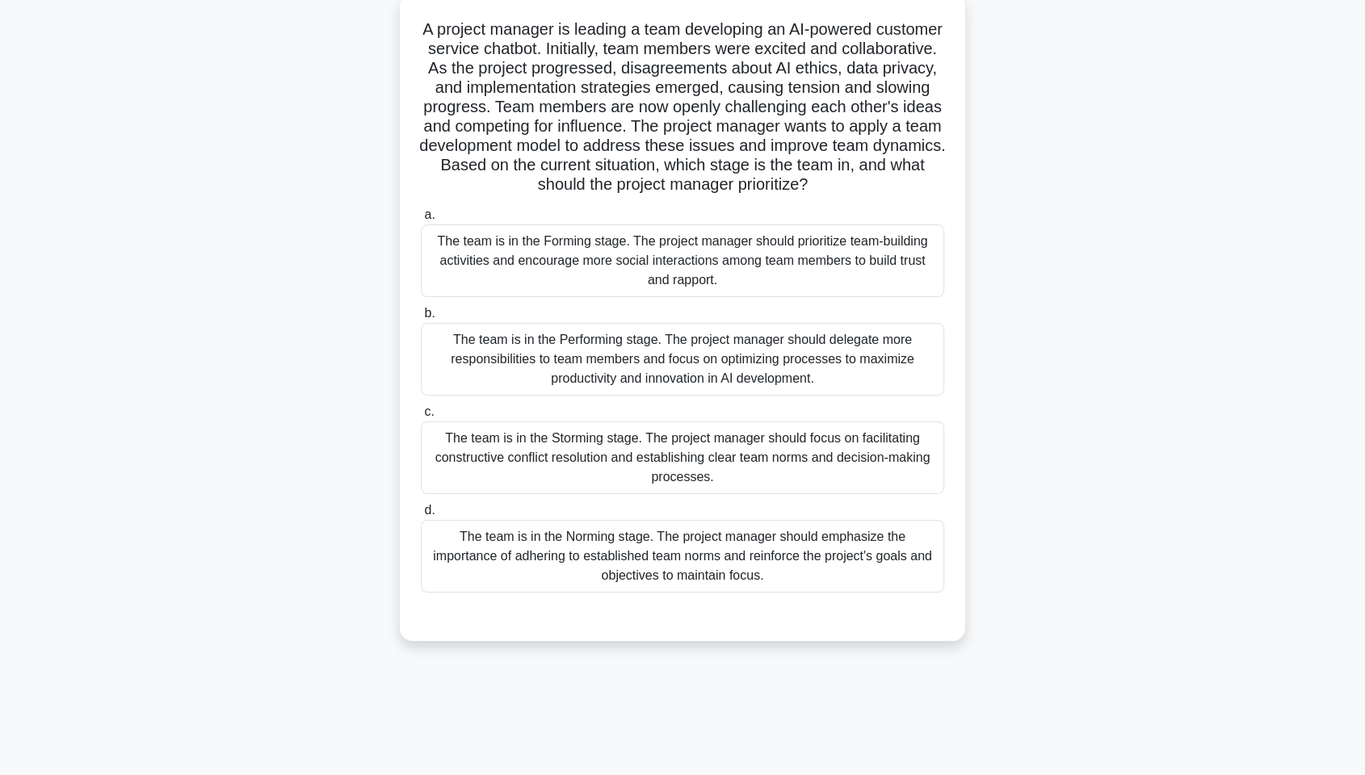
click at [763, 448] on div "The team is in the Storming stage. The project manager should focus on facilita…" at bounding box center [682, 458] width 523 height 73
click at [421, 418] on input "c. The team is in the Storming stage. The project manager should focus on facil…" at bounding box center [421, 412] width 0 height 11
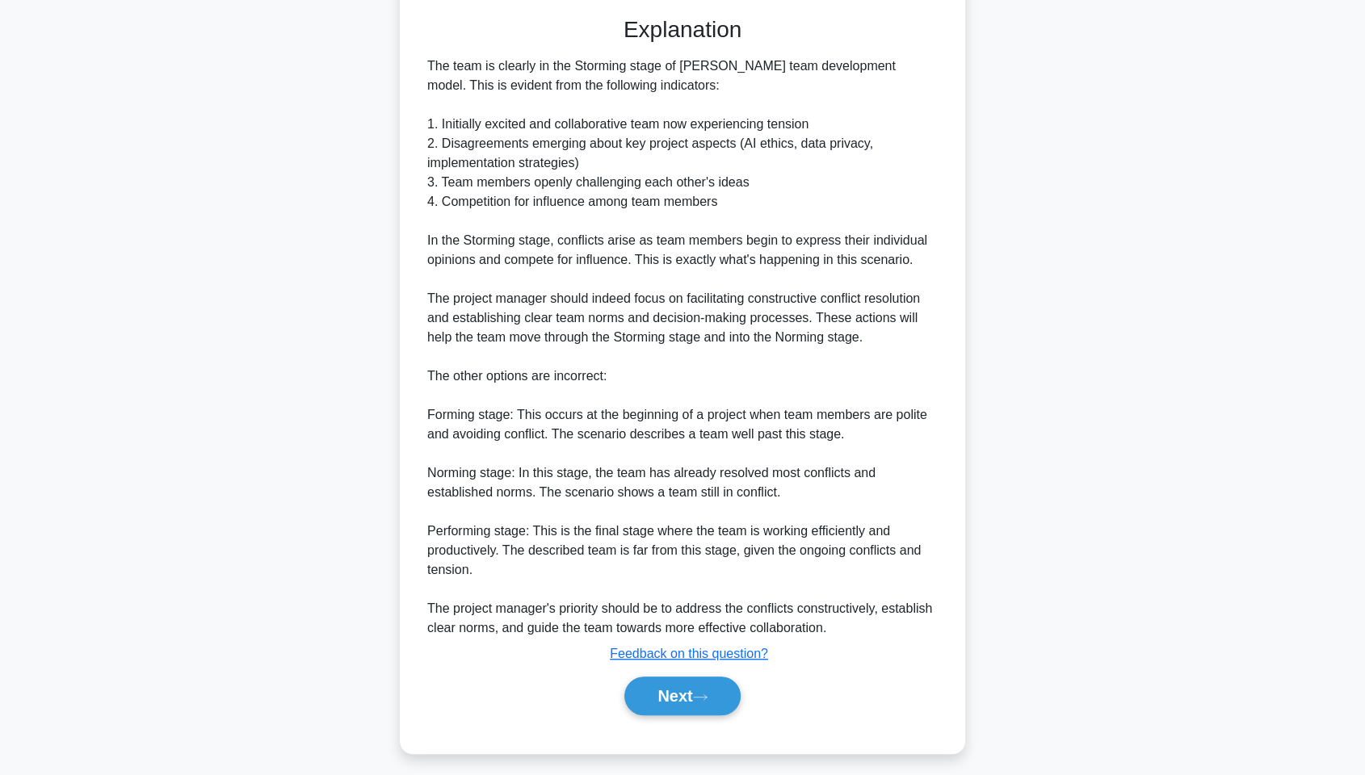
scroll to position [704, 0]
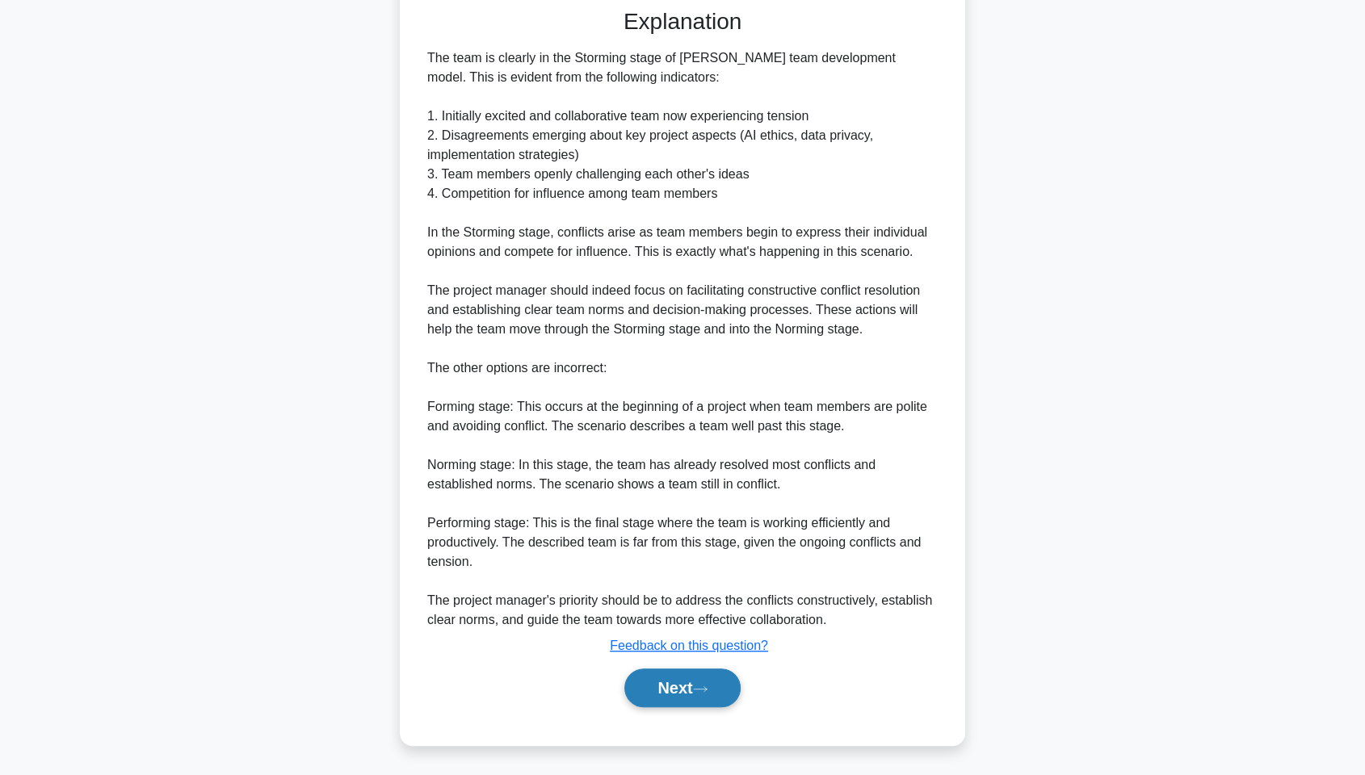
click at [722, 589] on button "Next" at bounding box center [682, 688] width 116 height 39
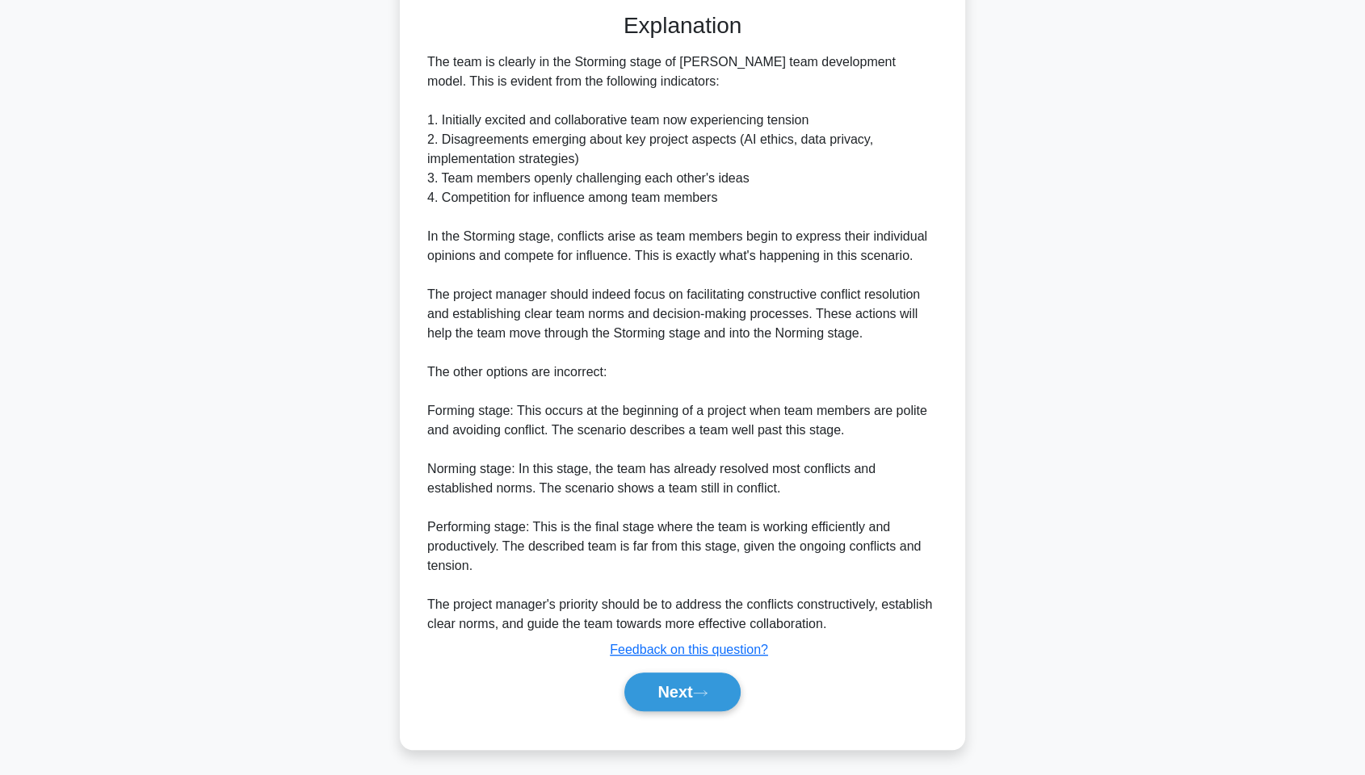
scroll to position [97, 0]
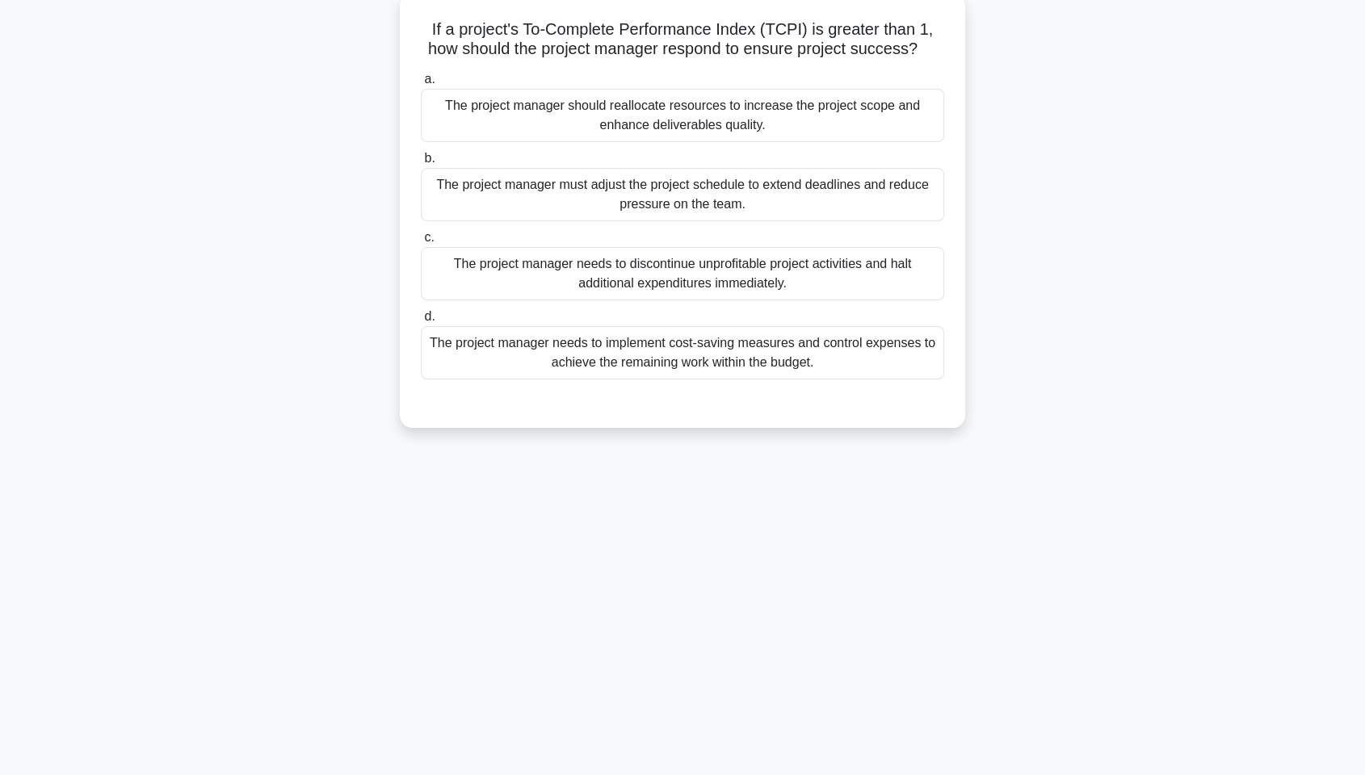
click at [855, 357] on div "The project manager needs to implement cost-saving measures and control expense…" at bounding box center [682, 352] width 523 height 53
click at [421, 322] on input "d. The project manager needs to implement cost-saving measures and control expe…" at bounding box center [421, 317] width 0 height 11
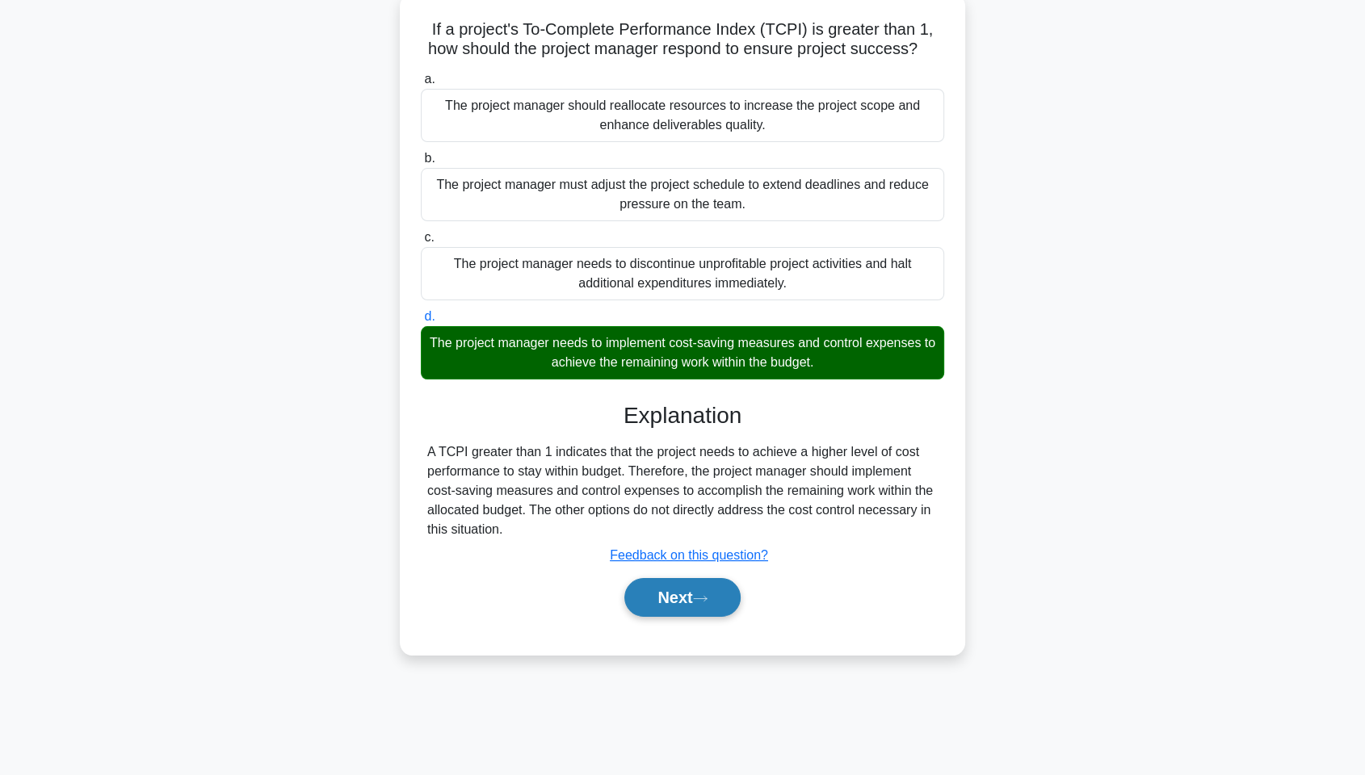
click at [704, 588] on button "Next" at bounding box center [682, 597] width 116 height 39
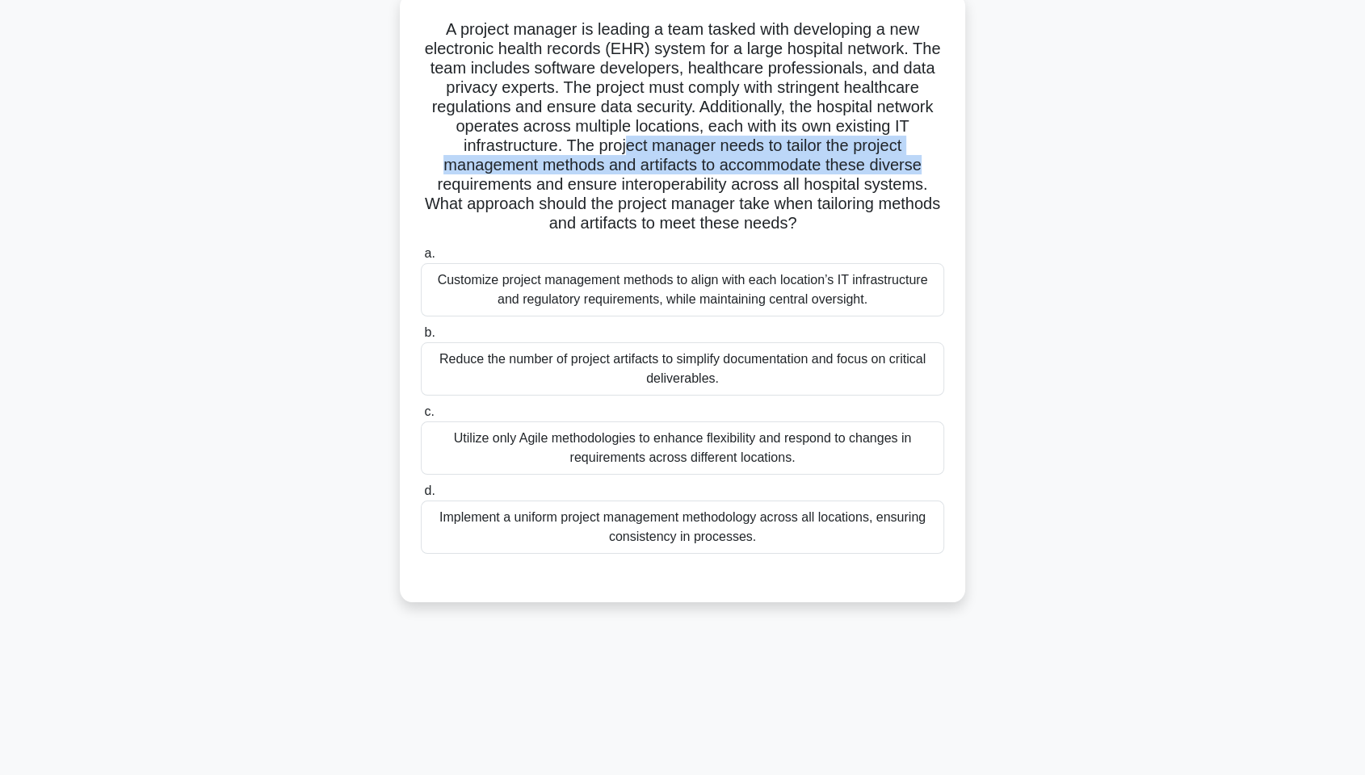
drag, startPoint x: 630, startPoint y: 139, endPoint x: 927, endPoint y: 170, distance: 298.8
click at [927, 170] on h5 "A project manager is leading a team tasked with developing a new electronic hea…" at bounding box center [682, 126] width 527 height 215
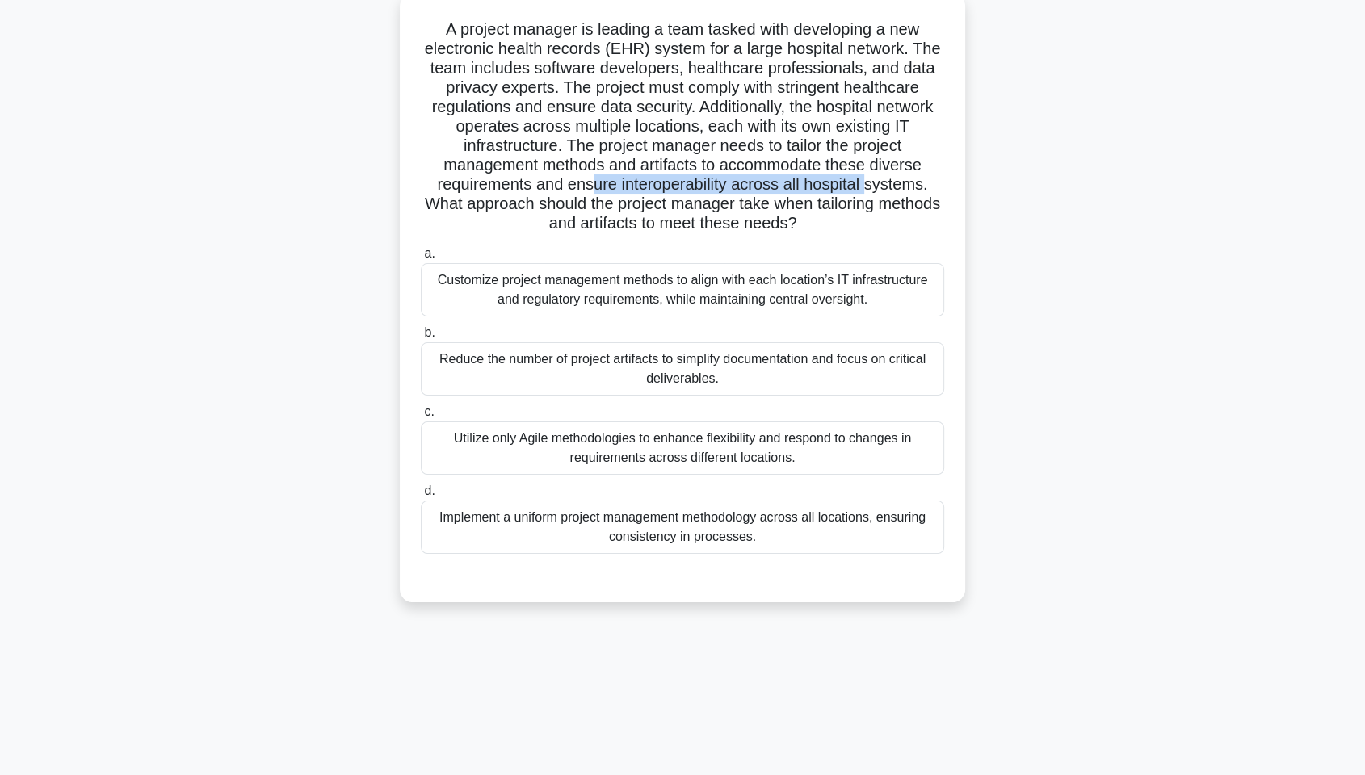
drag, startPoint x: 589, startPoint y: 187, endPoint x: 870, endPoint y: 182, distance: 281.2
click at [870, 182] on h5 "A project manager is leading a team tasked with developing a new electronic hea…" at bounding box center [682, 126] width 527 height 215
click at [869, 526] on div "Implement a uniform project management methodology across all locations, ensuri…" at bounding box center [682, 527] width 523 height 53
click at [421, 497] on input "d. Implement a uniform project management methodology across all locations, ens…" at bounding box center [421, 491] width 0 height 11
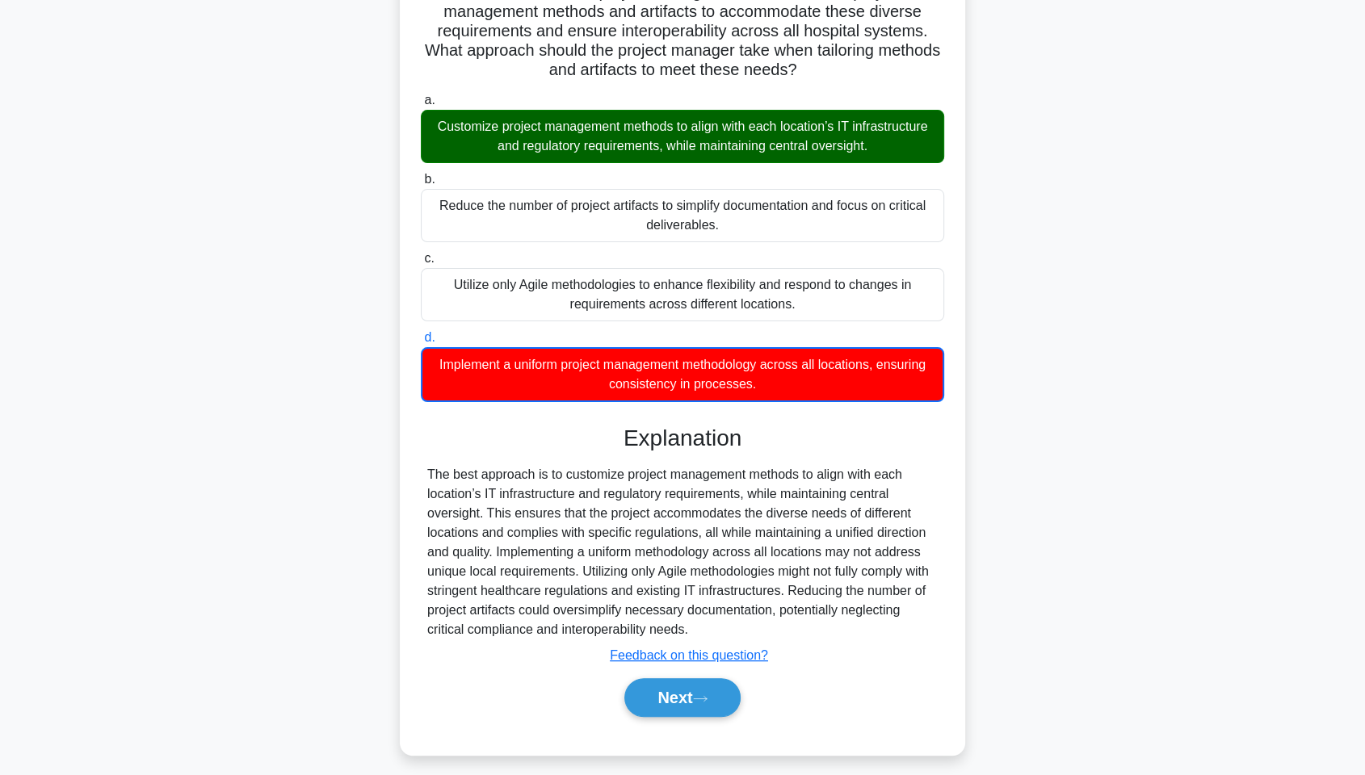
scroll to position [260, 0]
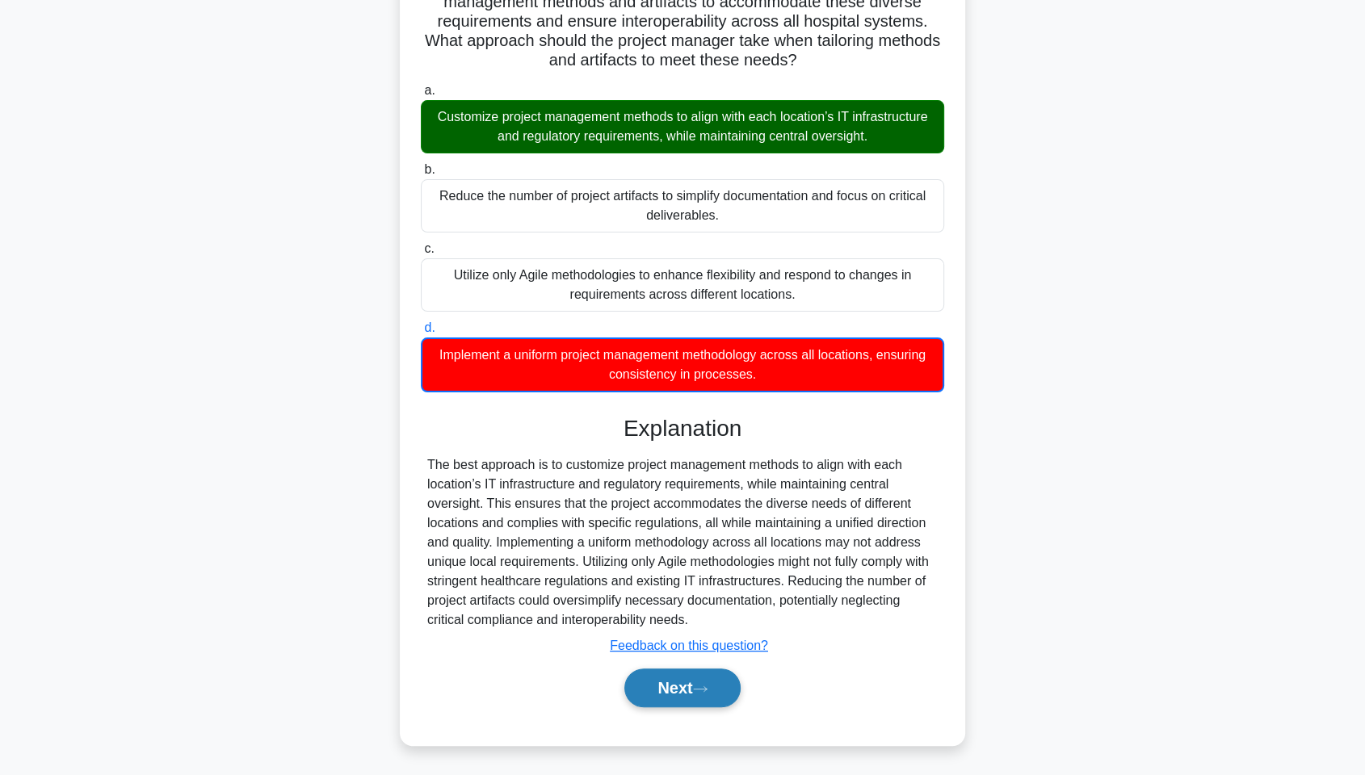
click at [700, 589] on button "Next" at bounding box center [682, 688] width 116 height 39
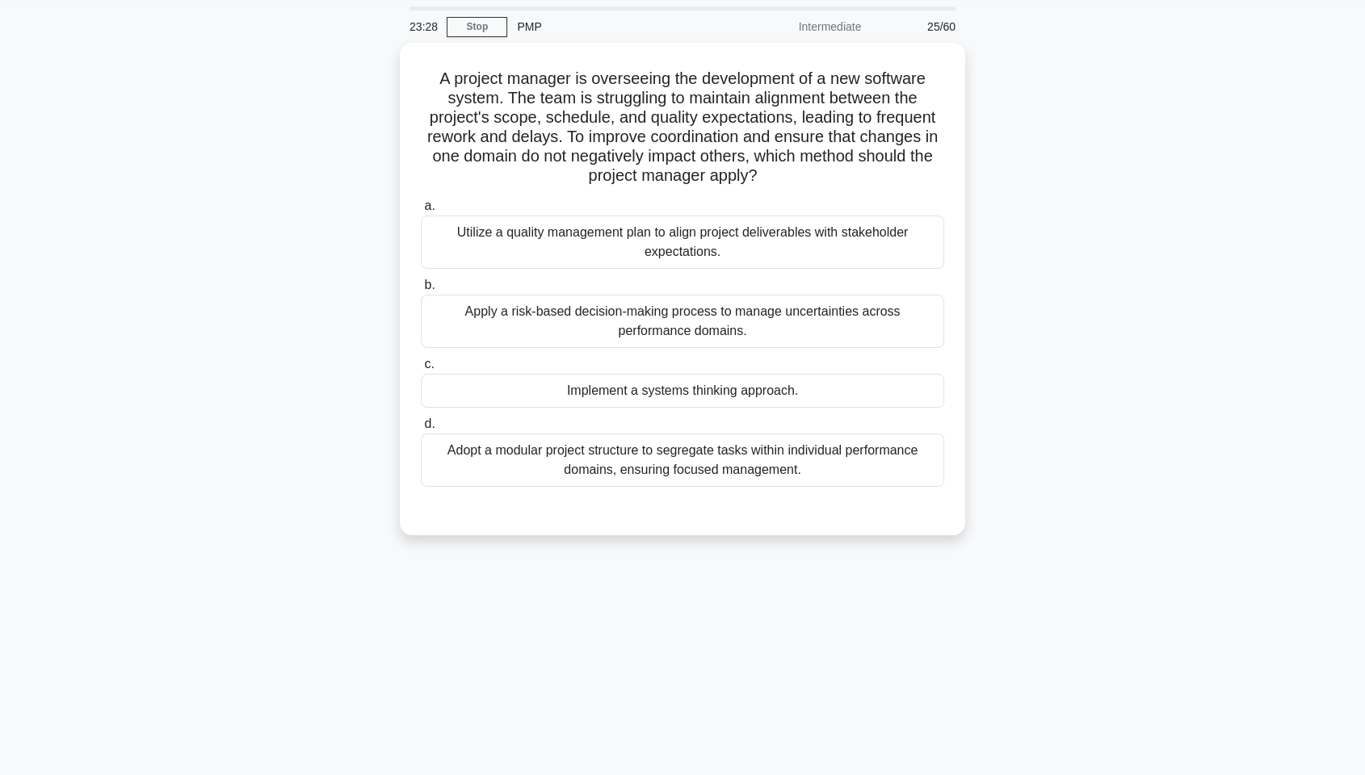
scroll to position [7, 0]
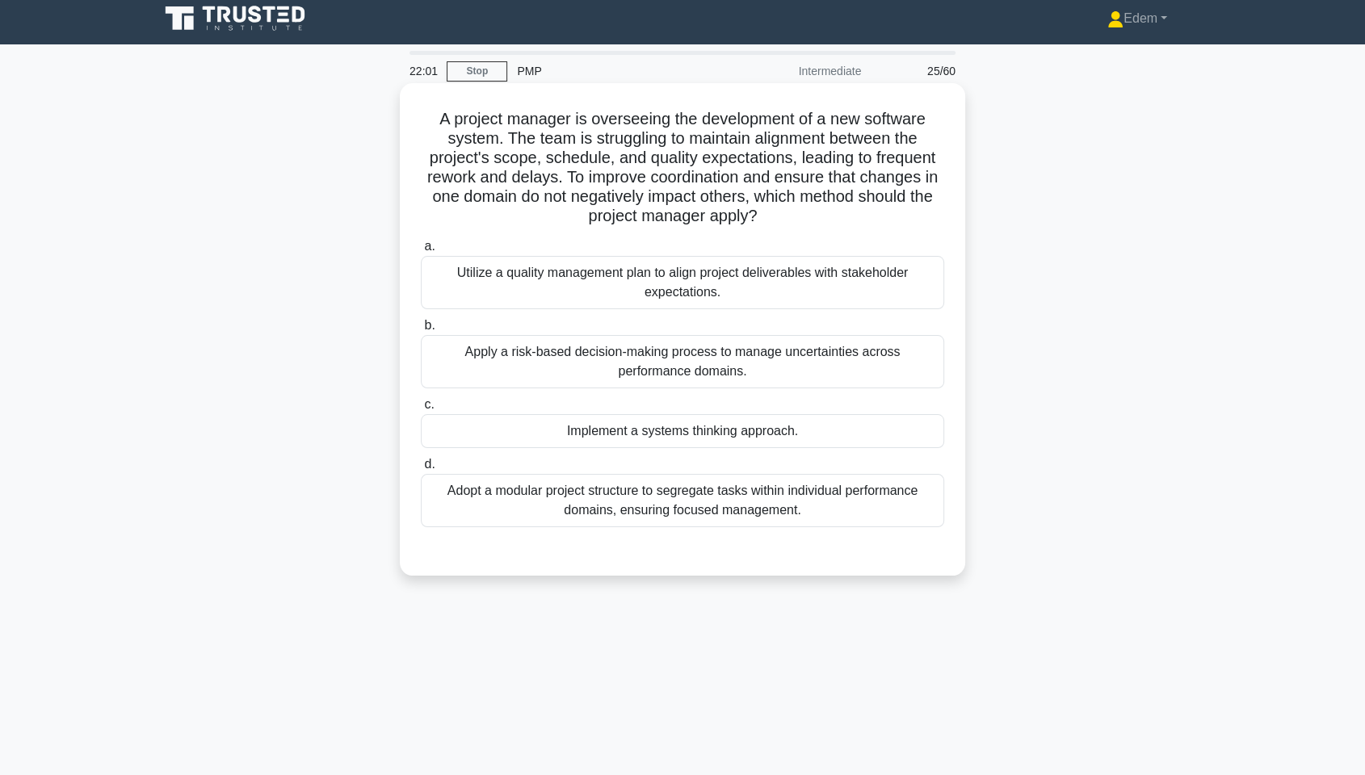
click at [687, 500] on div "Adopt a modular project structure to segregate tasks within individual performa…" at bounding box center [682, 500] width 523 height 53
click at [421, 470] on input "d. Adopt a modular project structure to segregate tasks within individual perfo…" at bounding box center [421, 465] width 0 height 11
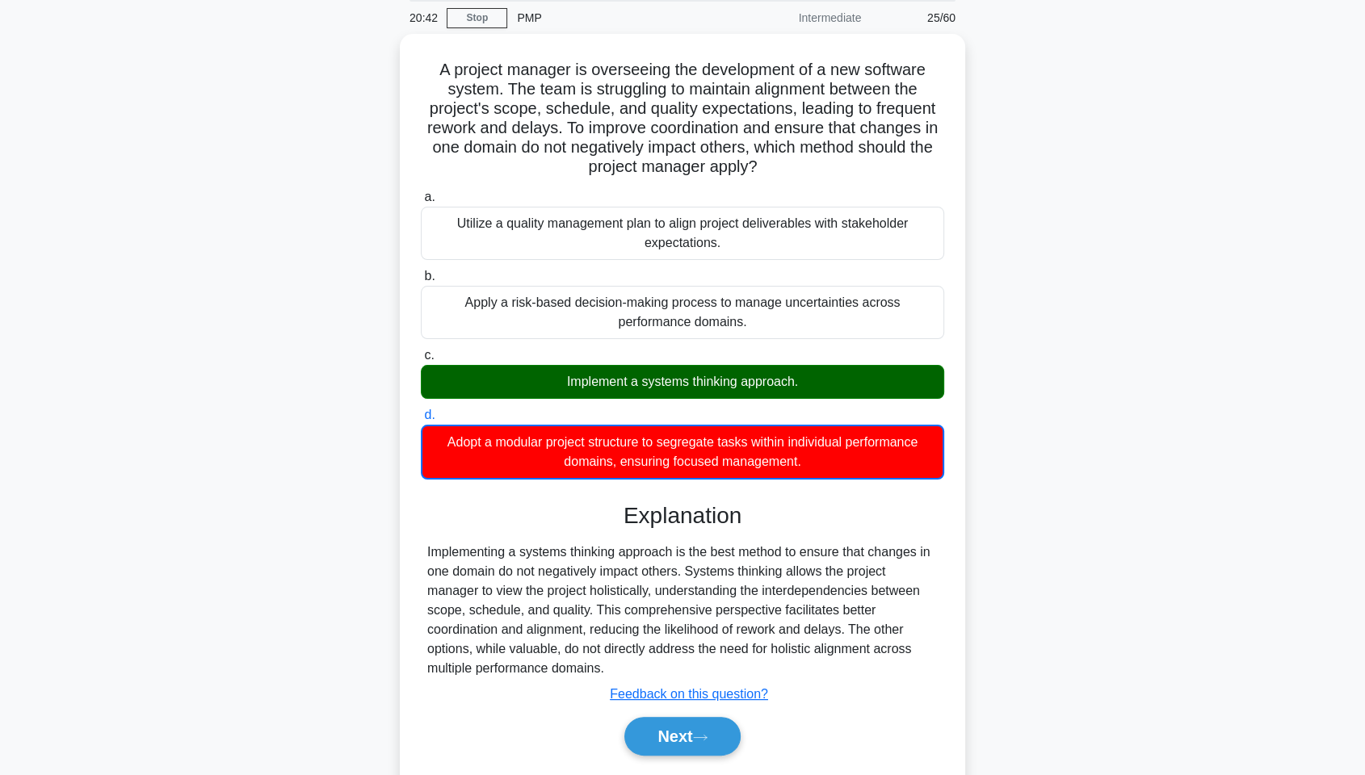
scroll to position [105, 0]
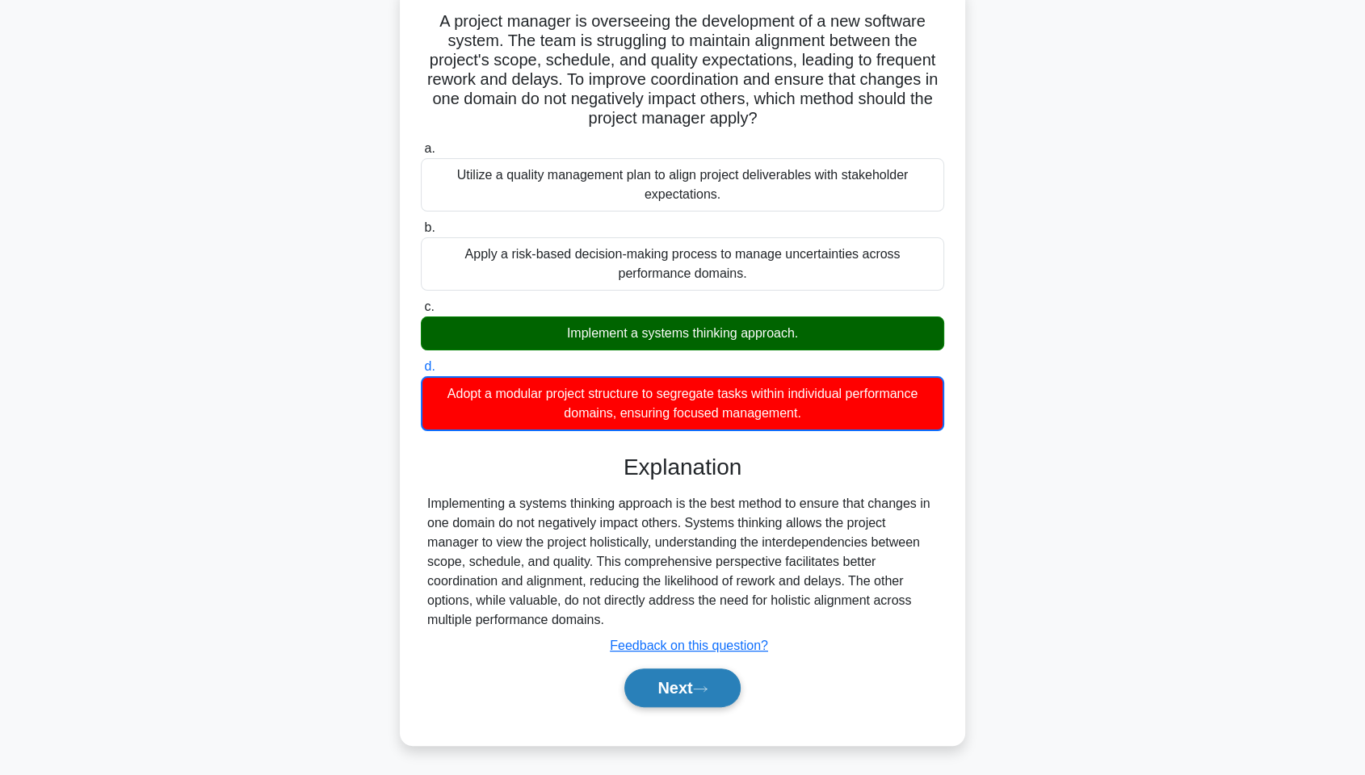
click at [693, 589] on button "Next" at bounding box center [682, 688] width 116 height 39
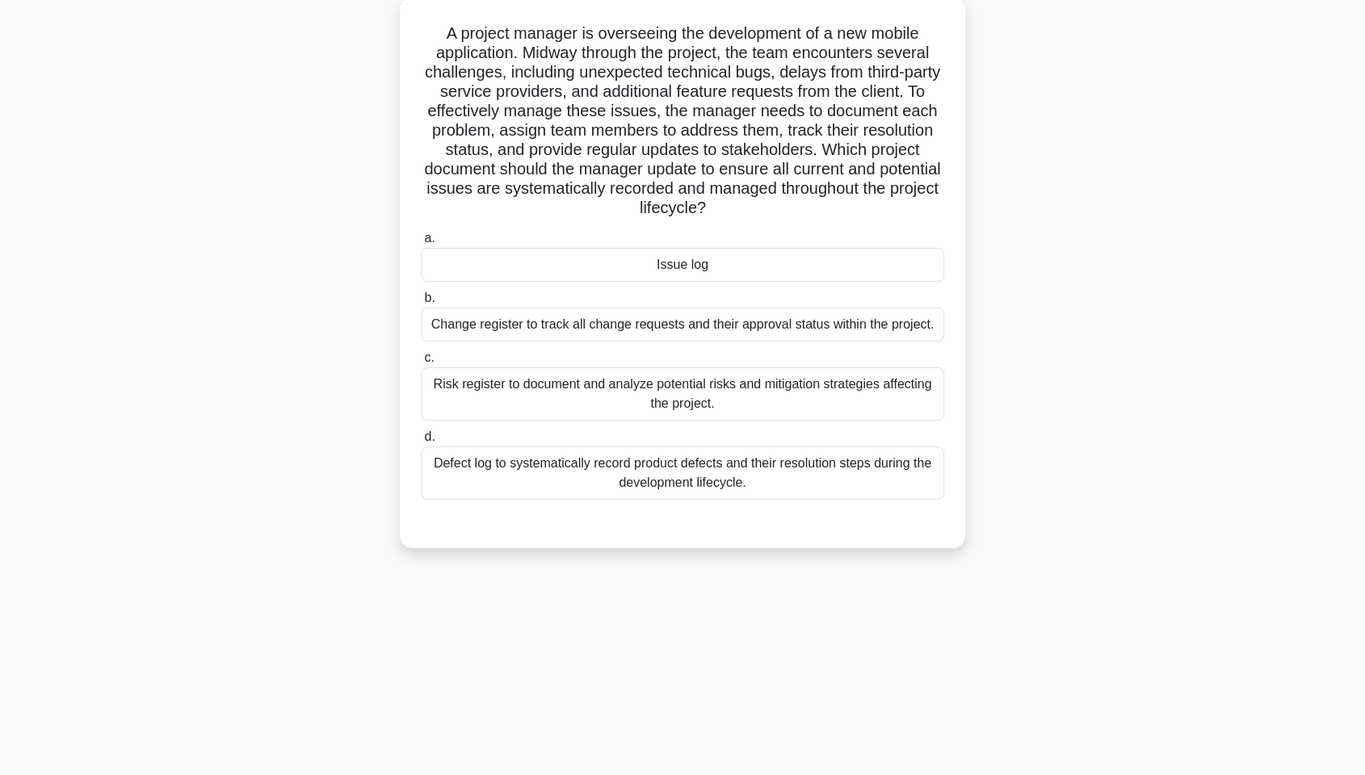
scroll to position [0, 0]
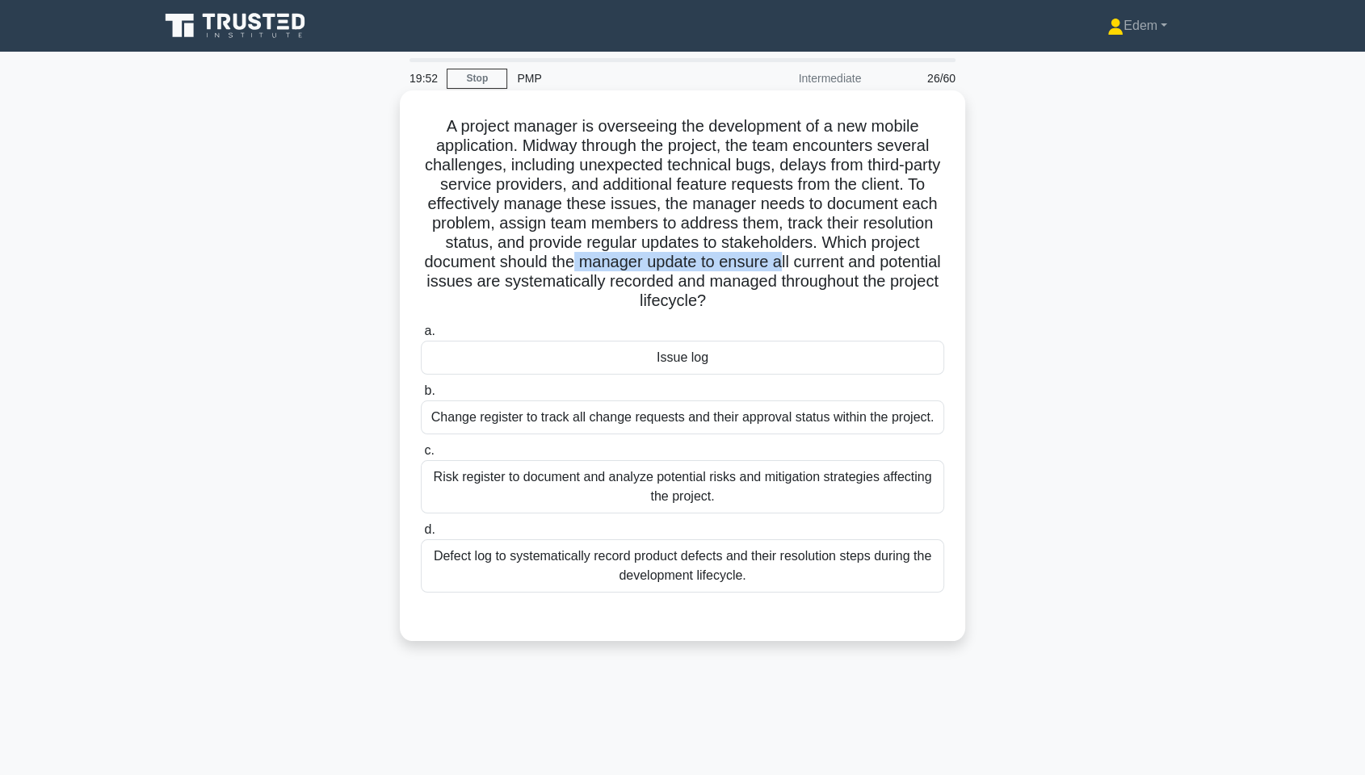
drag, startPoint x: 635, startPoint y: 267, endPoint x: 841, endPoint y: 268, distance: 206.0
click at [841, 268] on h5 "A project manager is overseeing the development of a new mobile application. Mi…" at bounding box center [682, 213] width 527 height 195
drag, startPoint x: 1101, startPoint y: 269, endPoint x: 786, endPoint y: 253, distance: 315.5
click at [786, 253] on div "A project manager is overseeing the development of a new mobile application. Mi…" at bounding box center [682, 380] width 1066 height 570
click at [742, 259] on h5 "A project manager is overseeing the development of a new mobile application. Mi…" at bounding box center [682, 213] width 527 height 195
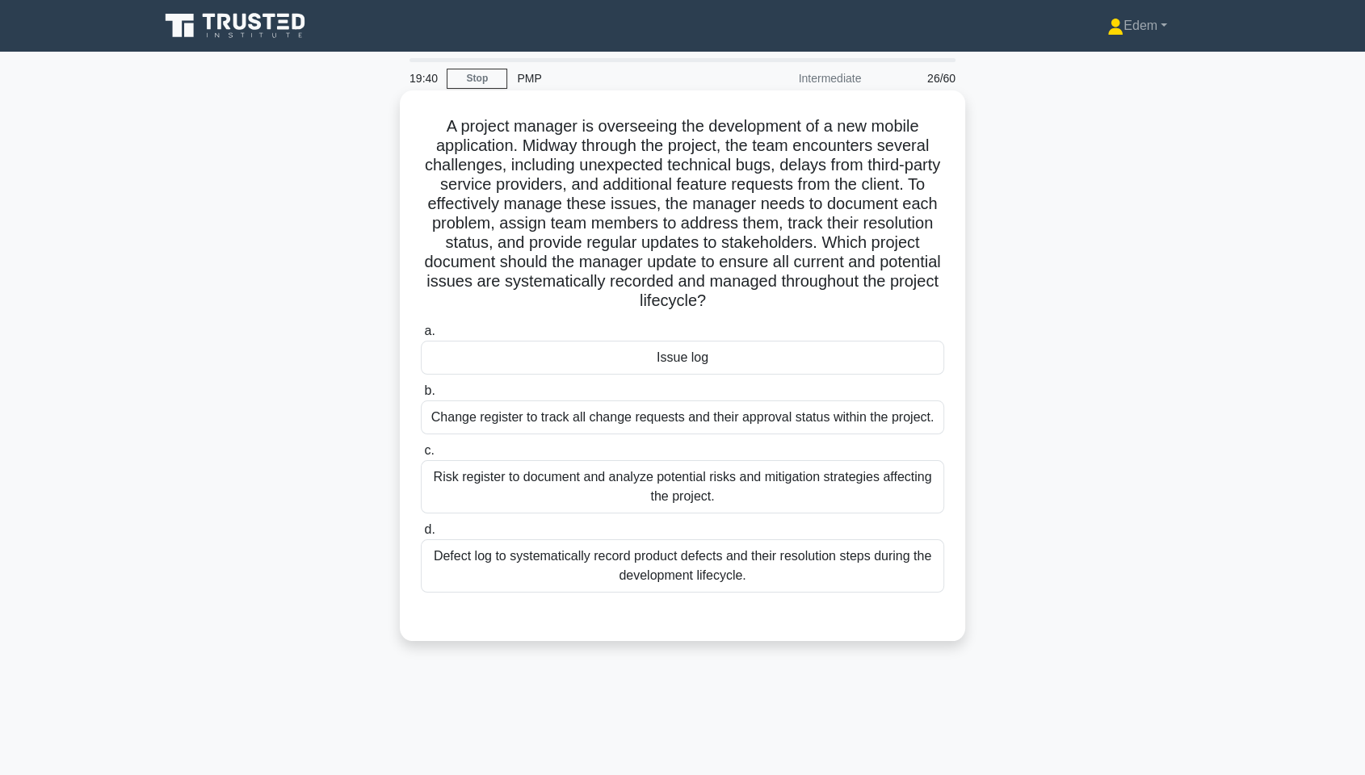
click at [627, 364] on div "Issue log" at bounding box center [682, 358] width 523 height 34
click at [421, 337] on input "a. Issue log" at bounding box center [421, 331] width 0 height 11
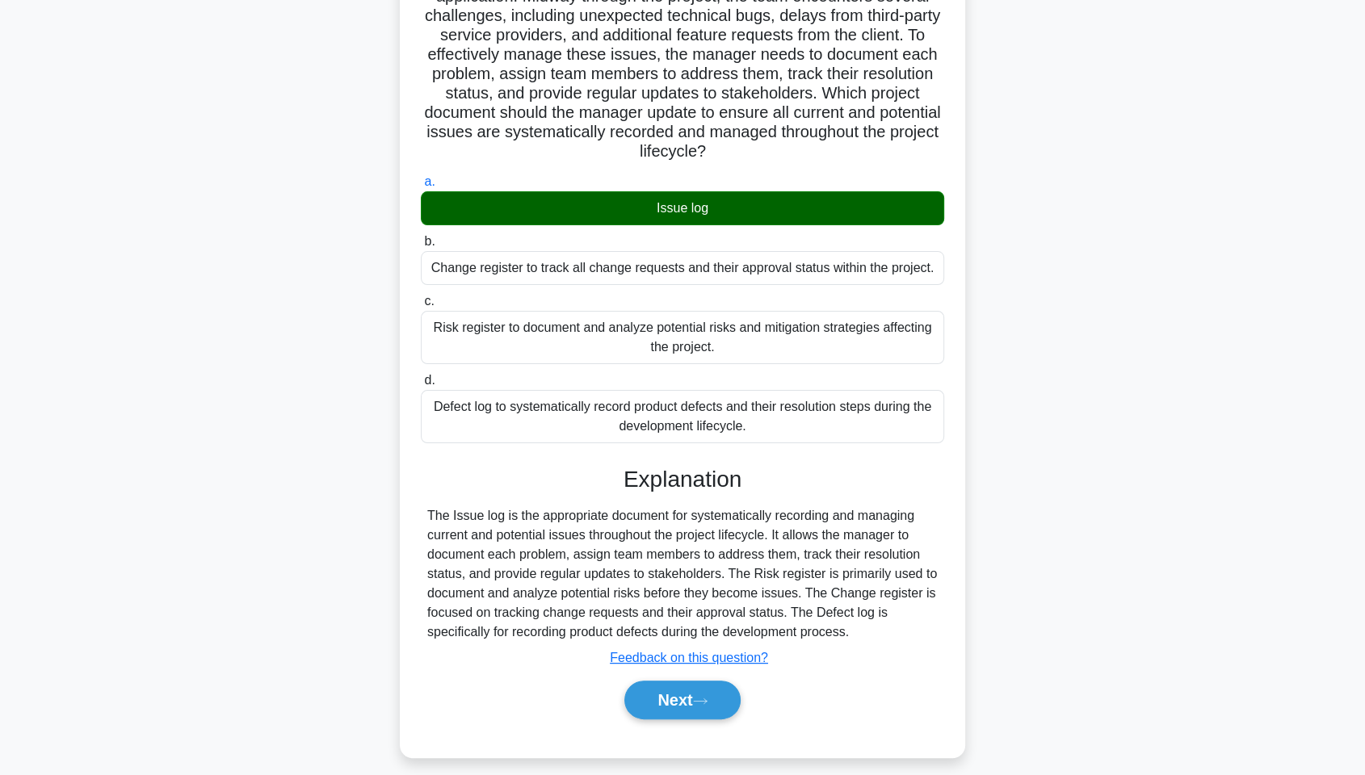
scroll to position [162, 0]
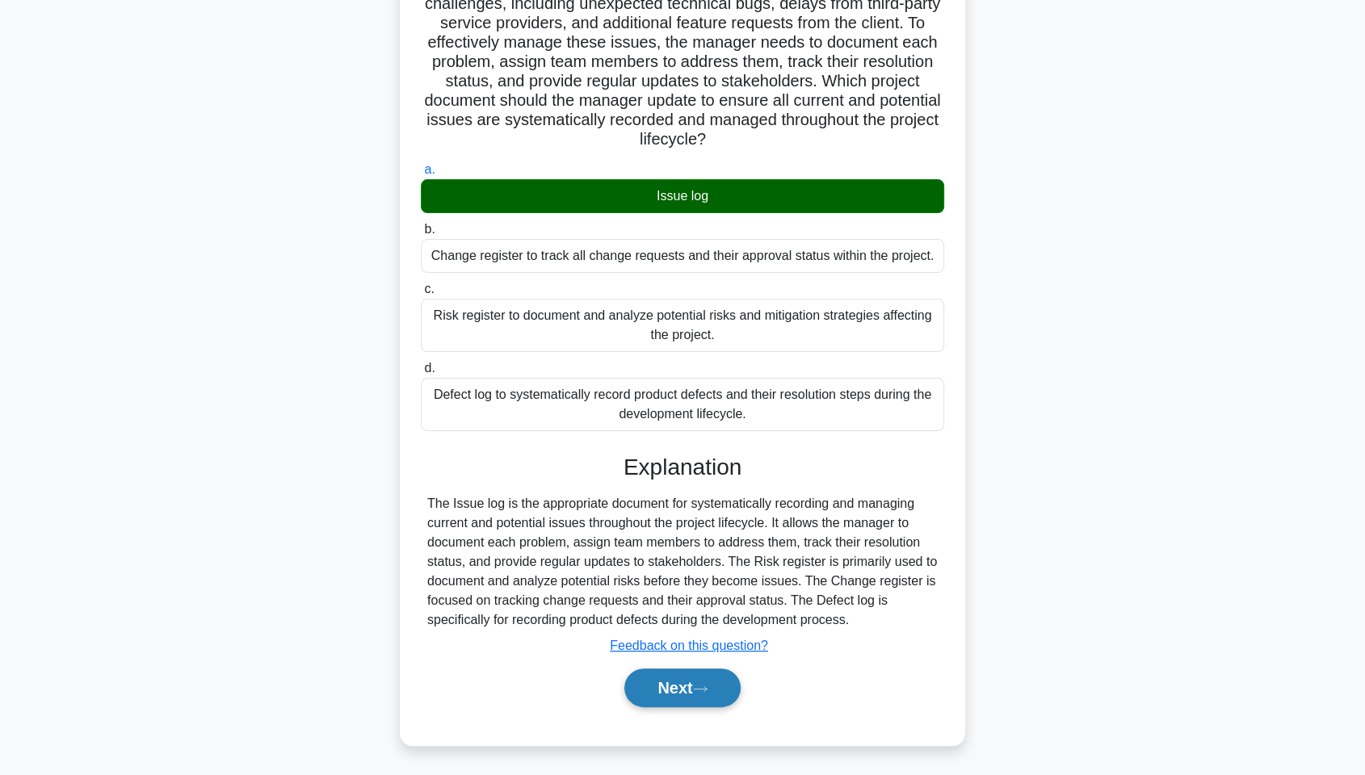
click at [686, 589] on button "Next" at bounding box center [682, 688] width 116 height 39
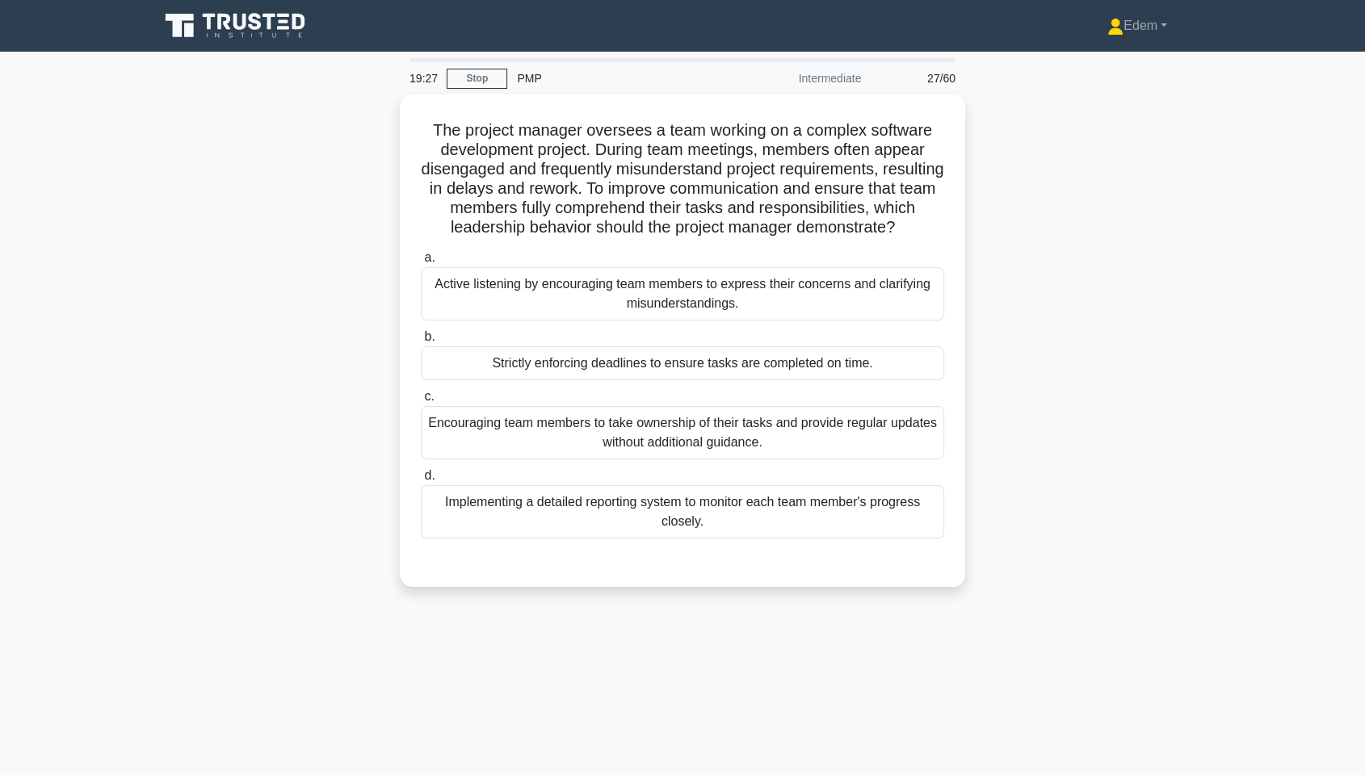
scroll to position [0, 0]
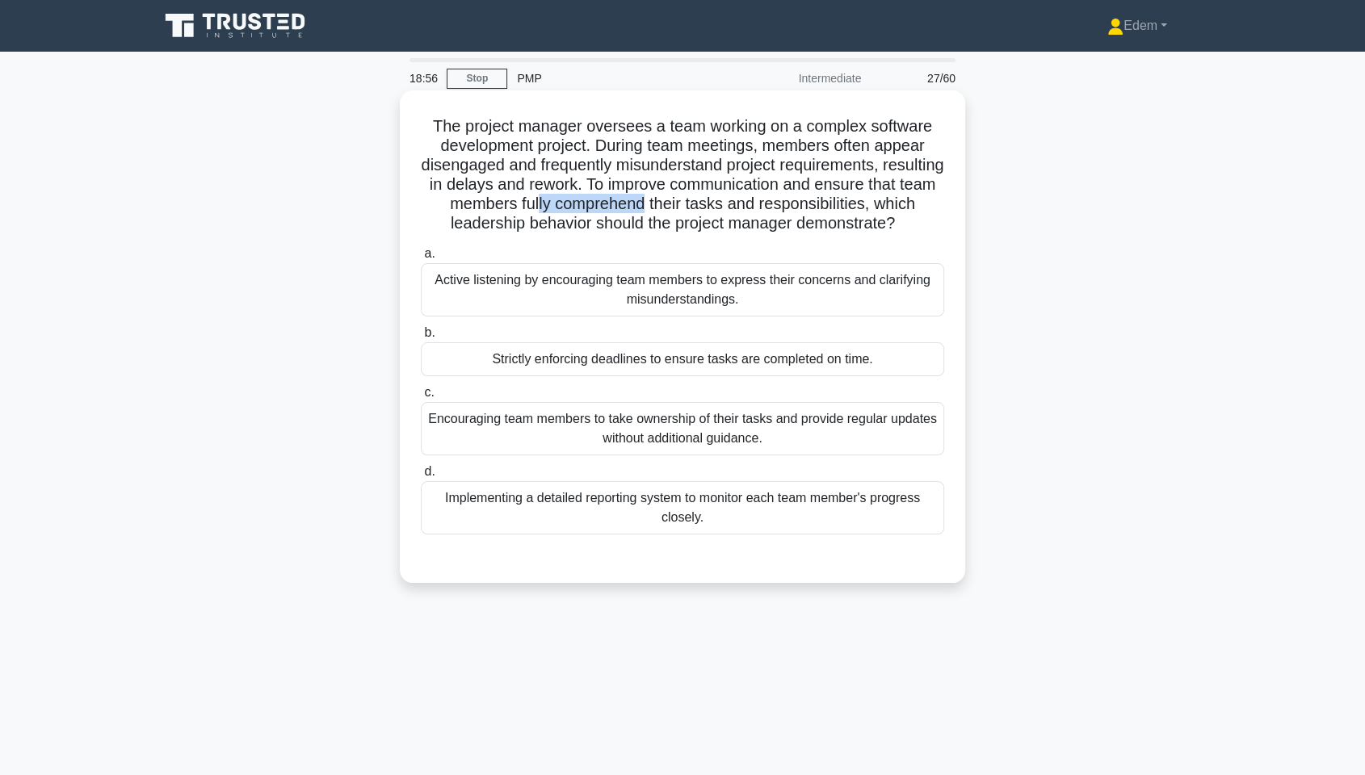
drag, startPoint x: 597, startPoint y: 195, endPoint x: 704, endPoint y: 205, distance: 107.9
click at [704, 205] on h5 "The project manager oversees a team working on a complex software development p…" at bounding box center [682, 175] width 527 height 118
click at [781, 313] on div "Active listening by encouraging team members to express their concerns and clar…" at bounding box center [682, 289] width 523 height 53
click at [421, 259] on input "a. Active listening by encouraging team members to express their concerns and c…" at bounding box center [421, 254] width 0 height 11
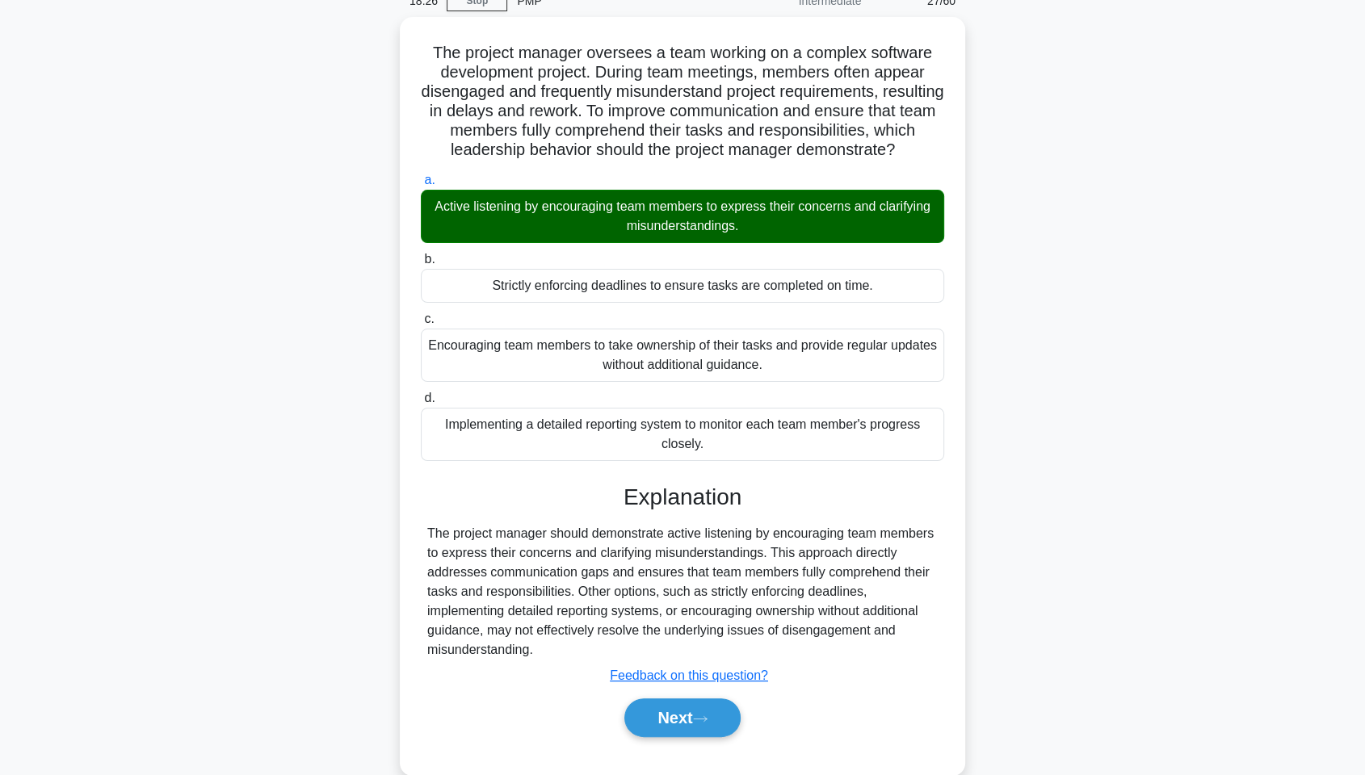
scroll to position [123, 0]
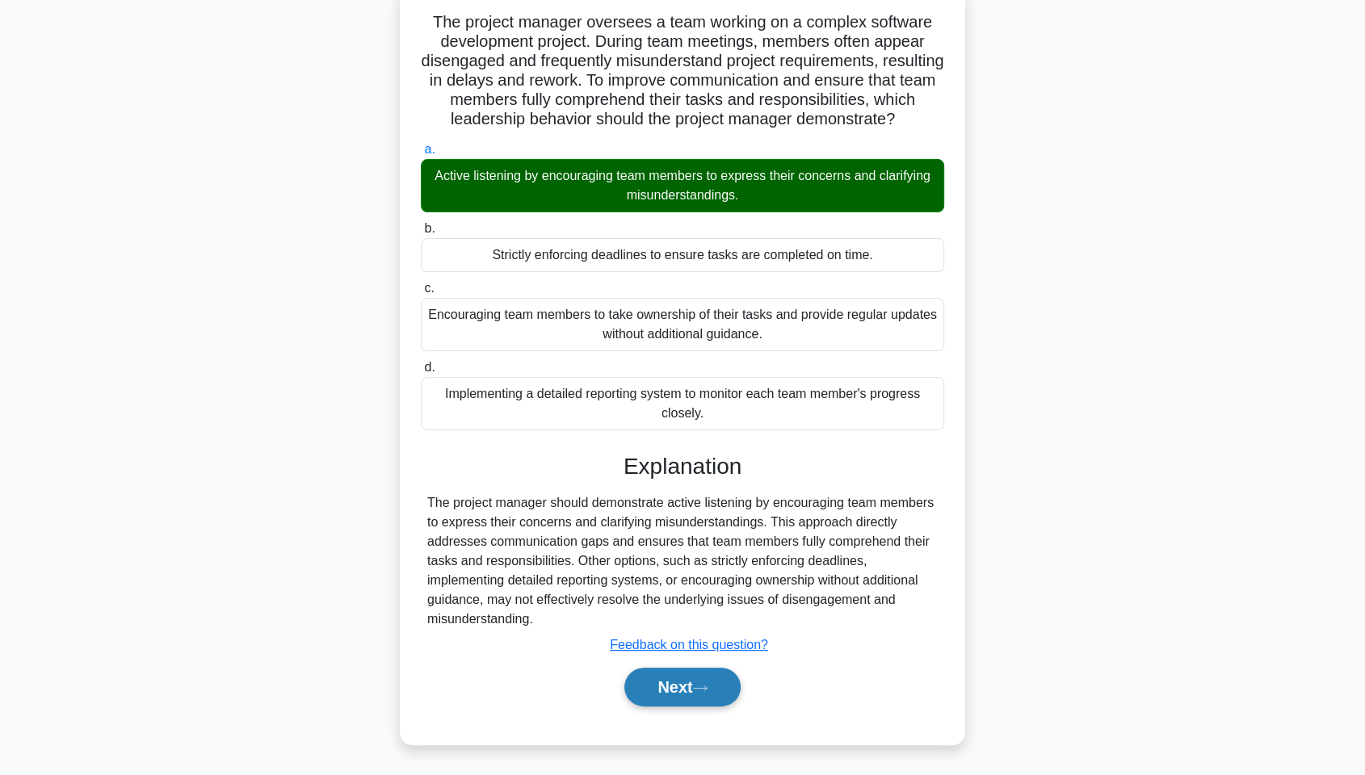
click at [705, 589] on button "Next" at bounding box center [682, 687] width 116 height 39
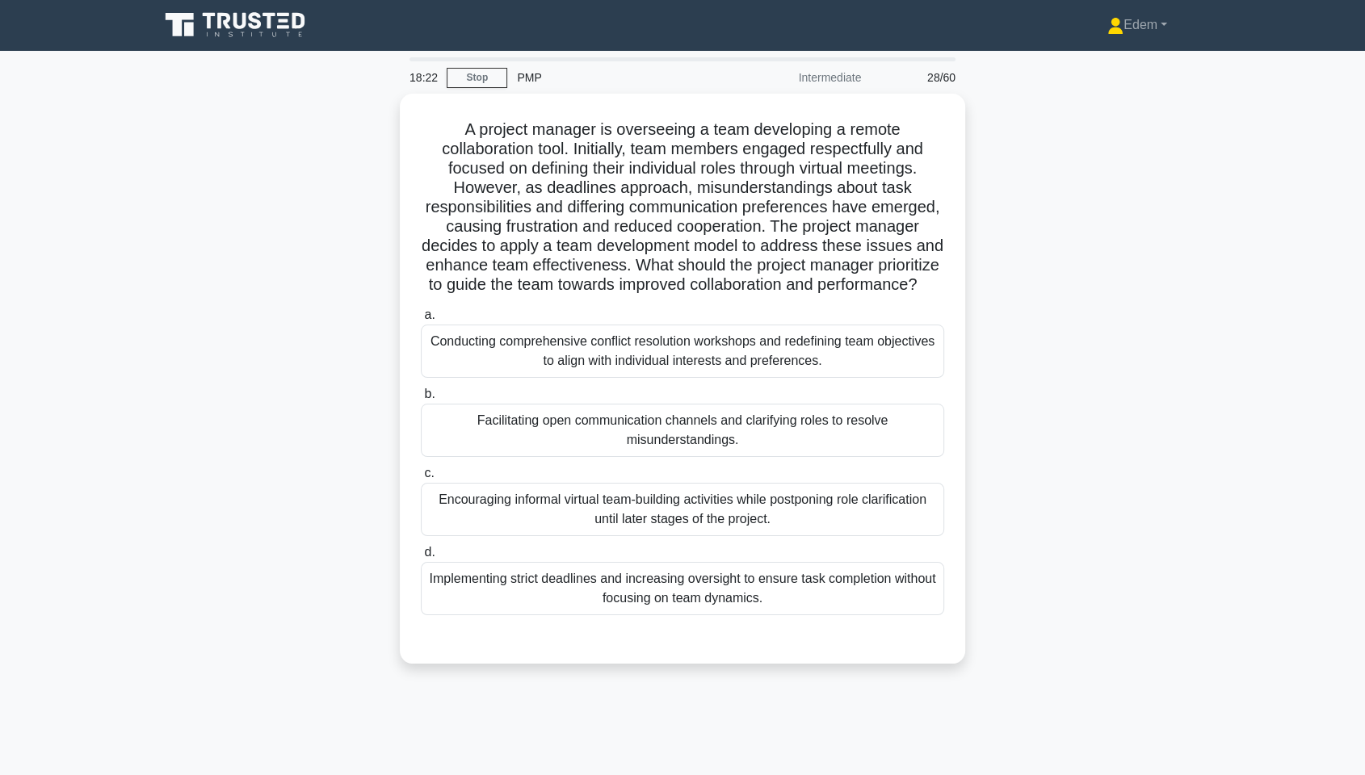
scroll to position [0, 0]
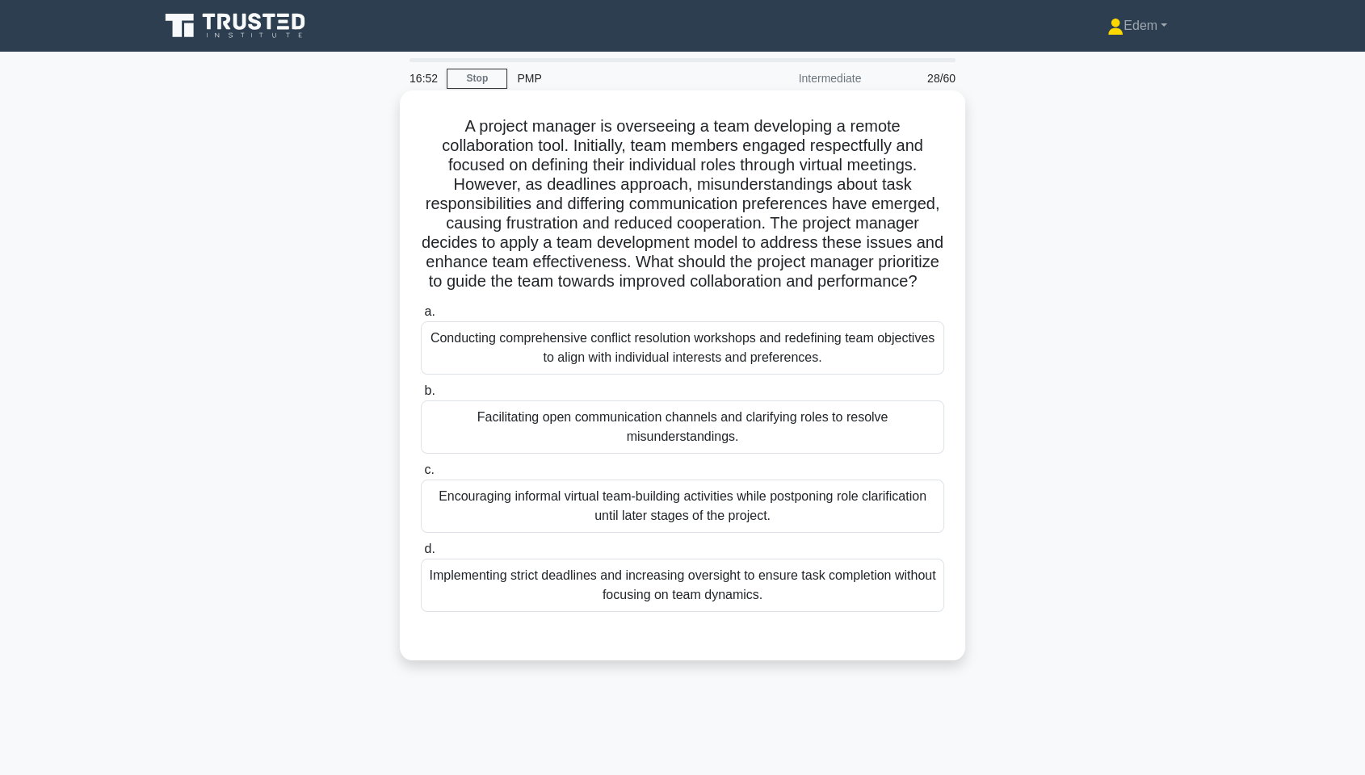
click at [659, 454] on div "Facilitating open communication channels and clarifying roles to resolve misund…" at bounding box center [682, 427] width 523 height 53
click at [421, 397] on input "b. Facilitating open communication channels and clarifying roles to resolve mis…" at bounding box center [421, 391] width 0 height 11
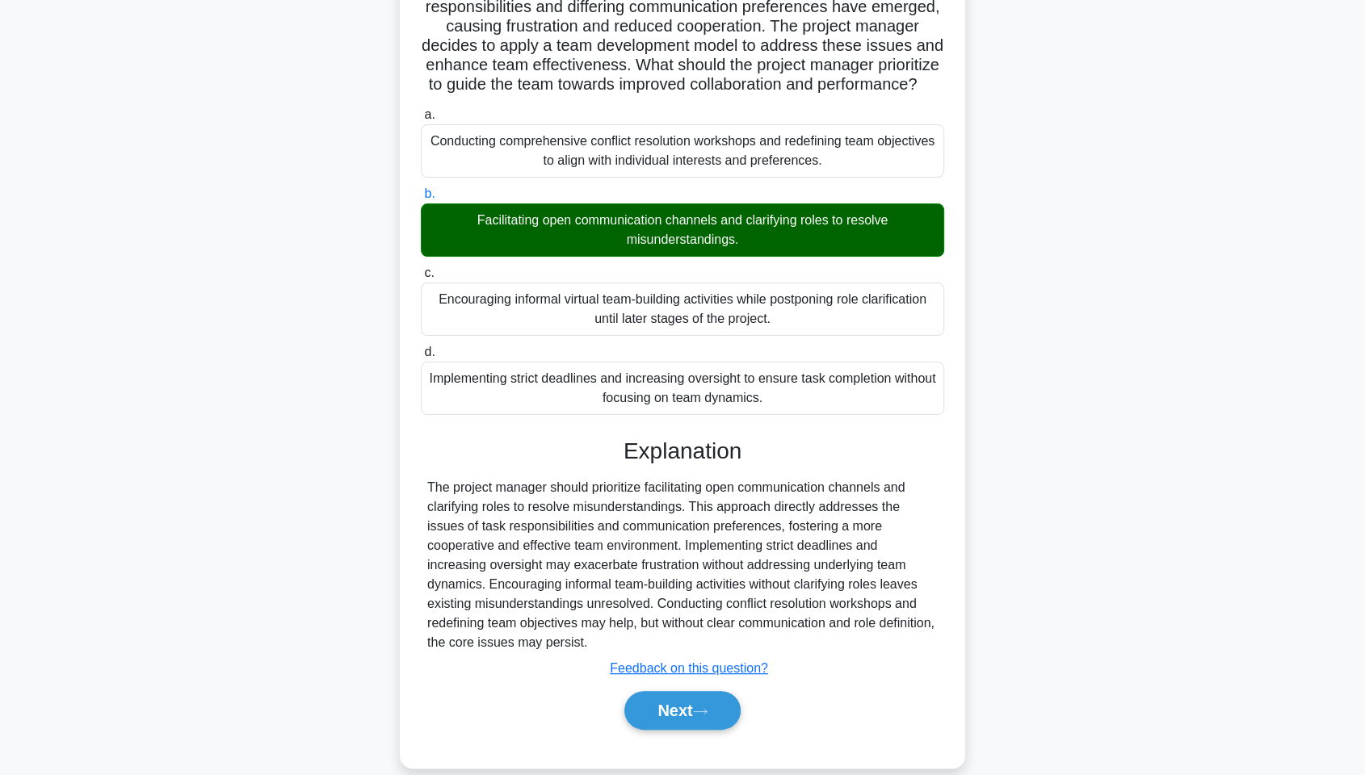
scroll to position [239, 0]
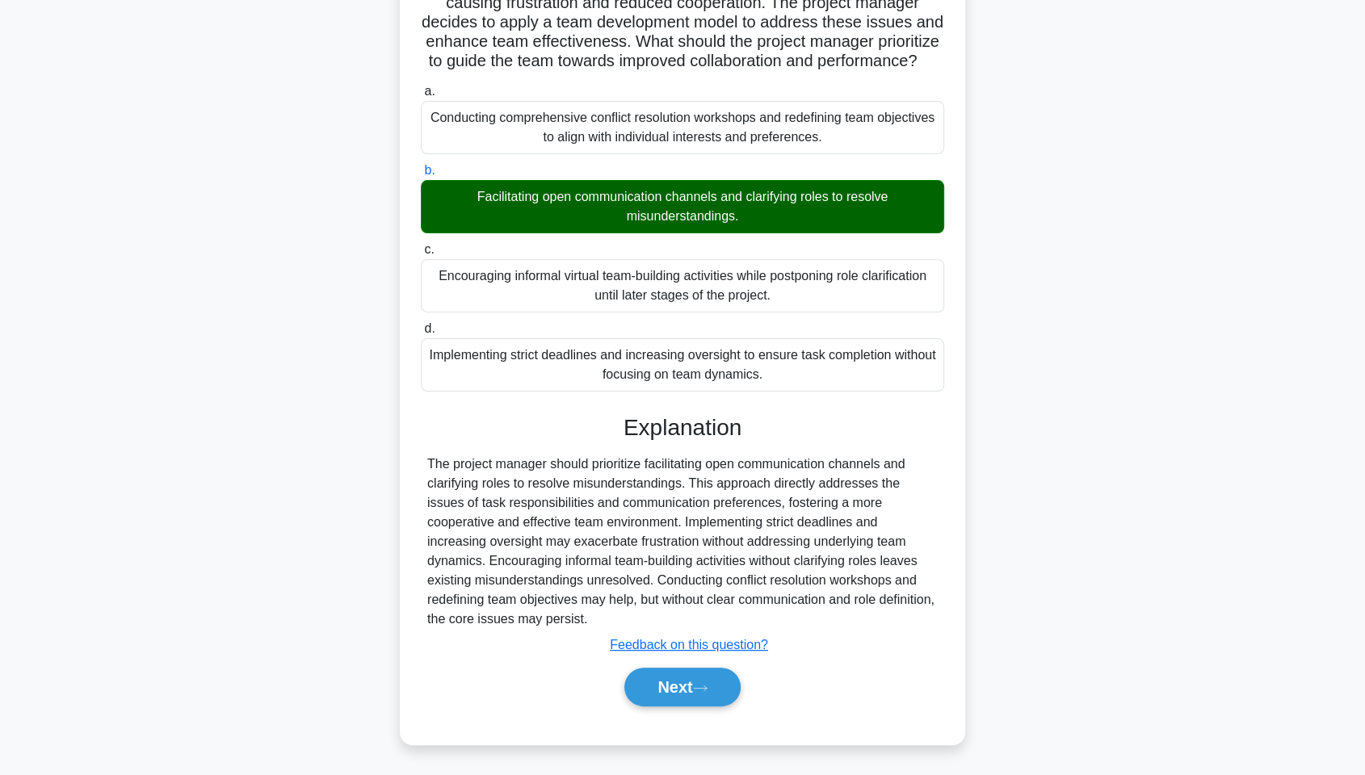
click at [691, 589] on div "Next" at bounding box center [682, 688] width 523 height 52
click at [696, 589] on button "Next" at bounding box center [682, 687] width 116 height 39
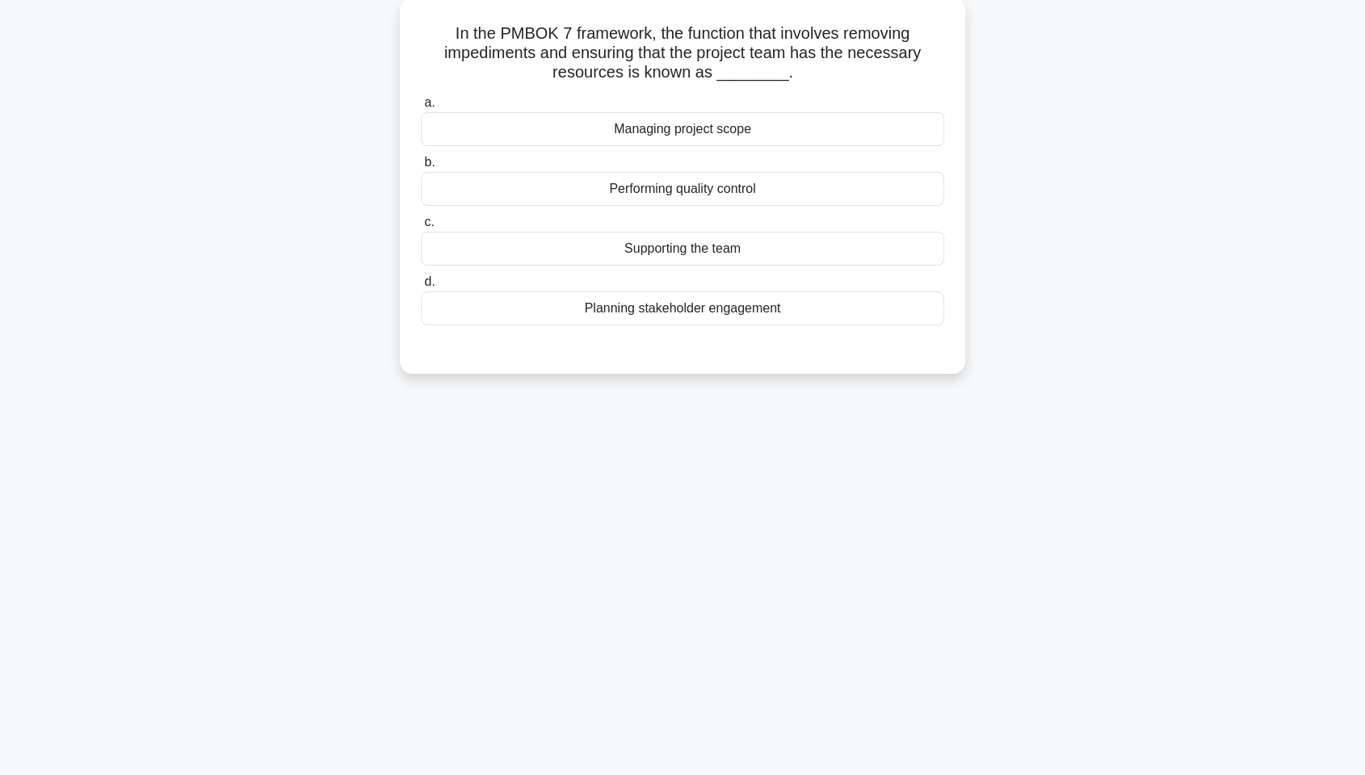
scroll to position [97, 0]
drag, startPoint x: 1364, startPoint y: 452, endPoint x: 1347, endPoint y: 383, distance: 71.3
click at [1228, 383] on main "16:44 Stop PMP Intermediate 29/60 In the PMBOK 7 framework, the function that i…" at bounding box center [682, 365] width 1365 height 821
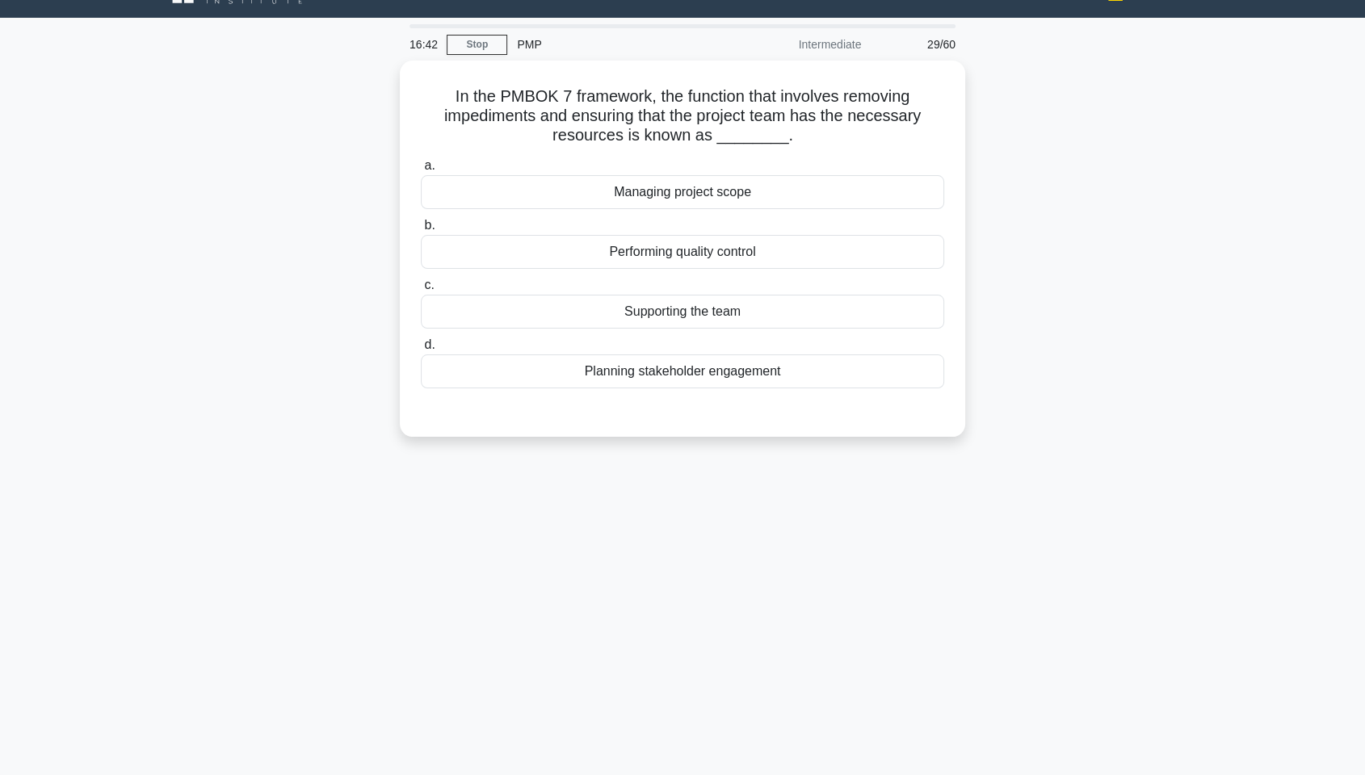
scroll to position [29, 0]
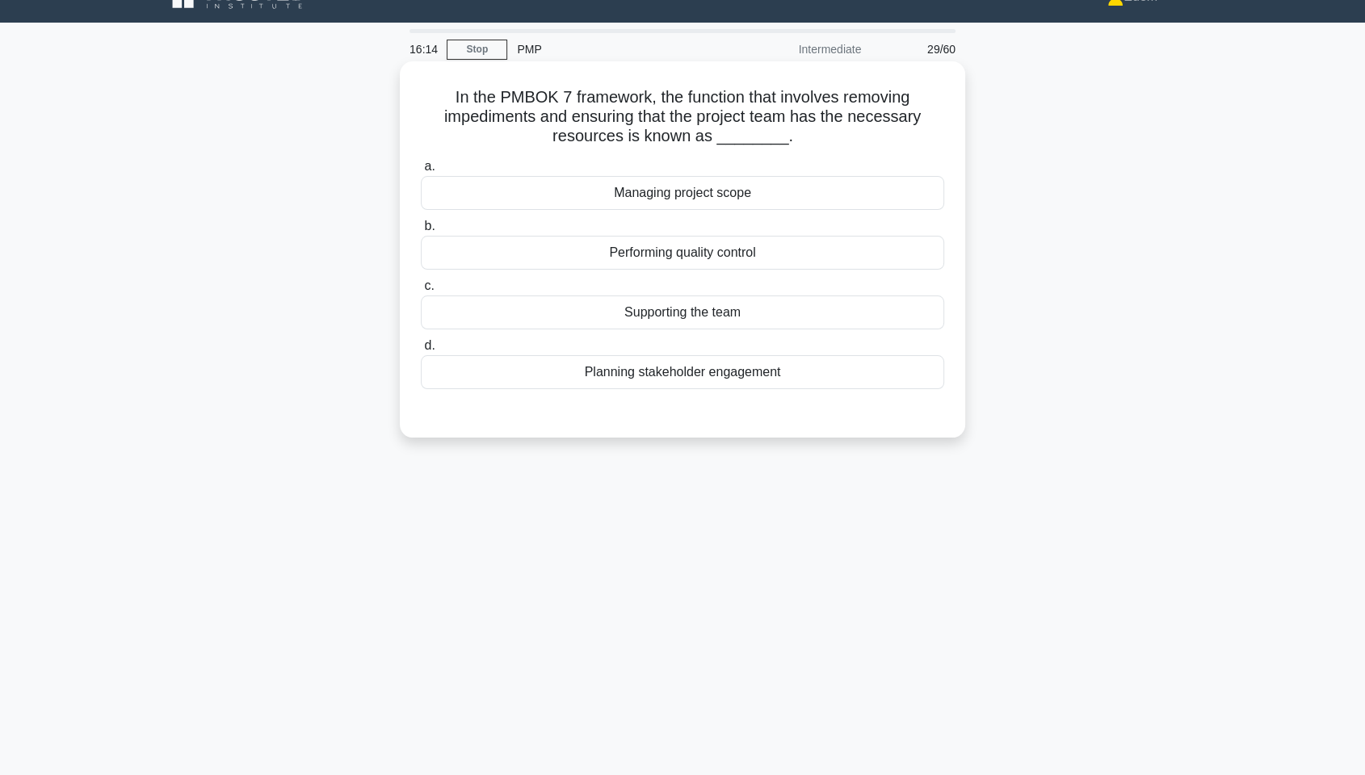
click at [696, 316] on div "Supporting the team" at bounding box center [682, 313] width 523 height 34
click at [421, 292] on input "c. Supporting the team" at bounding box center [421, 286] width 0 height 11
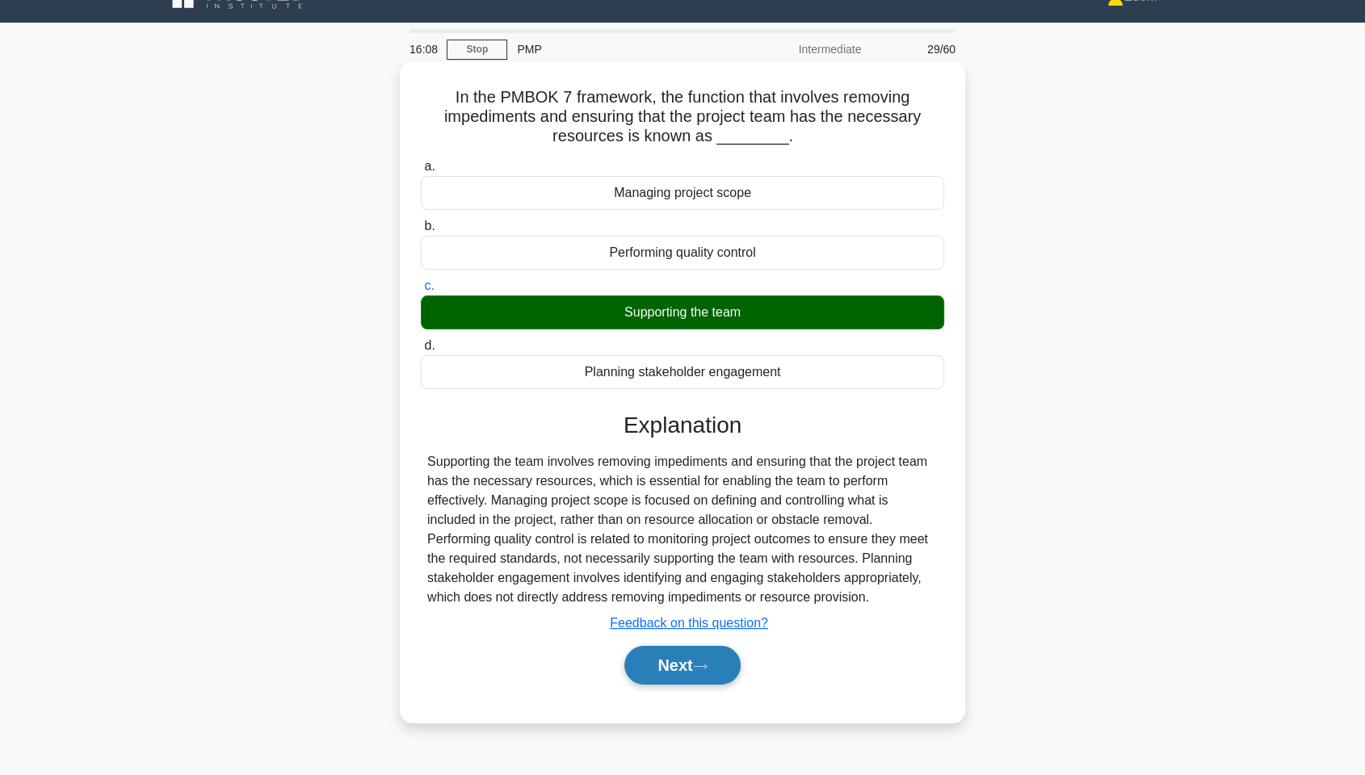
click at [720, 589] on button "Next" at bounding box center [682, 665] width 116 height 39
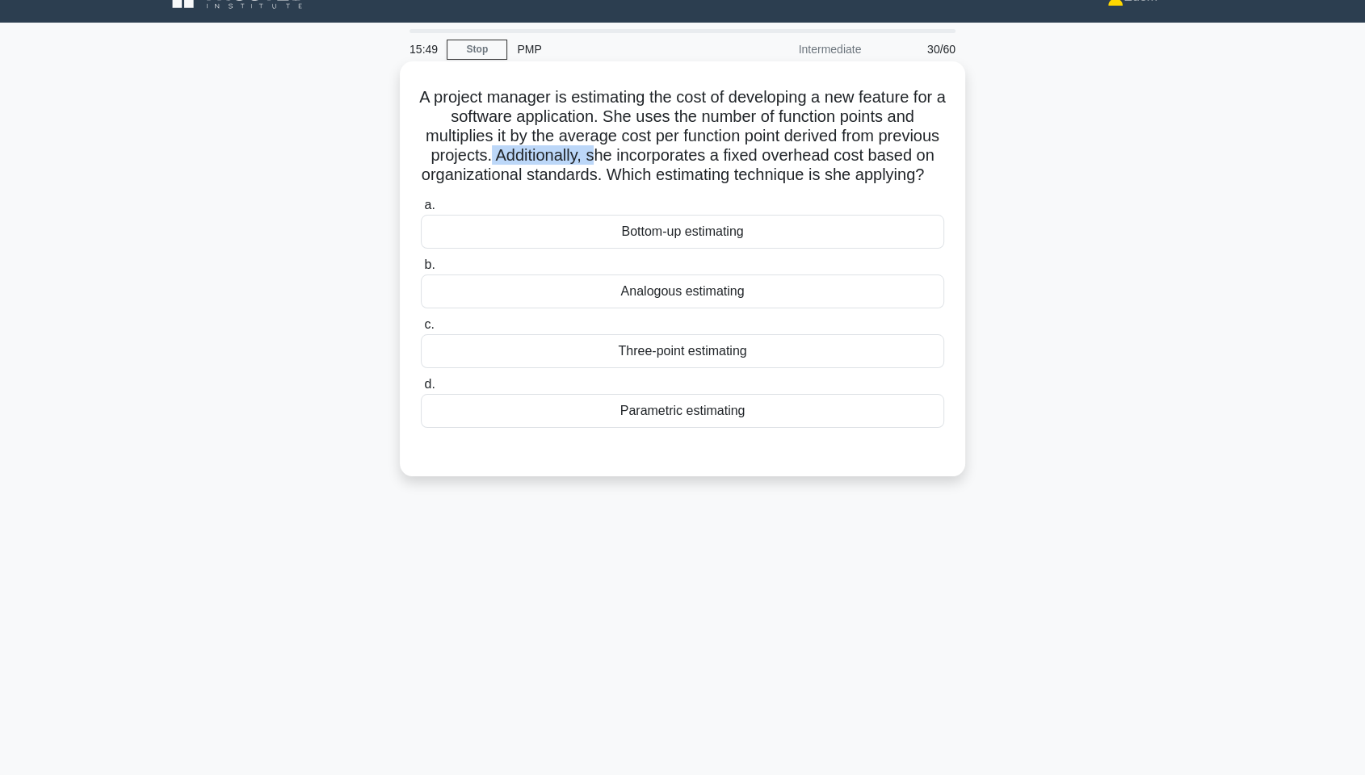
drag, startPoint x: 556, startPoint y: 156, endPoint x: 664, endPoint y: 149, distance: 108.5
click at [664, 149] on h5 "A project manager is estimating the cost of developing a new feature for a soft…" at bounding box center [682, 136] width 527 height 99
click at [830, 153] on h5 "A project manager is estimating the cost of developing a new feature for a soft…" at bounding box center [682, 136] width 527 height 99
drag, startPoint x: 595, startPoint y: 129, endPoint x: 892, endPoint y: 130, distance: 297.3
click at [892, 130] on h5 "A project manager is estimating the cost of developing a new feature for a soft…" at bounding box center [682, 136] width 527 height 99
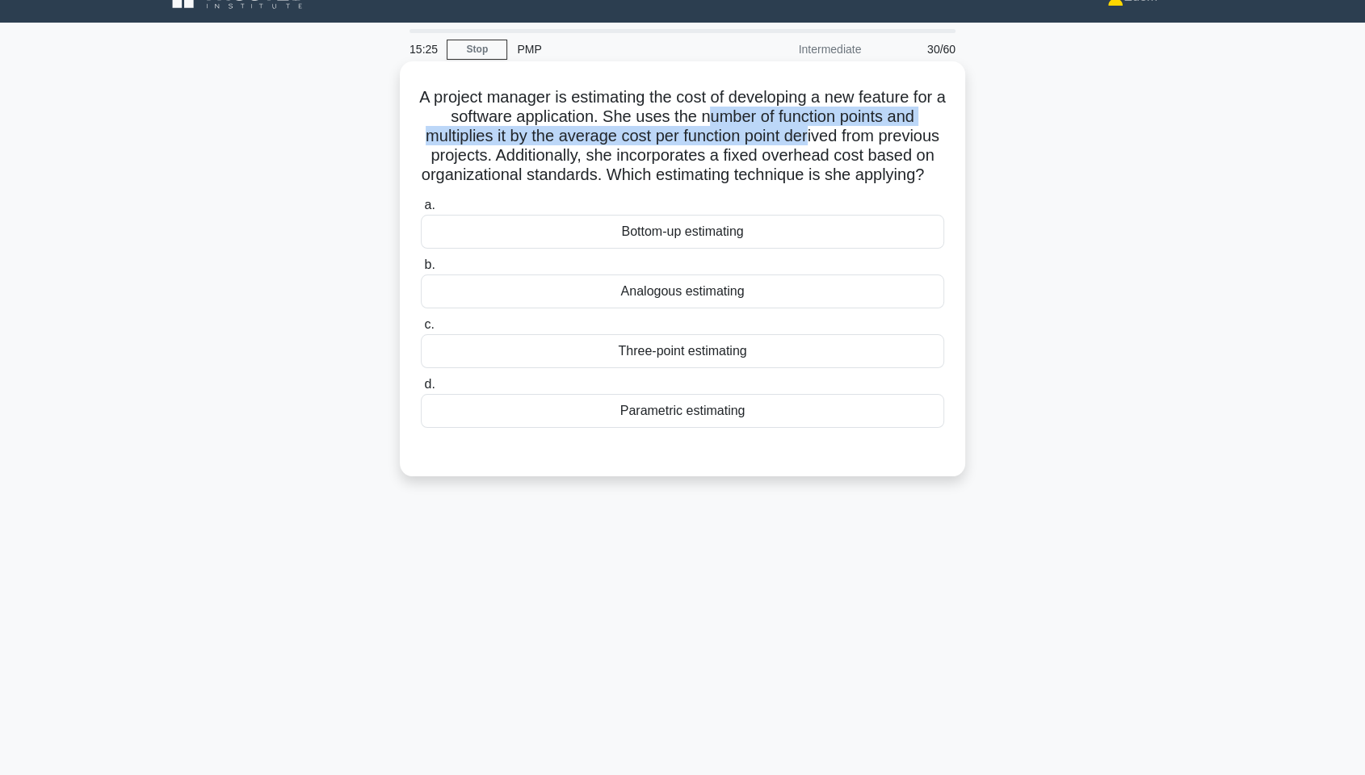
drag, startPoint x: 721, startPoint y: 111, endPoint x: 844, endPoint y: 132, distance: 125.4
click at [844, 132] on h5 "A project manager is estimating the cost of developing a new feature for a soft…" at bounding box center [682, 136] width 527 height 99
click at [767, 136] on h5 "A project manager is estimating the cost of developing a new feature for a soft…" at bounding box center [682, 136] width 527 height 99
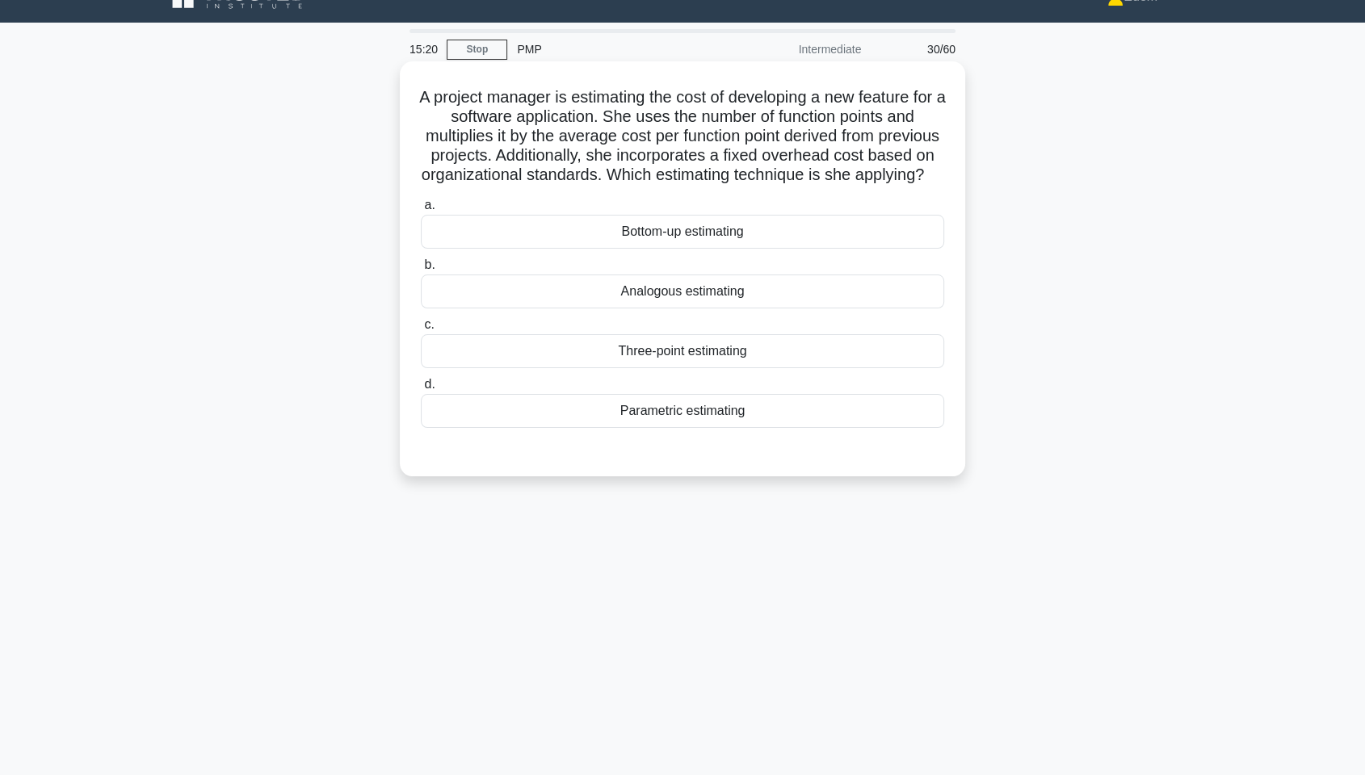
click at [523, 133] on h5 "A project manager is estimating the cost of developing a new feature for a soft…" at bounding box center [682, 136] width 527 height 99
drag, startPoint x: 549, startPoint y: 134, endPoint x: 678, endPoint y: 137, distance: 128.5
click at [678, 137] on h5 "A project manager is estimating the cost of developing a new feature for a soft…" at bounding box center [682, 136] width 527 height 99
click at [794, 368] on div "Three-point estimating" at bounding box center [682, 351] width 523 height 34
click at [421, 330] on input "c. Three-point estimating" at bounding box center [421, 325] width 0 height 11
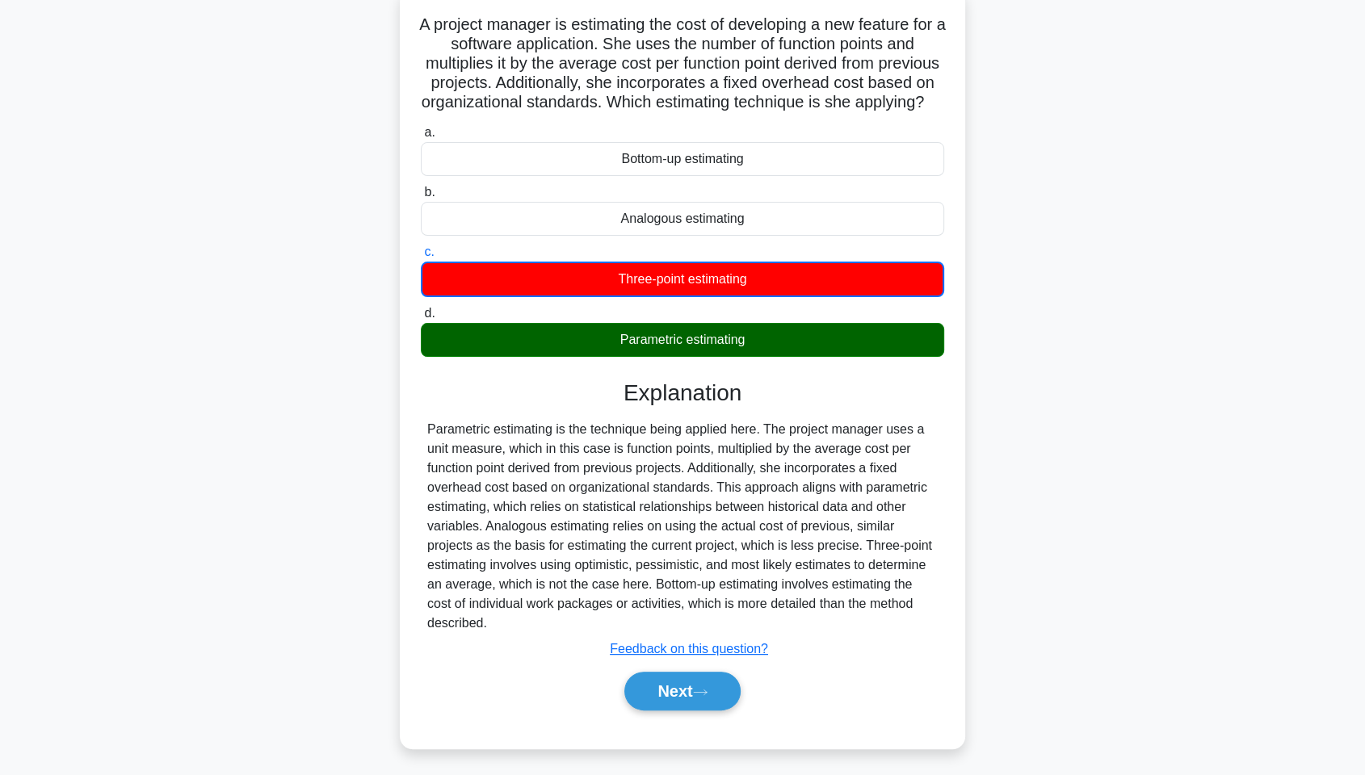
scroll to position [124, 0]
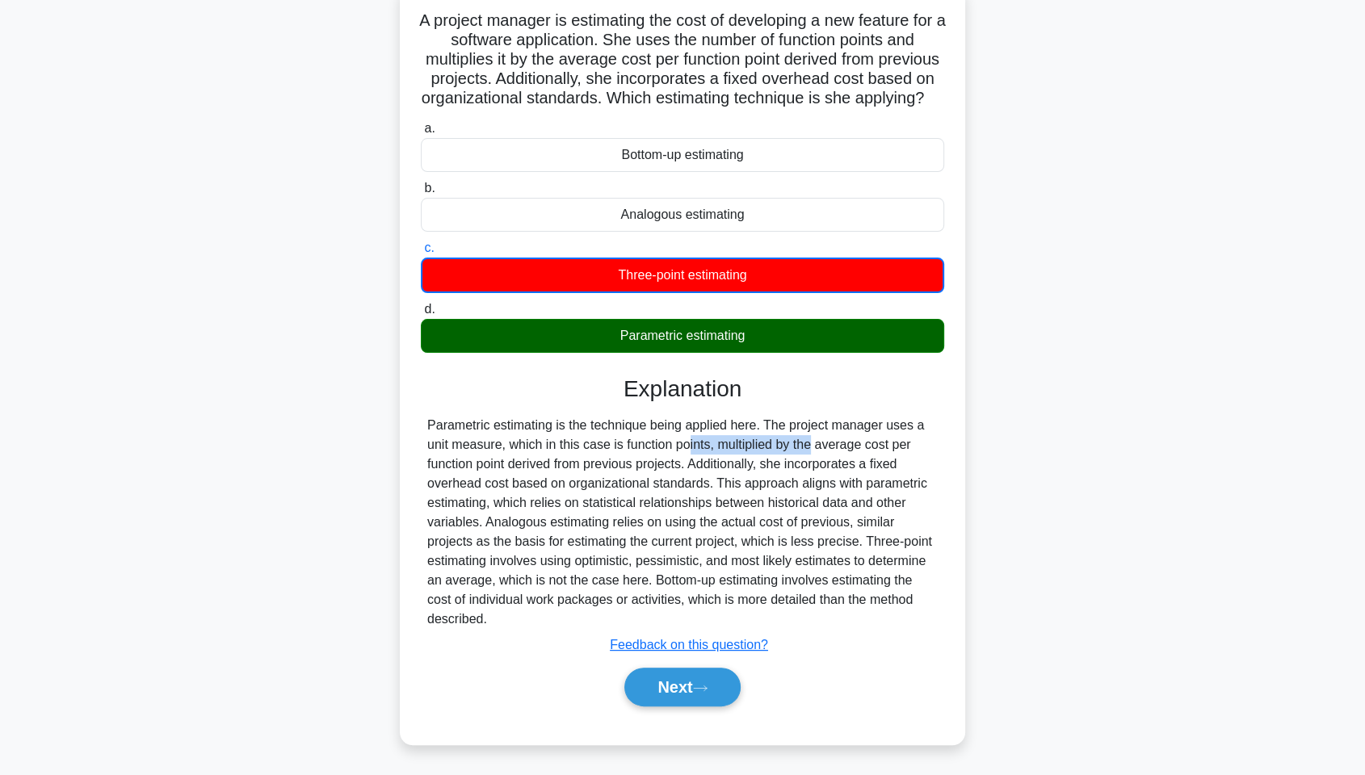
drag, startPoint x: 596, startPoint y: 436, endPoint x: 717, endPoint y: 440, distance: 120.4
click at [716, 440] on div "Parametric estimating is the technique being applied here. The project manager …" at bounding box center [682, 522] width 511 height 213
drag, startPoint x: 794, startPoint y: 423, endPoint x: 804, endPoint y: 427, distance: 10.2
click at [804, 427] on div "Parametric estimating is the technique being applied here. The project manager …" at bounding box center [682, 522] width 511 height 213
drag, startPoint x: 539, startPoint y: 442, endPoint x: 696, endPoint y: 443, distance: 156.7
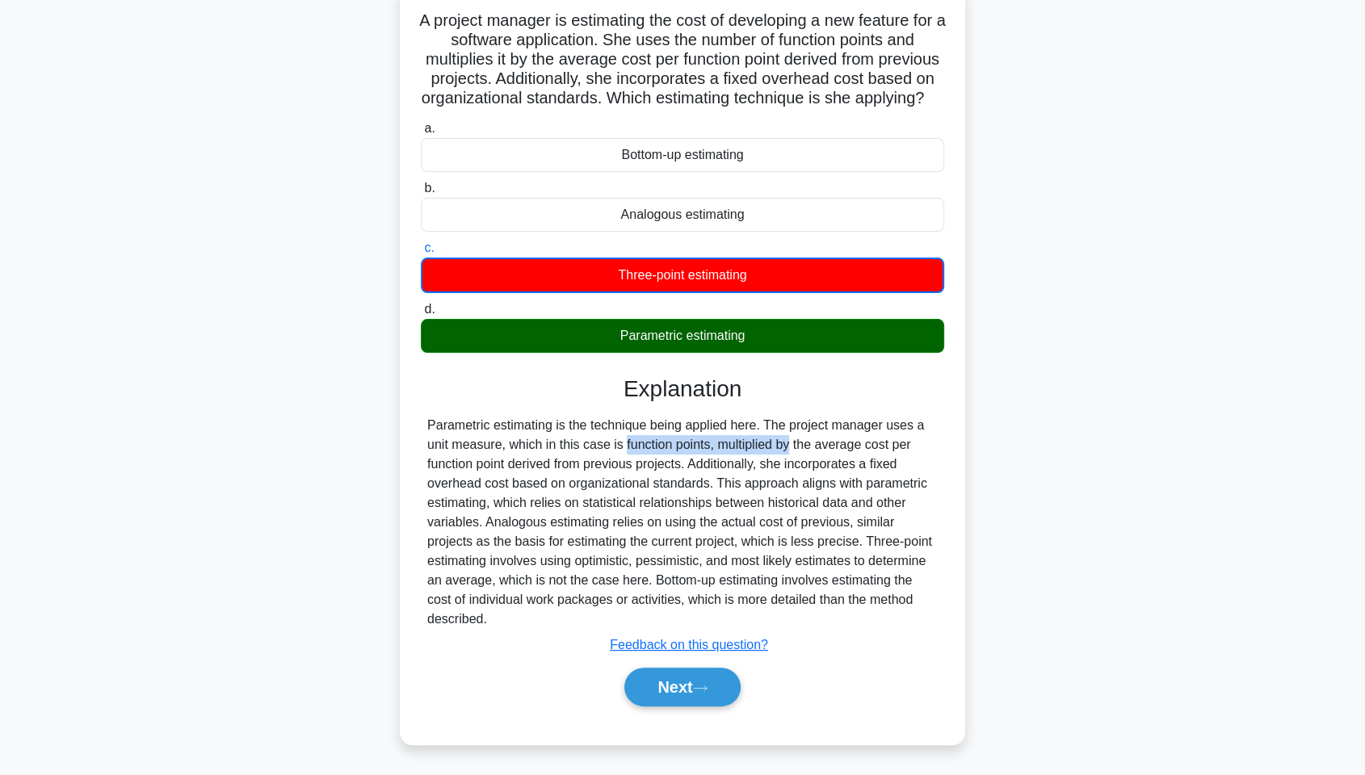
click at [696, 443] on div "Parametric estimating is the technique being applied here. The project manager …" at bounding box center [682, 522] width 511 height 213
click at [859, 446] on div "Parametric estimating is the technique being applied here. The project manager …" at bounding box center [682, 522] width 511 height 213
drag, startPoint x: 523, startPoint y: 460, endPoint x: 765, endPoint y: 459, distance: 241.5
click at [765, 459] on div "Parametric estimating is the technique being applied here. The project manager …" at bounding box center [682, 522] width 511 height 213
click at [808, 454] on div "Parametric estimating is the technique being applied here. The project manager …" at bounding box center [682, 522] width 511 height 213
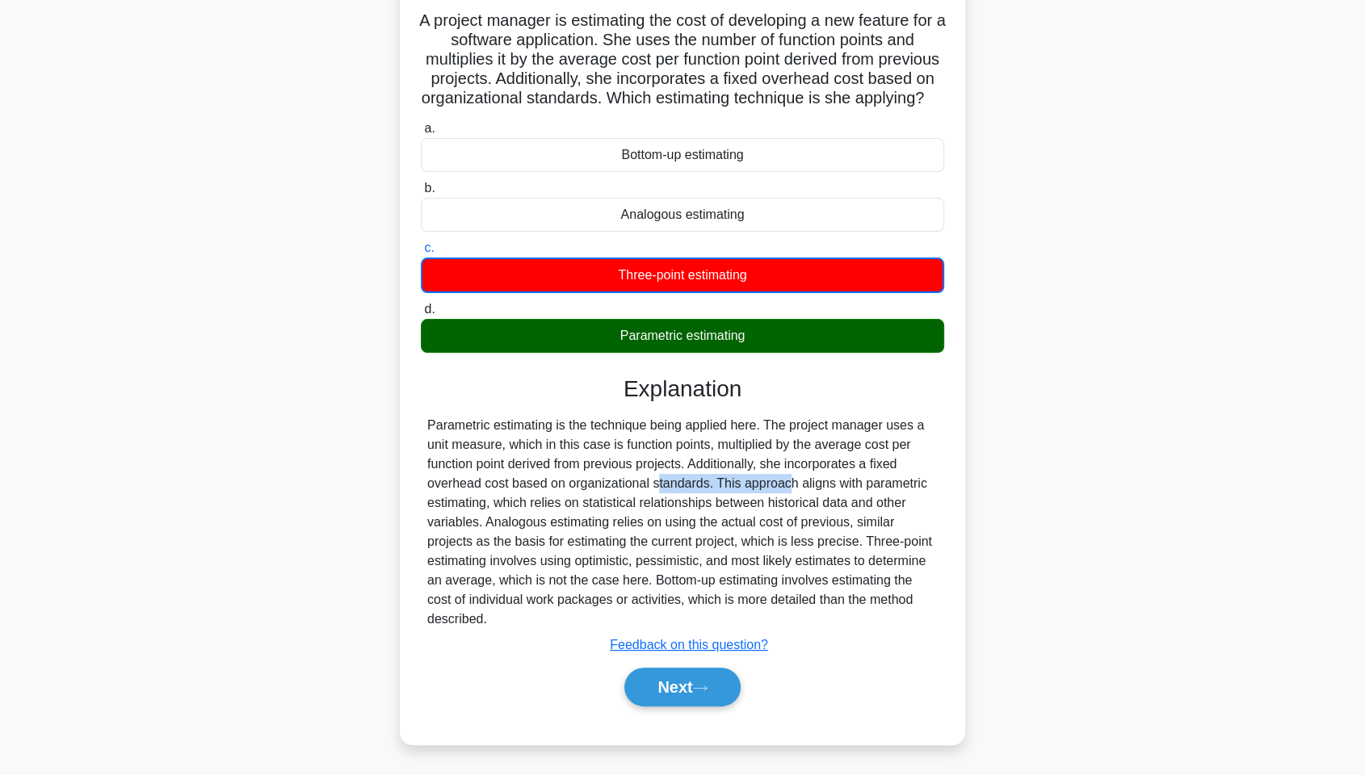
drag, startPoint x: 570, startPoint y: 482, endPoint x: 688, endPoint y: 483, distance: 117.9
click at [688, 483] on div "Parametric estimating is the technique being applied here. The project manager …" at bounding box center [682, 522] width 511 height 213
drag, startPoint x: 763, startPoint y: 476, endPoint x: 776, endPoint y: 481, distance: 14.6
click at [776, 481] on div "Parametric estimating is the technique being applied here. The project manager …" at bounding box center [682, 522] width 511 height 213
click at [551, 524] on div "Parametric estimating is the technique being applied here. The project manager …" at bounding box center [682, 522] width 511 height 213
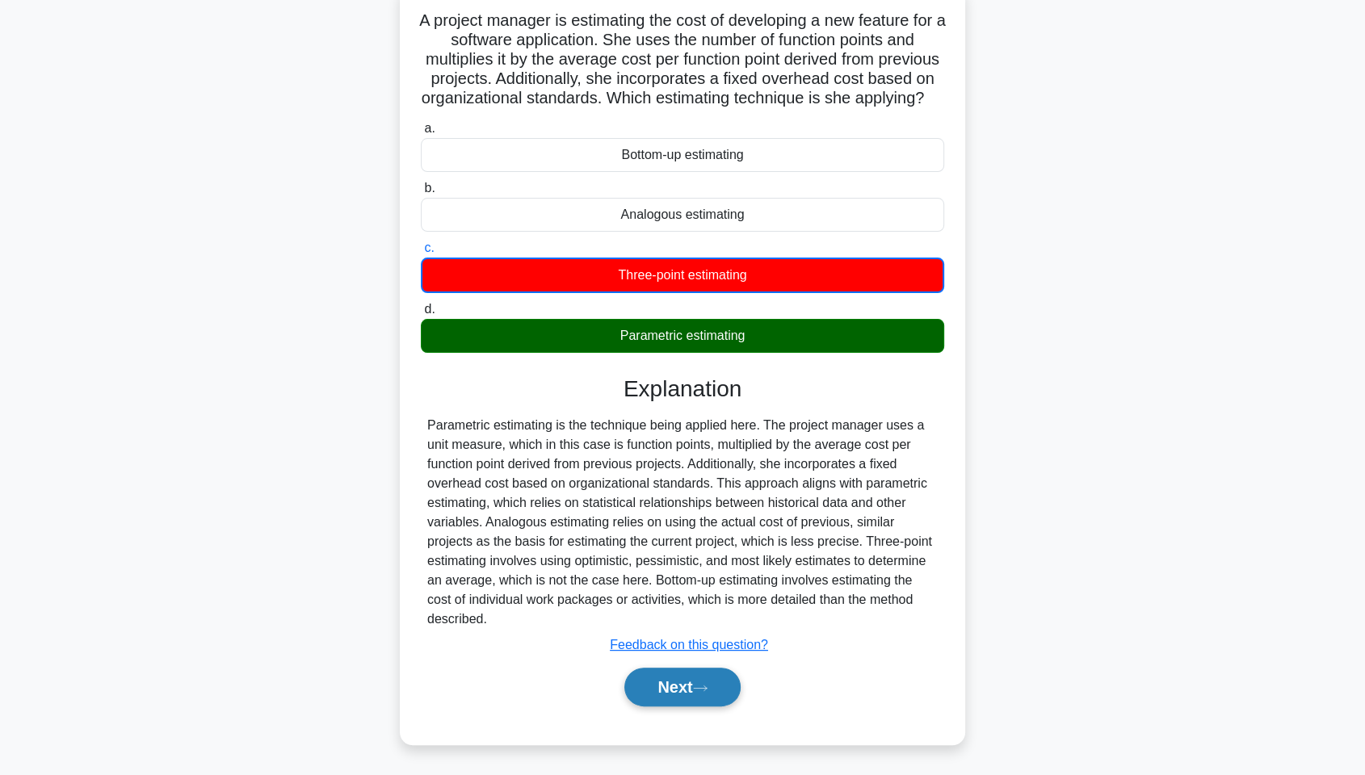
click at [704, 589] on button "Next" at bounding box center [682, 687] width 116 height 39
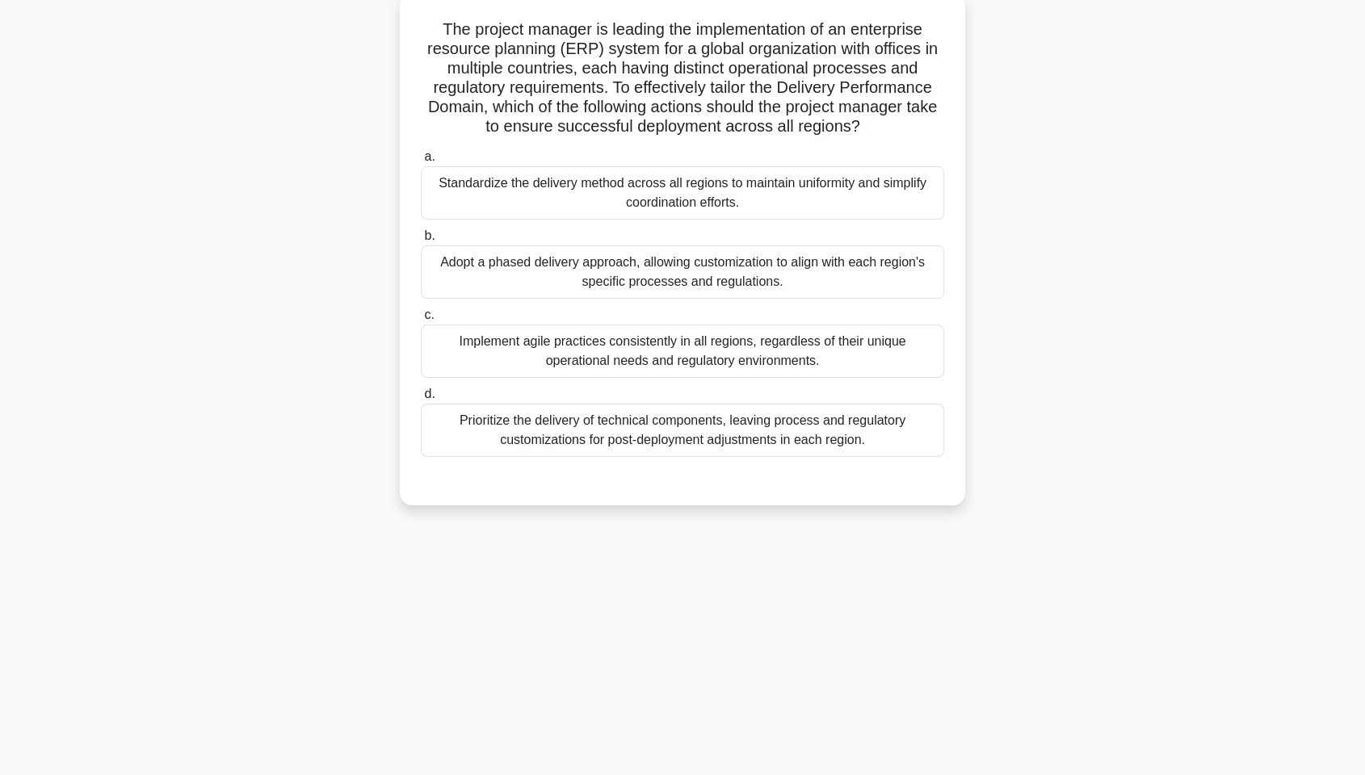
click at [712, 263] on div "Adopt a phased delivery approach, allowing customization to align with each reg…" at bounding box center [682, 272] width 523 height 53
click at [421, 242] on input "b. Adopt a phased delivery approach, allowing customization to align with each …" at bounding box center [421, 236] width 0 height 11
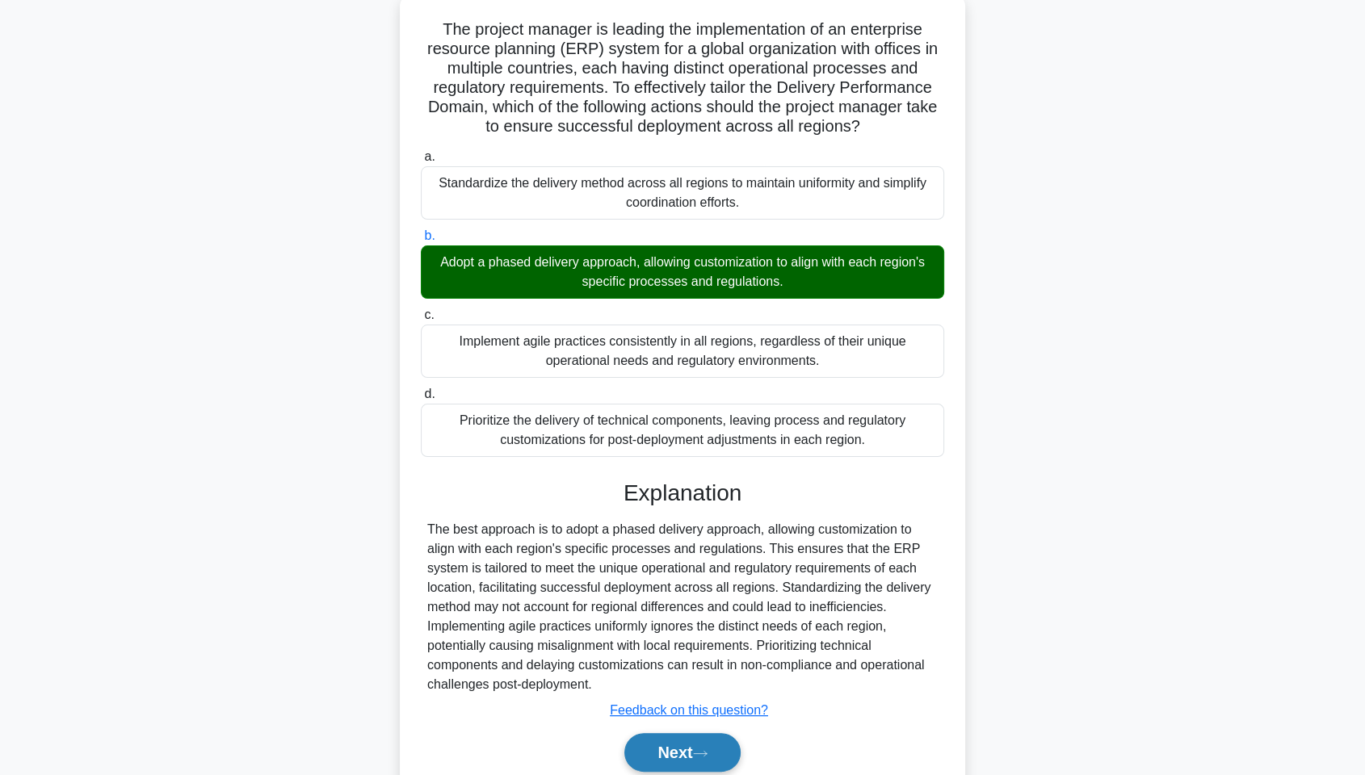
click at [672, 589] on button "Next" at bounding box center [682, 752] width 116 height 39
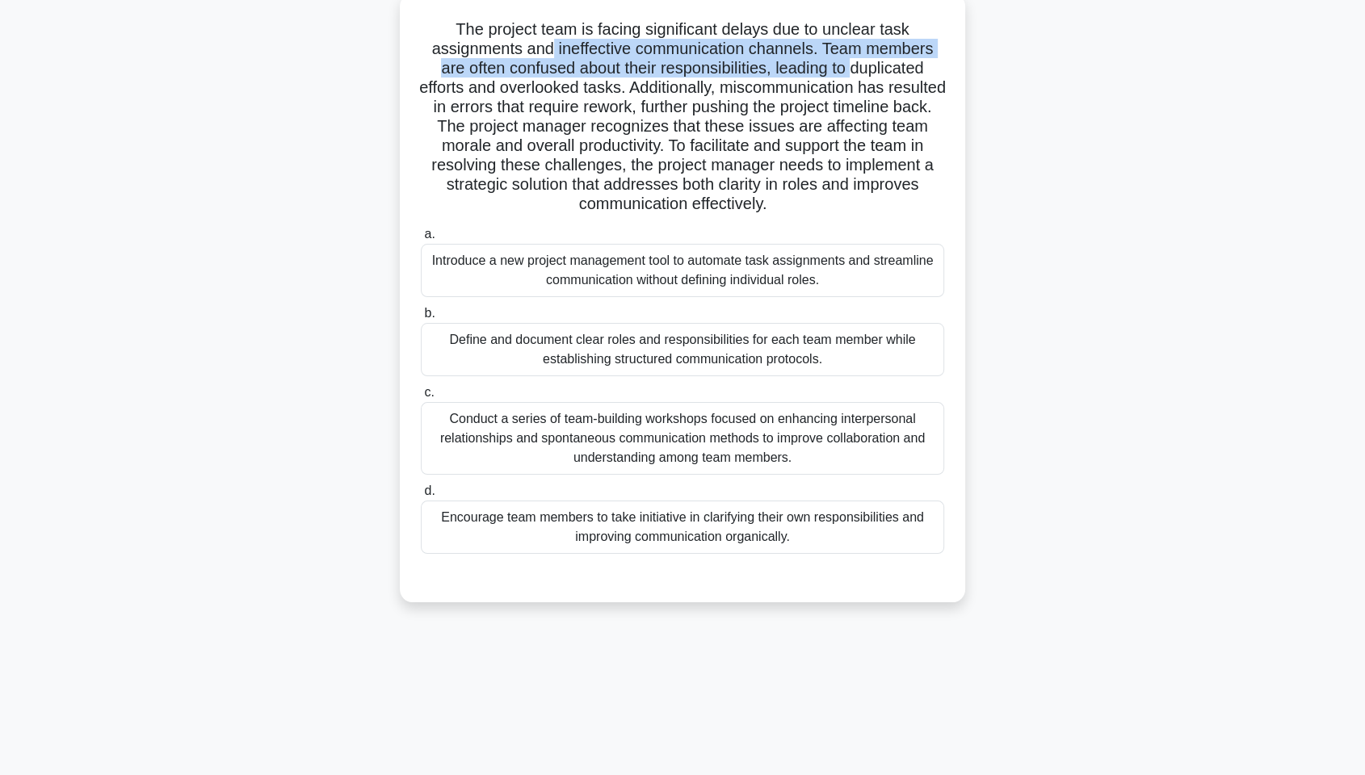
drag, startPoint x: 548, startPoint y: 52, endPoint x: 854, endPoint y: 62, distance: 306.3
click at [854, 62] on h5 "The project team is facing significant delays due to unclear task assignments a…" at bounding box center [682, 116] width 527 height 195
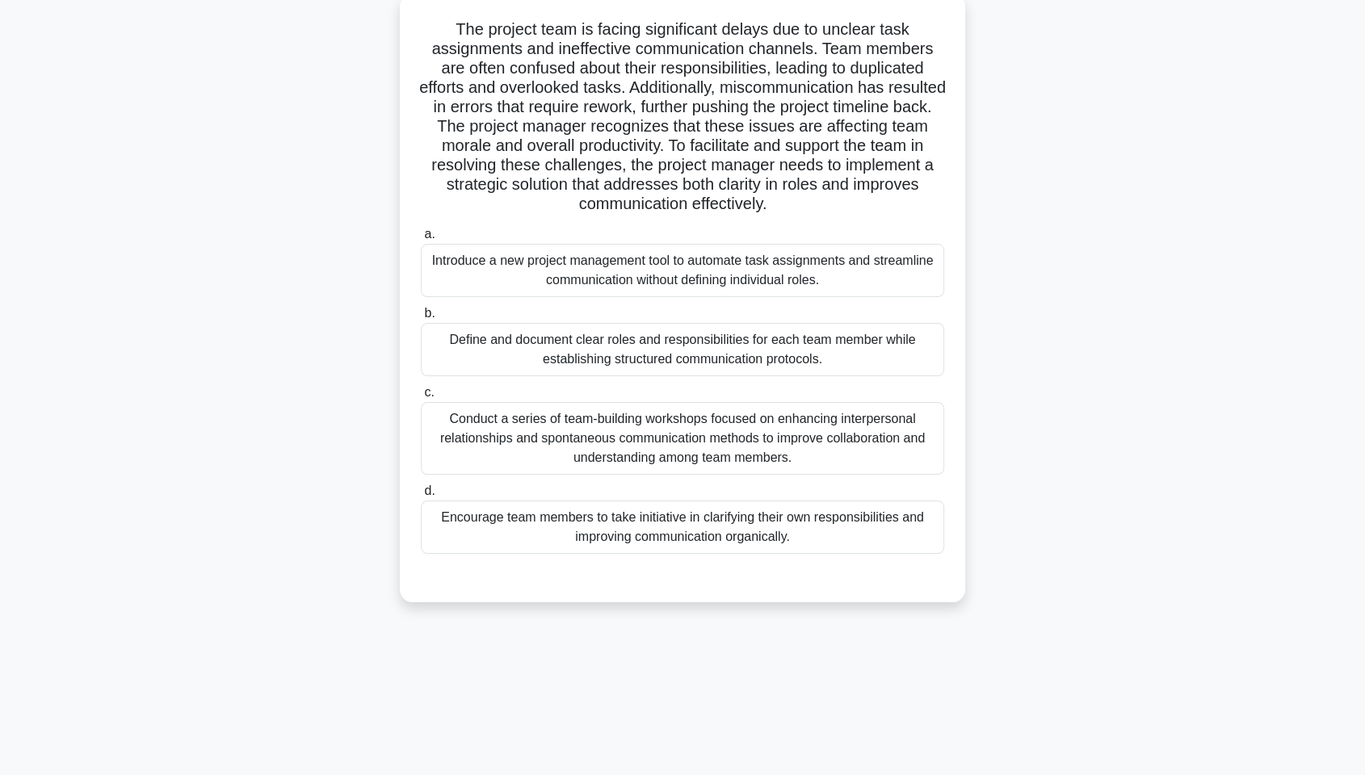
click at [817, 90] on h5 "The project team is facing significant delays due to unclear task assignments a…" at bounding box center [682, 116] width 527 height 195
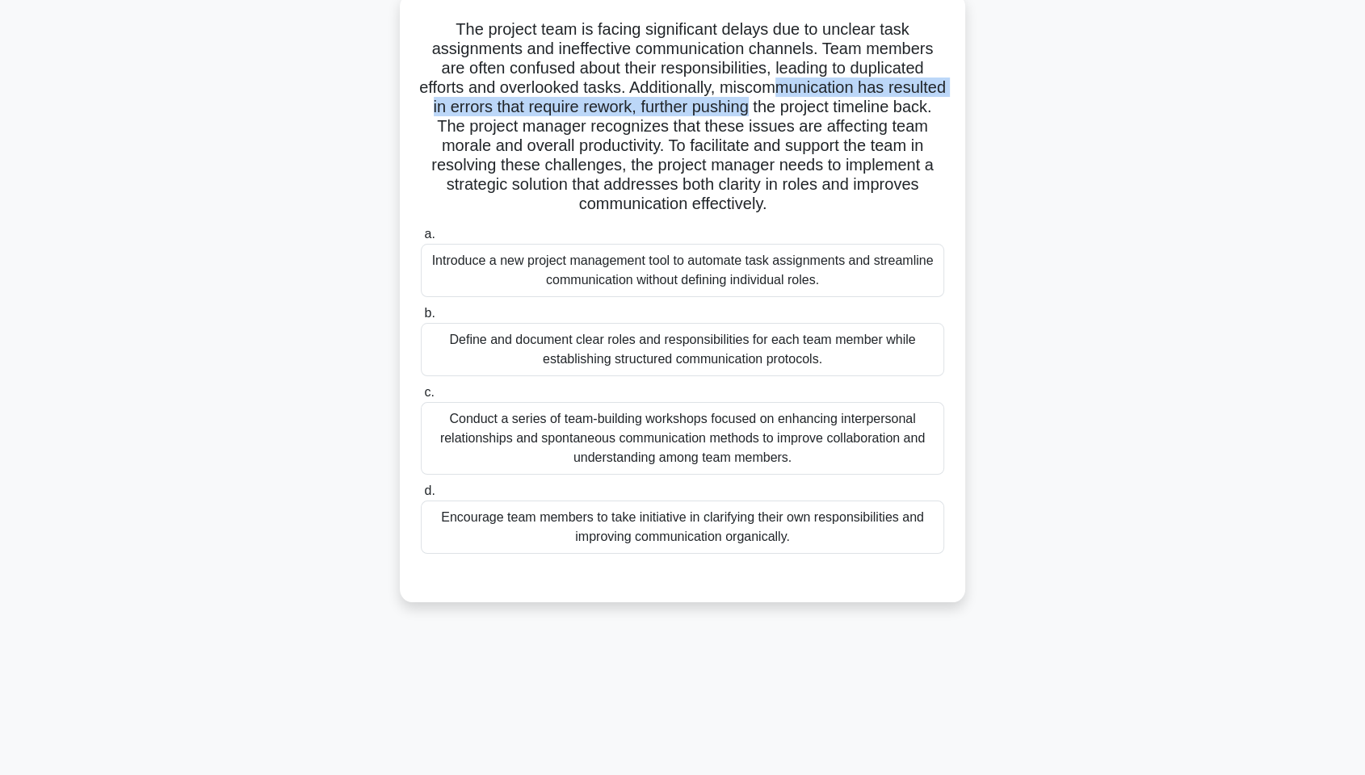
drag, startPoint x: 817, startPoint y: 90, endPoint x: 834, endPoint y: 116, distance: 30.2
click at [834, 116] on h5 "The project team is facing significant delays due to unclear task assignments a…" at bounding box center [682, 116] width 527 height 195
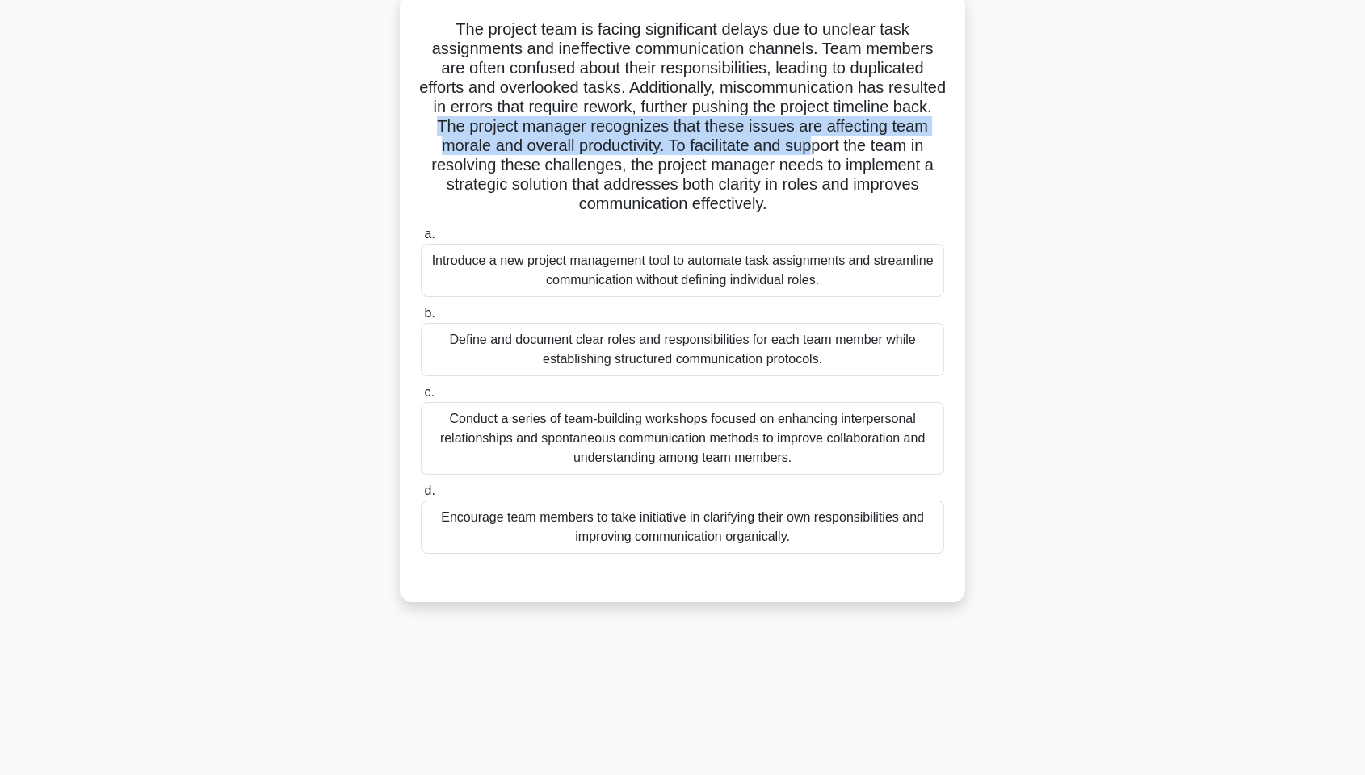
drag, startPoint x: 538, startPoint y: 128, endPoint x: 918, endPoint y: 151, distance: 380.3
click at [918, 151] on h5 "The project team is facing significant delays due to unclear task assignments a…" at bounding box center [682, 116] width 527 height 195
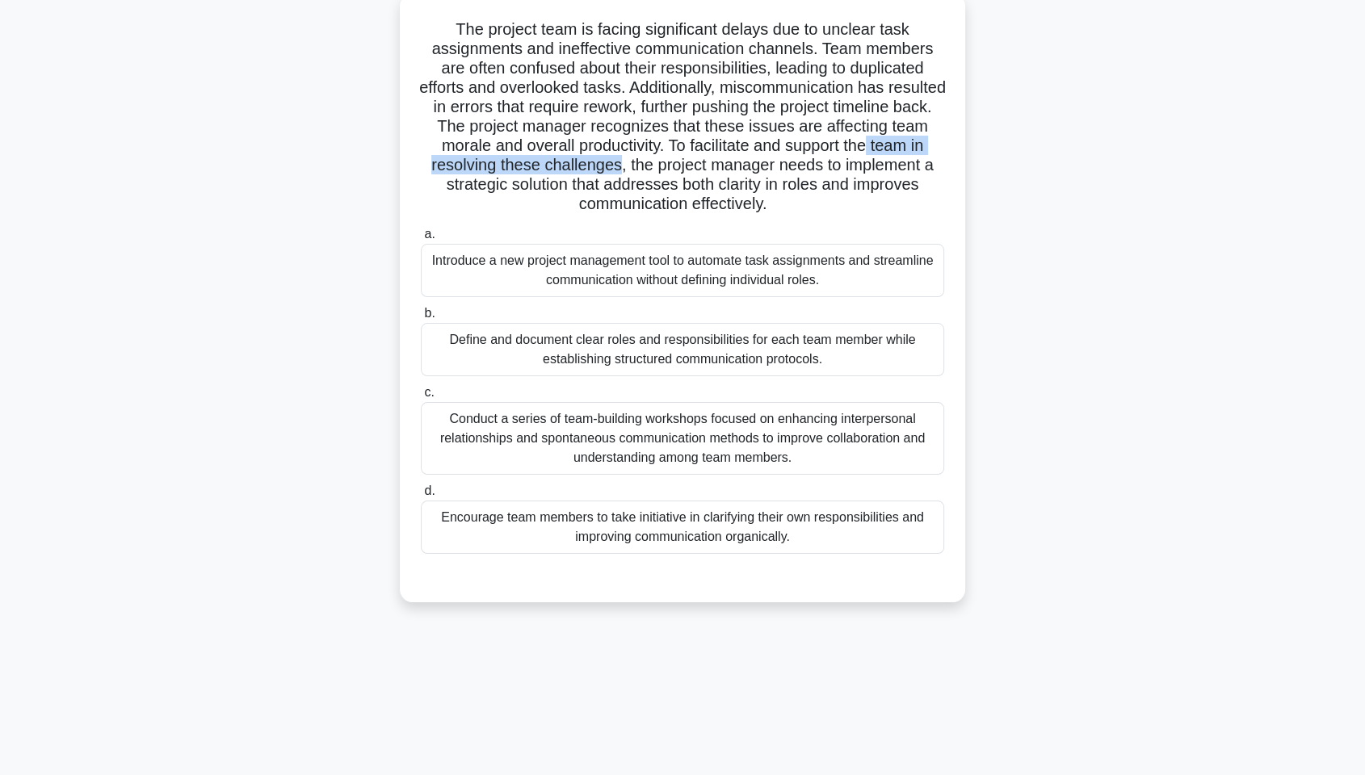
drag, startPoint x: 452, startPoint y: 162, endPoint x: 710, endPoint y: 171, distance: 258.6
click at [710, 171] on h5 "The project team is facing significant delays due to unclear task assignments a…" at bounding box center [682, 116] width 527 height 195
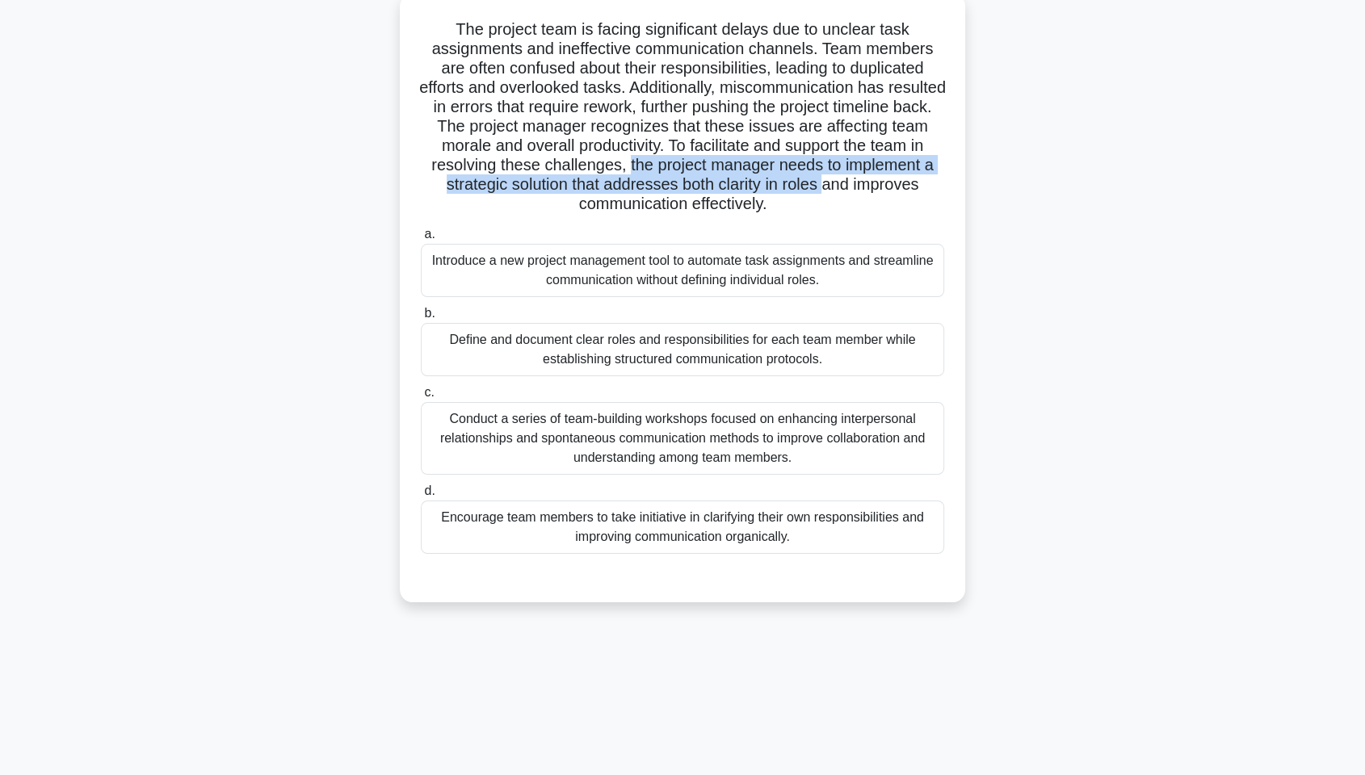
drag, startPoint x: 718, startPoint y: 166, endPoint x: 910, endPoint y: 187, distance: 193.4
click at [910, 187] on h5 "The project team is facing significant delays due to unclear task assignments a…" at bounding box center [682, 116] width 527 height 195
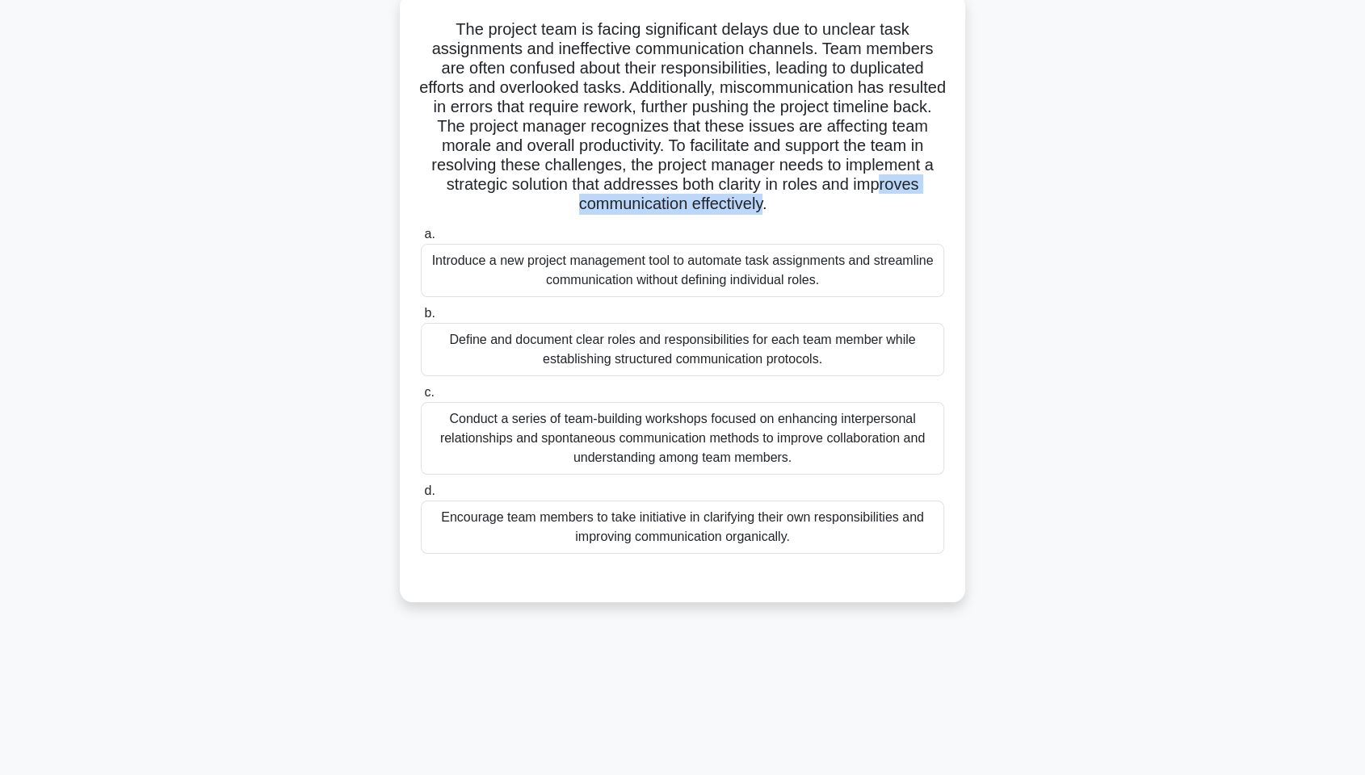
drag, startPoint x: 566, startPoint y: 205, endPoint x: 797, endPoint y: 209, distance: 231.1
click at [797, 209] on h5 "The project team is facing significant delays due to unclear task assignments a…" at bounding box center [682, 116] width 527 height 195
drag, startPoint x: 609, startPoint y: 188, endPoint x: 854, endPoint y: 213, distance: 246.0
click at [854, 213] on h5 "The project team is facing significant delays due to unclear task assignments a…" at bounding box center [682, 116] width 527 height 195
click at [750, 440] on div "Conduct a series of team-building workshops focused on enhancing interpersonal …" at bounding box center [682, 438] width 523 height 73
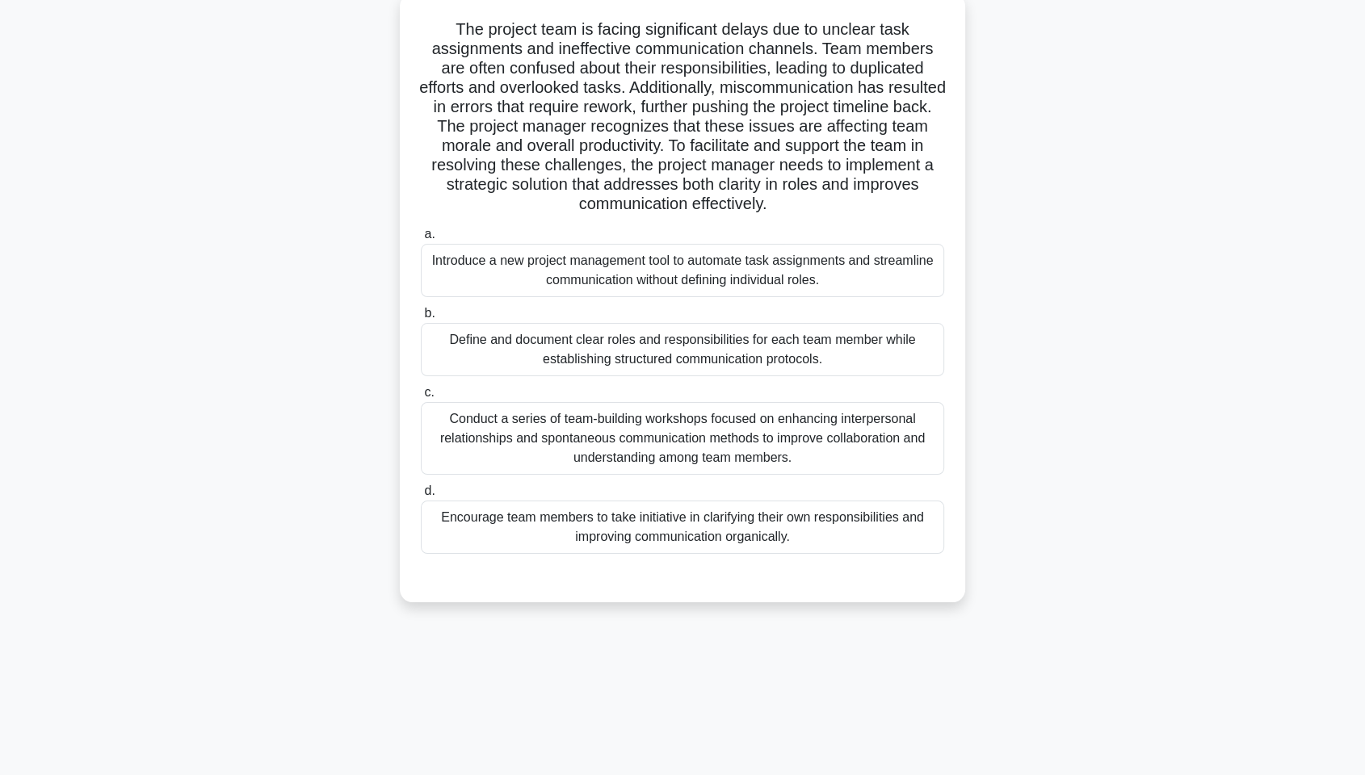
click at [421, 398] on input "c. Conduct a series of team-building workshops focused on enhancing interperson…" at bounding box center [421, 393] width 0 height 11
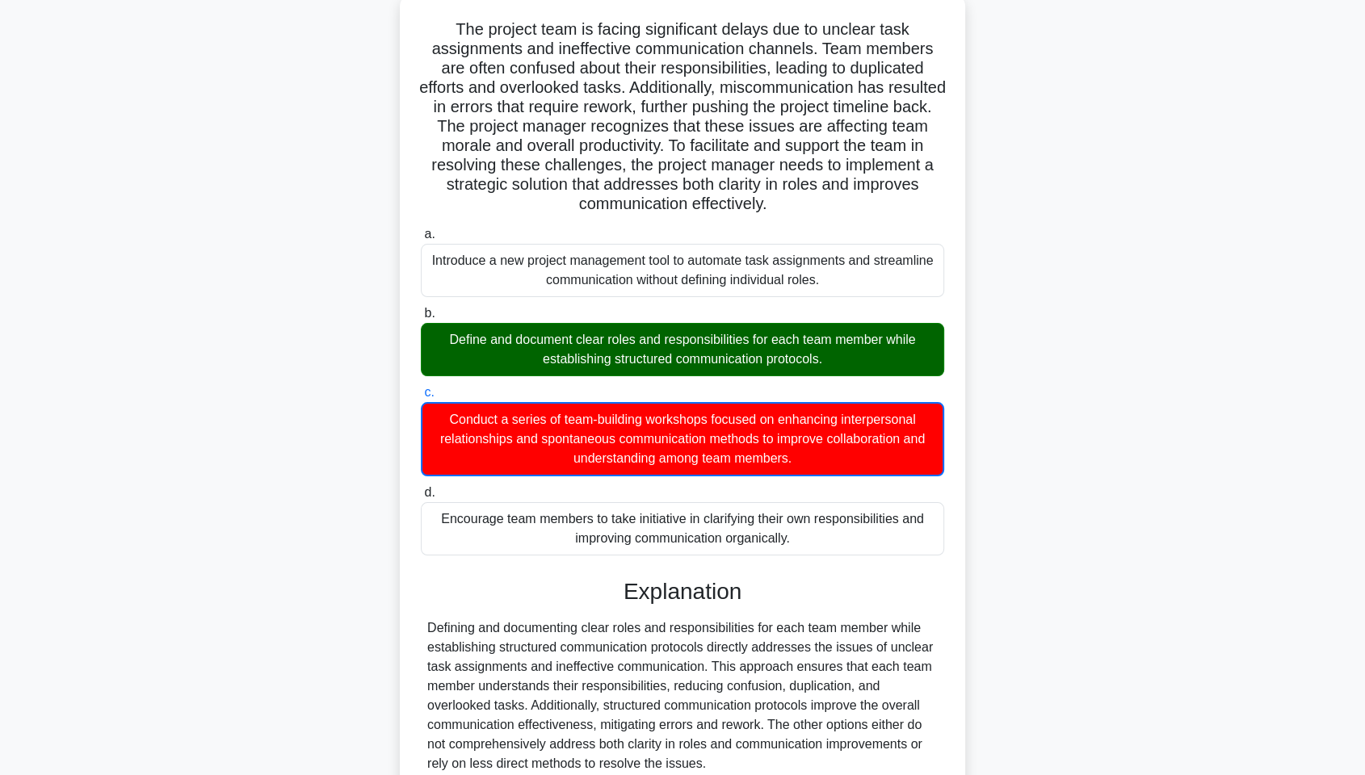
click at [763, 357] on div "Define and document clear roles and responsibilities for each team member while…" at bounding box center [682, 349] width 523 height 53
click at [421, 319] on input "b. Define and document clear roles and responsibilities for each team member wh…" at bounding box center [421, 314] width 0 height 11
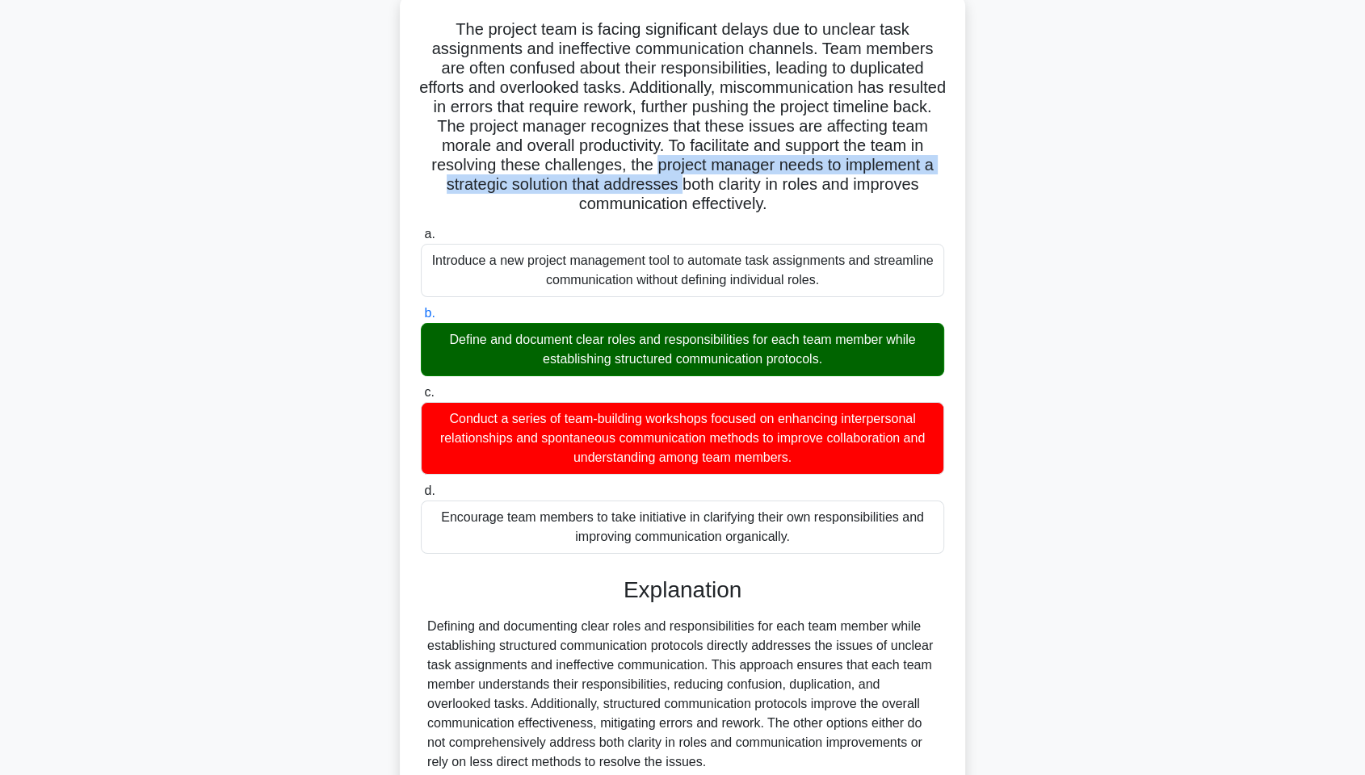
drag, startPoint x: 748, startPoint y: 164, endPoint x: 763, endPoint y: 183, distance: 24.2
click at [763, 183] on h5 "The project team is facing significant delays due to unclear task assignments a…" at bounding box center [682, 116] width 527 height 195
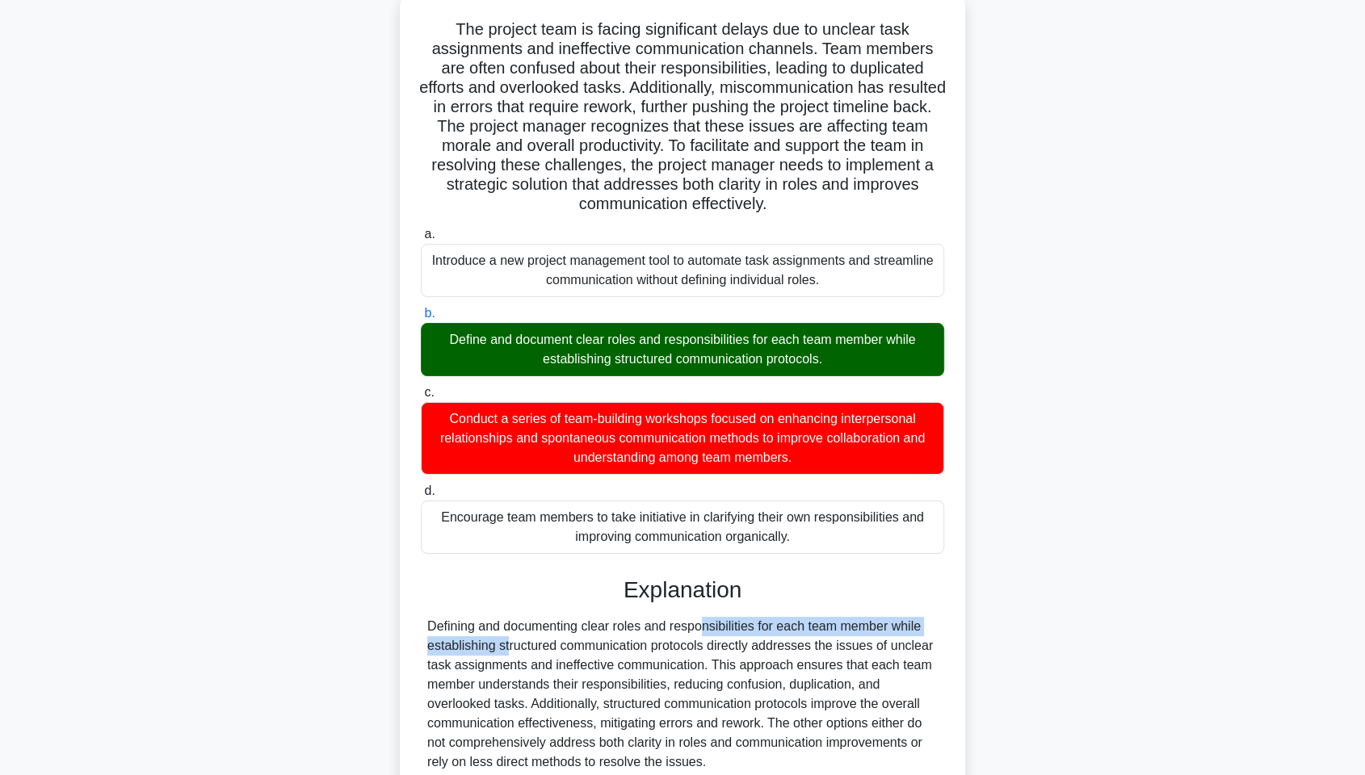
drag, startPoint x: 603, startPoint y: 627, endPoint x: 914, endPoint y: 626, distance: 310.2
click at [914, 589] on div "Defining and documenting clear roles and responsibilities for each team member …" at bounding box center [682, 694] width 511 height 155
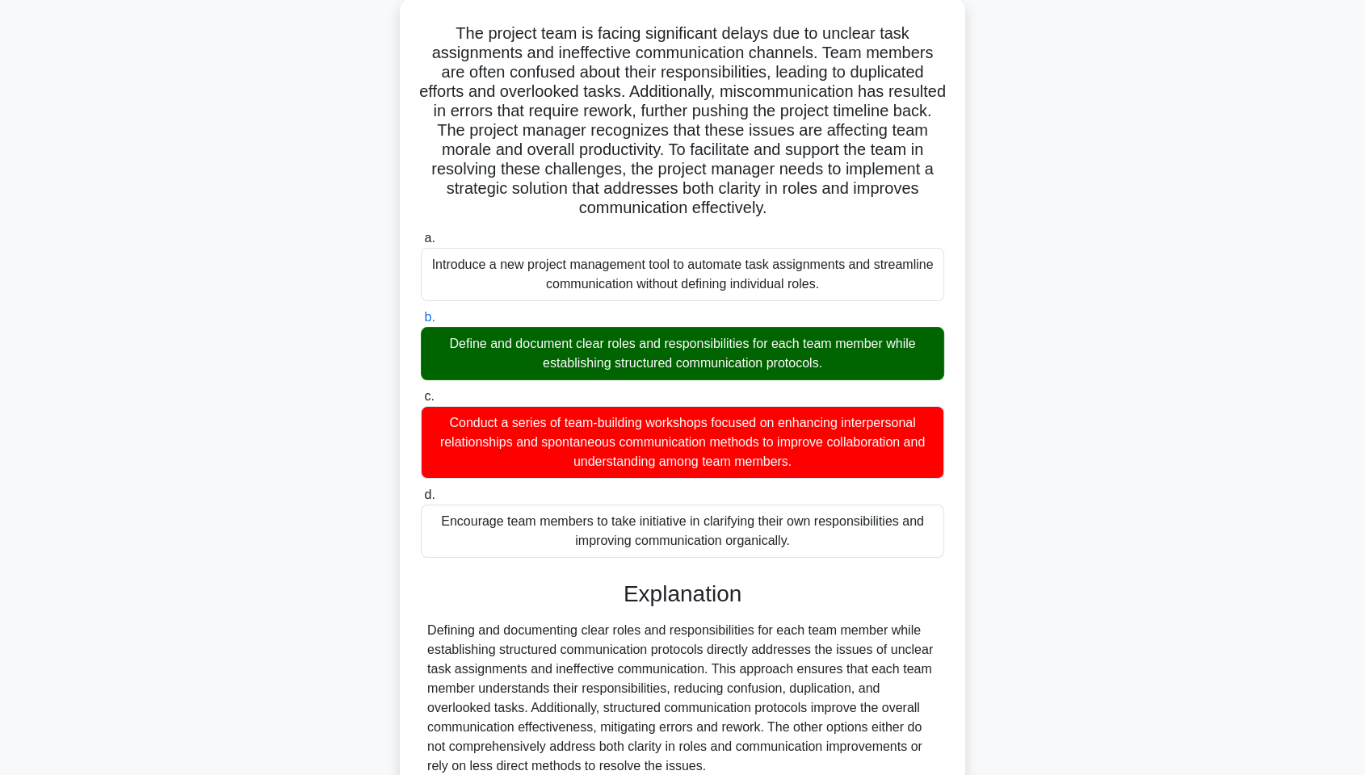
click at [976, 589] on div "The project team is facing significant delays due to unclear task assignments a…" at bounding box center [682, 455] width 1066 height 914
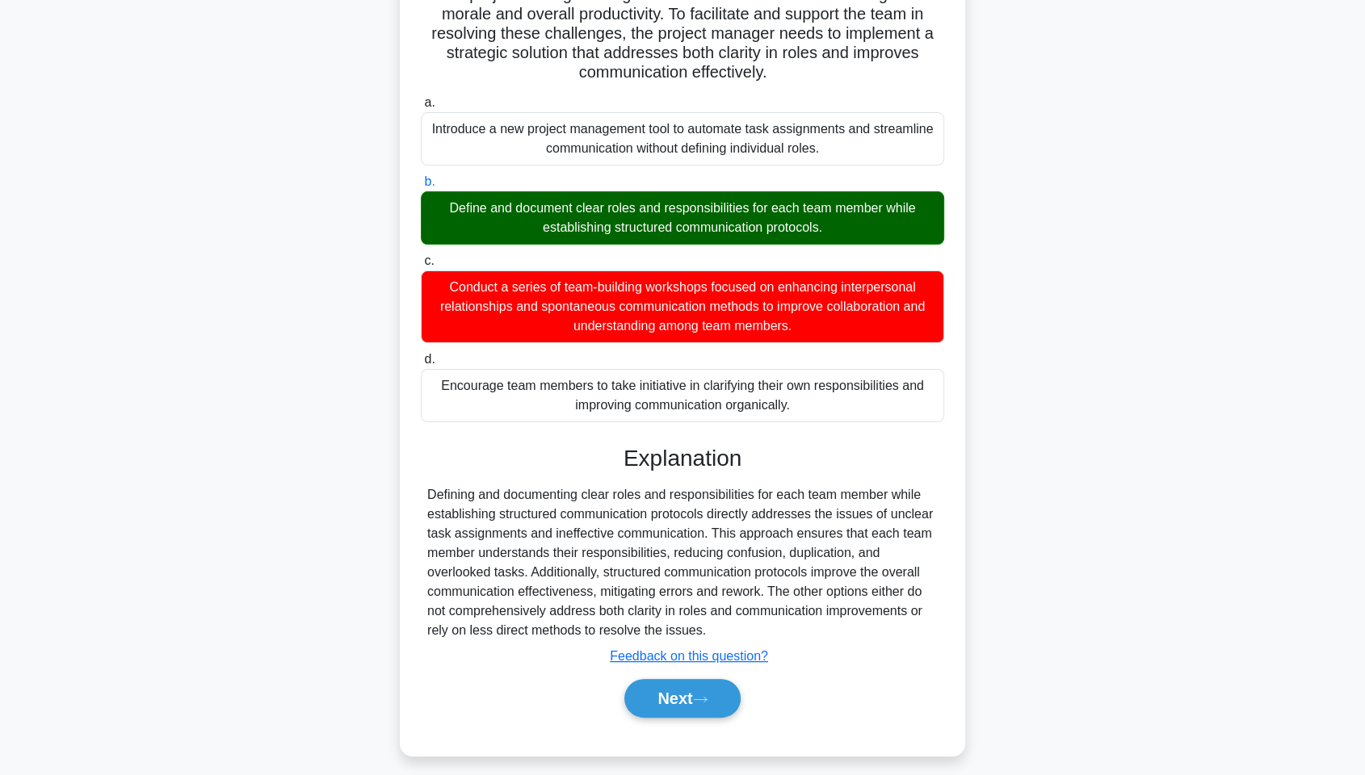
scroll to position [239, 0]
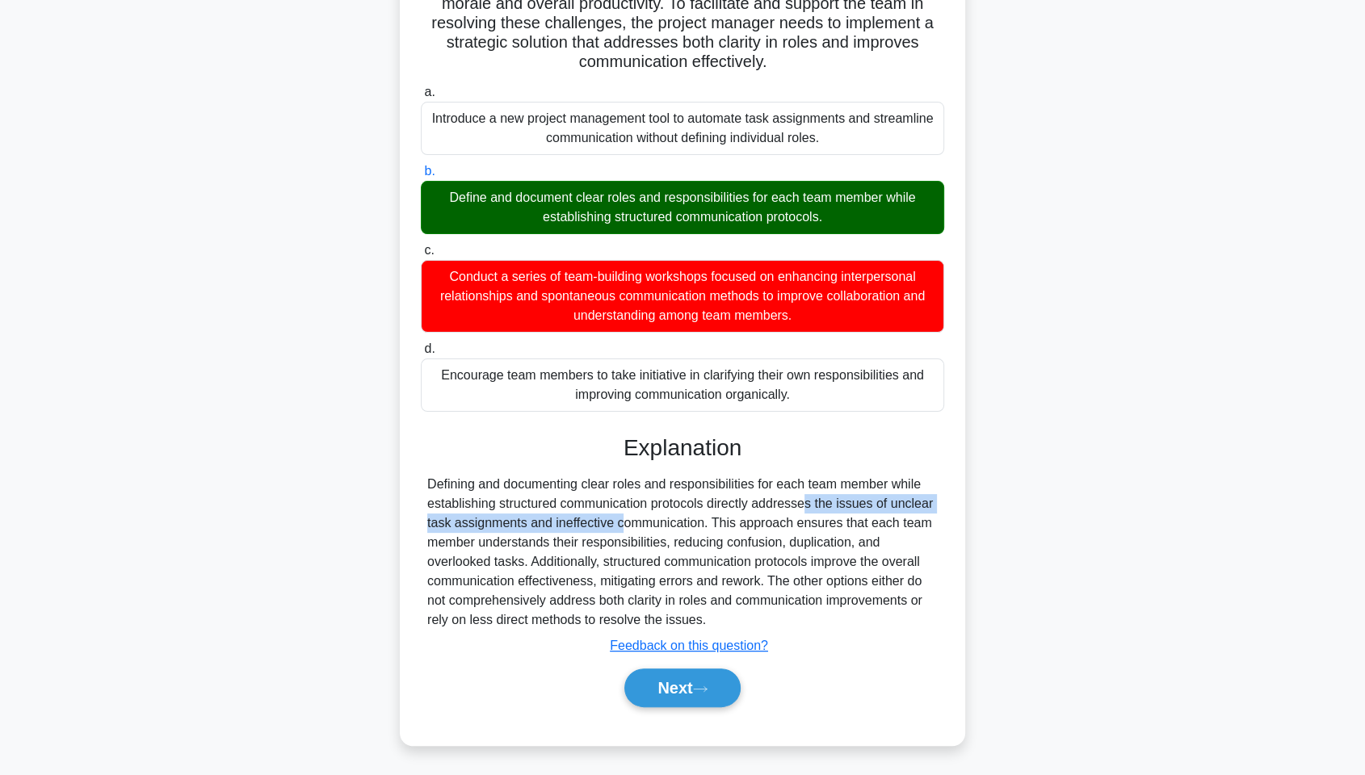
drag, startPoint x: 709, startPoint y: 504, endPoint x: 527, endPoint y: 523, distance: 183.6
click at [527, 523] on div "Defining and documenting clear roles and responsibilities for each team member …" at bounding box center [682, 552] width 511 height 155
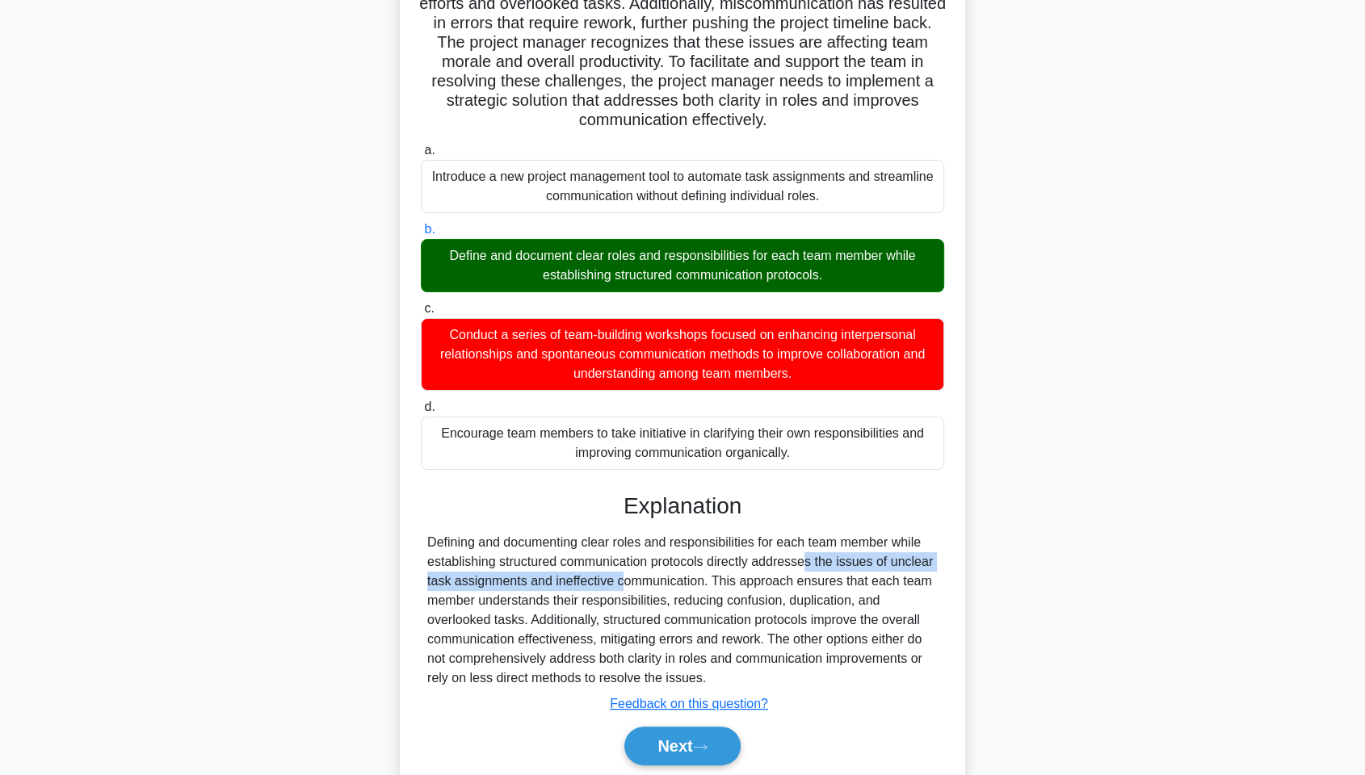
scroll to position [149, 0]
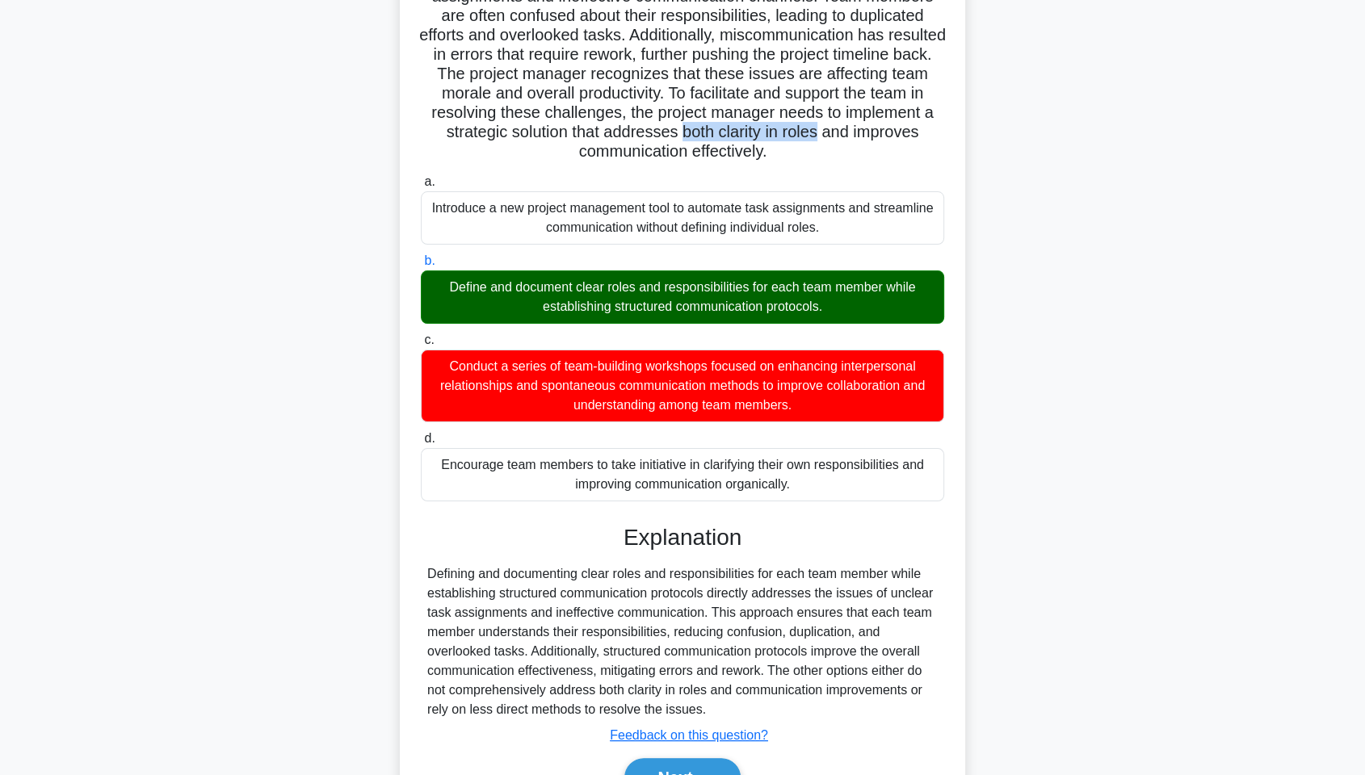
drag, startPoint x: 764, startPoint y: 128, endPoint x: 906, endPoint y: 130, distance: 141.4
click at [906, 130] on h5 "The project team is facing significant delays due to unclear task assignments a…" at bounding box center [682, 64] width 527 height 195
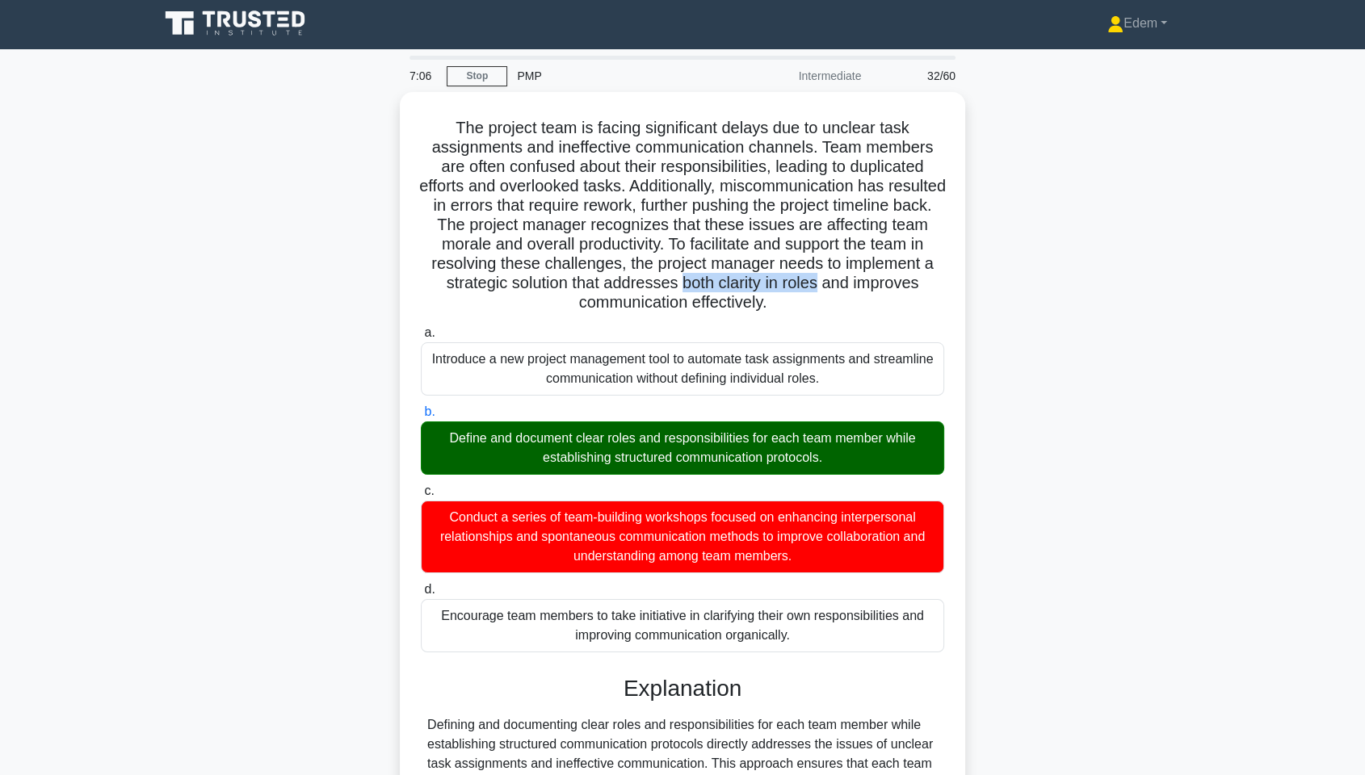
scroll to position [0, 0]
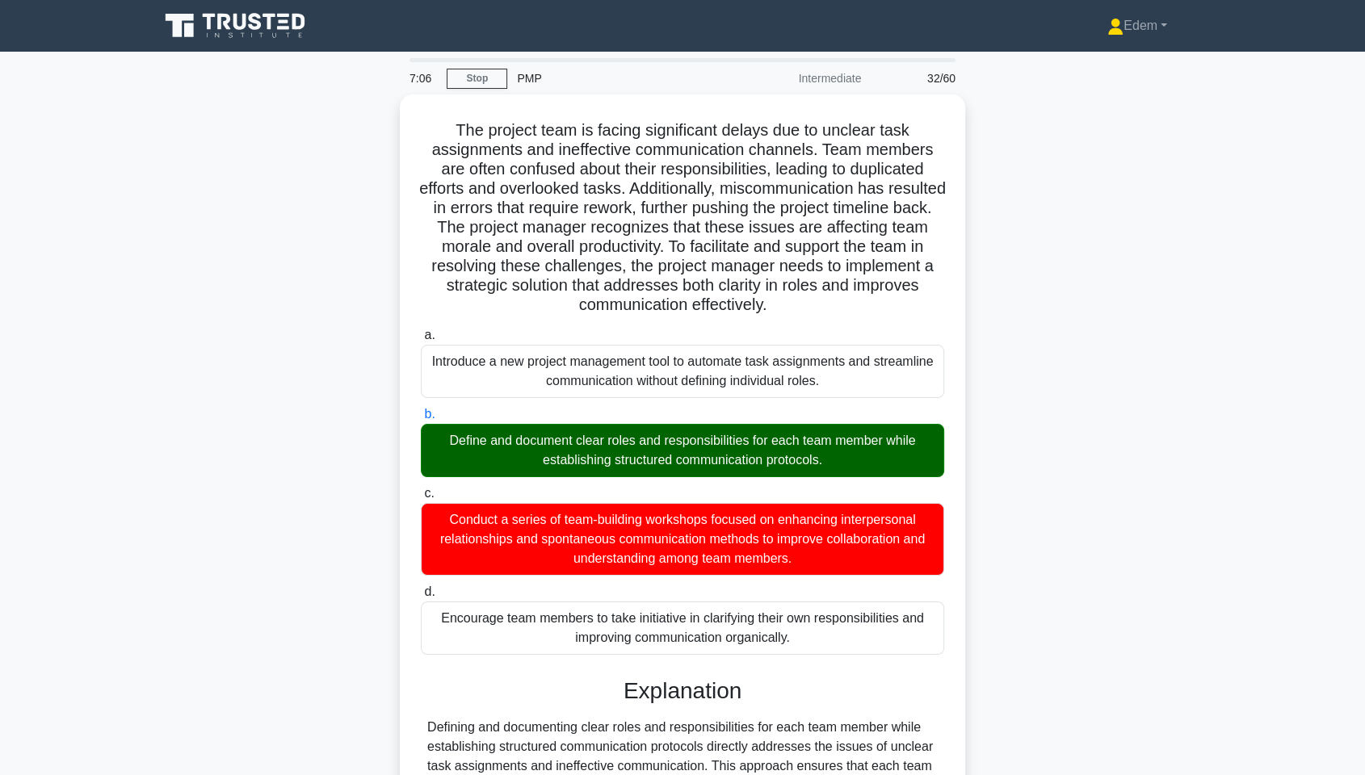
click at [1066, 263] on div "The project team is facing significant delays due to unclear task assignments a…" at bounding box center [682, 552] width 1066 height 914
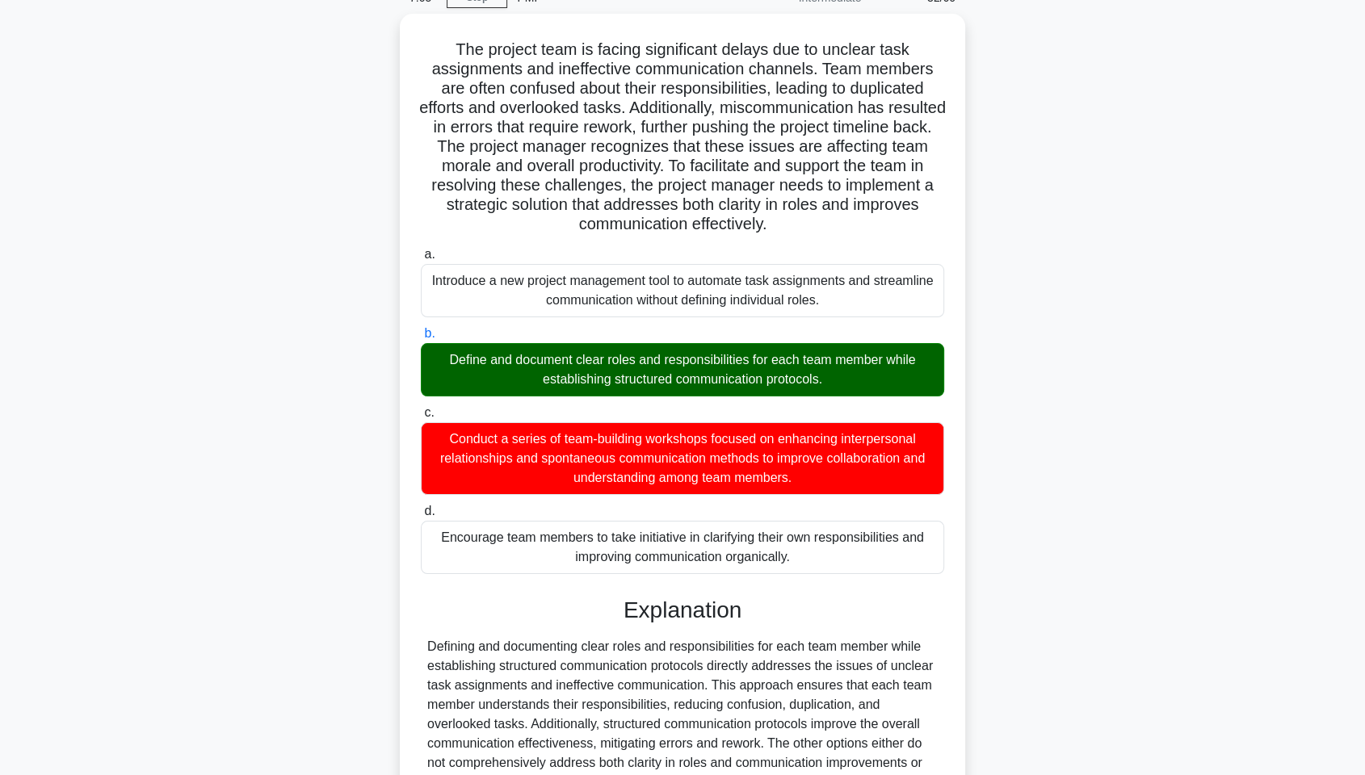
scroll to position [239, 0]
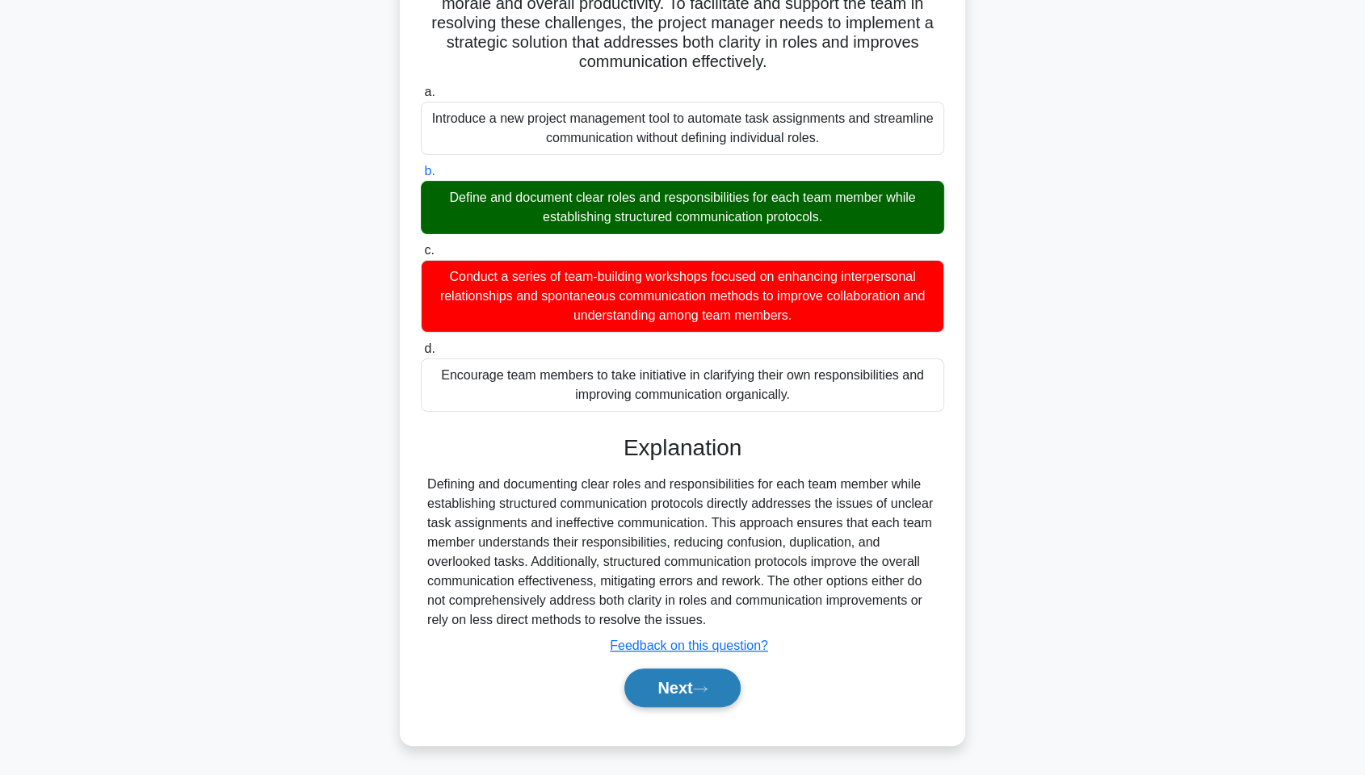
click at [722, 589] on button "Next" at bounding box center [682, 688] width 116 height 39
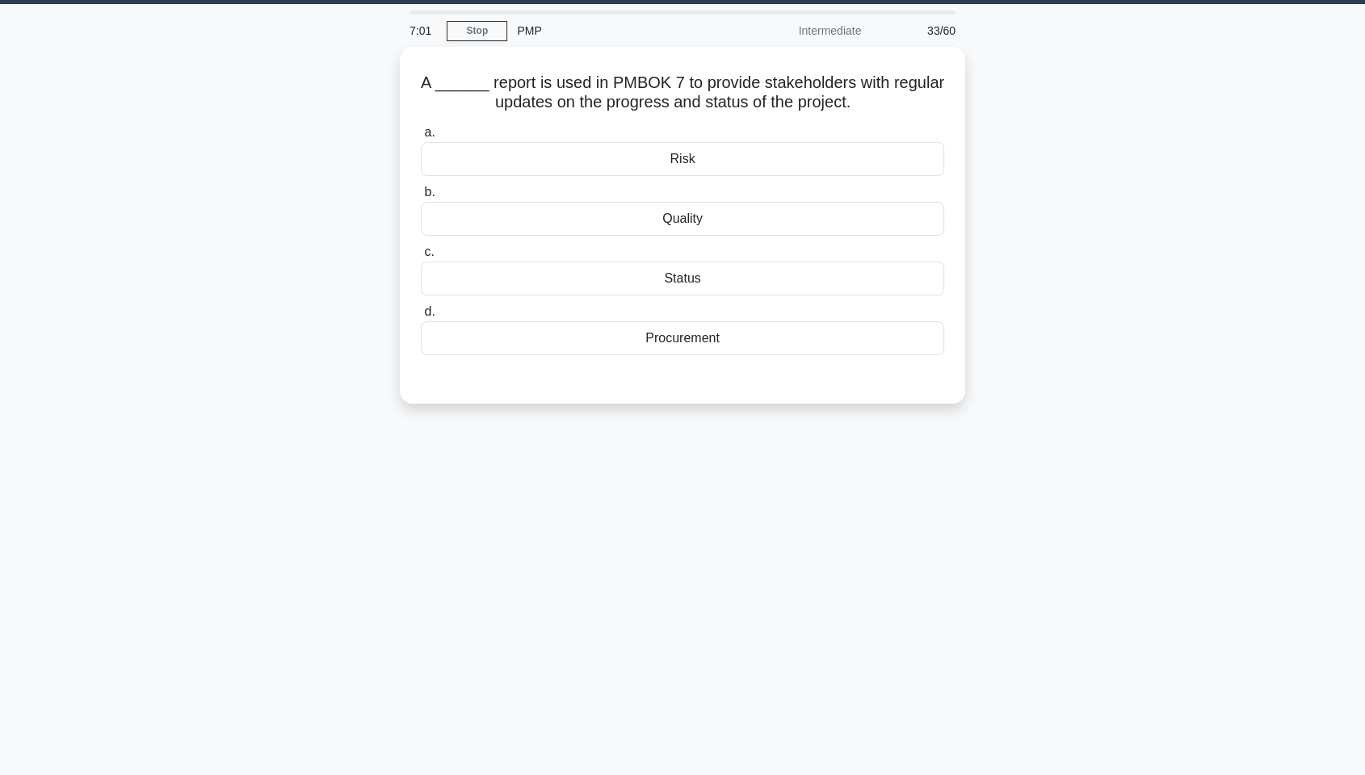
scroll to position [0, 0]
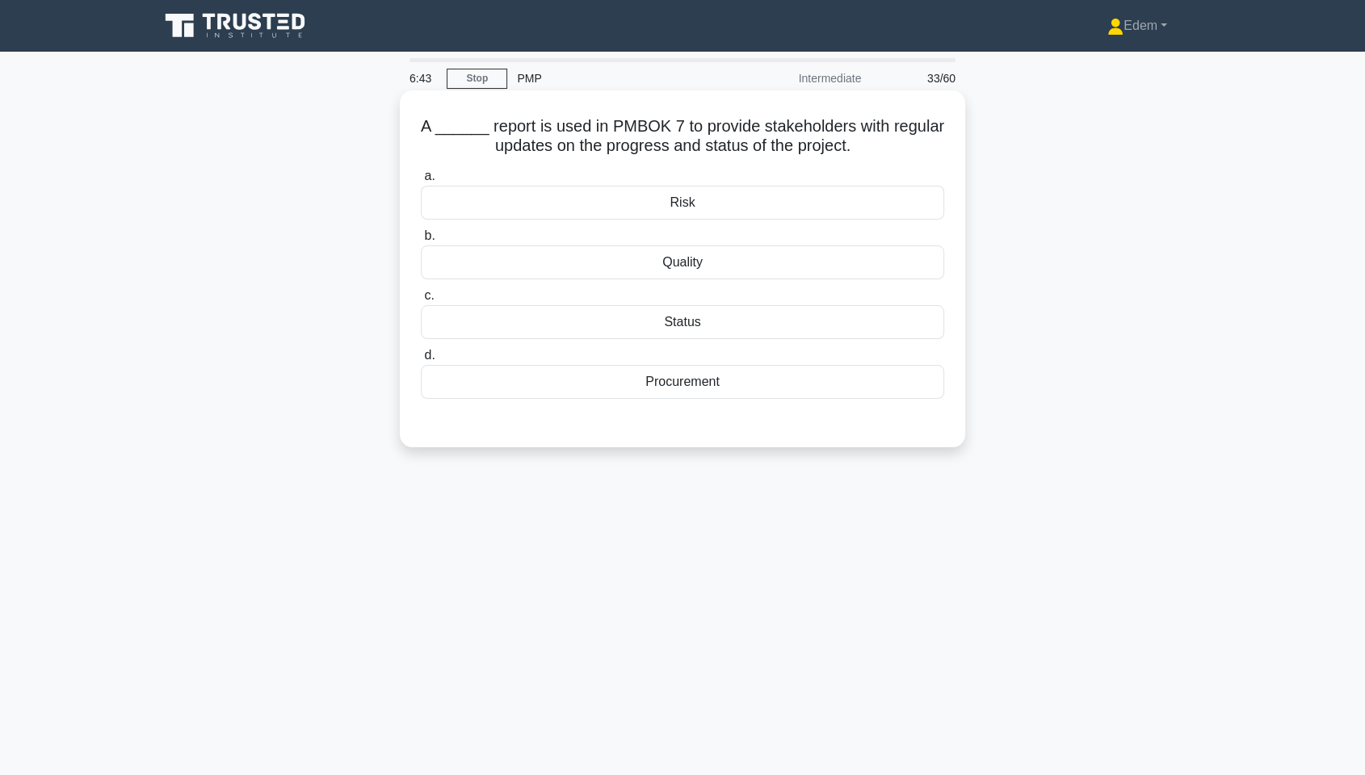
click at [756, 320] on div "Status" at bounding box center [682, 322] width 523 height 34
click at [421, 301] on input "c. Status" at bounding box center [421, 296] width 0 height 11
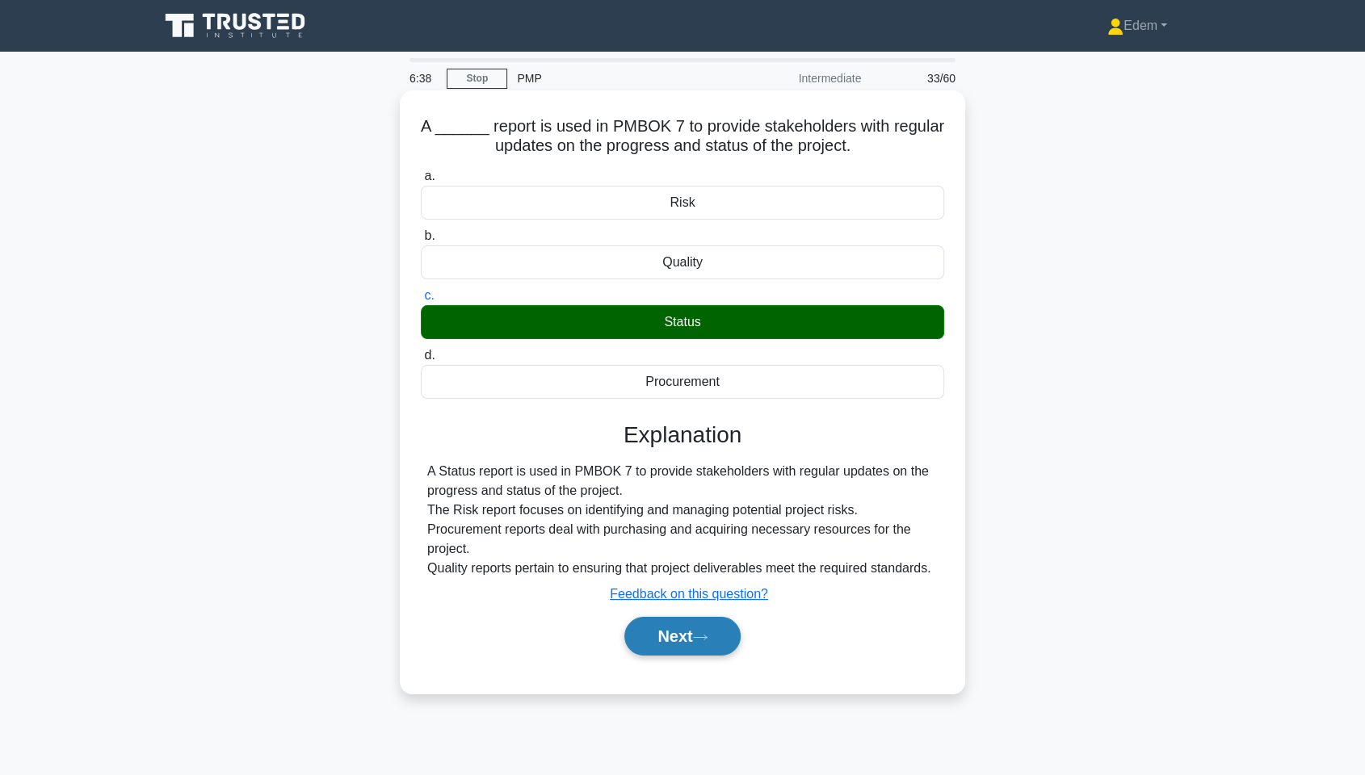
click at [707, 589] on icon at bounding box center [700, 637] width 15 height 9
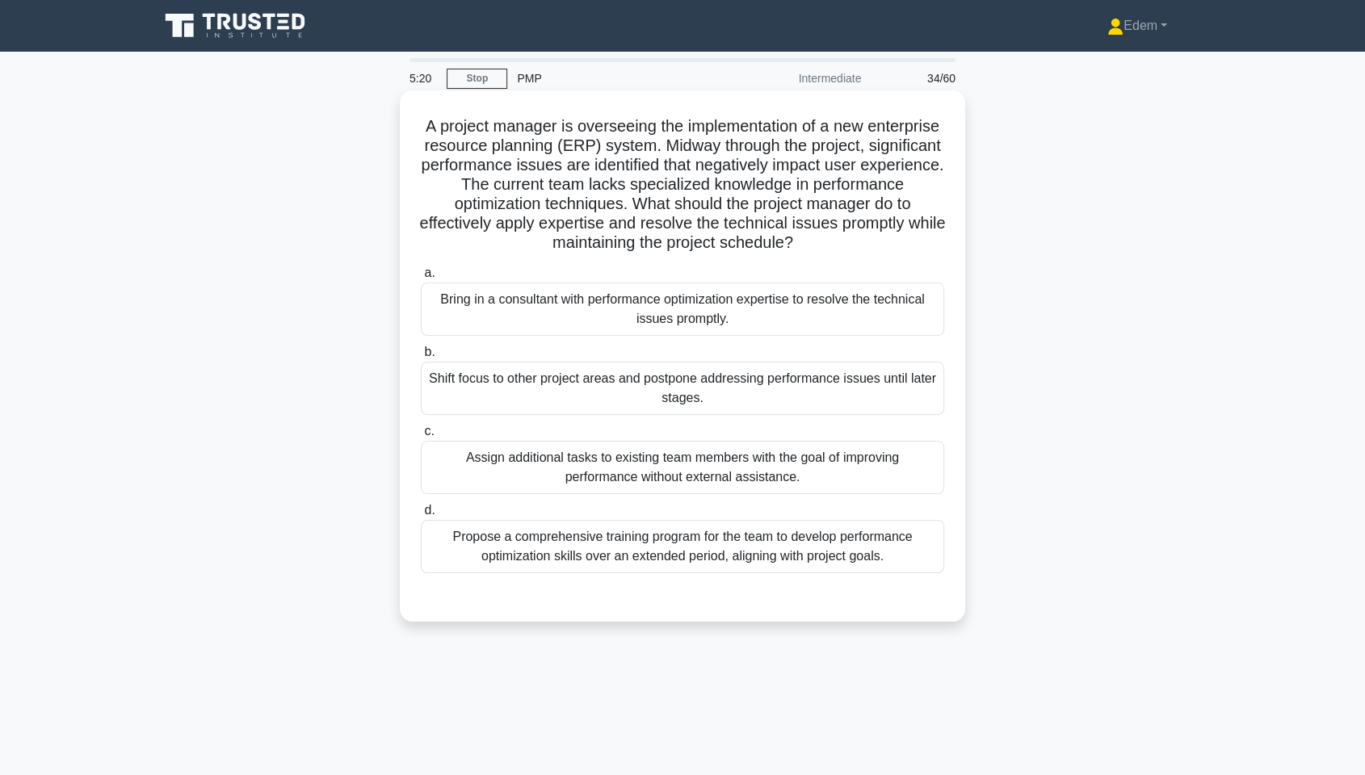
click at [741, 548] on div "Propose a comprehensive training program for the team to develop performance op…" at bounding box center [682, 546] width 523 height 53
click at [421, 516] on input "d. Propose a comprehensive training program for the team to develop performance…" at bounding box center [421, 511] width 0 height 11
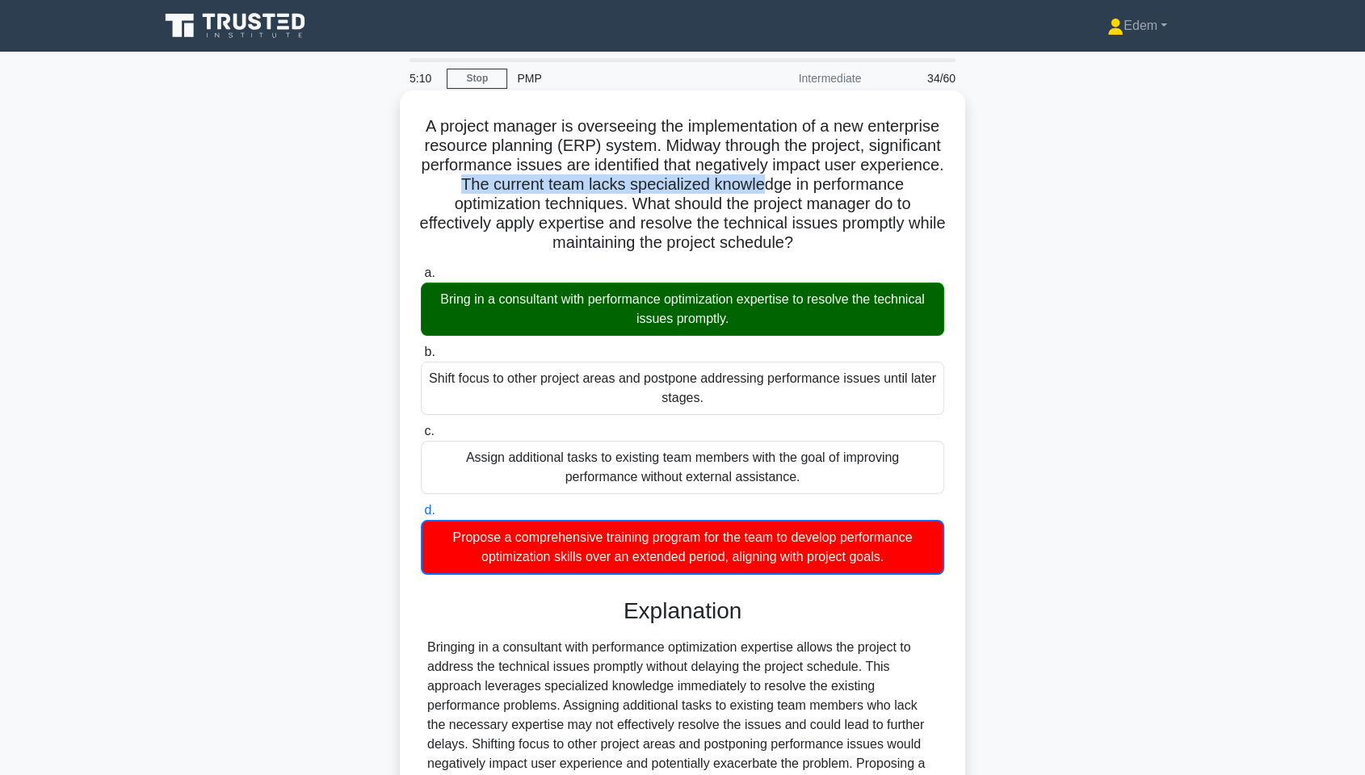
drag, startPoint x: 572, startPoint y: 183, endPoint x: 871, endPoint y: 190, distance: 299.0
click at [871, 190] on h5 "A project manager is overseeing the implementation of a new enterprise resource…" at bounding box center [682, 184] width 527 height 137
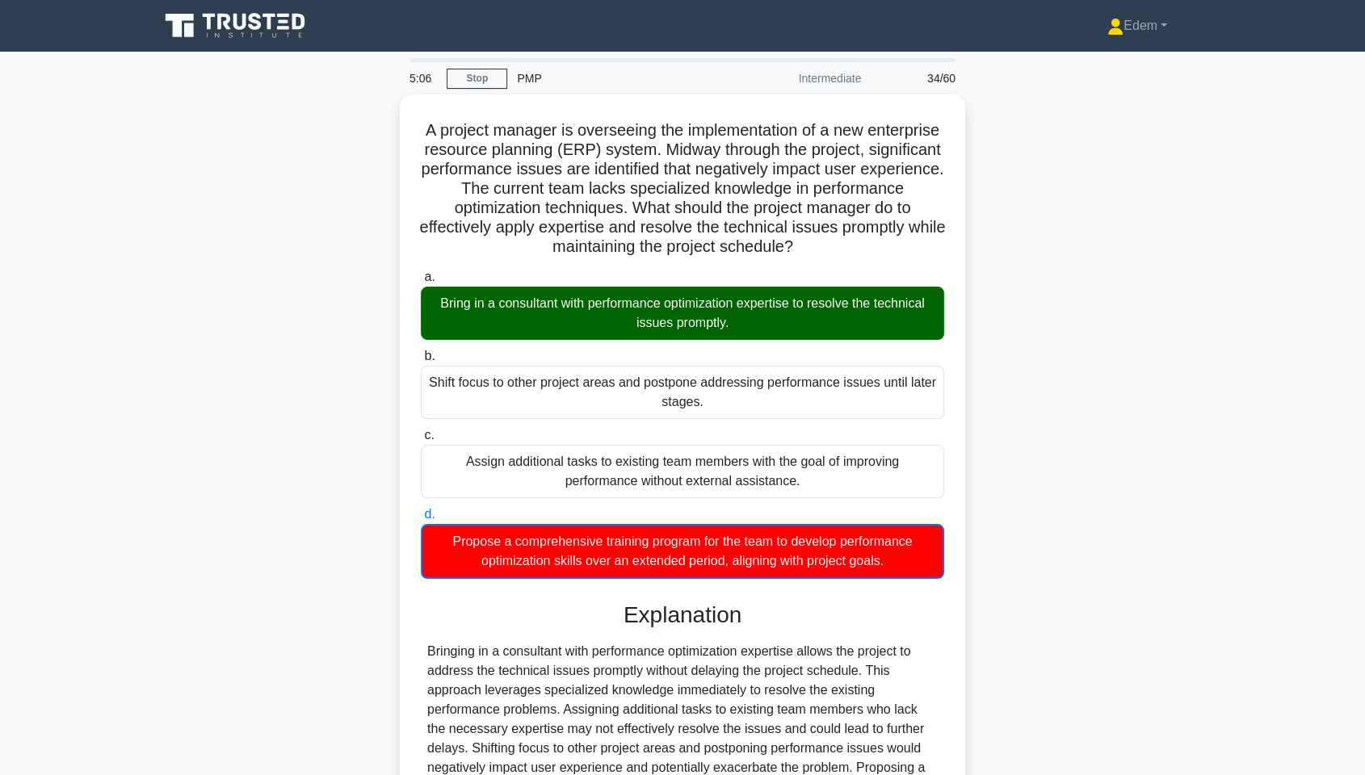
click at [1228, 309] on main "5:06 Stop PMP Intermediate 34/60 A project manager is overseeing the implementa…" at bounding box center [682, 505] width 1365 height 906
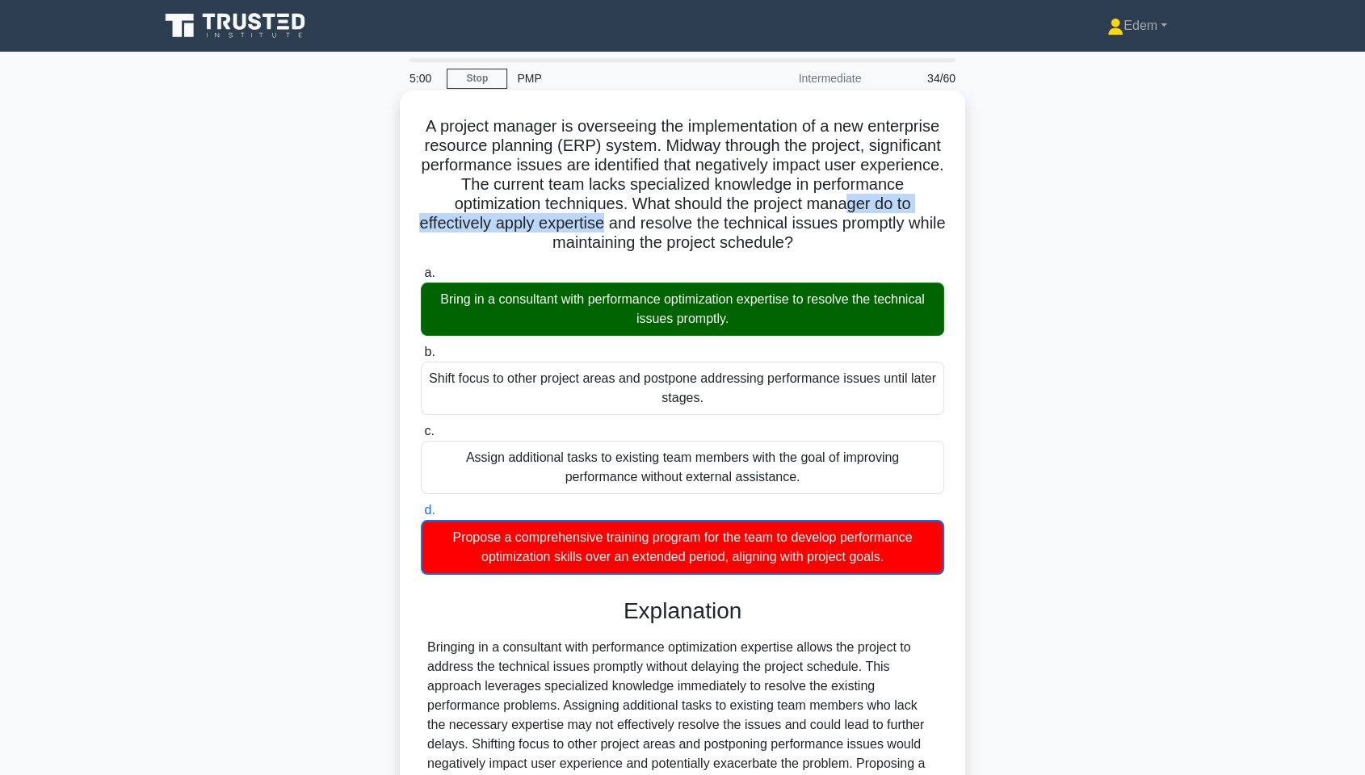
drag, startPoint x: 478, startPoint y: 221, endPoint x: 742, endPoint y: 221, distance: 264.1
click at [742, 221] on h5 "A project manager is overseeing the implementation of a new enterprise resource…" at bounding box center [682, 184] width 527 height 137
click at [739, 225] on h5 "A project manager is overseeing the implementation of a new enterprise resource…" at bounding box center [682, 184] width 527 height 137
drag, startPoint x: 631, startPoint y: 228, endPoint x: 918, endPoint y: 221, distance: 286.9
click at [918, 221] on h5 "A project manager is overseeing the implementation of a new enterprise resource…" at bounding box center [682, 184] width 527 height 137
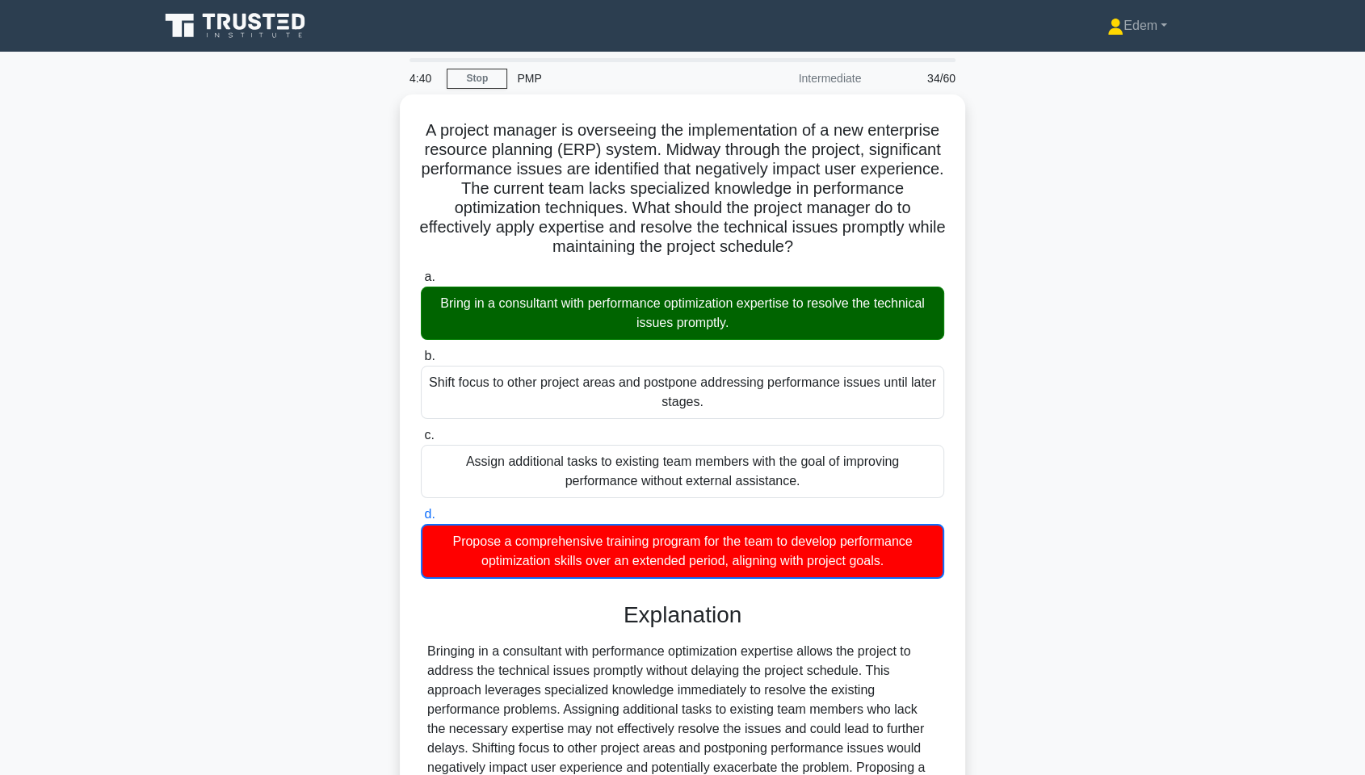
click at [998, 248] on div "A project manager is overseeing the implementation of a new enterprise resource…" at bounding box center [682, 523] width 1066 height 857
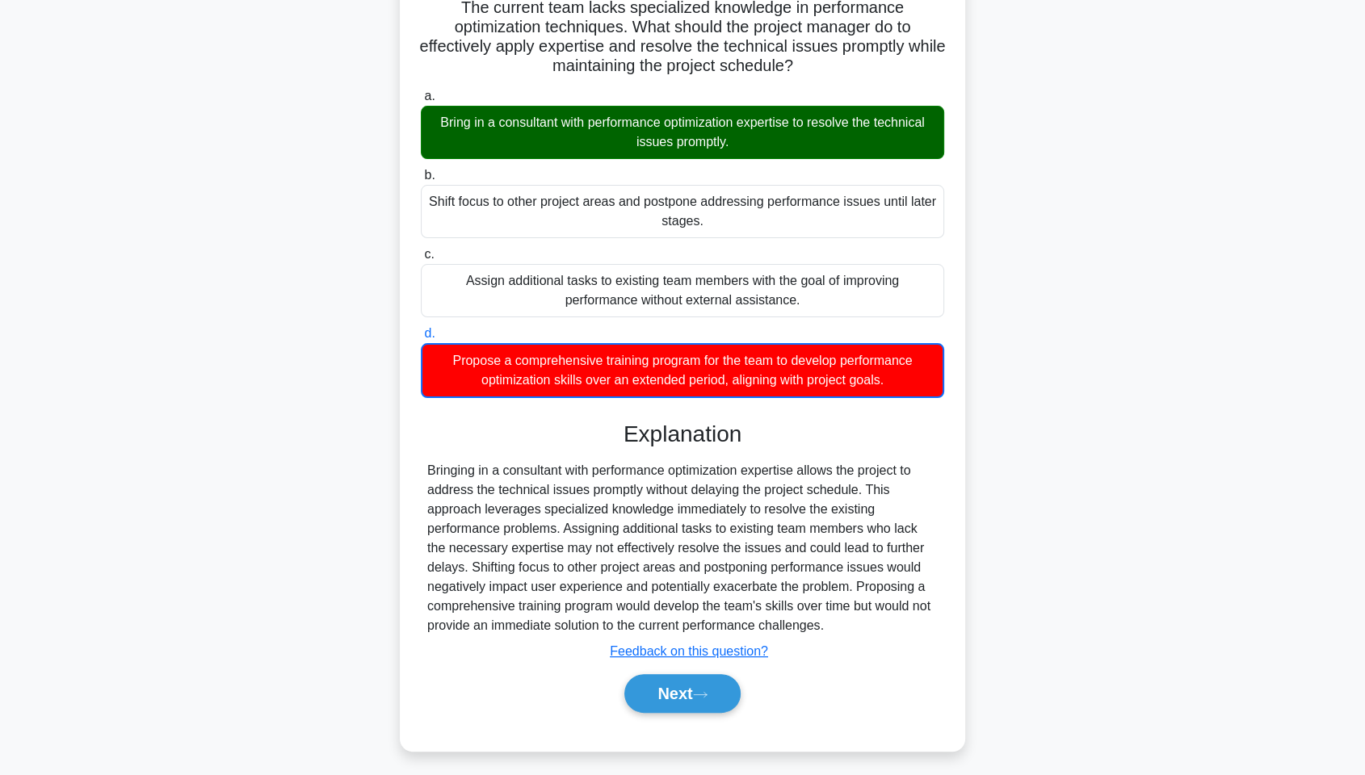
scroll to position [179, 0]
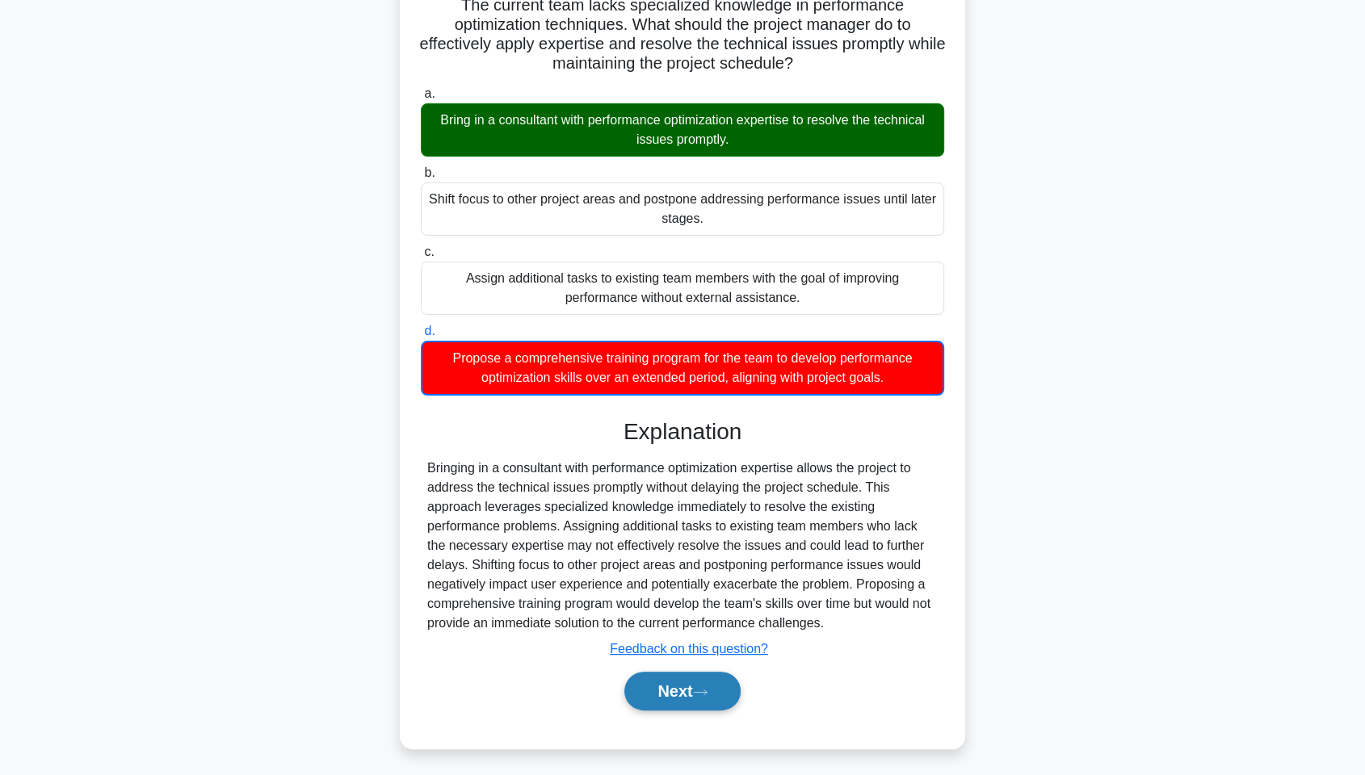
click at [708, 589] on icon at bounding box center [700, 692] width 15 height 9
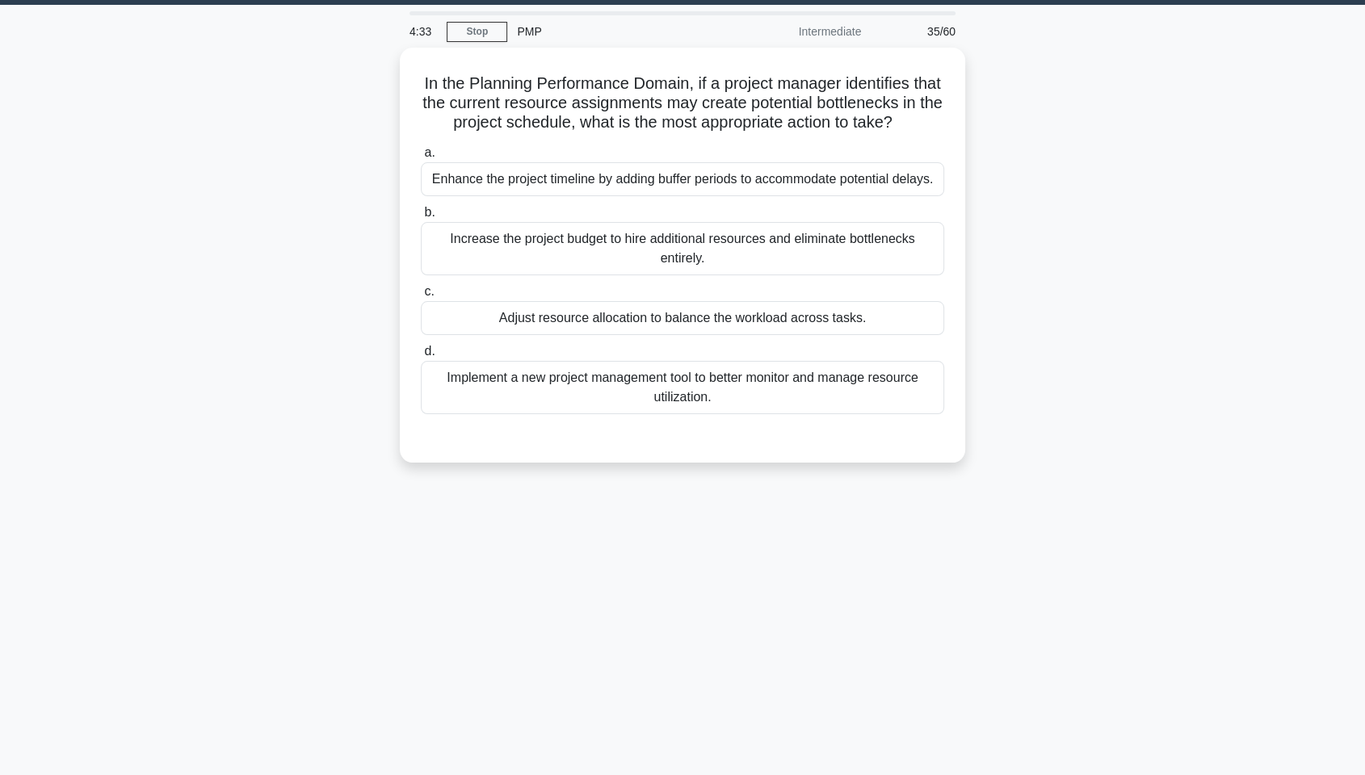
scroll to position [0, 0]
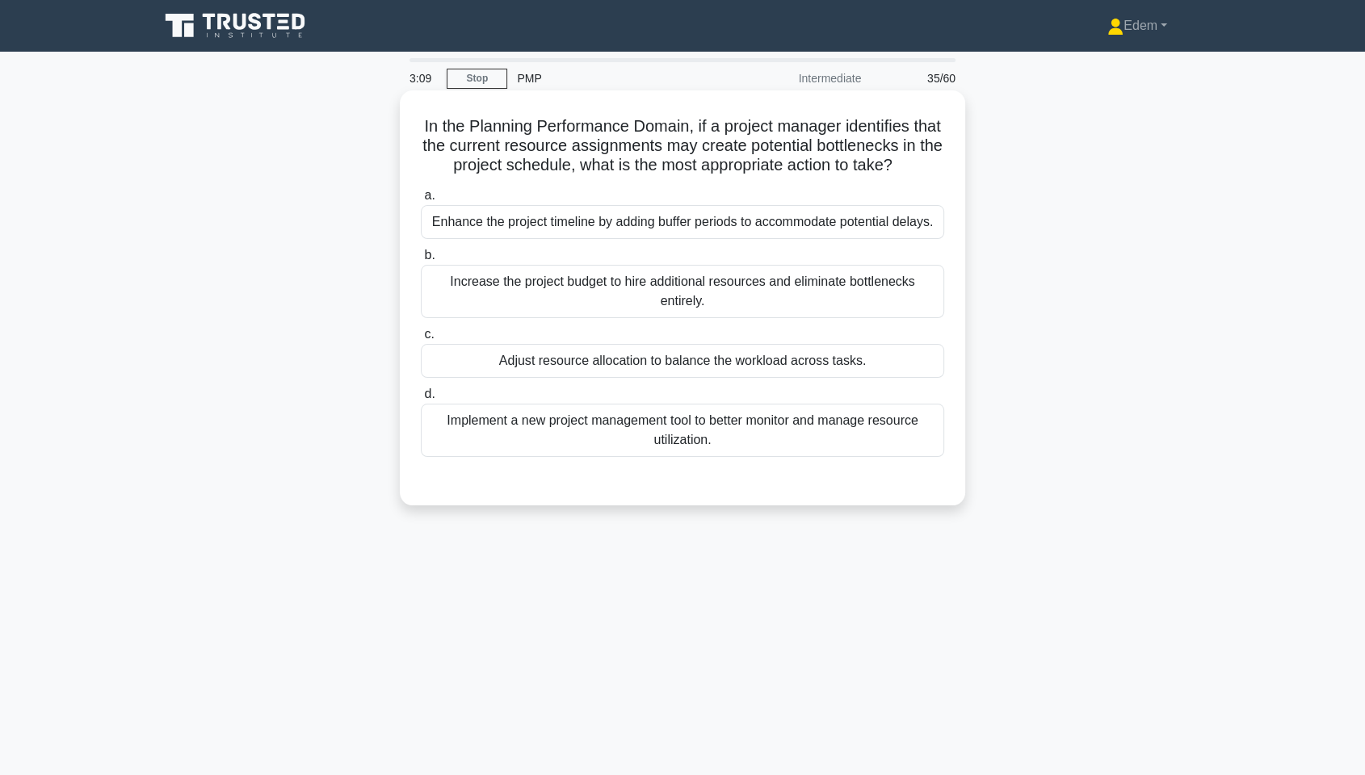
click at [790, 360] on div "Adjust resource allocation to balance the workload across tasks." at bounding box center [682, 361] width 523 height 34
click at [421, 340] on input "c. Adjust resource allocation to balance the workload across tasks." at bounding box center [421, 335] width 0 height 11
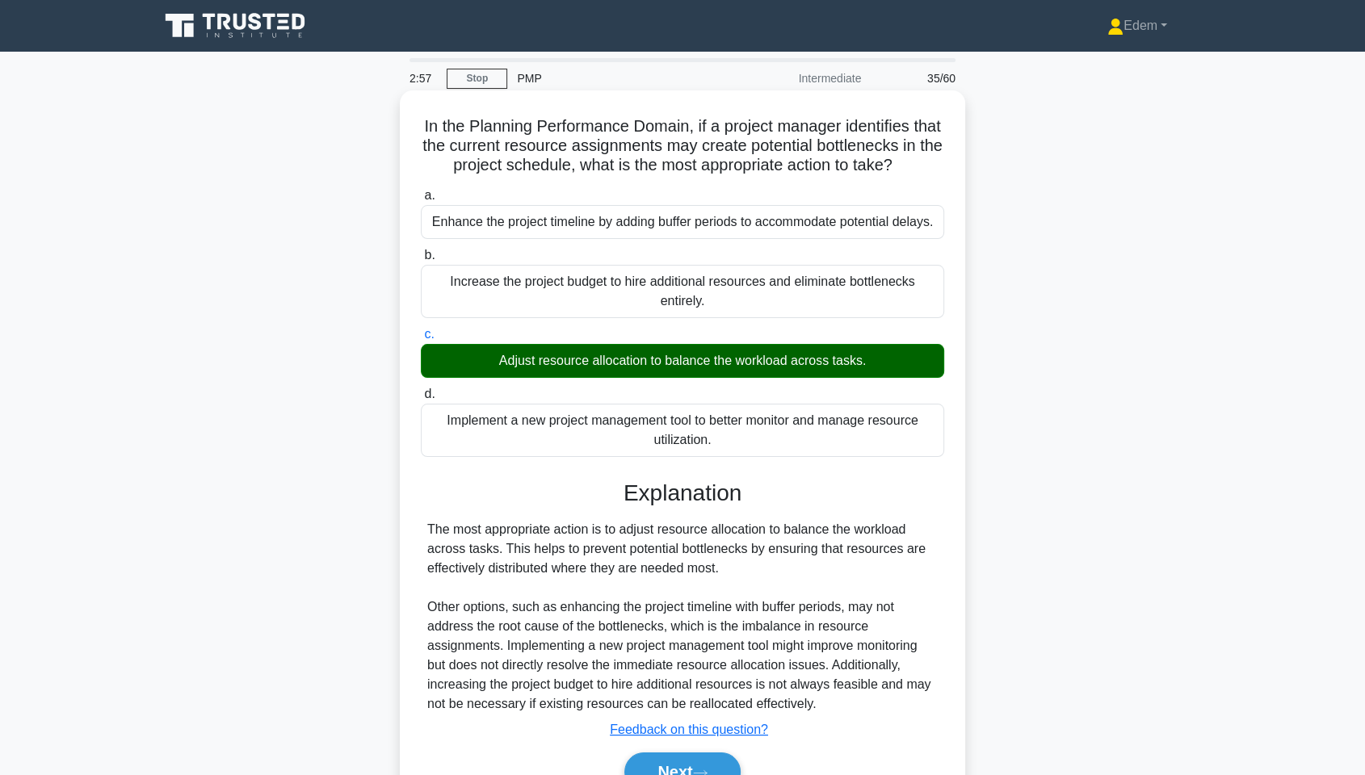
drag, startPoint x: 452, startPoint y: 426, endPoint x: 562, endPoint y: 438, distance: 111.3
click at [562, 438] on div "Implement a new project management tool to better monitor and manage resource u…" at bounding box center [682, 430] width 523 height 53
click at [584, 431] on div "Implement a new project management tool to better monitor and manage resource u…" at bounding box center [682, 430] width 523 height 53
click at [421, 400] on input "d. Implement a new project management tool to better monitor and manage resourc…" at bounding box center [421, 394] width 0 height 11
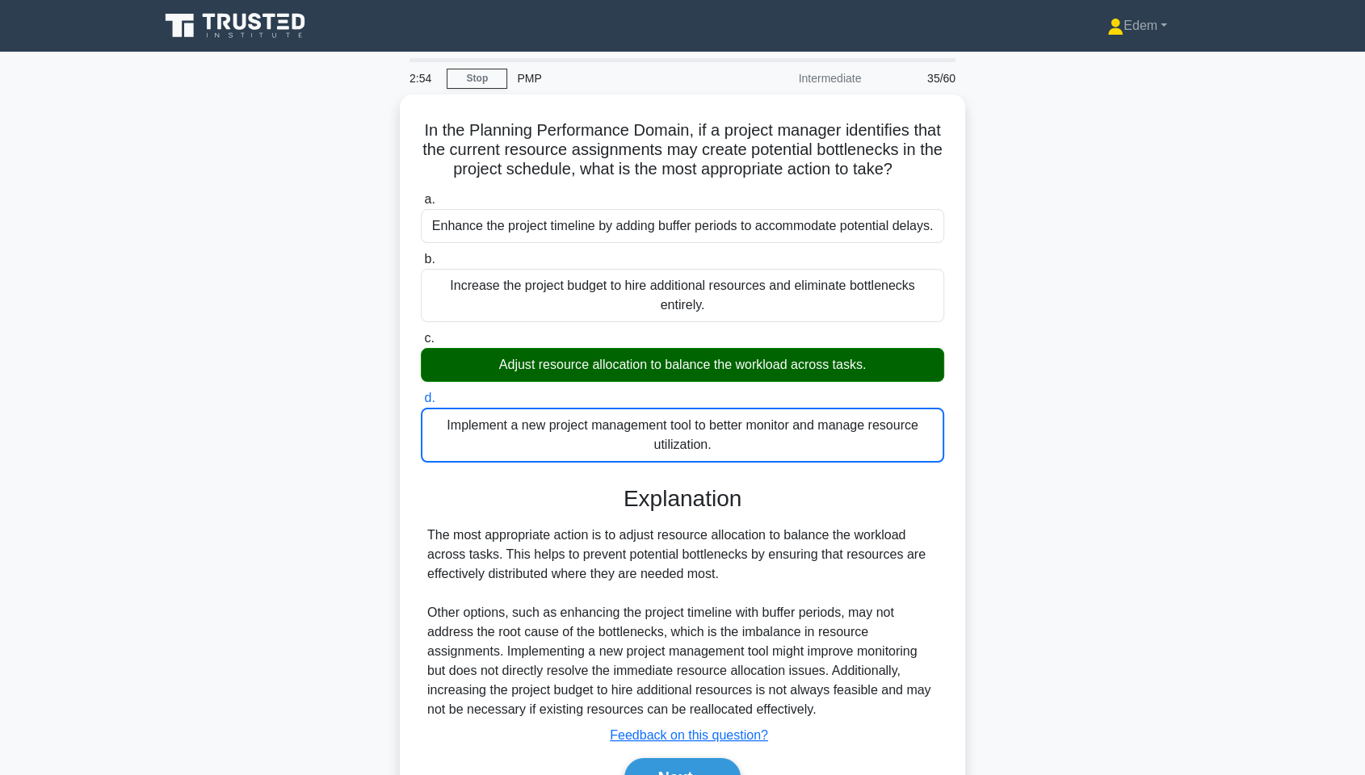
click at [1015, 448] on div "In the Planning Performance Domain, if a project manager identifies that the cu…" at bounding box center [682, 475] width 1066 height 760
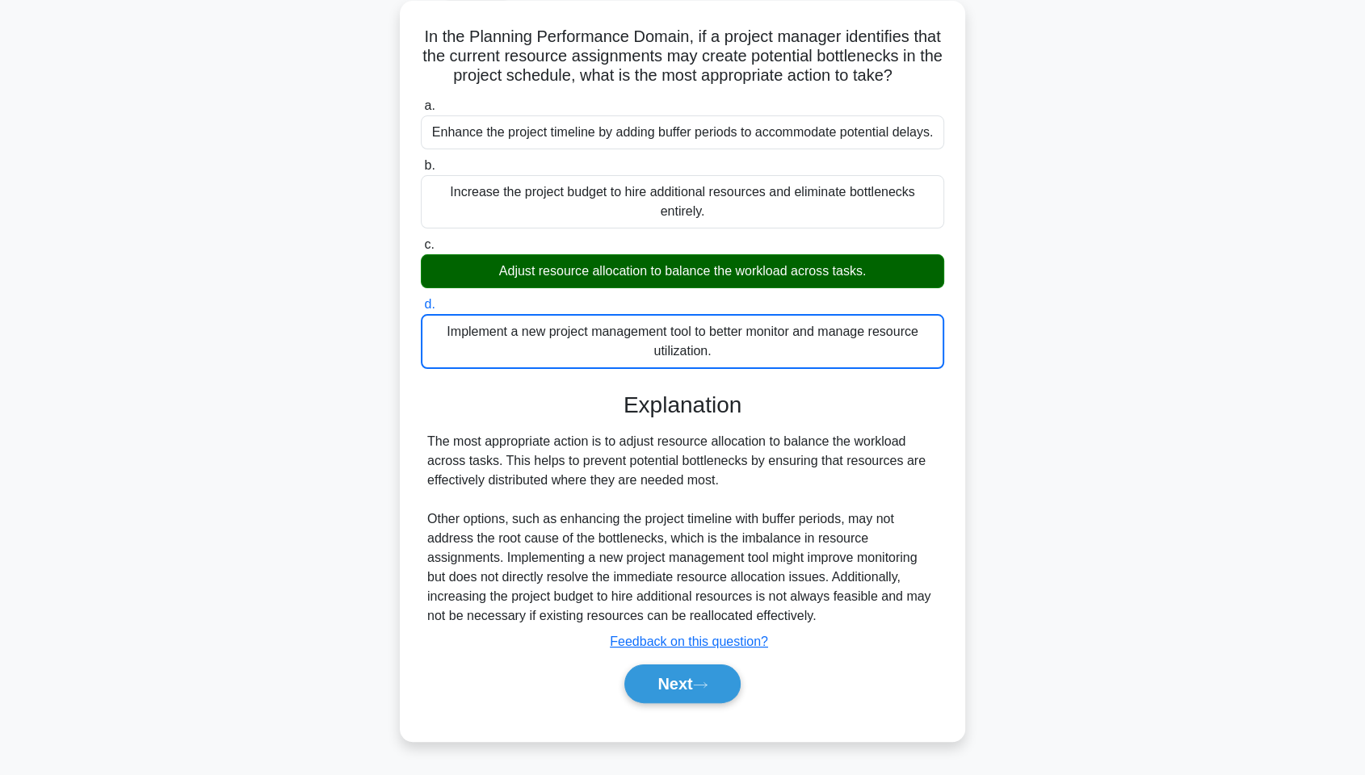
scroll to position [97, 0]
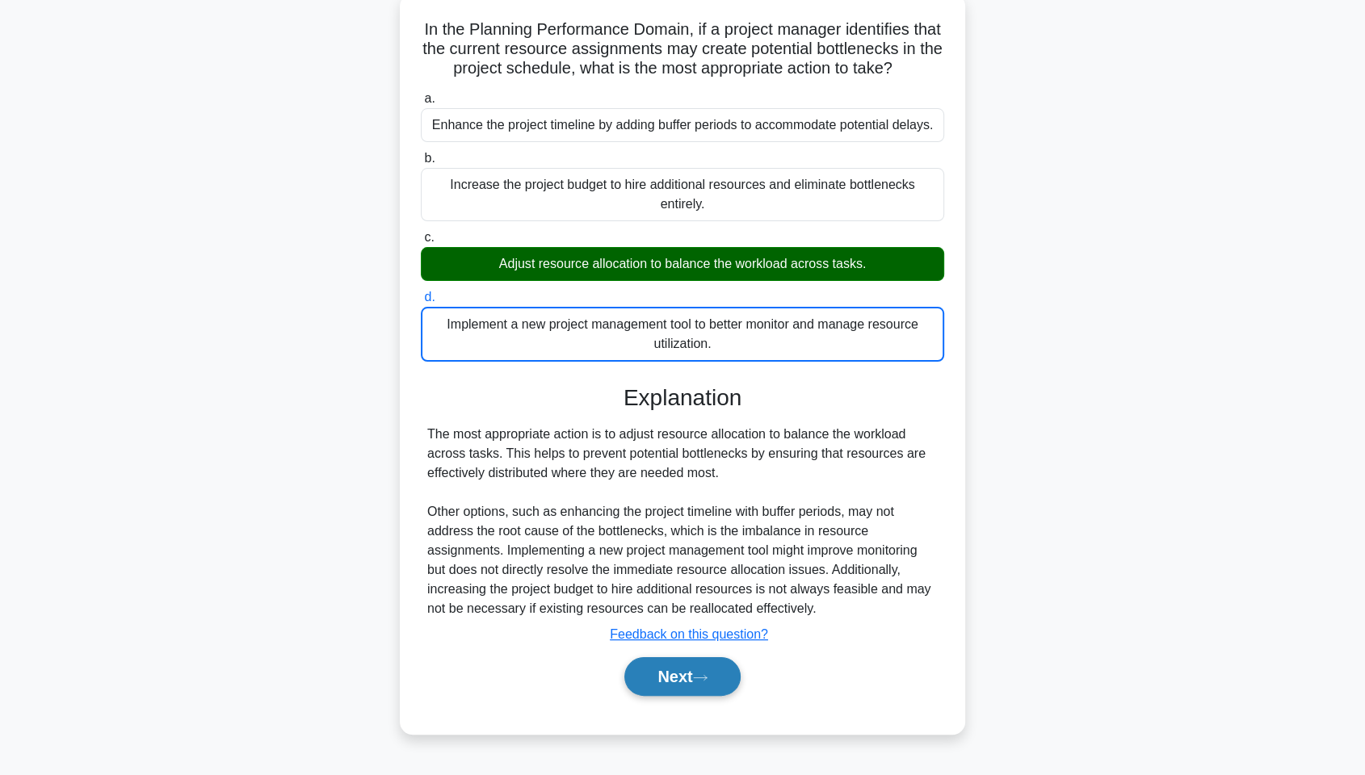
click at [708, 589] on icon at bounding box center [700, 678] width 15 height 9
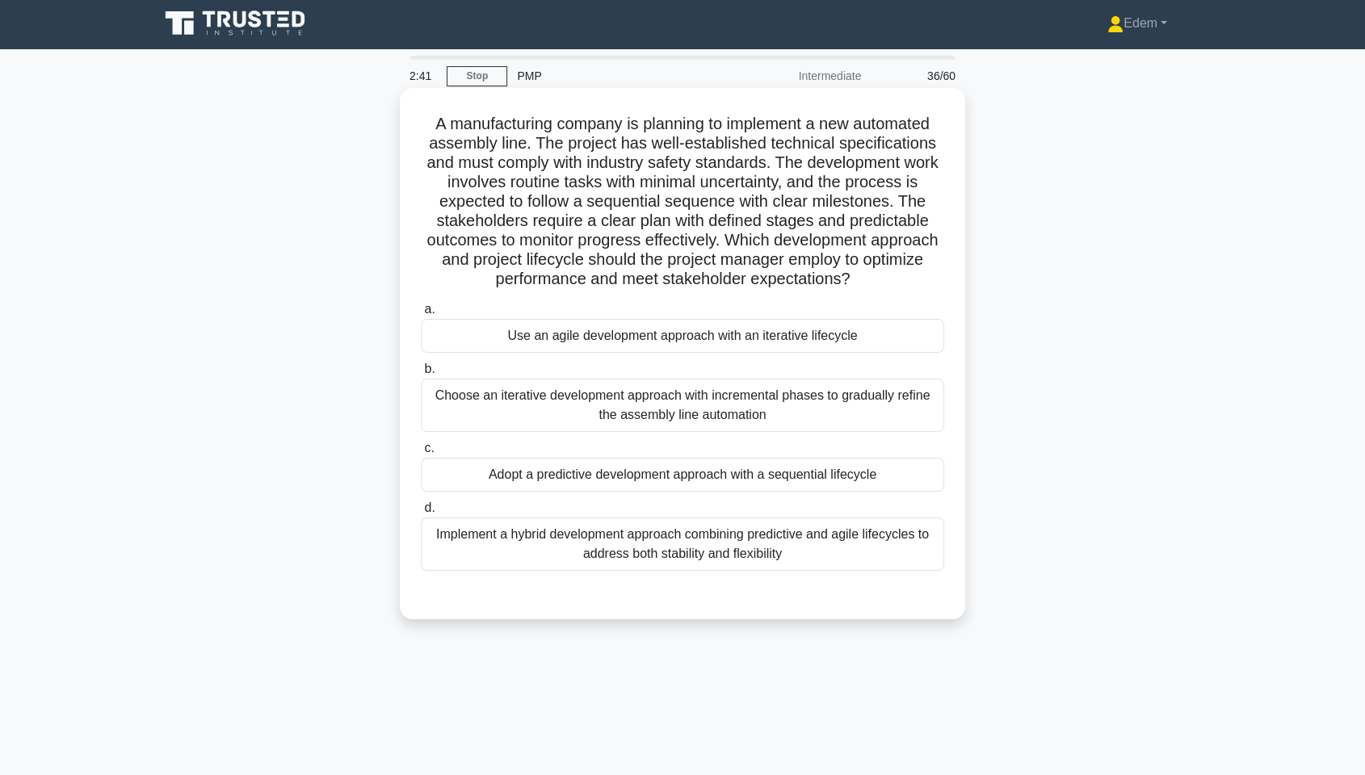
scroll to position [0, 0]
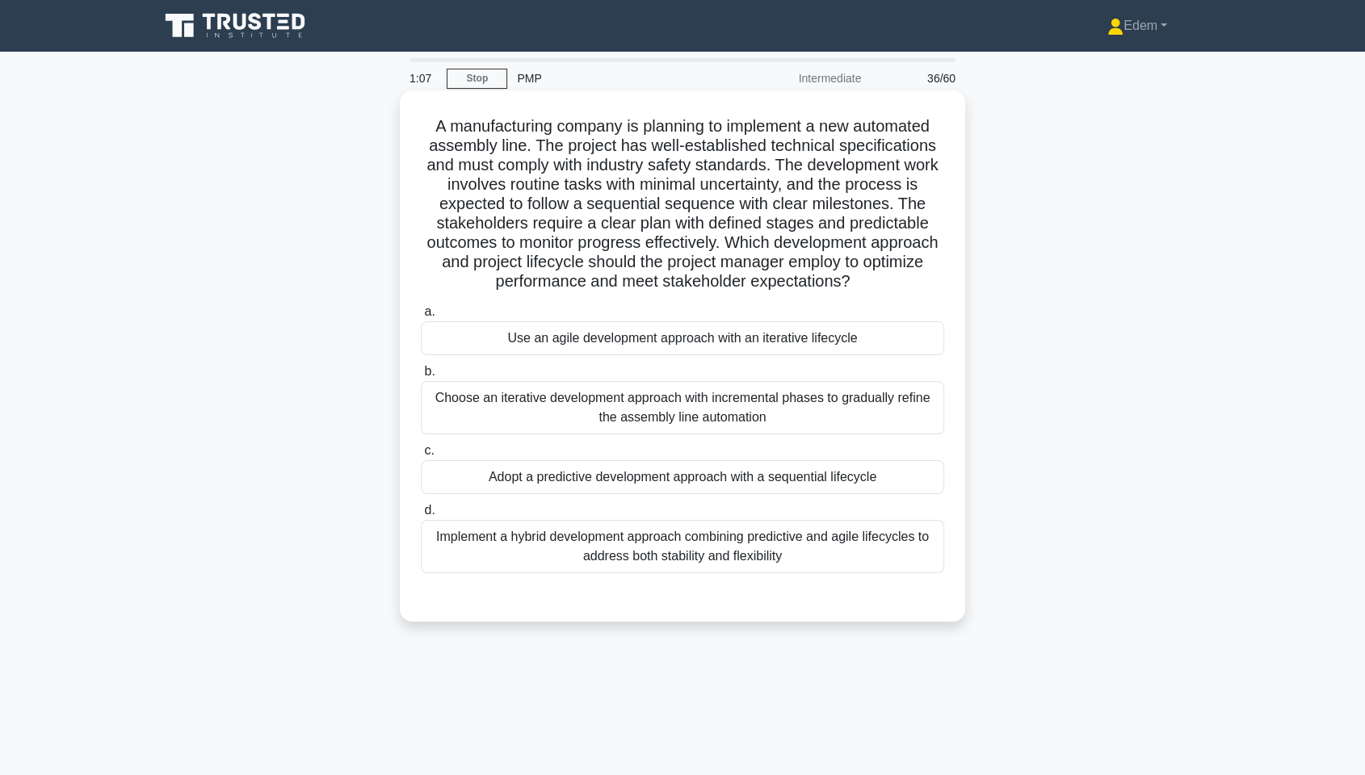
click at [830, 477] on div "Adopt a predictive development approach with a sequential lifecycle" at bounding box center [682, 477] width 523 height 34
click at [421, 456] on input "c. Adopt a predictive development approach with a sequential lifecycle" at bounding box center [421, 451] width 0 height 11
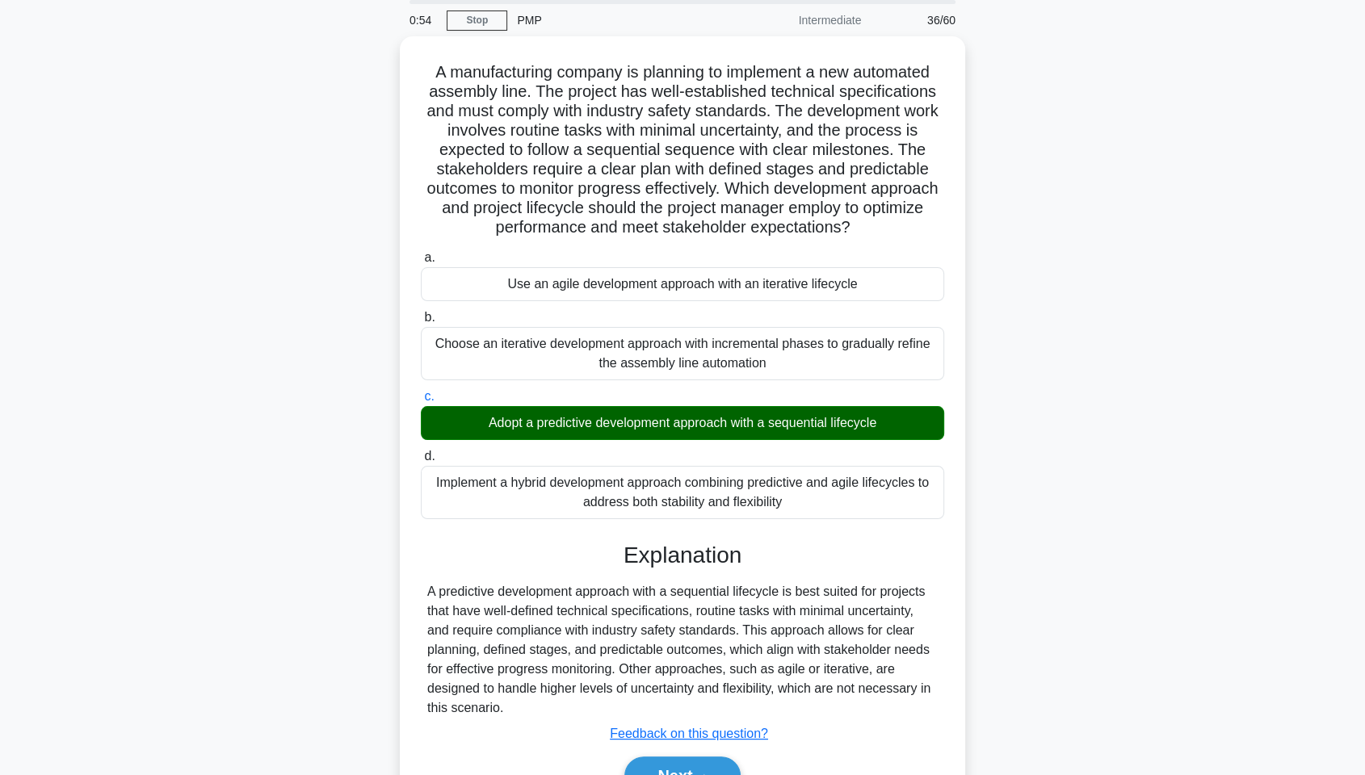
scroll to position [90, 0]
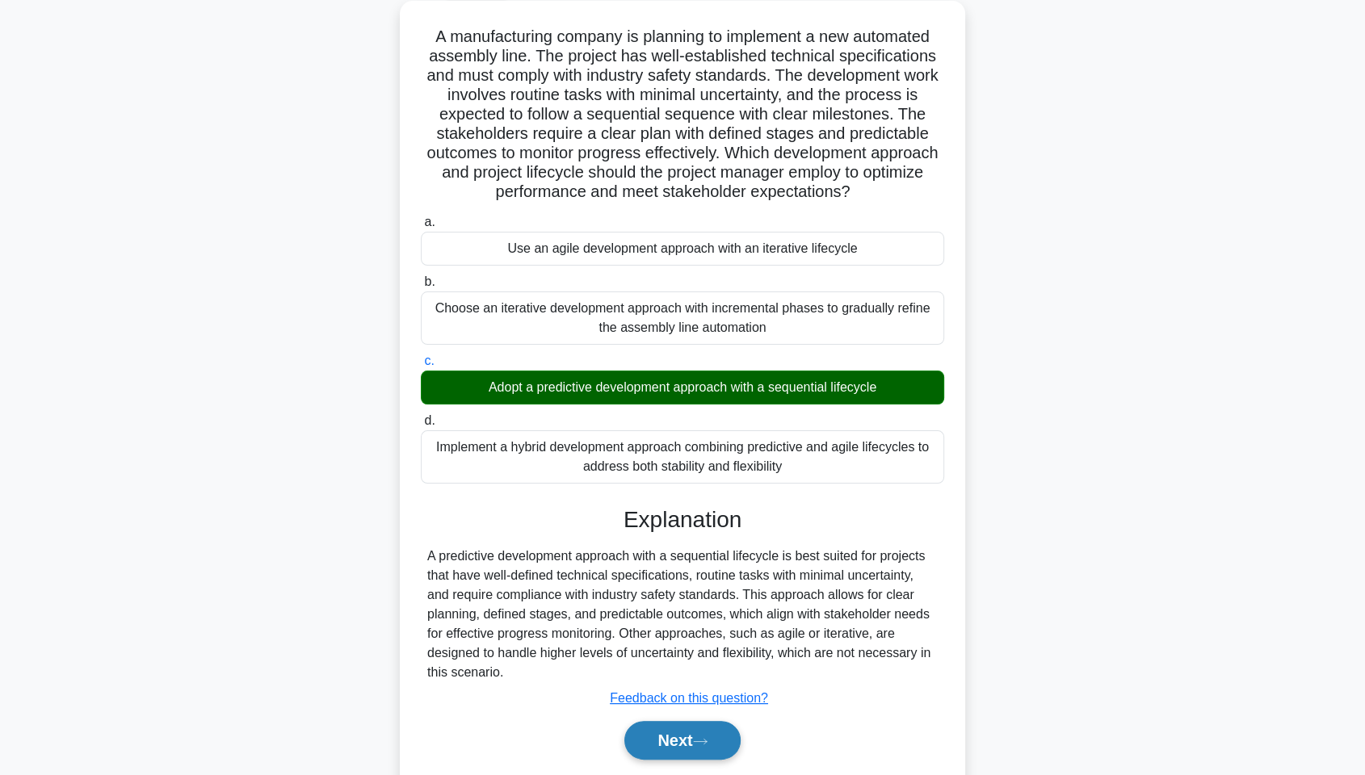
click at [718, 589] on button "Next" at bounding box center [682, 740] width 116 height 39
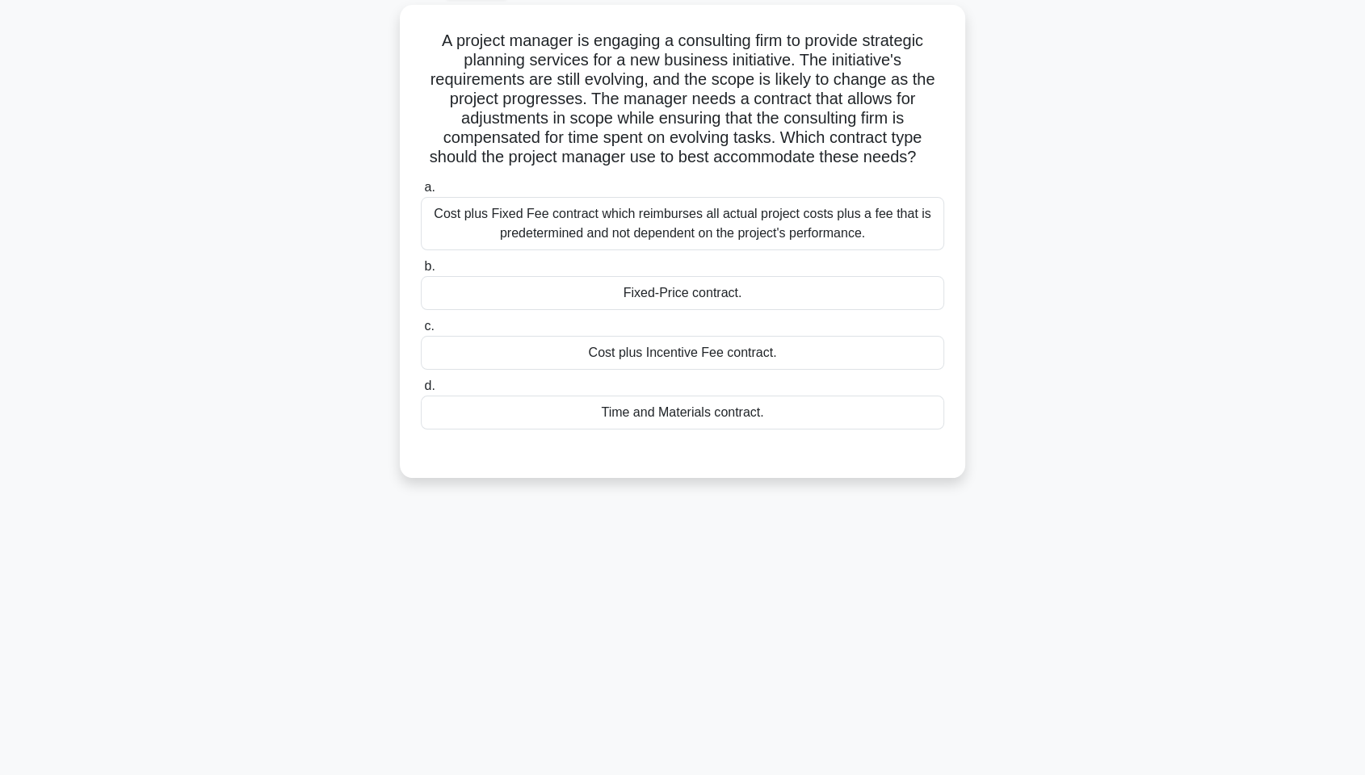
scroll to position [0, 0]
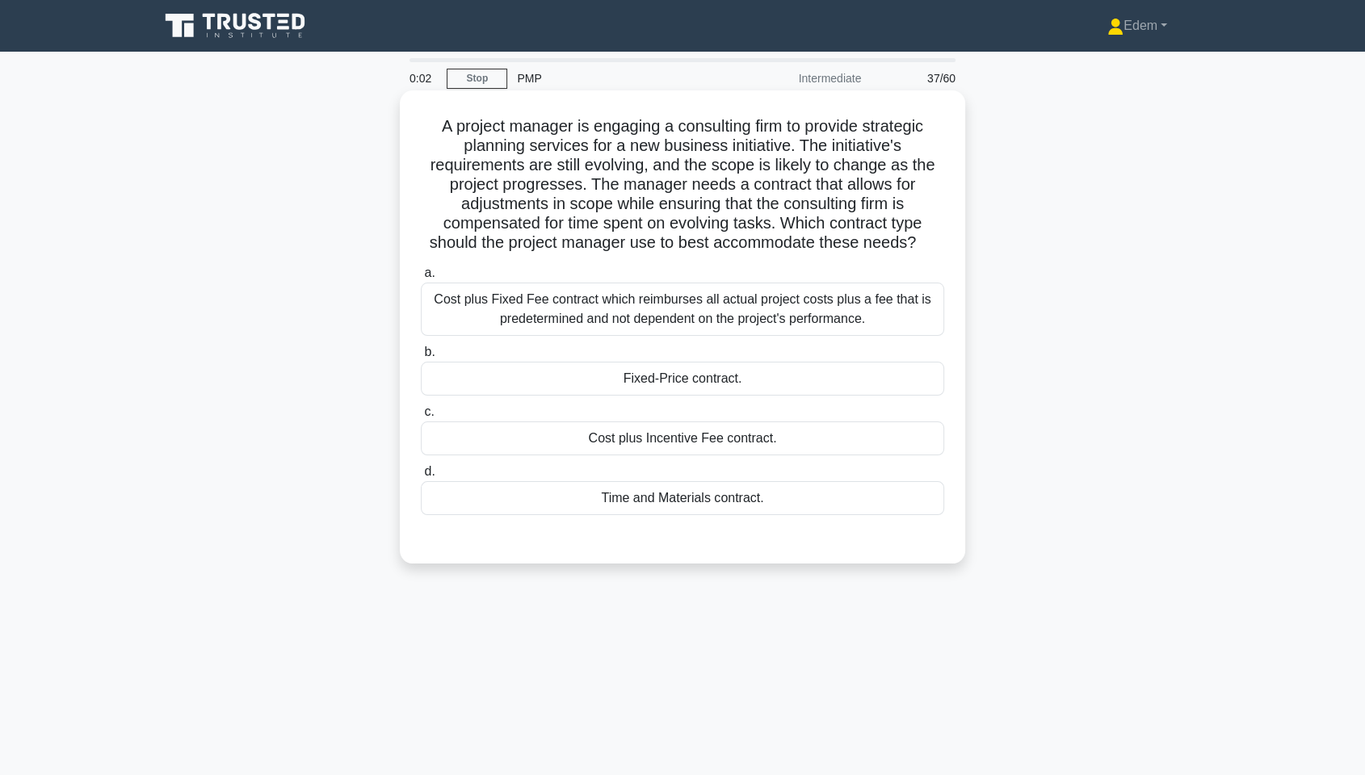
click at [696, 381] on div "Fixed-Price contract." at bounding box center [682, 379] width 523 height 34
click at [421, 358] on input "b. Fixed-Price contract." at bounding box center [421, 352] width 0 height 11
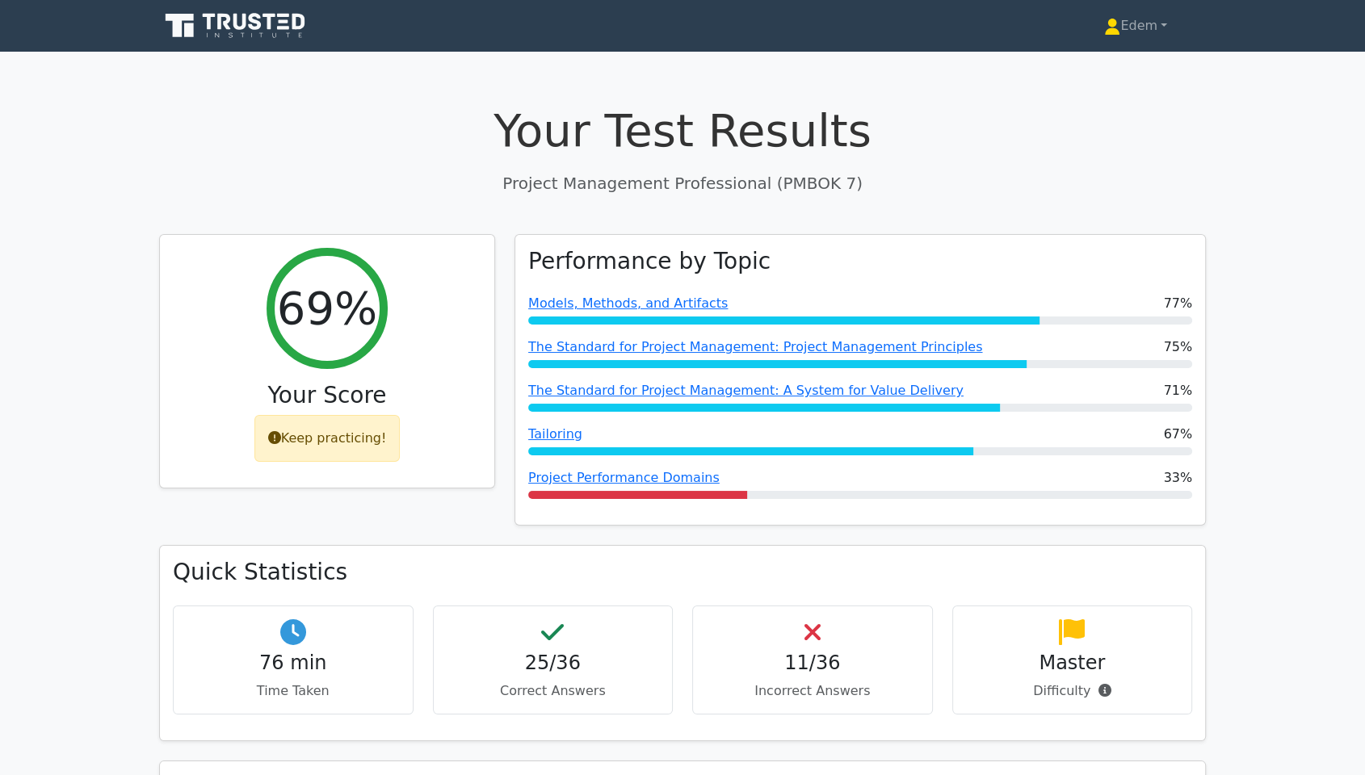
click at [487, 526] on div "69% Your Score Keep practicing!" at bounding box center [326, 390] width 355 height 312
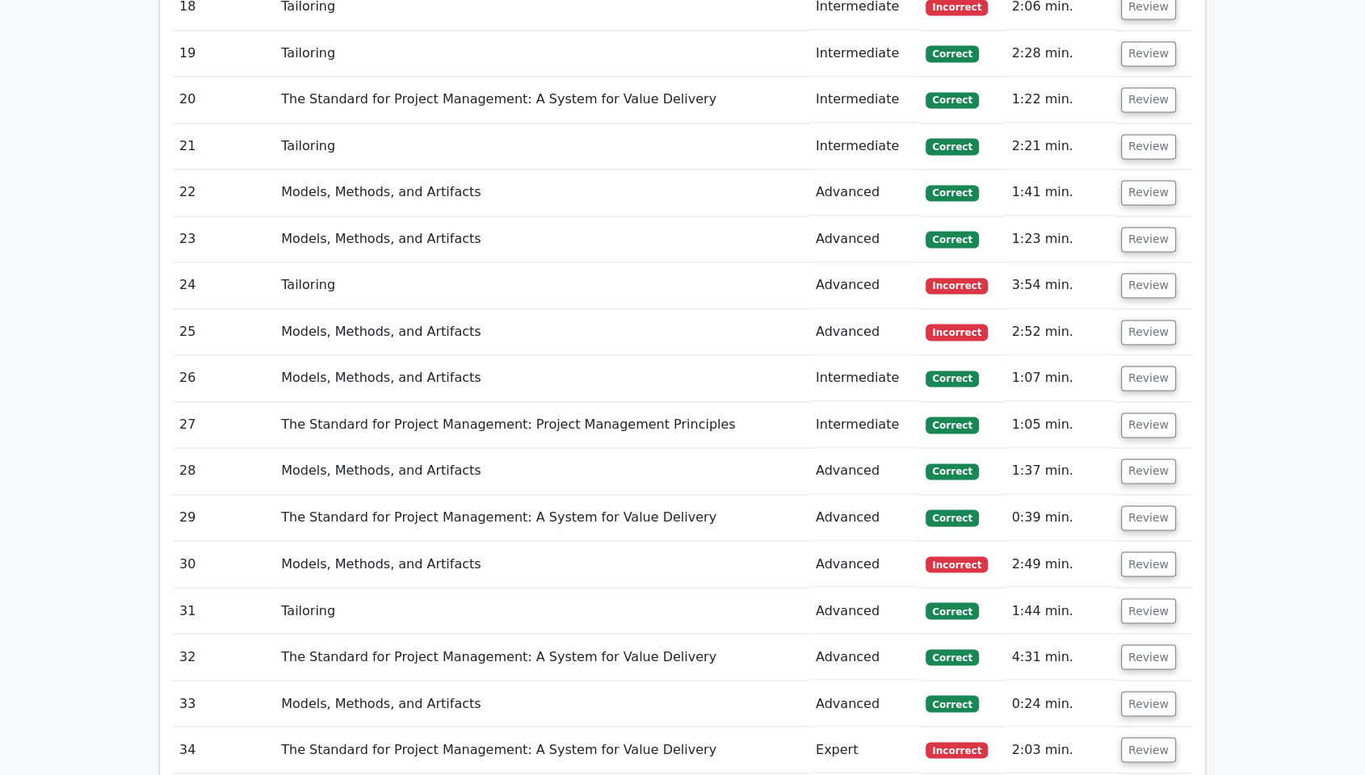
scroll to position [2903, 0]
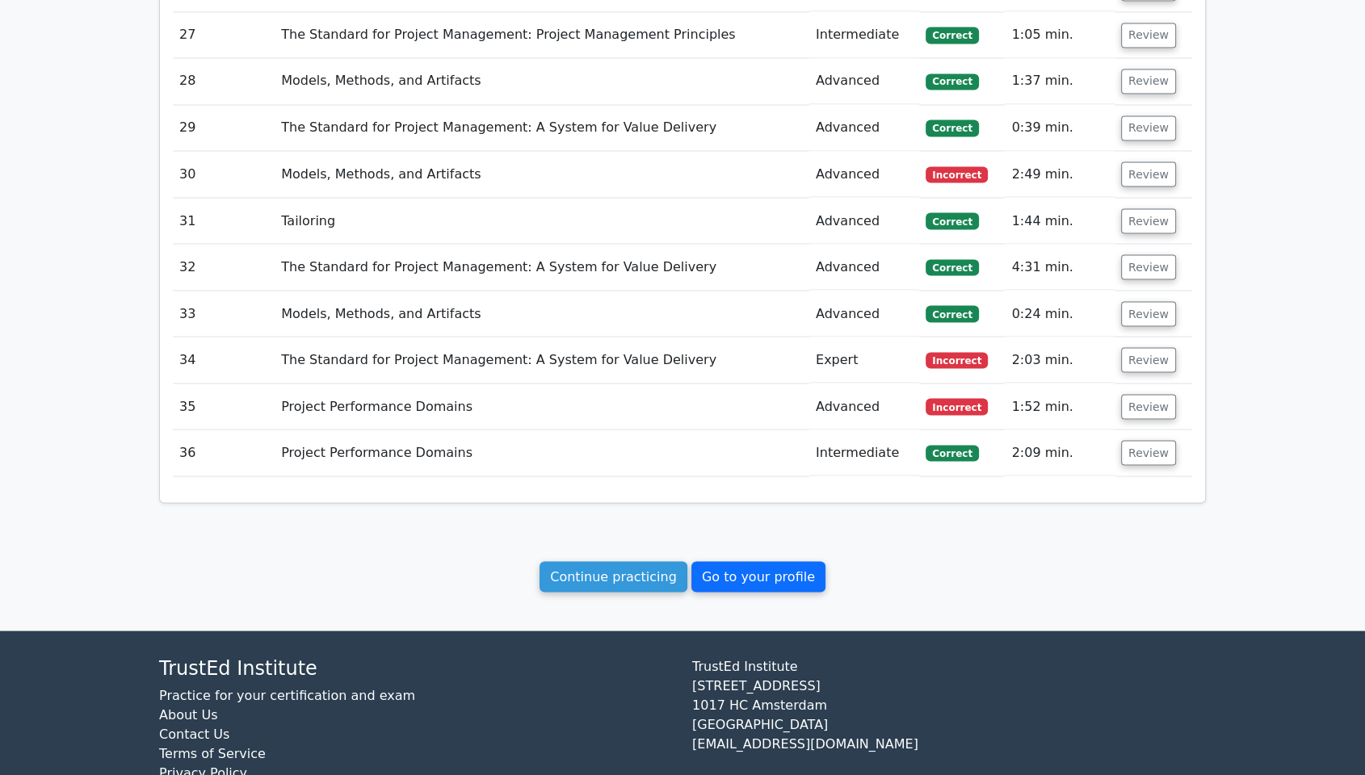
click at [750, 561] on link "Go to your profile" at bounding box center [758, 576] width 134 height 31
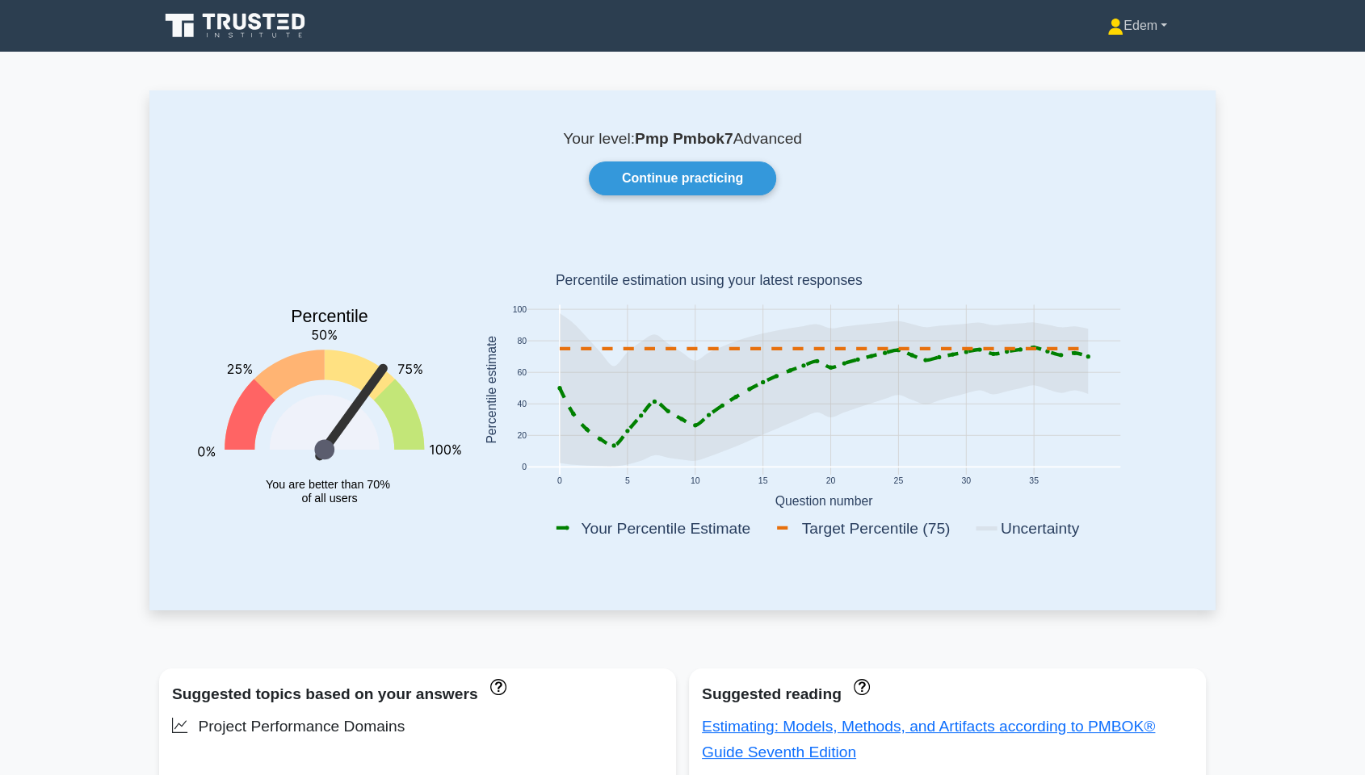
click at [1163, 25] on link "Edem" at bounding box center [1137, 26] width 137 height 32
click at [1233, 158] on main "Your level: Pmp Pmbok7 Advanced Continue practicing Percentile You are better t…" at bounding box center [682, 772] width 1365 height 1440
click at [1161, 29] on link "Edem" at bounding box center [1137, 26] width 137 height 32
click at [1097, 97] on link "Settings" at bounding box center [1134, 90] width 128 height 26
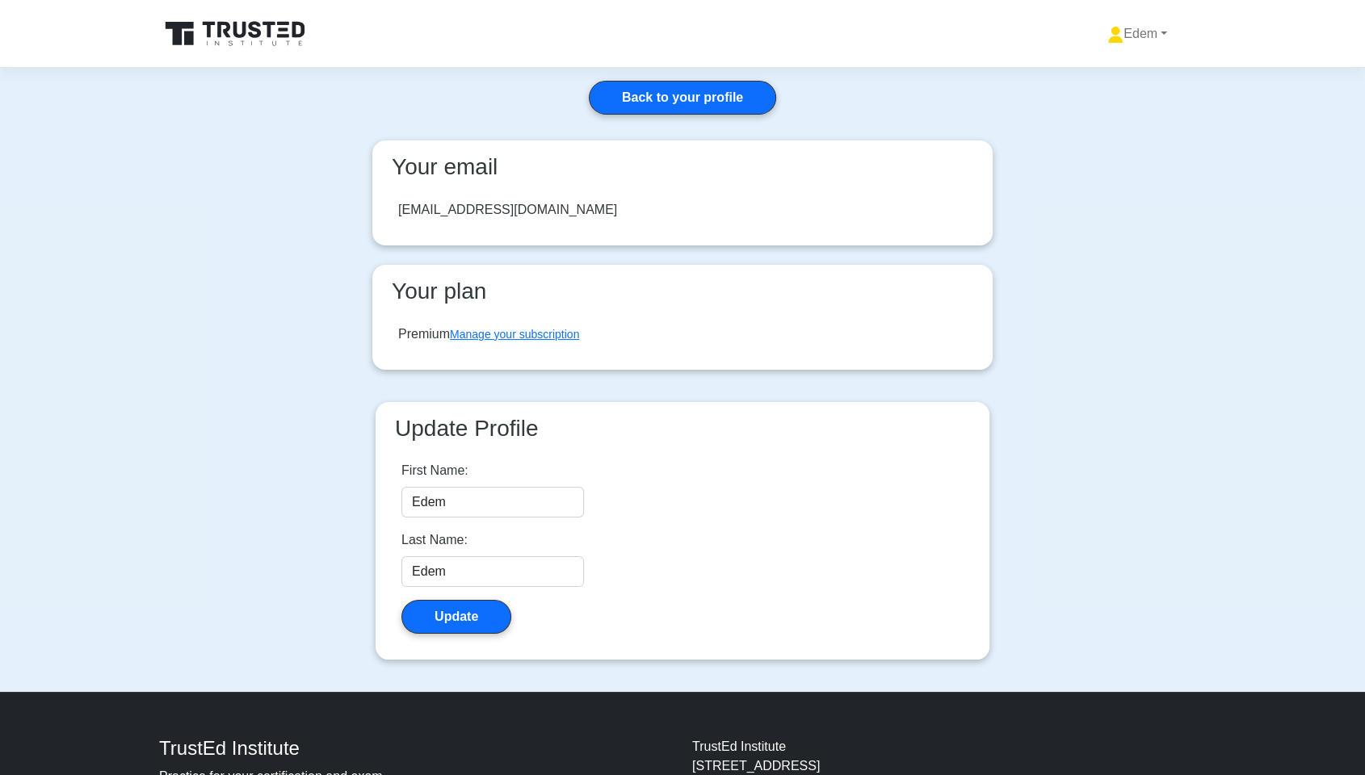
click at [496, 227] on div "[EMAIL_ADDRESS][DOMAIN_NAME]" at bounding box center [682, 209] width 595 height 45
click at [1140, 31] on link "Edem" at bounding box center [1137, 34] width 137 height 32
click at [1082, 96] on link "Settings" at bounding box center [1134, 98] width 128 height 26
click at [1159, 32] on link "Edem" at bounding box center [1137, 34] width 137 height 32
click at [1092, 65] on link "Profile" at bounding box center [1134, 72] width 128 height 26
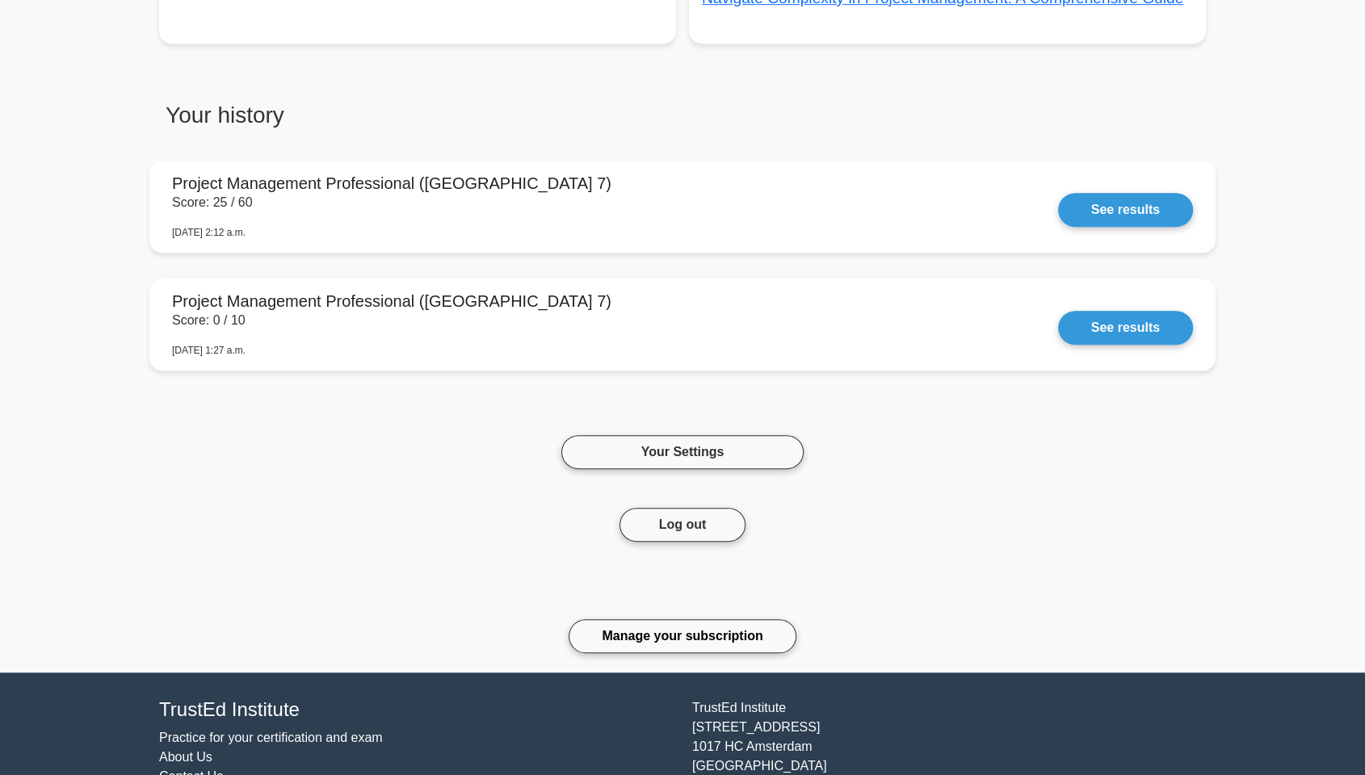
scroll to position [715, 0]
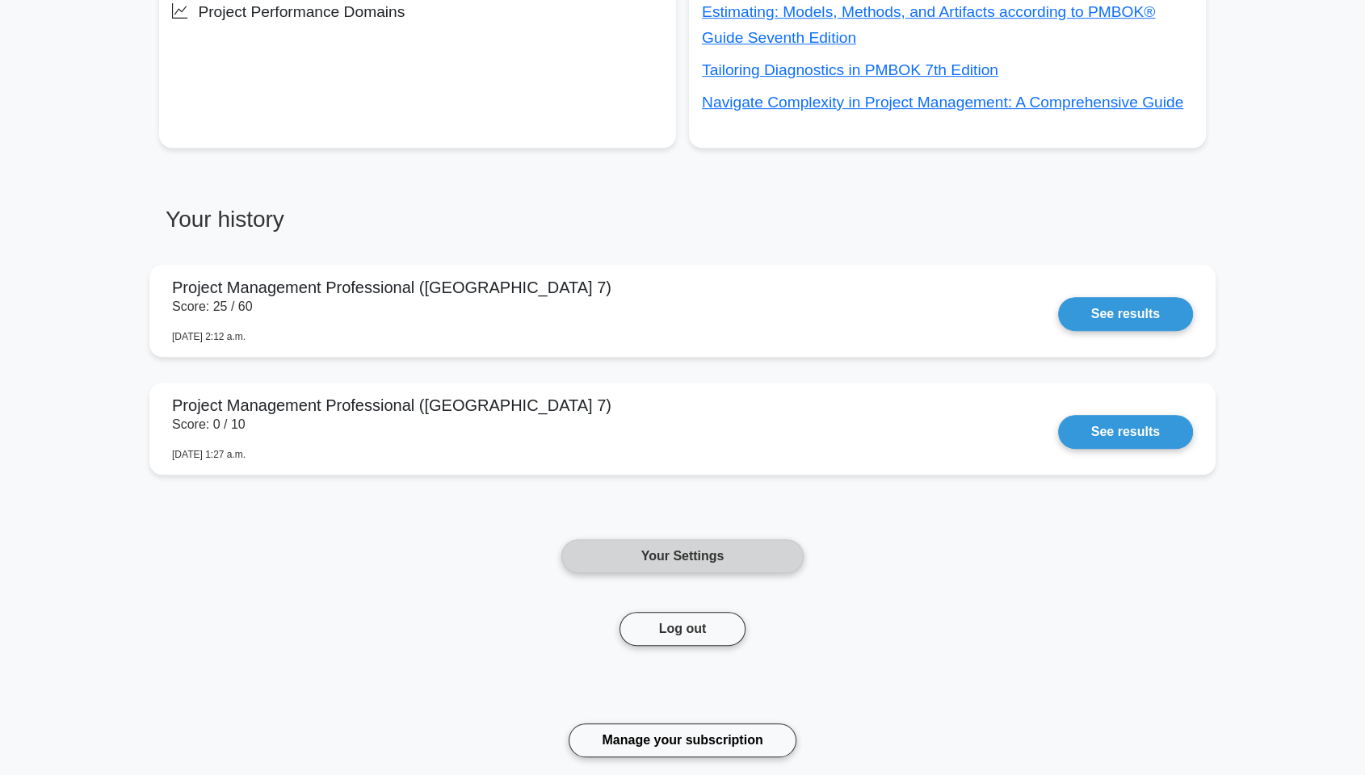
click at [712, 562] on link "Your Settings" at bounding box center [682, 557] width 242 height 34
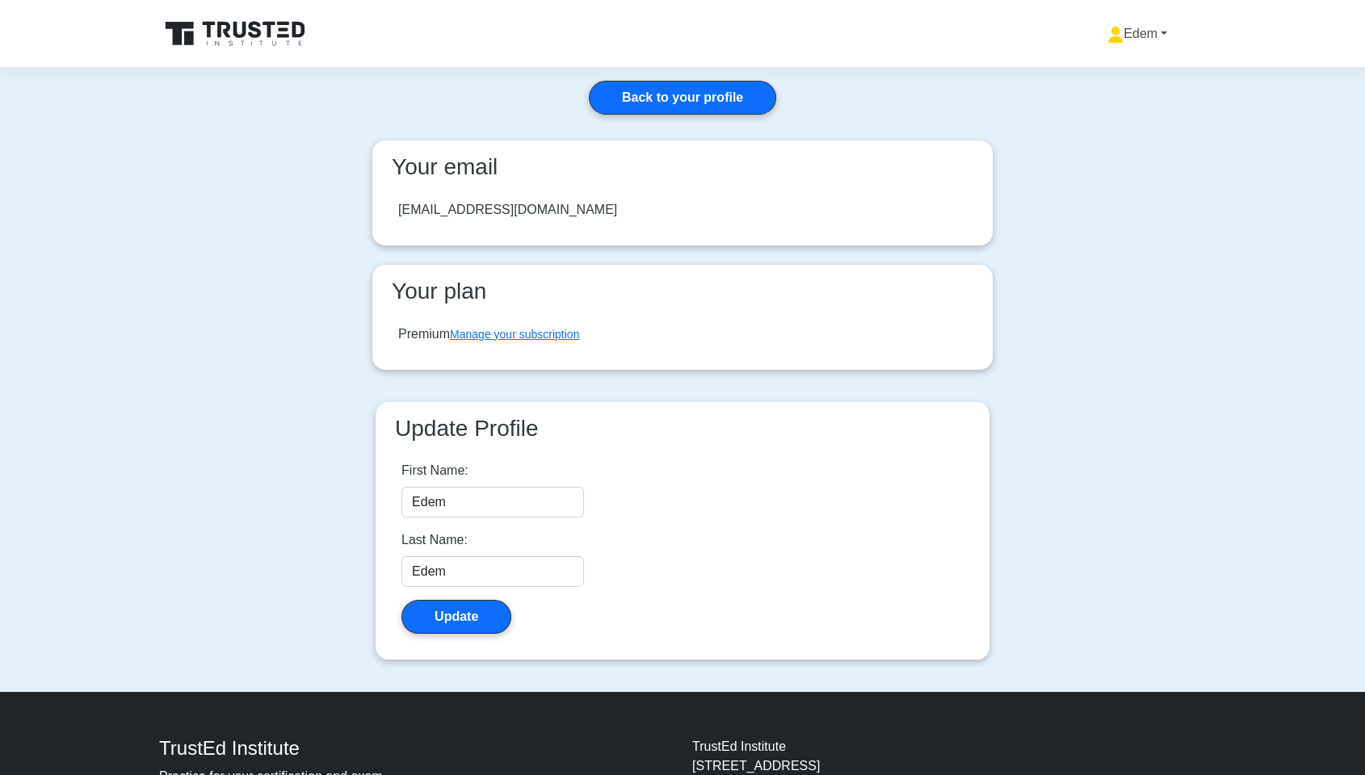
click at [1116, 36] on link "Edem" at bounding box center [1137, 34] width 137 height 32
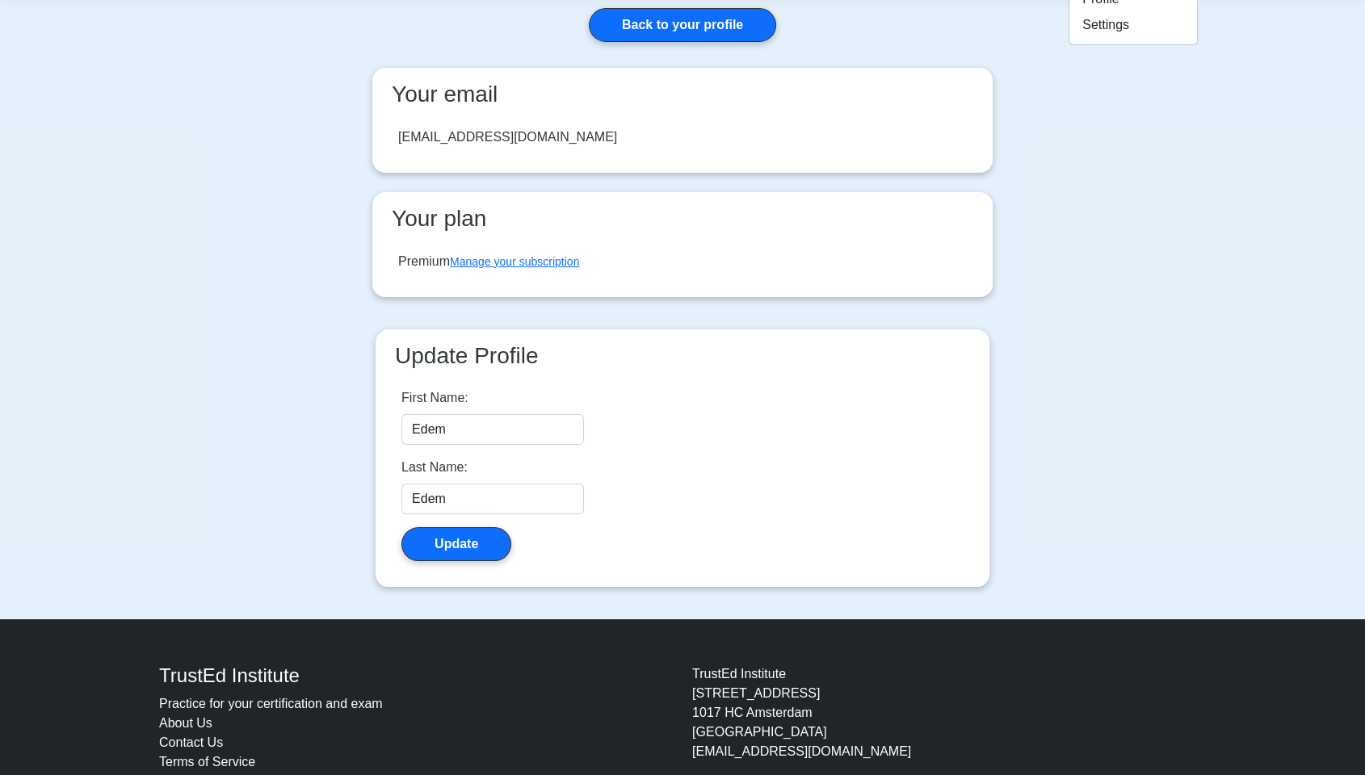
scroll to position [133, 0]
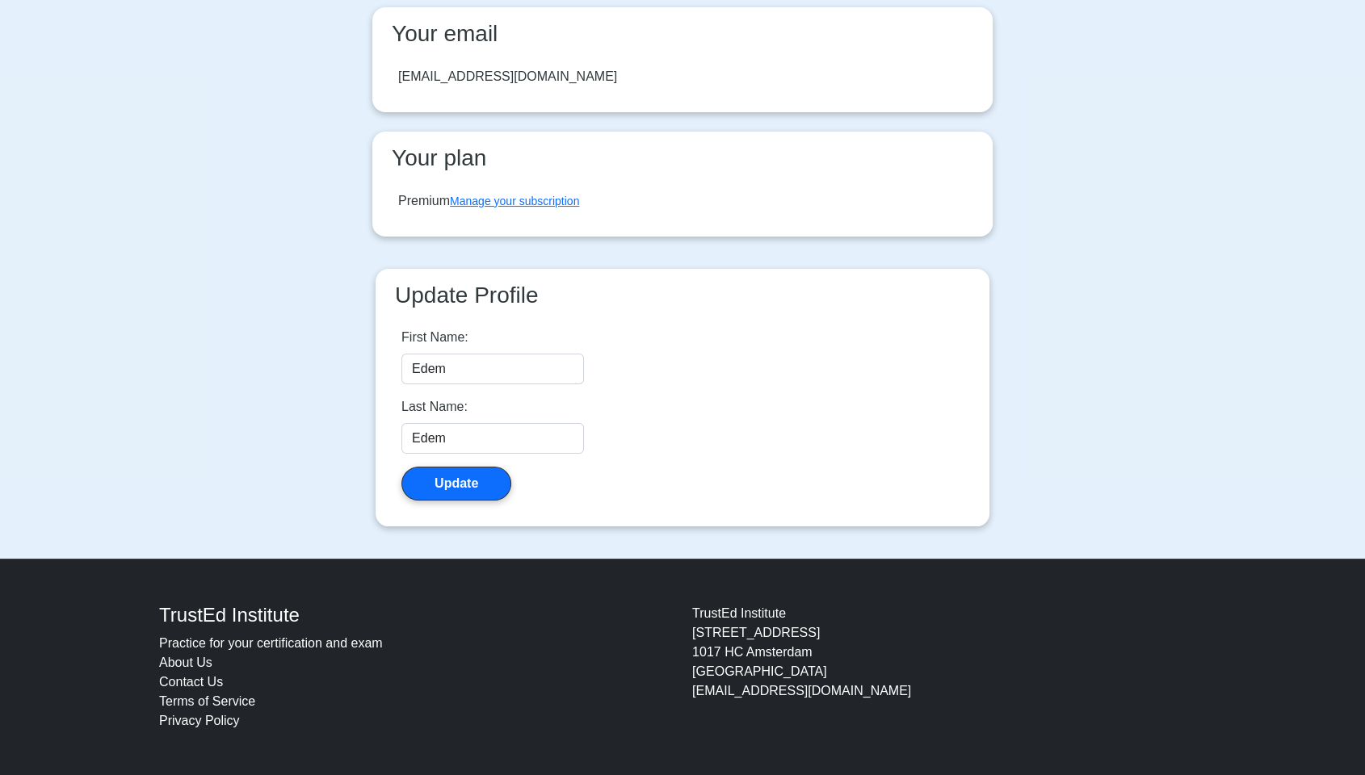
click at [1121, 413] on main "Back to your profile Your email ed3m@yahoo.com Your plan Premium Manage your su…" at bounding box center [682, 247] width 1365 height 624
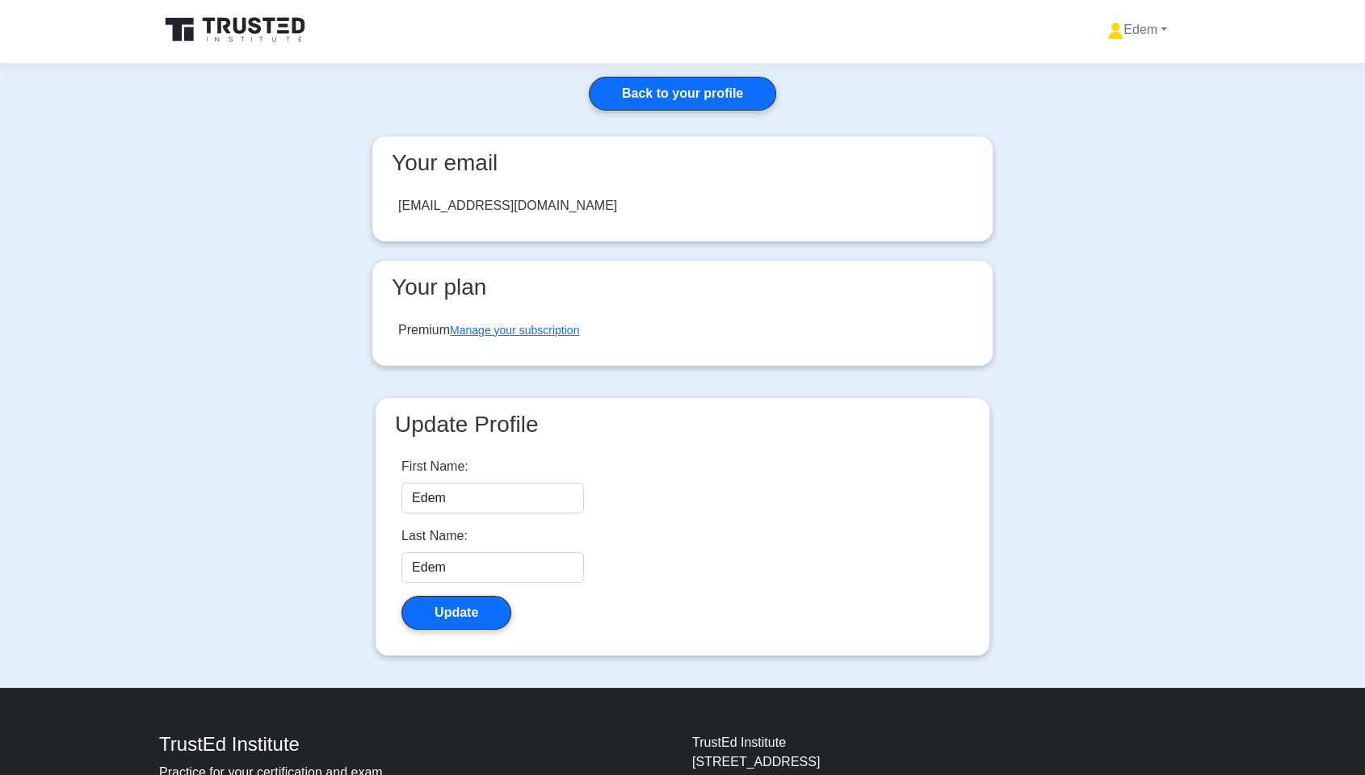
scroll to position [0, 0]
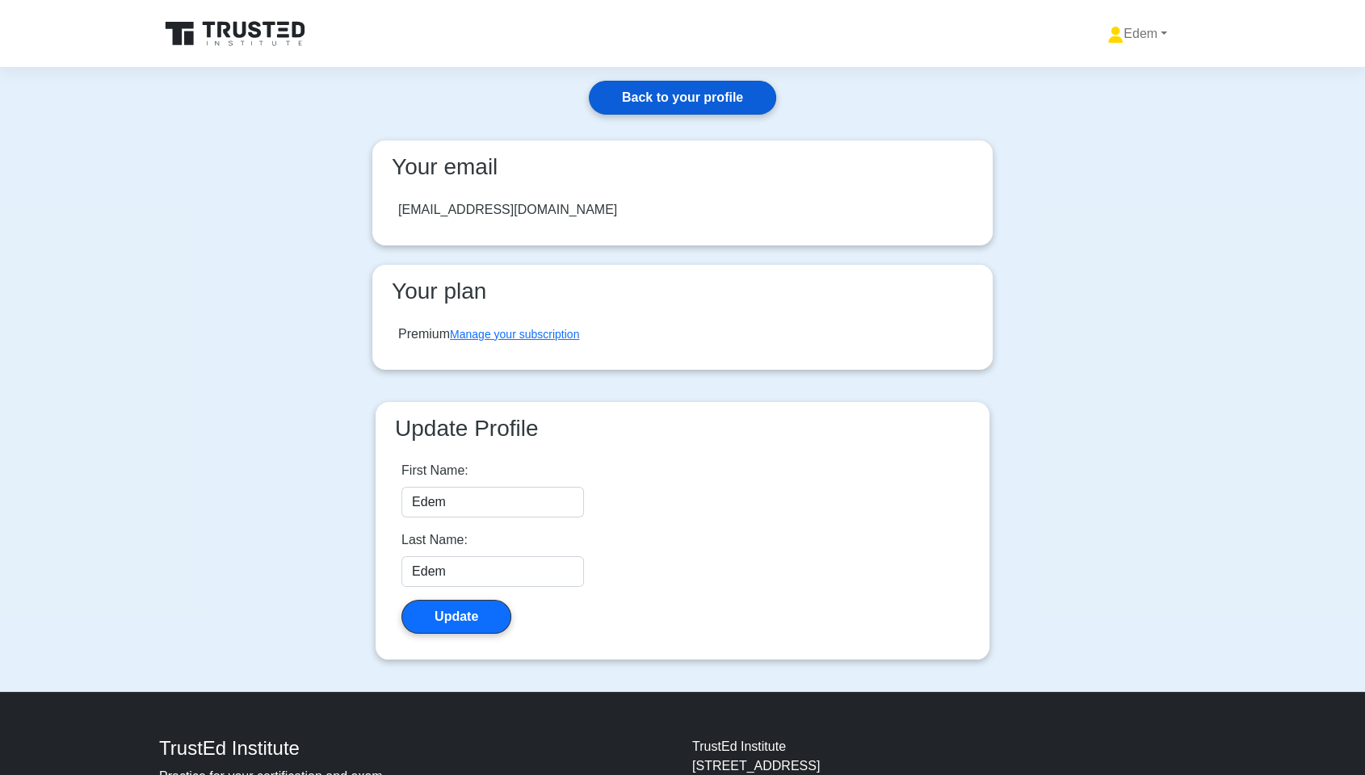
click at [655, 104] on link "Back to your profile" at bounding box center [682, 98] width 187 height 34
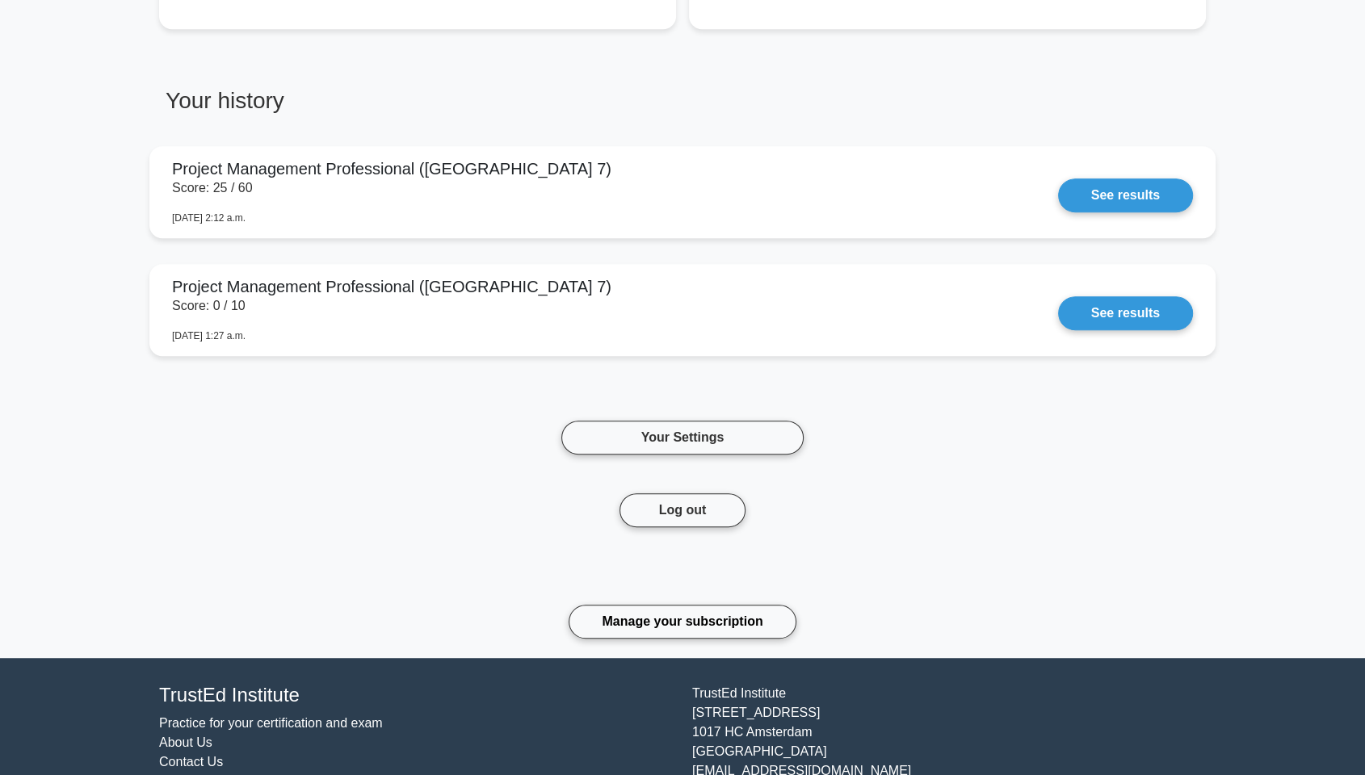
scroll to position [894, 0]
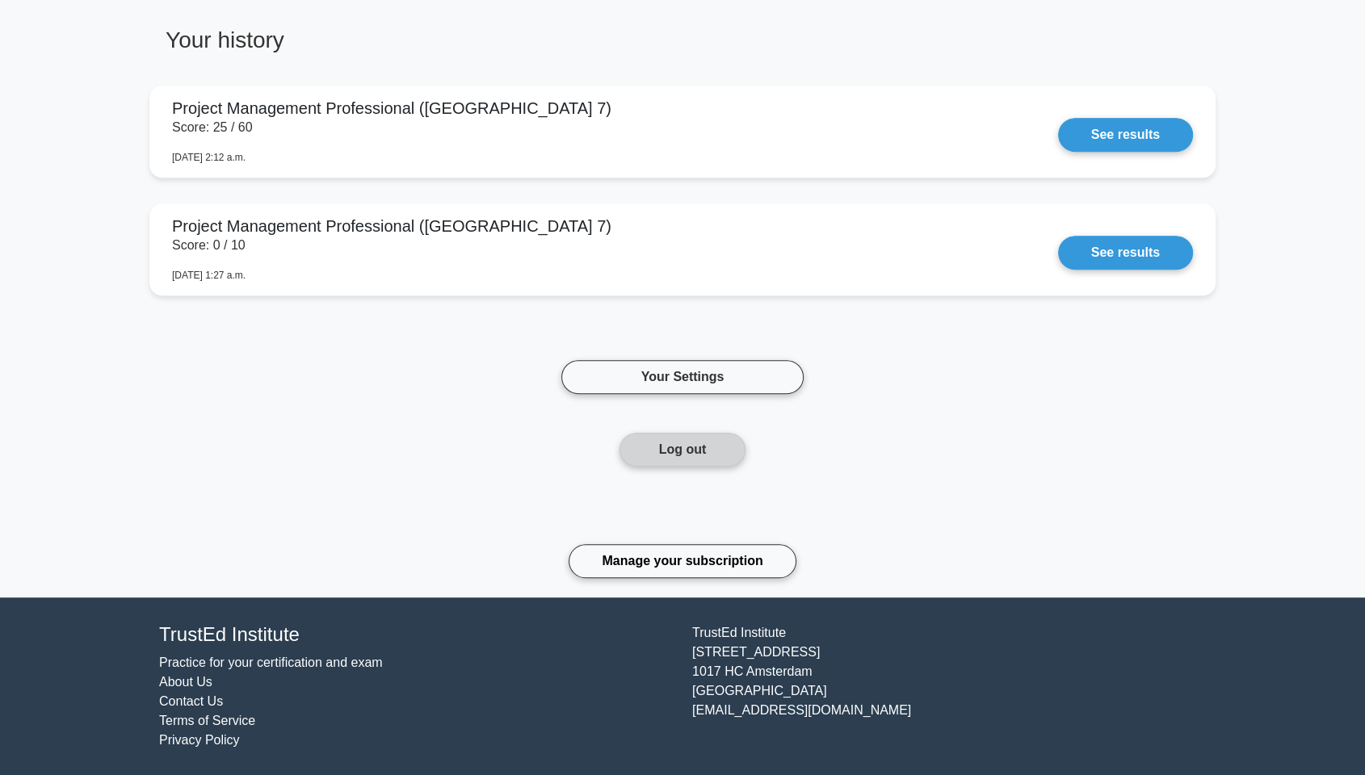
click at [707, 441] on button "Log out" at bounding box center [683, 450] width 127 height 34
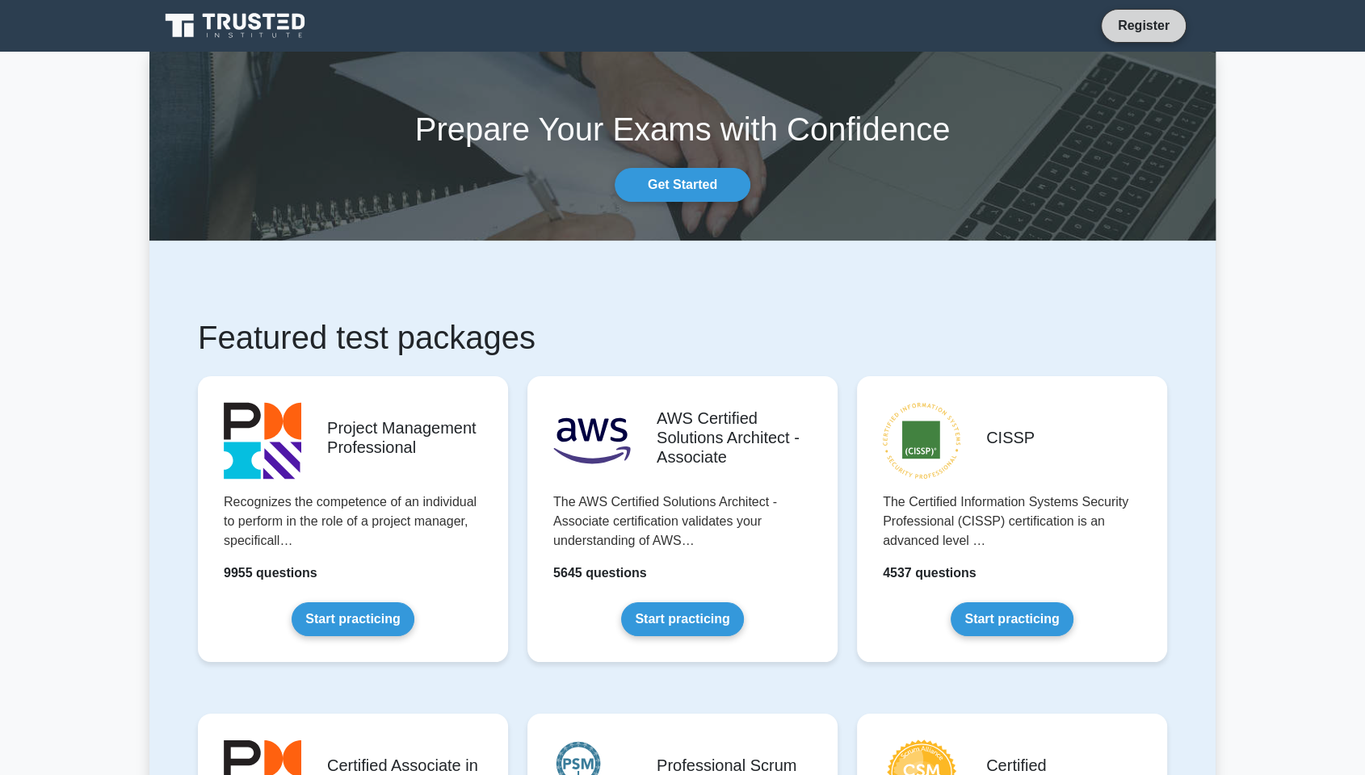
click at [1163, 22] on link "Register" at bounding box center [1143, 25] width 71 height 20
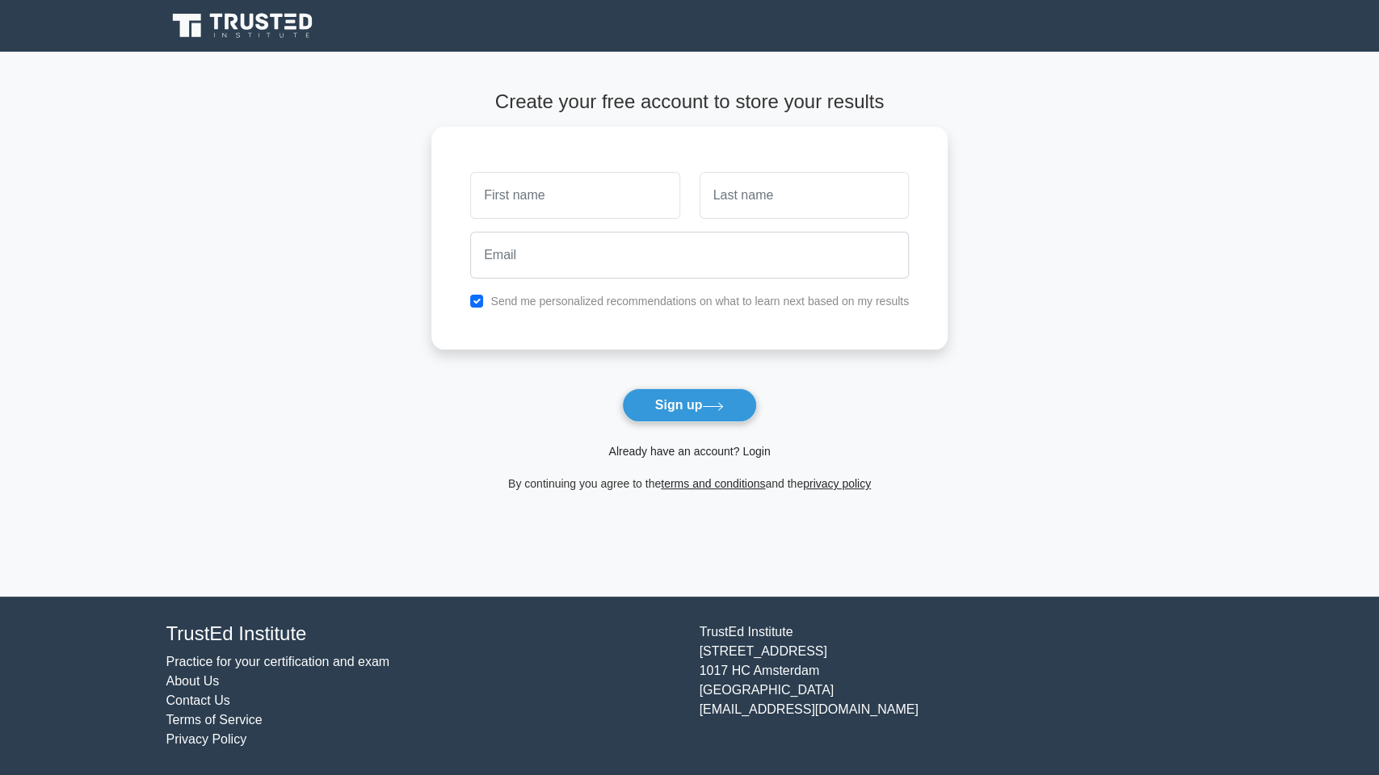
click at [735, 450] on link "Already have an account? Login" at bounding box center [689, 451] width 162 height 13
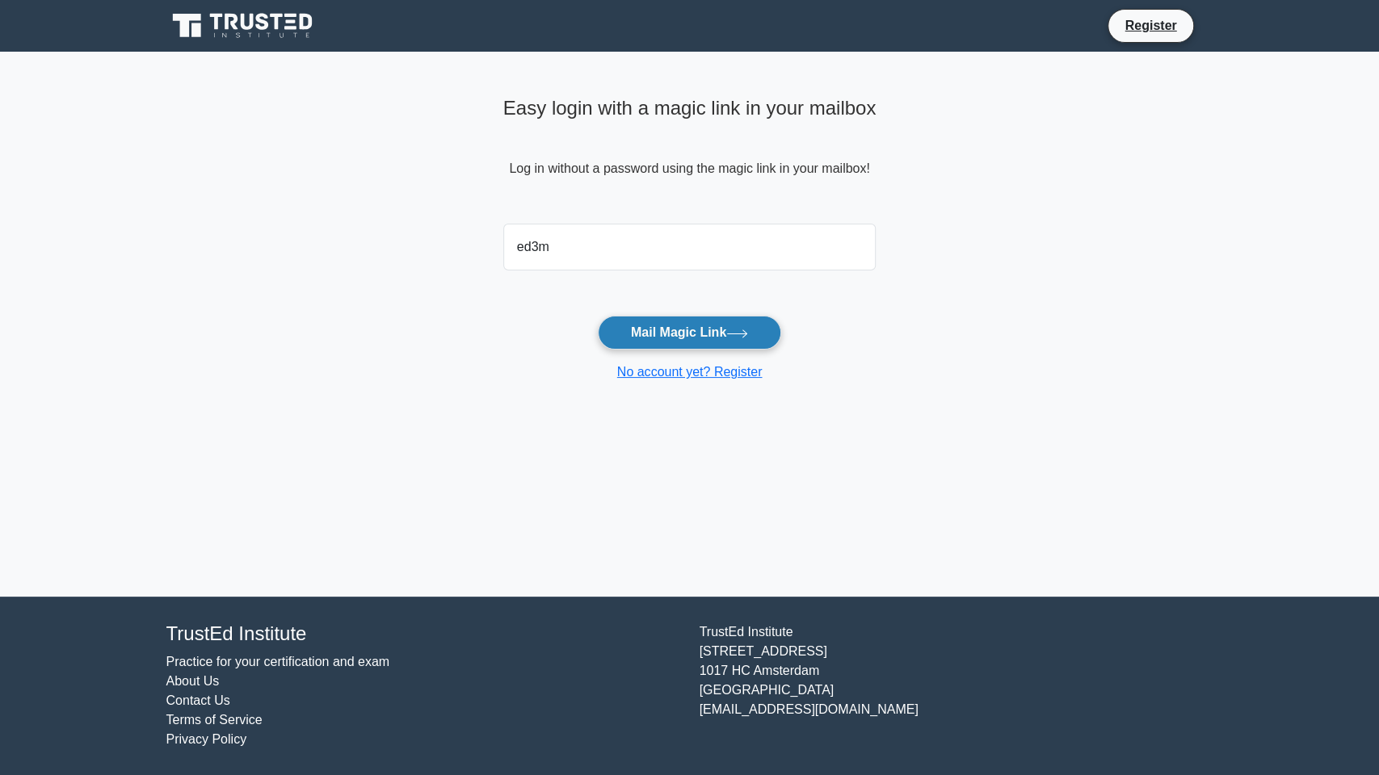
click at [748, 334] on icon at bounding box center [737, 334] width 22 height 9
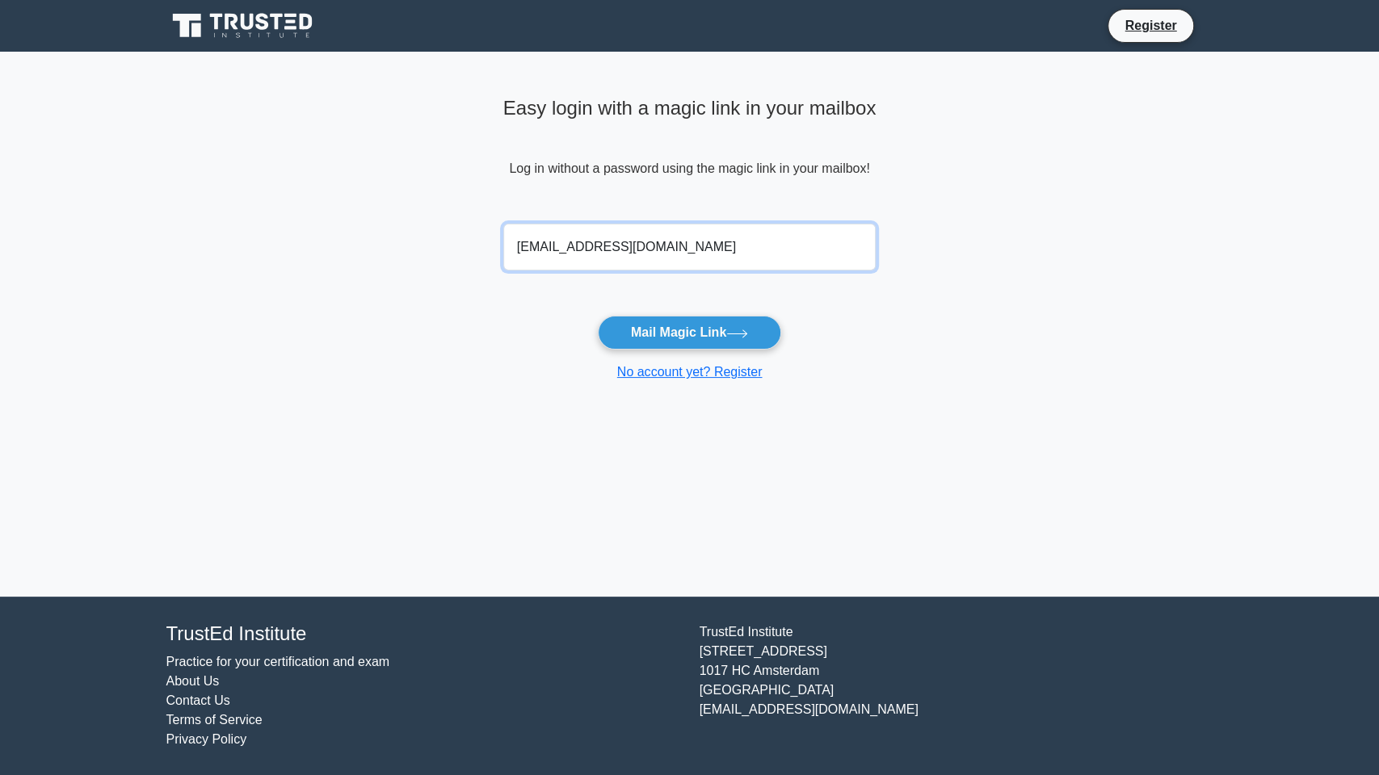
type input "[EMAIL_ADDRESS][DOMAIN_NAME]"
click at [995, 381] on main "Easy login with a magic link in your mailbox Log in without a password using th…" at bounding box center [689, 324] width 1379 height 545
click at [1204, 198] on main "Easy login with a magic link in your mailbox Log in without a password using th…" at bounding box center [689, 324] width 1379 height 545
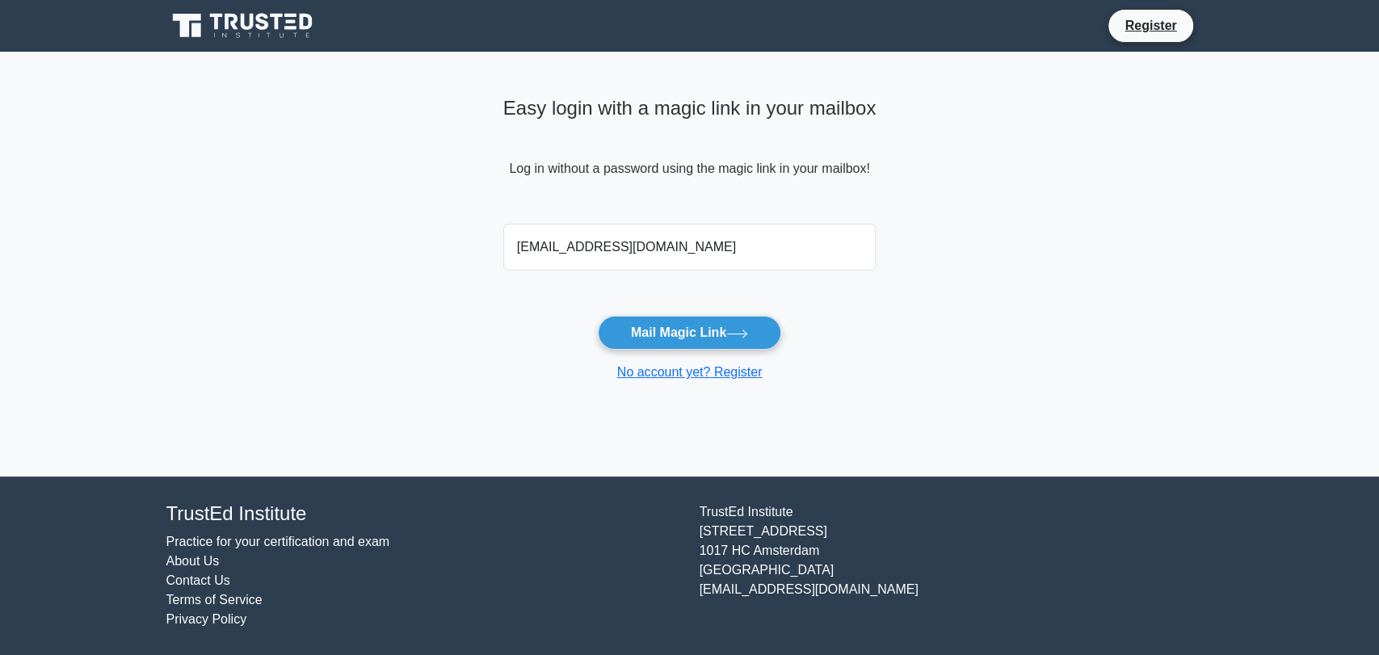
click at [351, 214] on main "Easy login with a magic link in your mailbox Log in without a password using th…" at bounding box center [689, 264] width 1379 height 425
click at [378, 208] on main "Easy login with a magic link in your mailbox Log in without a password using th…" at bounding box center [689, 264] width 1379 height 425
click at [705, 334] on button "Mail Magic Link" at bounding box center [689, 333] width 183 height 34
